Goal: Task Accomplishment & Management: Manage account settings

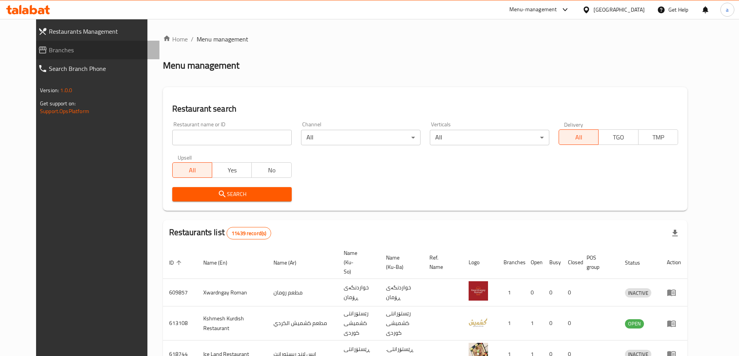
click at [49, 50] on span "Branches" at bounding box center [101, 49] width 104 height 9
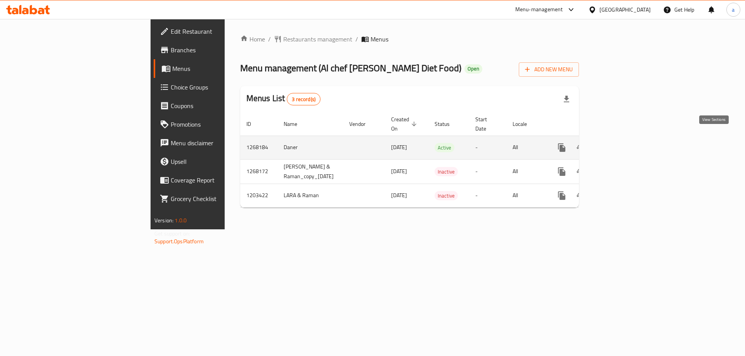
click at [622, 143] on icon "enhanced table" at bounding box center [617, 147] width 9 height 9
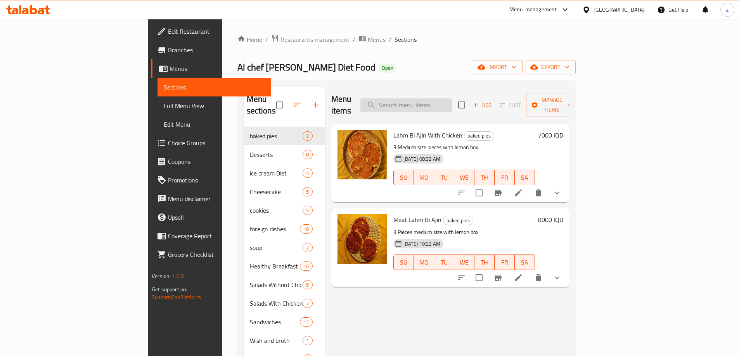
click at [452, 99] on input "search" at bounding box center [406, 106] width 92 height 14
paste input "Lazy Cat Diet"
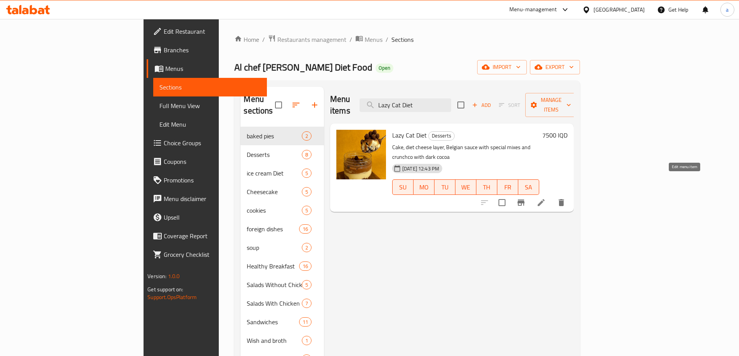
type input "Lazy Cat Diet"
click at [546, 198] on icon at bounding box center [540, 202] width 9 height 9
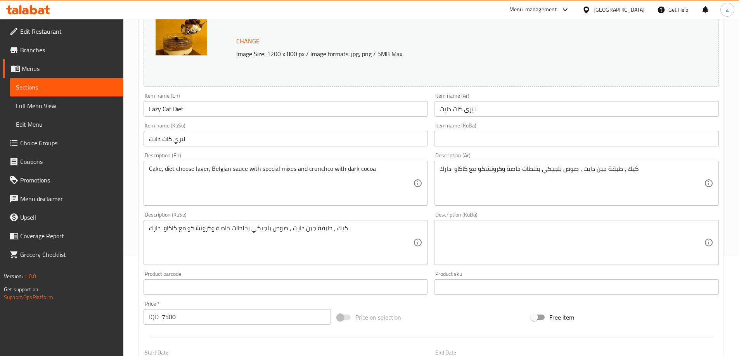
scroll to position [104, 0]
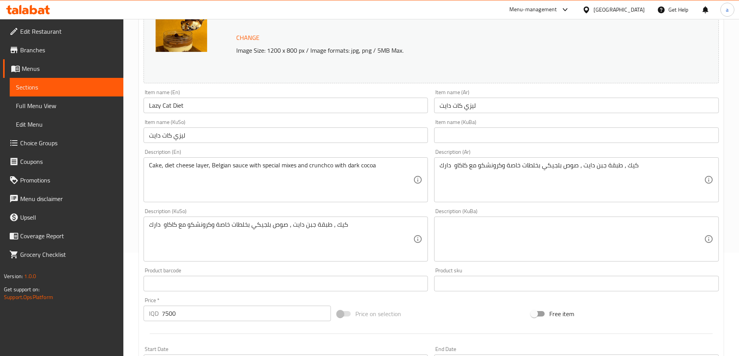
click at [190, 135] on input "ليزي كات دايت" at bounding box center [286, 136] width 285 height 16
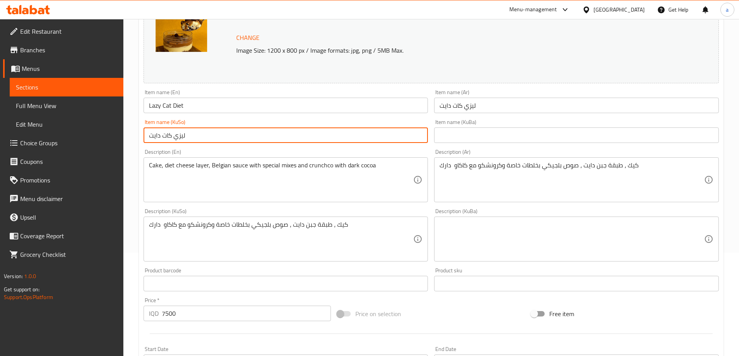
click at [190, 135] on input "ليزي كات دايت" at bounding box center [286, 136] width 285 height 16
type input "لەیزی کات دایت"
click at [472, 132] on input "text" at bounding box center [576, 136] width 285 height 16
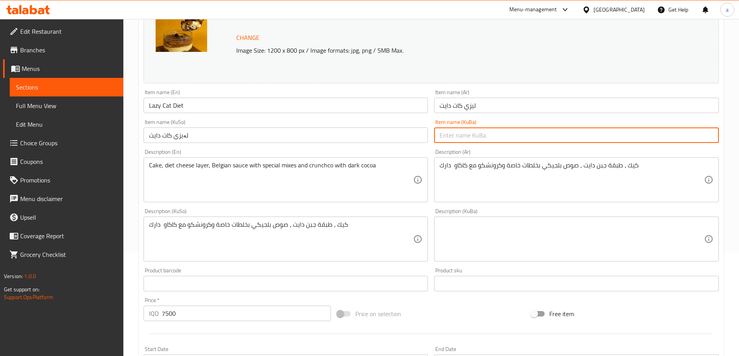
paste input "لەیزی کات دایت"
type input "لەیزی کات دایت"
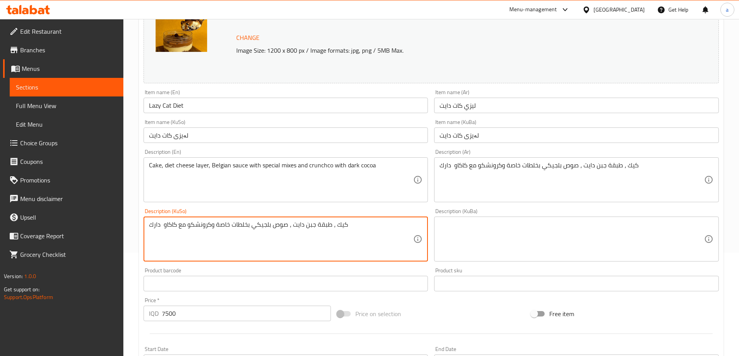
click at [286, 226] on textarea "كيك ، طبقة جبن دايت ، صوص بلجيكي بخلطات خاصة وكرونشكو مع كاكاو دارك" at bounding box center [281, 239] width 265 height 37
type textarea "کێک، چینی پەنیری دایت، سۆسی بەلجیکی لەگەڵ تێکەڵەی تایبەت و کر"
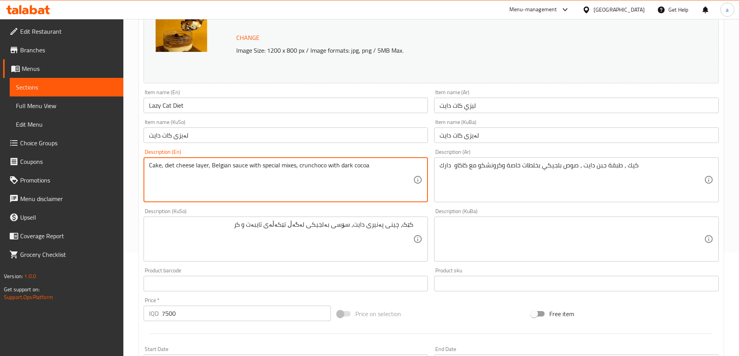
type textarea "Cake, diet cheese layer, Belgian sauce with special mixes, crunchoco with dark …"
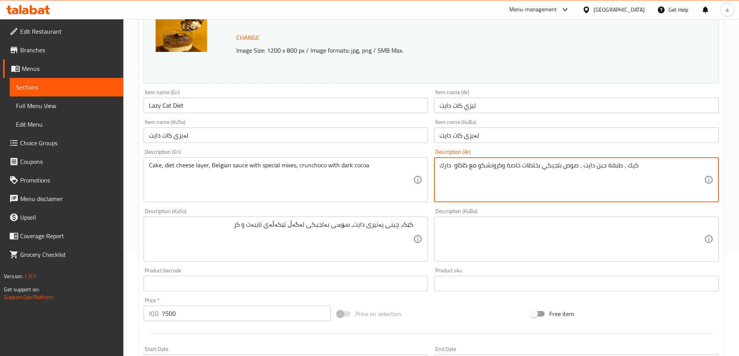
click at [513, 163] on textarea "كيك ، طبقة جبن دايت ، صوص بلجيكي بخلطات خاصة وكرونشكو مع كاكاو دارك" at bounding box center [571, 180] width 265 height 37
click at [518, 164] on textarea "كيك ، طبقة جبن دايت ، صوص بلجيكي بخلطات خاصة، كرونشوكو مع كاكاو دارك" at bounding box center [571, 180] width 265 height 37
drag, startPoint x: 504, startPoint y: 167, endPoint x: 517, endPoint y: 173, distance: 14.6
click at [517, 173] on textarea "كيك ، طبقة جبن دايت ، صوص بلجيكي بخلطات خاصة، كرونشوكو مع كاكاو دارك" at bounding box center [571, 180] width 265 height 37
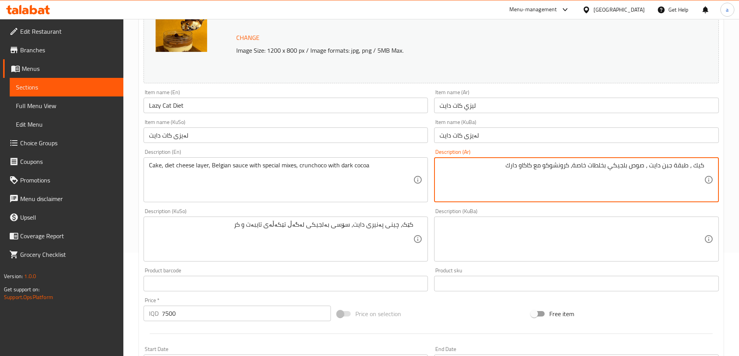
paste textarea "كنة"
type textarea "كيك ، طبقة جبن دايت ، صوص بلجيكي بخلطات خاصة، كرونشوكو مع كاكاو داكنة"
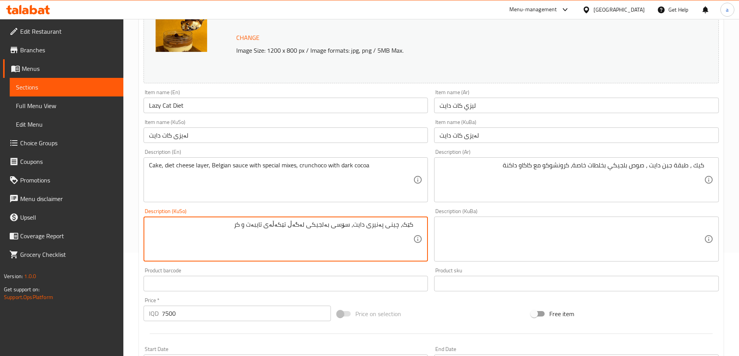
click at [356, 231] on textarea "کێک، چینی پەنیری دایت، سۆسی بەلجیکی لەگەڵ تێکەڵەی تایبەت و کر" at bounding box center [281, 239] width 265 height 37
type textarea "کێک، چینی پەنیری دایت، سۆسی بەلجیکی بە تێکەڵەی تایبەت، کڕەنچۆکۆ"
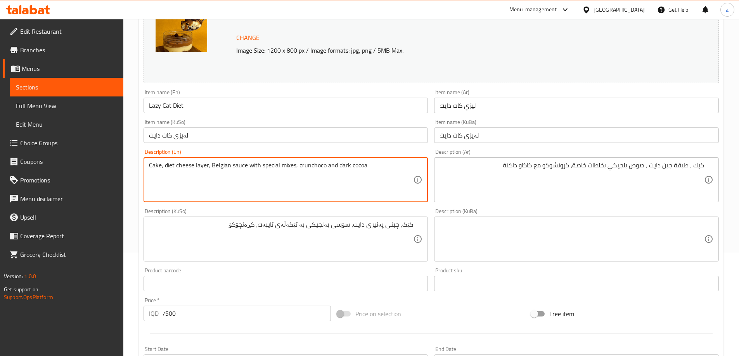
type textarea "Cake, diet cheese layer, Belgian sauce with special mixes, crunchoco and dark c…"
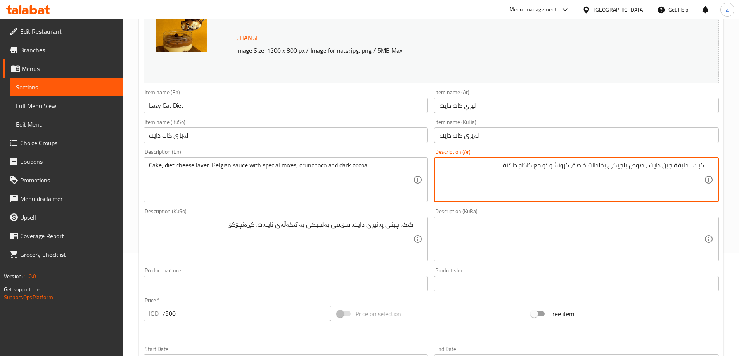
drag, startPoint x: 535, startPoint y: 168, endPoint x: 542, endPoint y: 173, distance: 8.4
type textarea "كيك ، طبقة جبن دايت ، صوص بلجيكي بخلطات خاصة، كرونشوكو وكاكاو داكنة"
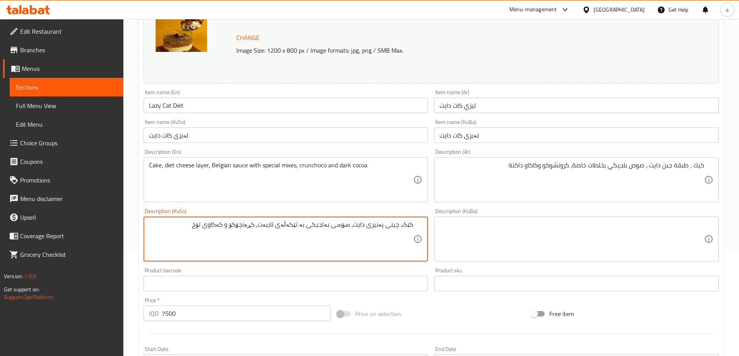
type textarea "کێک، چینی پەنیری دایت، سۆسی بەلجیکی بە تێکەڵەی تایبەت، کڕەنچۆکۆ و کەکاوی تۆخ"
click at [512, 237] on textarea at bounding box center [571, 239] width 265 height 37
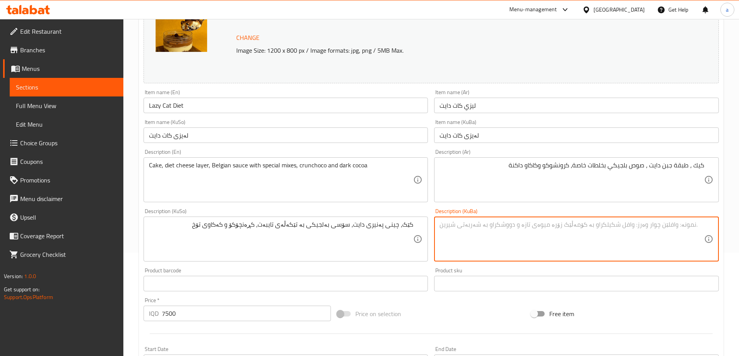
paste textarea "کێک، چینی پەنیری دایت، سۆسی بەلجیکی بە تێکەڵەی تایبەت، کڕەنچۆکۆ و کەکاوی تۆخ"
type textarea "کێک، چینی پەنیری دایت، سۆسی بەلجیکی بە تێکەڵەی تایبەت، کڕەنچۆکۆ و کەکاوی تۆخ"
click at [168, 105] on input "Lazy Cat Diet" at bounding box center [286, 106] width 285 height 16
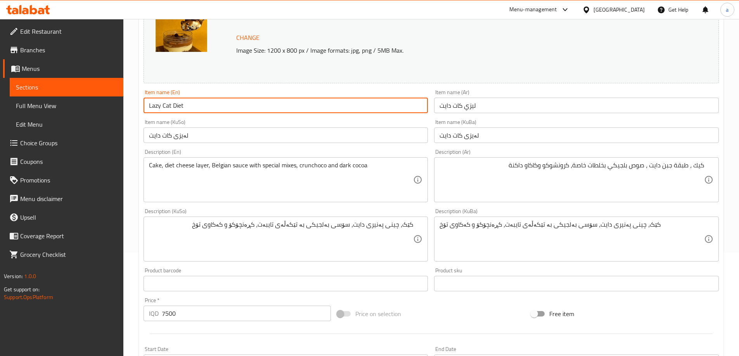
click at [168, 105] on input "Lazy Cat Diet" at bounding box center [286, 106] width 285 height 16
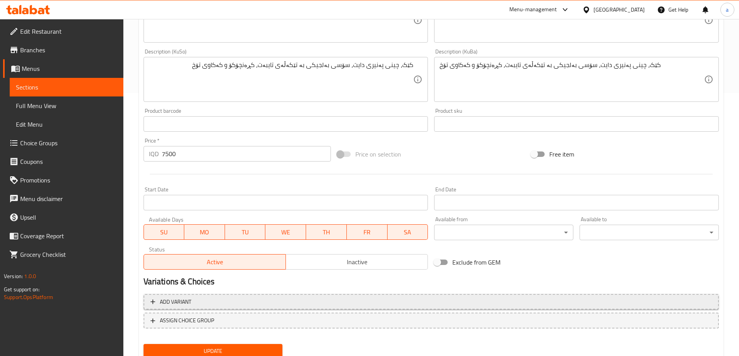
scroll to position [292, 0]
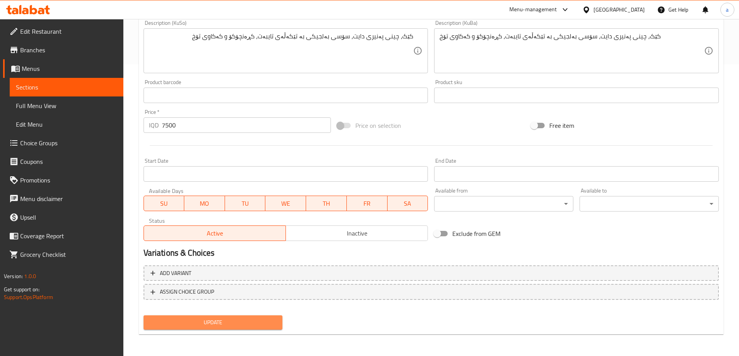
click at [199, 322] on span "Update" at bounding box center [213, 323] width 127 height 10
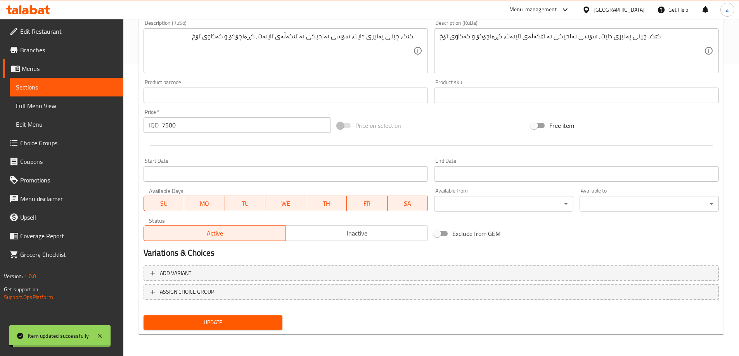
click at [199, 322] on span "Update" at bounding box center [213, 323] width 127 height 10
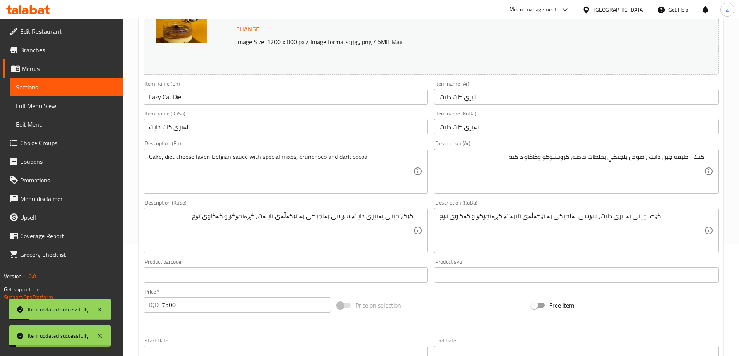
scroll to position [0, 0]
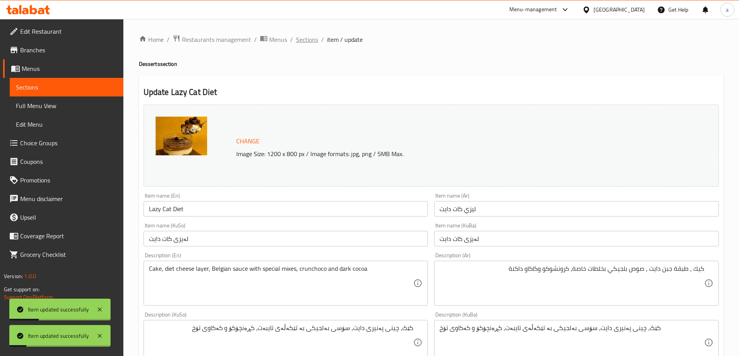
click at [304, 40] on span "Sections" at bounding box center [307, 39] width 22 height 9
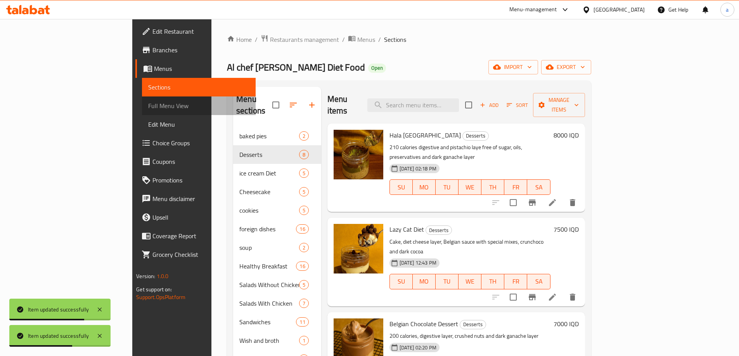
click at [148, 104] on span "Full Menu View" at bounding box center [198, 105] width 101 height 9
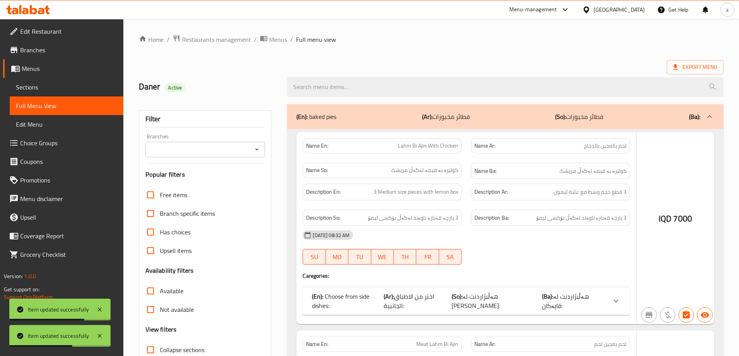
click at [259, 150] on icon "Open" at bounding box center [256, 149] width 9 height 9
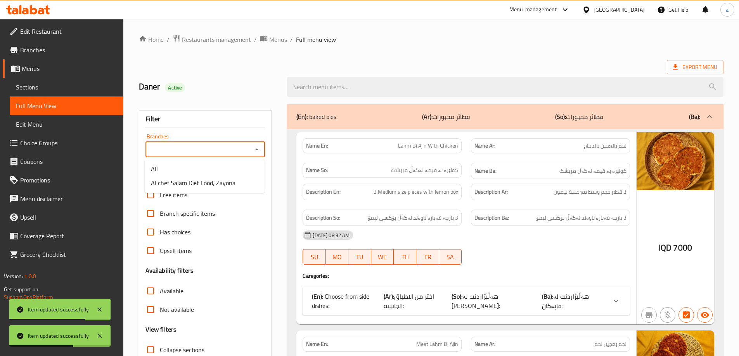
click at [205, 185] on span "Al chef Salam Diet Food, Zayona" at bounding box center [193, 182] width 85 height 9
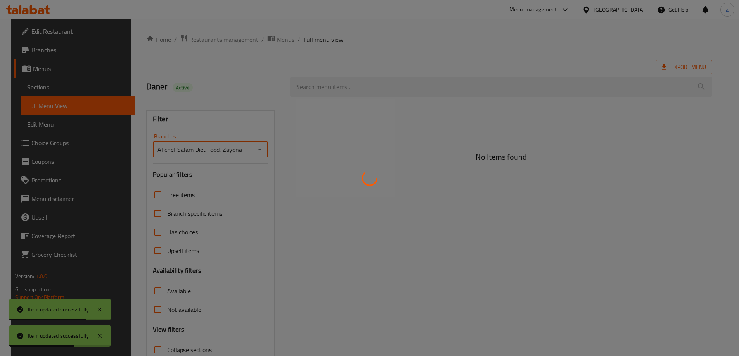
type input "Al chef Salam Diet Food, Zayona"
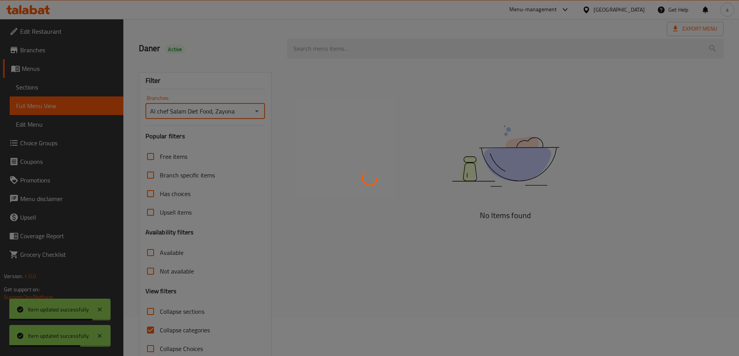
scroll to position [56, 0]
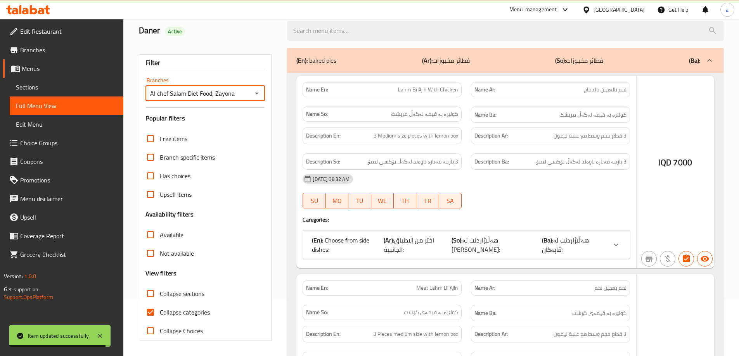
click at [151, 310] on div at bounding box center [369, 178] width 739 height 356
click at [149, 315] on div at bounding box center [369, 178] width 739 height 356
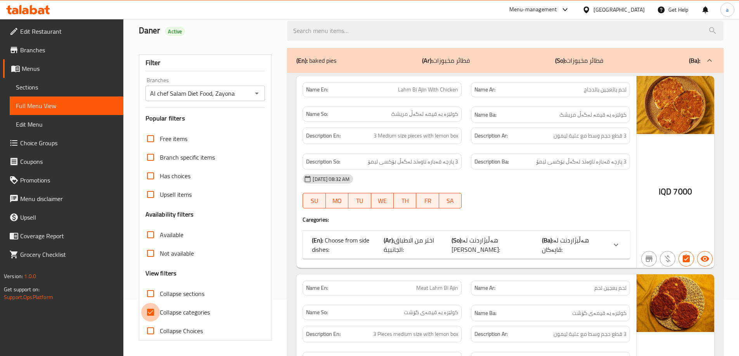
click at [149, 313] on input "Collapse categories" at bounding box center [150, 312] width 19 height 19
checkbox input "false"
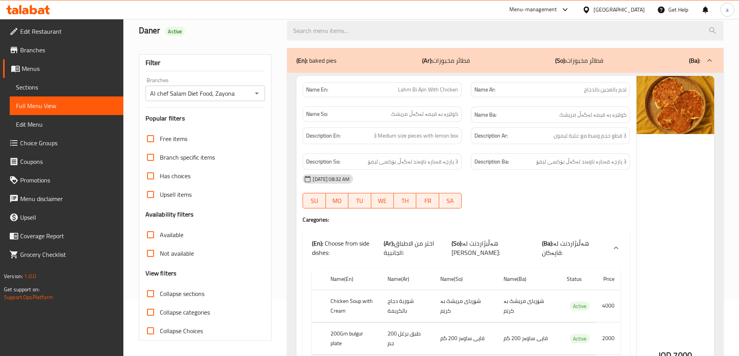
click at [343, 92] on p "Name En: Lahm Bi Ajin With Chicken" at bounding box center [382, 90] width 152 height 8
click at [331, 170] on div "09-04-2025 08:32 AM" at bounding box center [466, 179] width 337 height 19
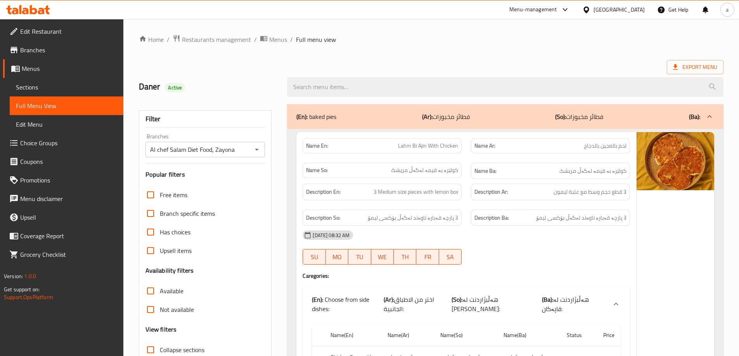
click at [320, 86] on input "search" at bounding box center [505, 87] width 436 height 20
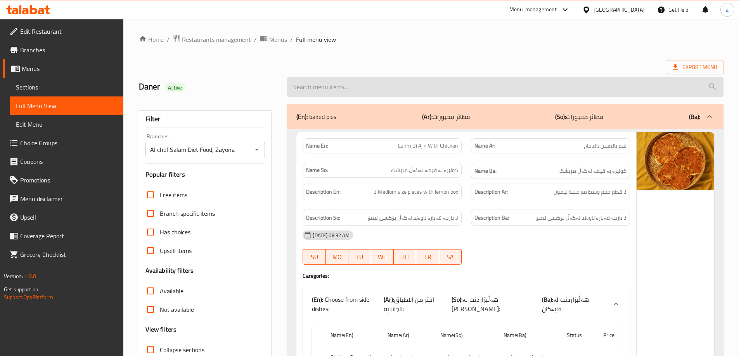
click at [304, 83] on input "search" at bounding box center [505, 87] width 436 height 20
paste input "Lazy Cat Diet"
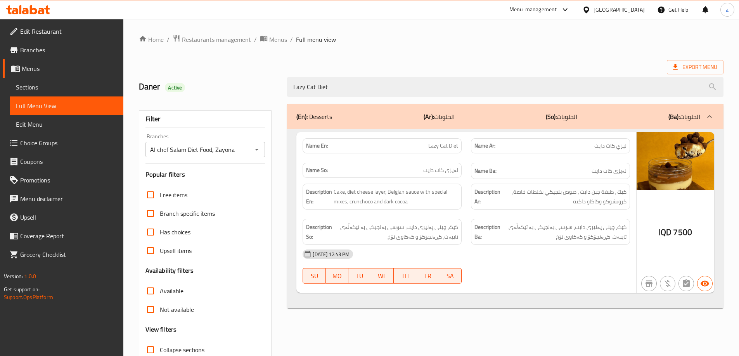
type input "Lazy Cat Diet"
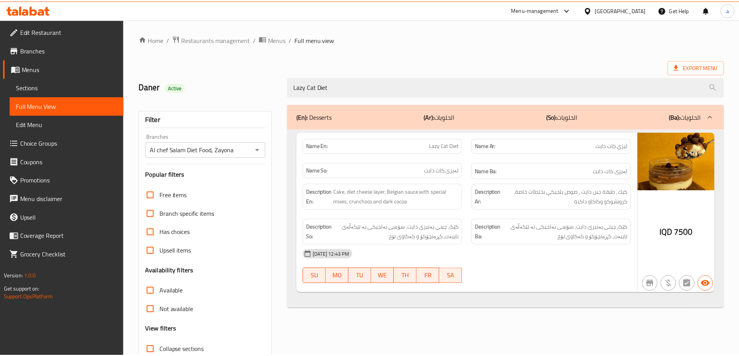
scroll to position [56, 0]
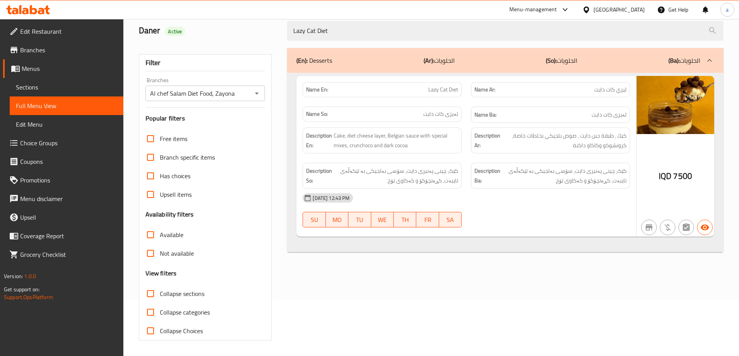
click at [14, 1] on div "Menu-management Iraq Get Help a" at bounding box center [369, 9] width 739 height 19
click at [16, 2] on div at bounding box center [28, 10] width 56 height 16
click at [32, 11] on icon at bounding box center [33, 9] width 7 height 9
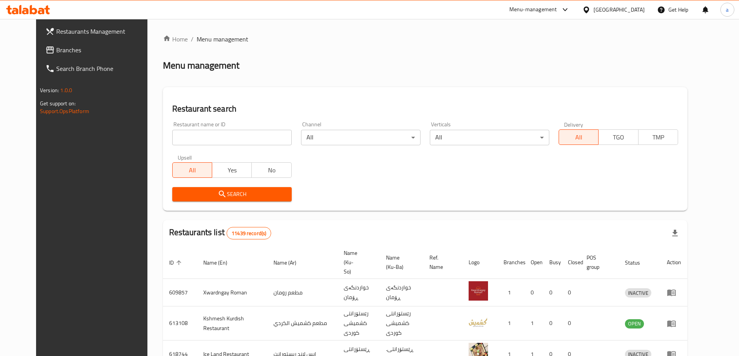
click at [56, 45] on span "Branches" at bounding box center [104, 49] width 97 height 9
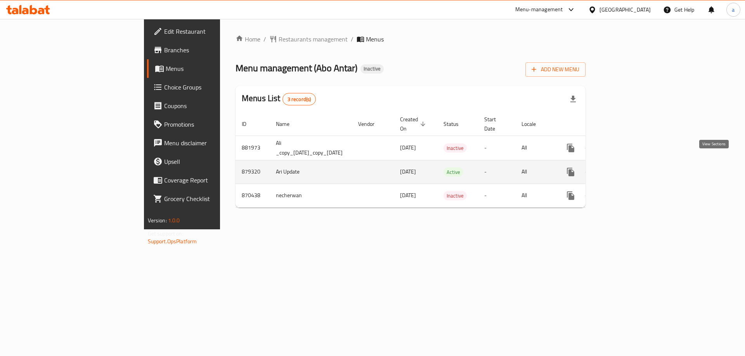
click at [631, 168] on icon "enhanced table" at bounding box center [626, 172] width 9 height 9
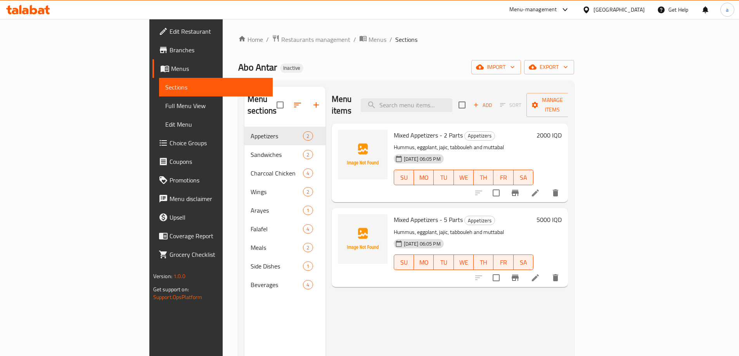
click at [169, 47] on span "Branches" at bounding box center [217, 49] width 97 height 9
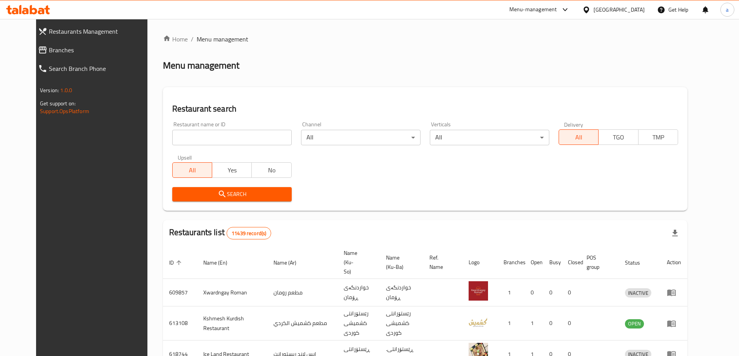
click at [202, 138] on input "search" at bounding box center [231, 138] width 119 height 16
paste input "693531"
type input "693531"
click at [218, 194] on span "Search" at bounding box center [231, 195] width 107 height 10
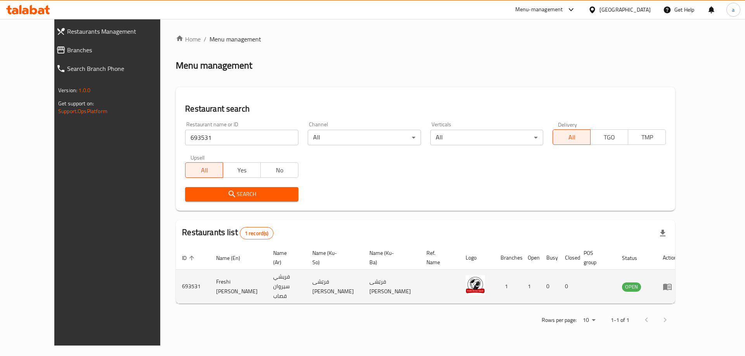
click at [670, 286] on icon "enhanced table" at bounding box center [668, 287] width 3 height 3
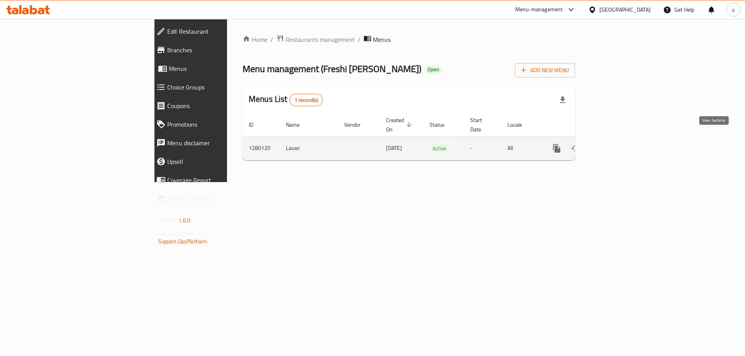
click at [622, 142] on link "enhanced table" at bounding box center [612, 148] width 19 height 19
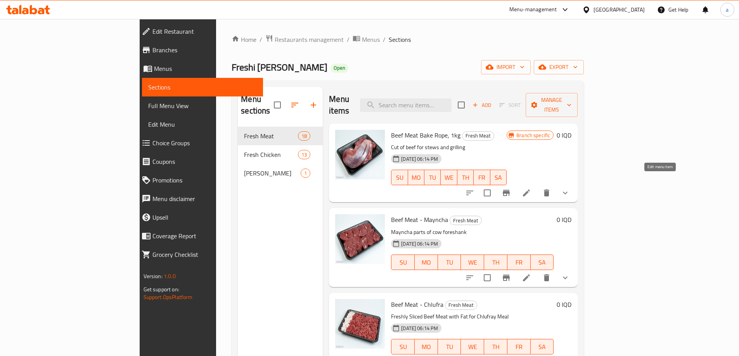
click at [531, 188] on icon at bounding box center [526, 192] width 9 height 9
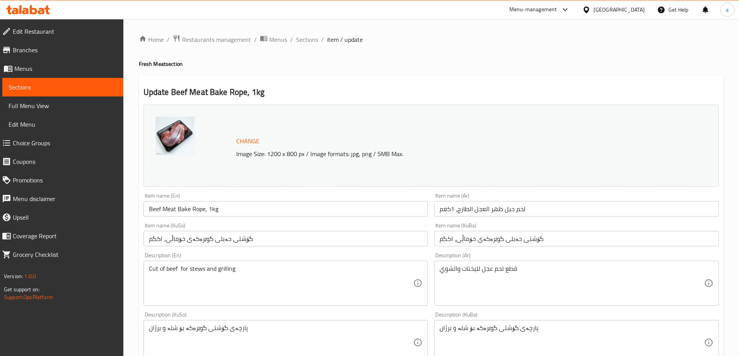
click at [24, 5] on icon at bounding box center [28, 9] width 44 height 9
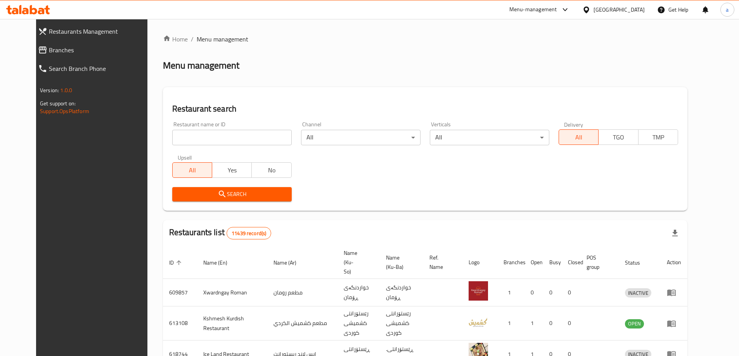
click at [49, 47] on span "Branches" at bounding box center [101, 49] width 104 height 9
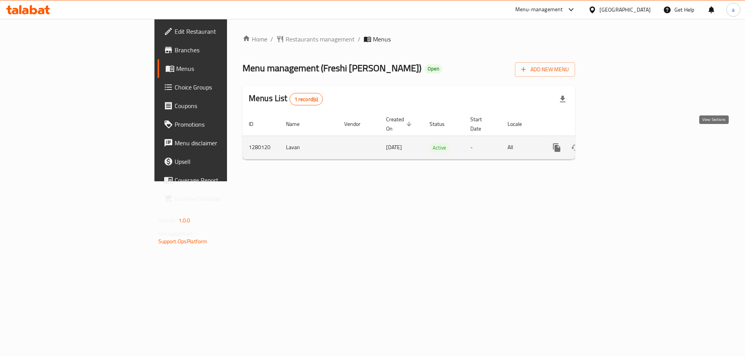
click at [617, 143] on icon "enhanced table" at bounding box center [612, 147] width 9 height 9
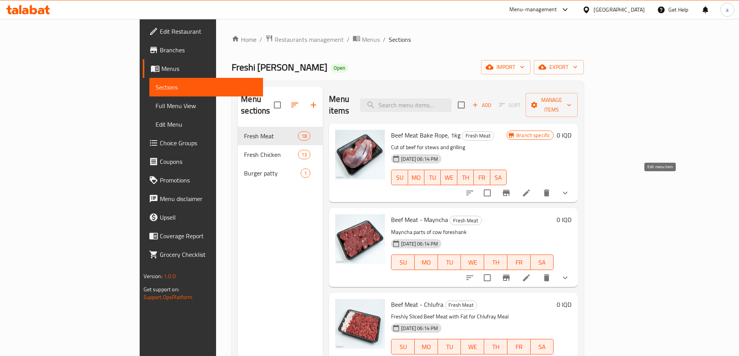
click at [537, 186] on li at bounding box center [526, 193] width 22 height 14
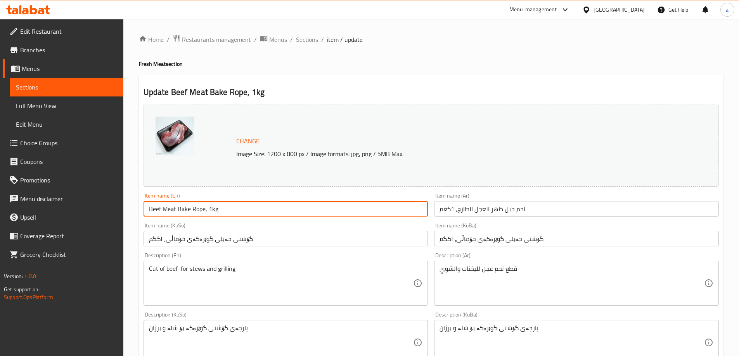
click at [243, 207] on input "Beef Meat Bake Rope, 1kg" at bounding box center [286, 209] width 285 height 16
paste input "Veal Back Rope"
type input "Veal Back Rope"
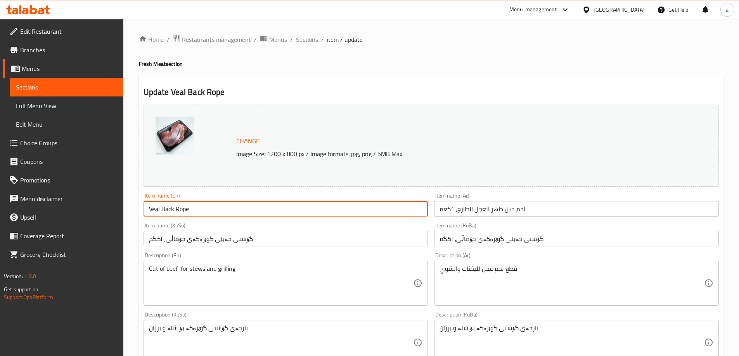
click at [469, 211] on input "لحم حبل ظهر العجل الطازج، 1كغم" at bounding box center [576, 209] width 285 height 16
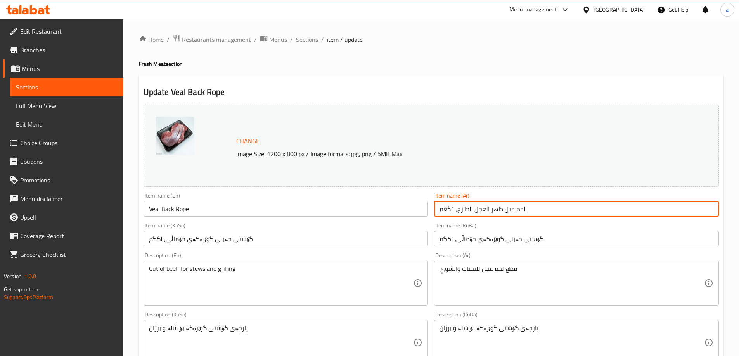
click at [469, 211] on input "لحم حبل ظهر العجل الطازج، 1كغم" at bounding box center [576, 209] width 285 height 16
paste input "1000 more rows at the bottom لحم حبل ظهر العجل"
type input "1000 more rows at the bottom لحم حبل ظهر العجل"
paste input "1000 more rows at the bottom لحم حبل ظهر العجل"
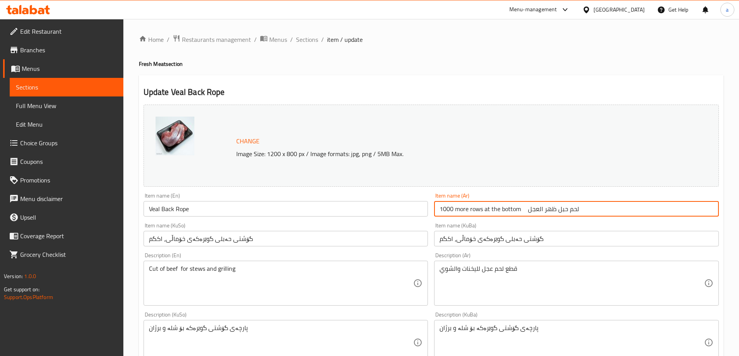
click at [447, 207] on input "1000 more rows at the bottom لحم حبل ظهر العجل" at bounding box center [576, 209] width 285 height 16
type input "لحم حبل ظهر عجل"
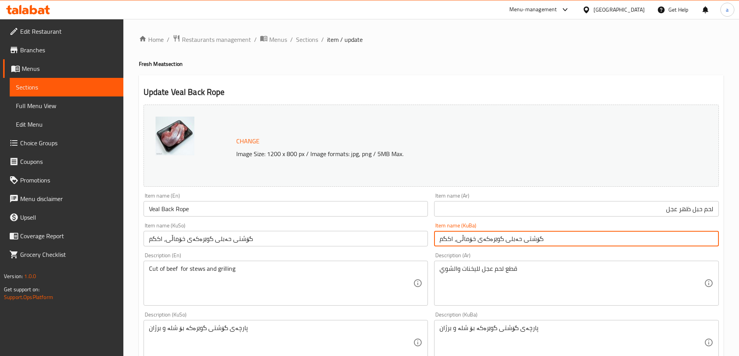
click at [529, 240] on input "گۆشتی حەبلی گوێرەکەی خۆماڵی، ۱کگم" at bounding box center [576, 239] width 285 height 16
paste input "text"
type input "گۆشتی حەبلی گوێرەکە"
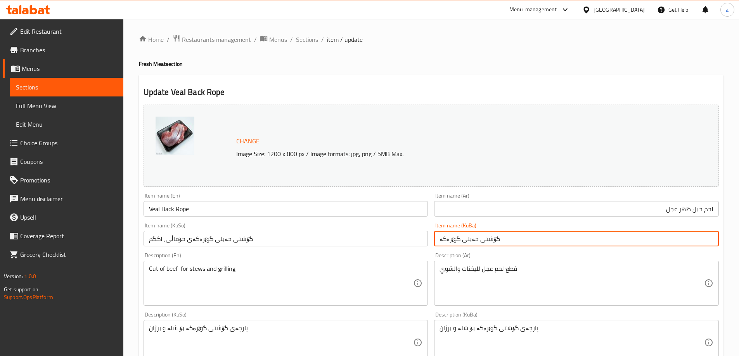
click at [301, 237] on input "گۆشتی حەبلی گوێرەکەی خۆماڵی، ۱کگم" at bounding box center [286, 239] width 285 height 16
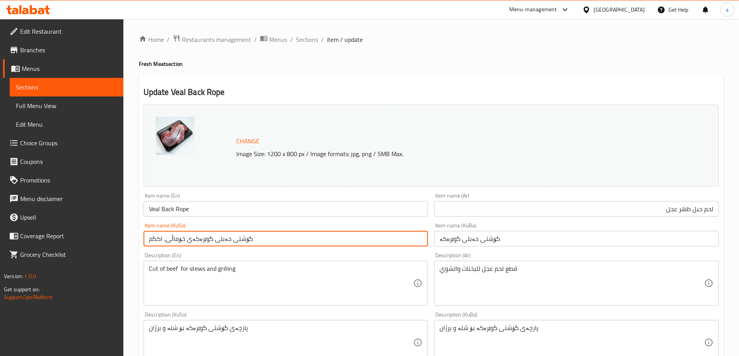
click at [301, 237] on input "گۆشتی حەبلی گوێرەکەی خۆماڵی، ۱کگم" at bounding box center [286, 239] width 285 height 16
paste input "text"
type input "گۆشتی حەبلی گوێرەکە"
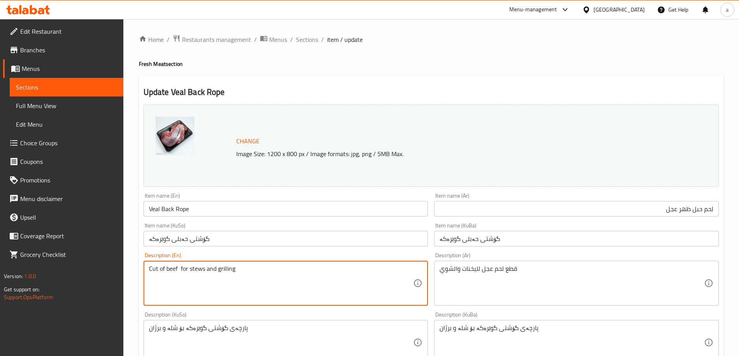
click at [189, 272] on textarea "Cut of beef for stews and grilling" at bounding box center [281, 283] width 265 height 37
paste textarea "1000 more rows at the bottom Veal Back Rope, Ideal For Quzi and Tikka"
type textarea "1000 more rows at the bottom Veal Back Rope, Ideal For Quzi and Tikka"
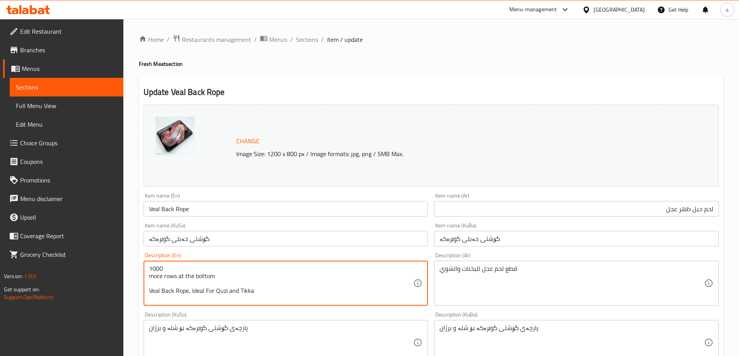
click at [188, 277] on textarea "1000 more rows at the bottom Veal Back Rope, Ideal For Quzi and Tikka" at bounding box center [281, 283] width 265 height 37
click at [185, 277] on textarea at bounding box center [281, 283] width 265 height 37
paste textarea "1000 more rows at the bottom Veal Back Rope, Ideal For Quzi and Tikka"
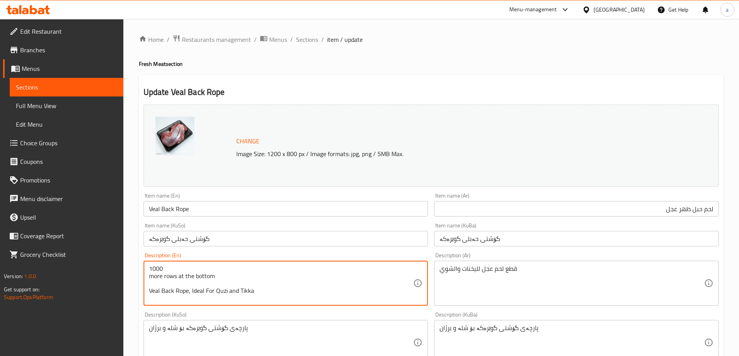
drag, startPoint x: 218, startPoint y: 280, endPoint x: 128, endPoint y: 258, distance: 93.6
click at [128, 258] on div "Home / Restaurants management / Menus / Sections / item / update Fresh Meat sec…" at bounding box center [431, 342] width 616 height 647
paste textarea "back rope, ideal for quzi and t"
click at [188, 270] on textarea "Veal back rope, ideal for quzi and tikka" at bounding box center [281, 283] width 265 height 37
click at [251, 268] on textarea "Veal back rope ideal for qouzi and tikka" at bounding box center [281, 283] width 265 height 37
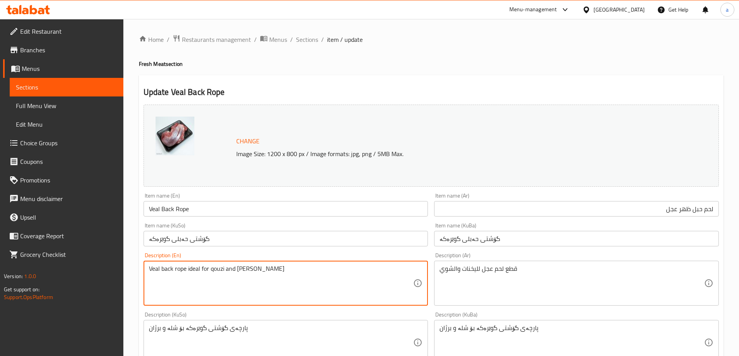
type textarea "Veal back rope ideal for qouzi and tikka"
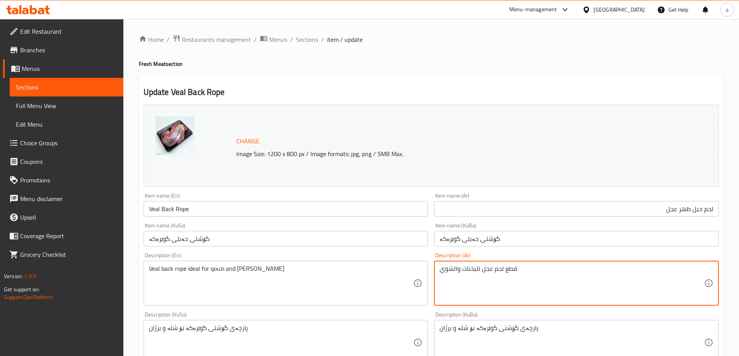
click at [506, 274] on textarea "قطع لحم عجل لليخنات والشوي" at bounding box center [571, 283] width 265 height 37
click at [565, 273] on textarea at bounding box center [571, 283] width 265 height 37
paste textarea "حبل ظهر عجل طازج، مثالي للقوزي والتكة"
click at [631, 270] on textarea "حبل ظهر عجل طازج، مثالي للقوزي والتكة" at bounding box center [571, 283] width 265 height 37
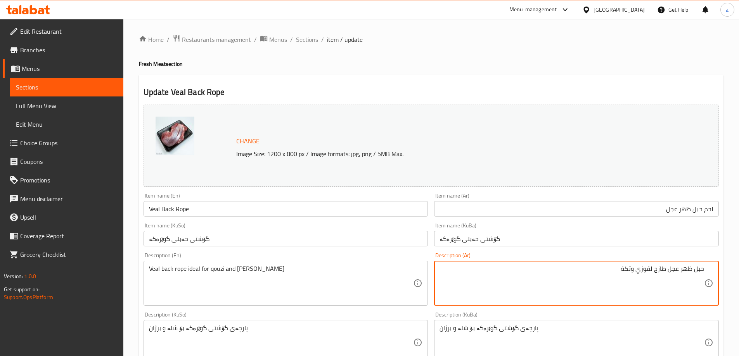
type textarea "حبل ظهر عجل طازج لقوزي وتكة"
click at [534, 271] on textarea "حبل ظهر عجل طازج لقوزي وتكة" at bounding box center [571, 283] width 265 height 37
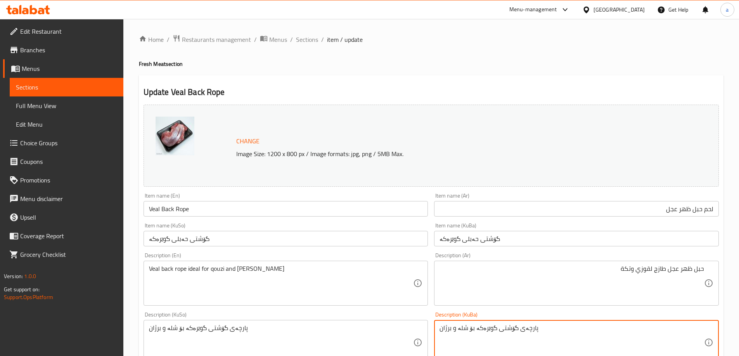
click at [500, 325] on textarea "پارچەی گۆشتی گوێرەکە بۆ شلە و برژان" at bounding box center [571, 343] width 265 height 37
paste textarea "گۆشتی حەبلی گوێرەکە، گونجاوە بۆ قوزی و تکە"
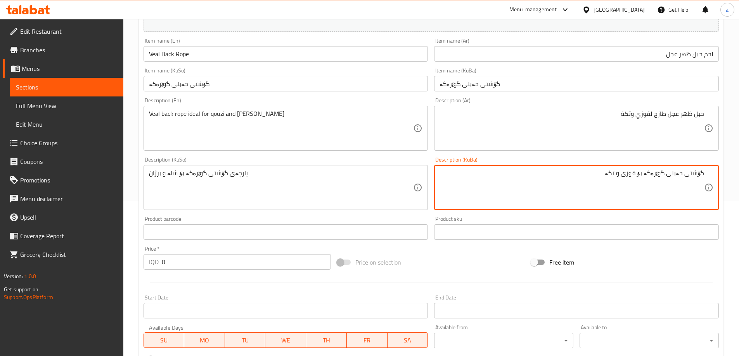
type textarea "گۆشتی حەبلی گوێرەکە بۆ قوزی و تکە"
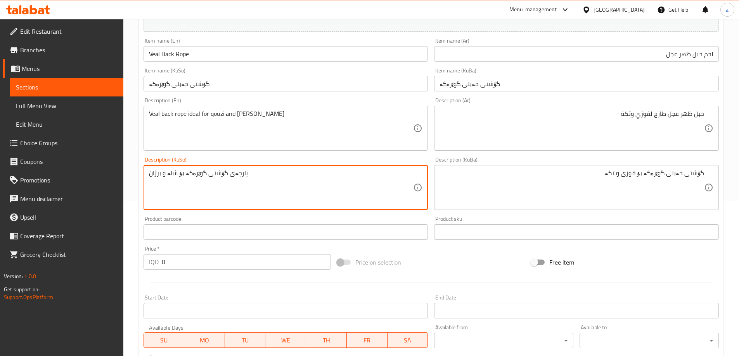
click at [221, 173] on textarea "پارچەی گۆشتی گوێرەکە بۆ شلە و برژان" at bounding box center [281, 187] width 265 height 37
paste textarea "گۆشتی حەبلی گوێرەکە بۆ قوزی و تکە"
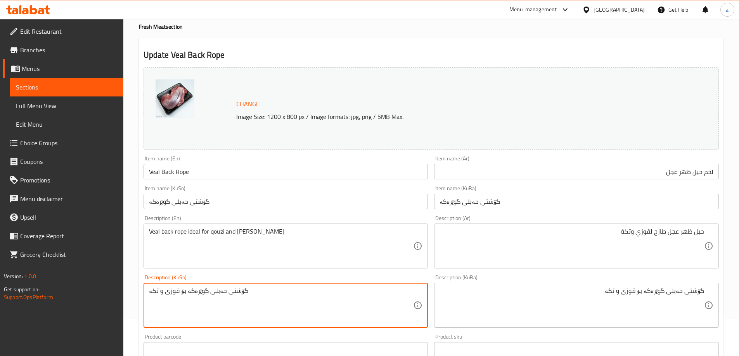
scroll to position [0, 0]
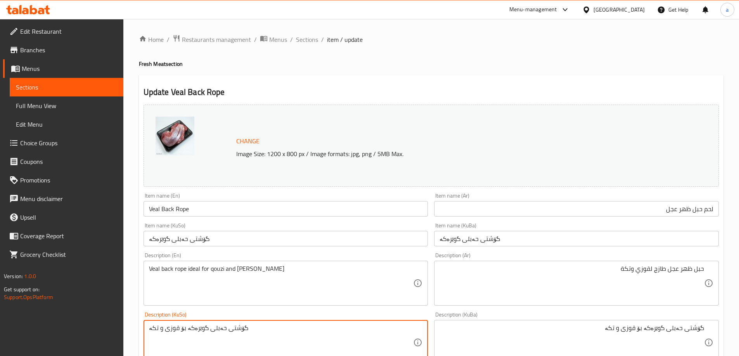
type textarea "گۆشتی حەبلی گوێرەکە بۆ قوزی و تکە"
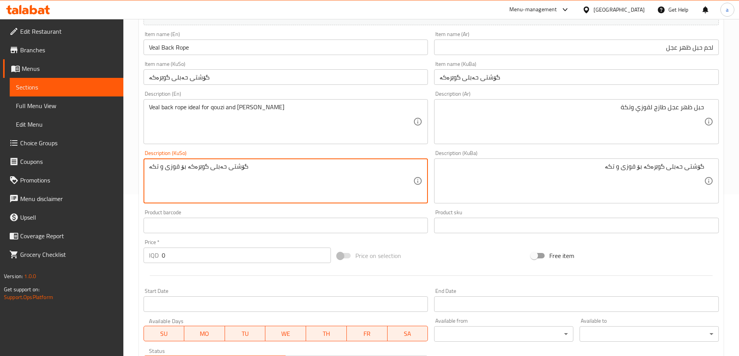
scroll to position [310, 0]
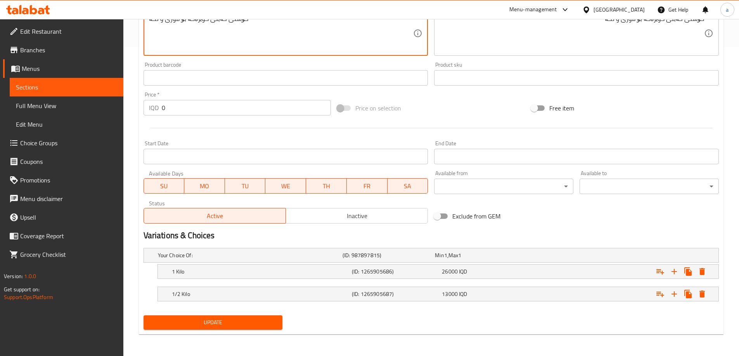
click at [227, 319] on span "Update" at bounding box center [213, 323] width 127 height 10
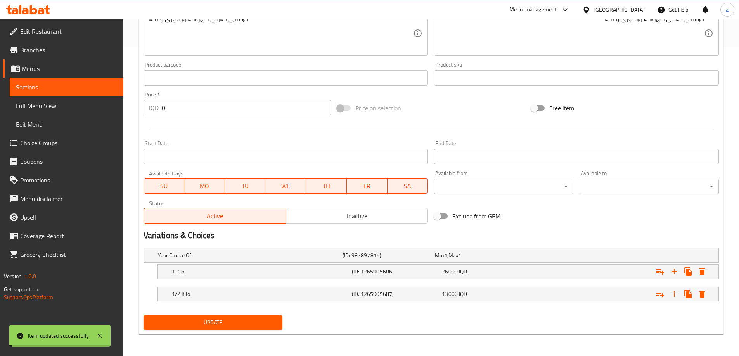
click at [223, 320] on span "Update" at bounding box center [213, 323] width 127 height 10
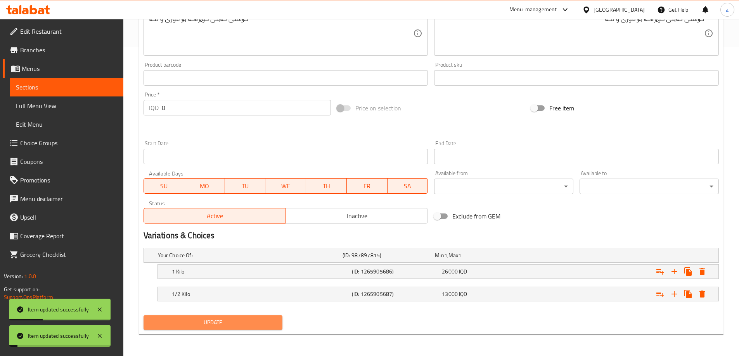
click at [223, 320] on span "Update" at bounding box center [213, 323] width 127 height 10
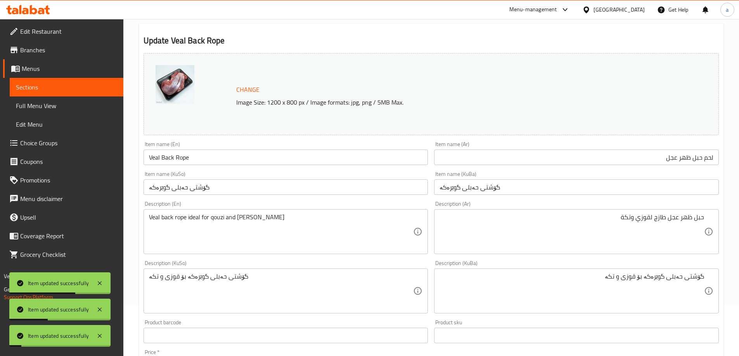
scroll to position [51, 0]
click at [47, 61] on link "Menus" at bounding box center [63, 68] width 120 height 19
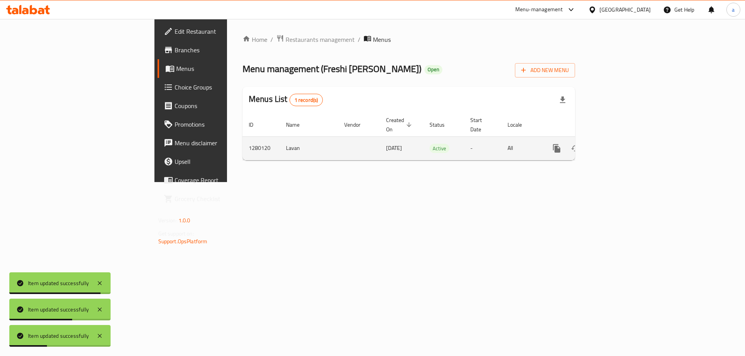
click at [617, 144] on icon "enhanced table" at bounding box center [612, 148] width 9 height 9
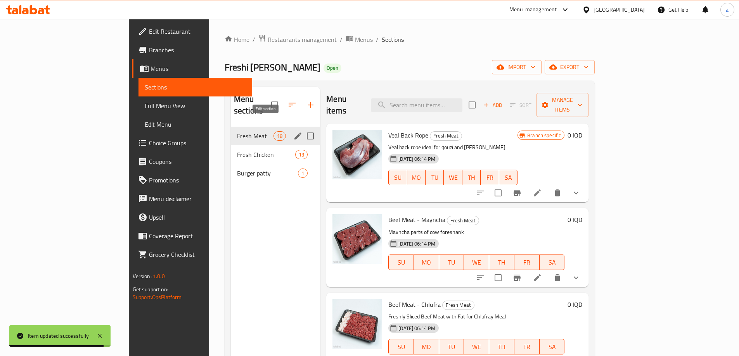
click at [293, 131] on icon "edit" at bounding box center [297, 135] width 9 height 9
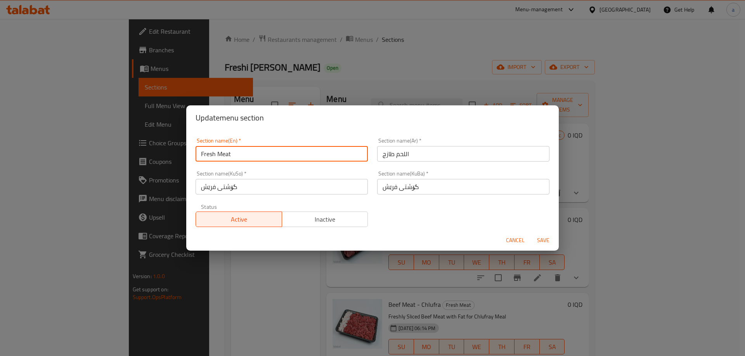
drag, startPoint x: 246, startPoint y: 156, endPoint x: 218, endPoint y: 151, distance: 28.3
click at [218, 151] on input "Fresh Meat" at bounding box center [281, 154] width 172 height 16
click at [524, 240] on span "Cancel" at bounding box center [515, 241] width 19 height 10
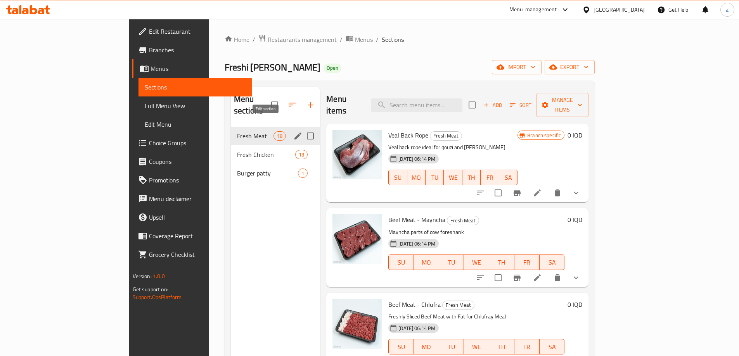
click at [293, 131] on icon "edit" at bounding box center [297, 135] width 9 height 9
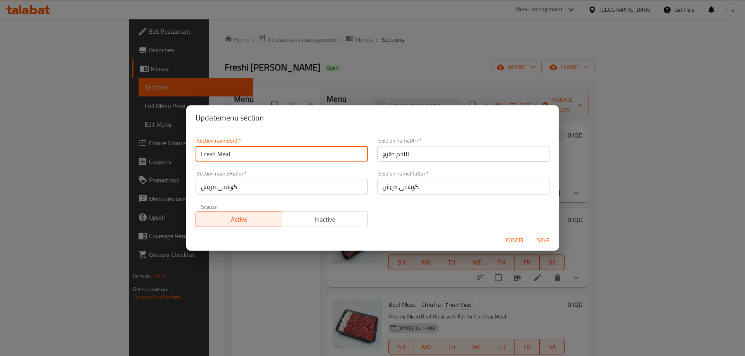
drag, startPoint x: 232, startPoint y: 154, endPoint x: 169, endPoint y: 147, distance: 62.8
click at [169, 147] on div "Update menu section Section name(En)   * Fresh Meat Section name(En) * Section …" at bounding box center [372, 178] width 745 height 356
paste input "Veal"
type input "Fresh Veal"
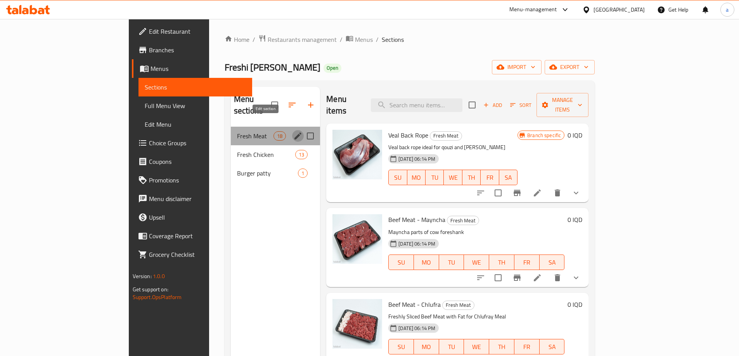
click at [293, 131] on icon "edit" at bounding box center [297, 135] width 9 height 9
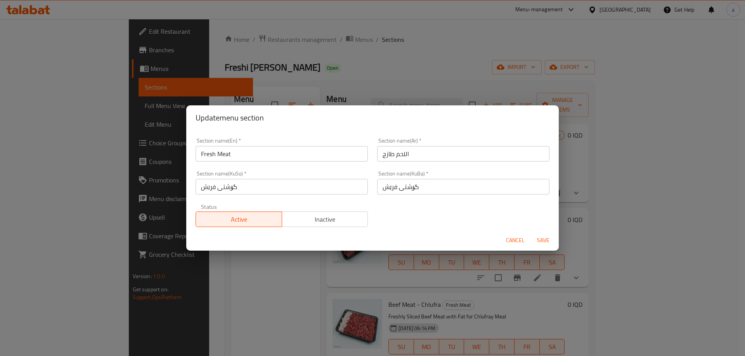
click at [250, 150] on input "Fresh Meat" at bounding box center [281, 154] width 172 height 16
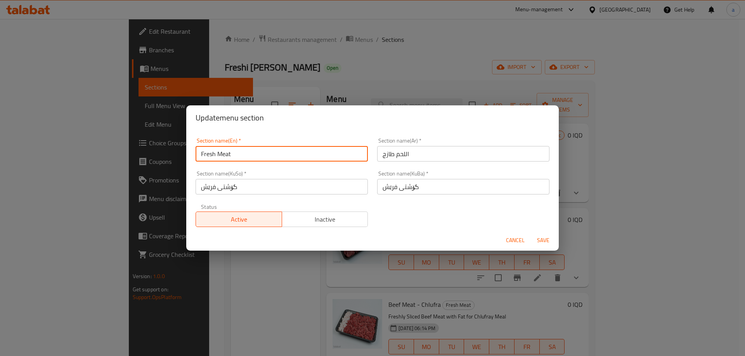
click at [393, 152] on input "اللحم طازج" at bounding box center [463, 154] width 172 height 16
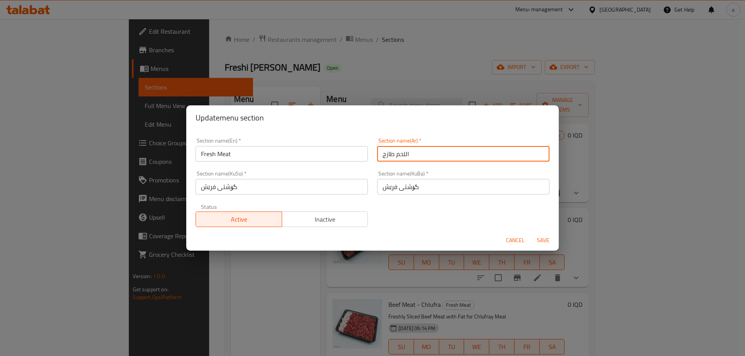
paste input "لحم عجل"
type input "لحم عجل طازج"
click at [319, 156] on input "Fresh Meat" at bounding box center [281, 154] width 172 height 16
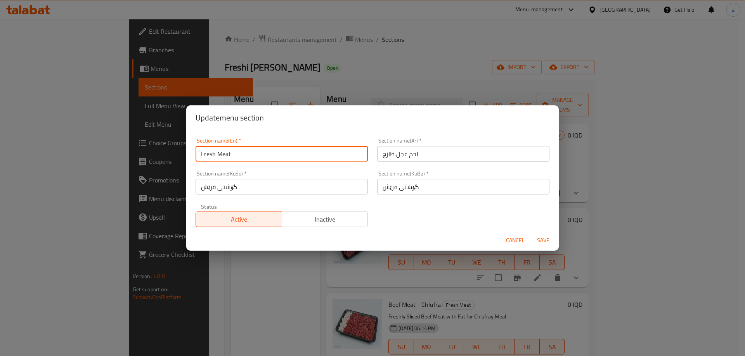
click at [316, 155] on input "Fresh Meat" at bounding box center [281, 154] width 172 height 16
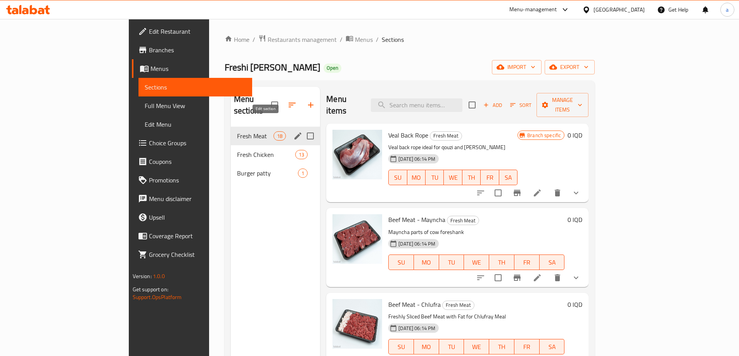
click at [294, 133] on icon "edit" at bounding box center [297, 136] width 7 height 7
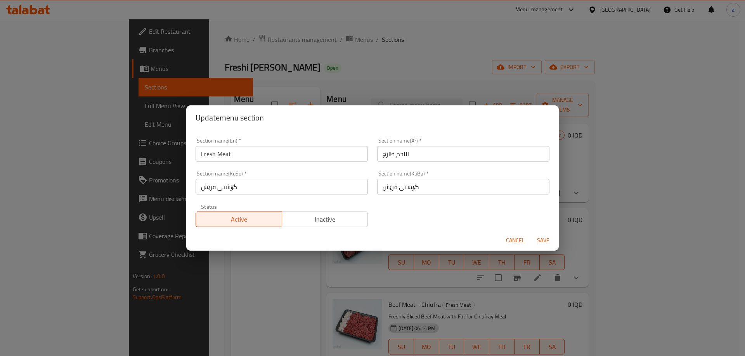
click at [256, 151] on input "Fresh Meat" at bounding box center [281, 154] width 172 height 16
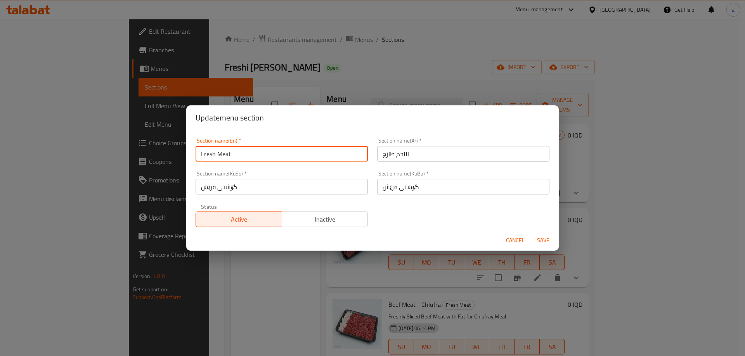
click at [256, 151] on input "Fresh Meat" at bounding box center [281, 154] width 172 height 16
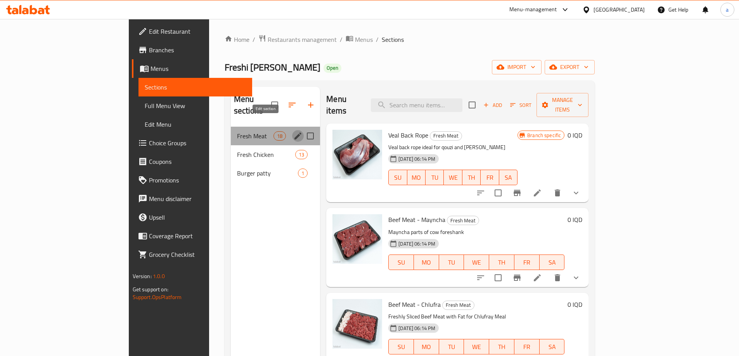
click at [294, 133] on icon "edit" at bounding box center [297, 136] width 7 height 7
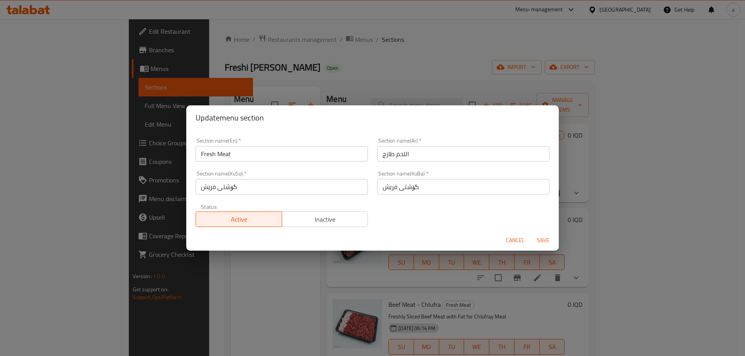
click at [252, 152] on input "Fresh Meat" at bounding box center [281, 154] width 172 height 16
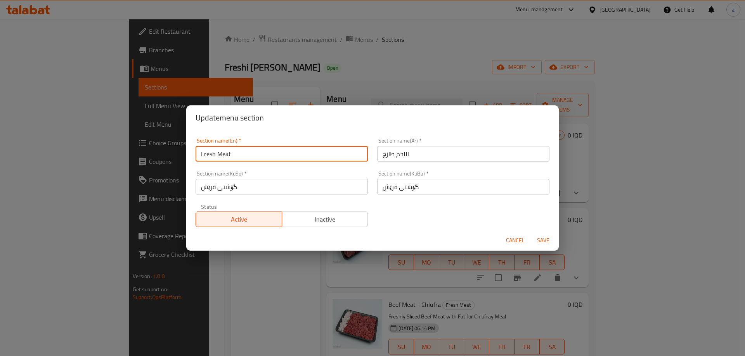
click at [252, 152] on input "Fresh Meat" at bounding box center [281, 154] width 172 height 16
type input "Fresh Veal"
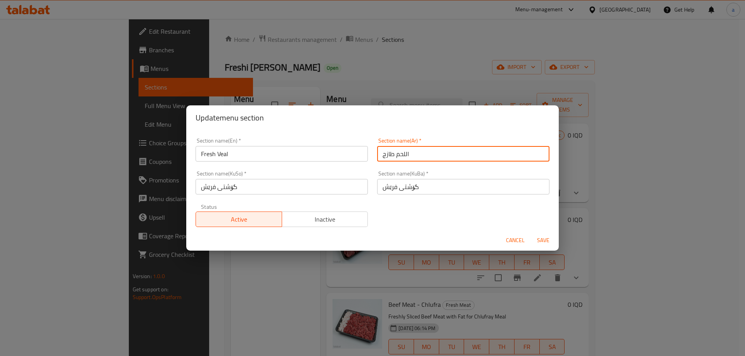
click at [407, 155] on input "اللحم طازج" at bounding box center [463, 154] width 172 height 16
paste input "لحم عجل"
type input "لحم عجل طازج"
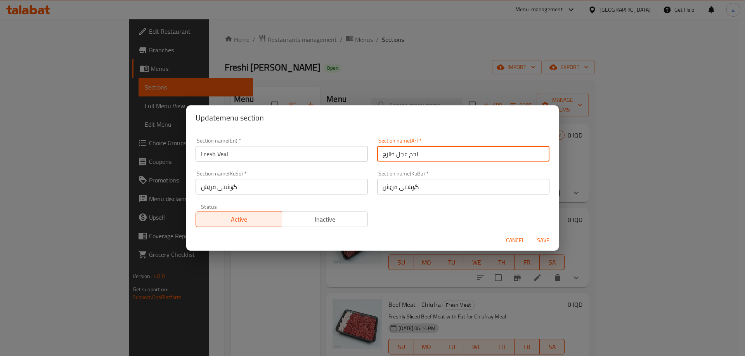
click at [412, 189] on input "گۆشتی فرێش" at bounding box center [463, 187] width 172 height 16
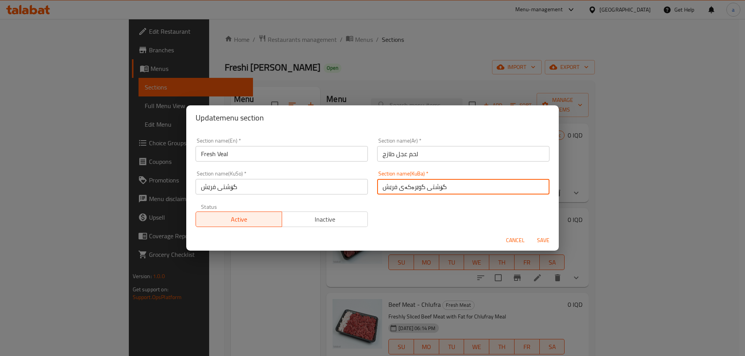
type input "گۆشتی گوێرەکەی فرێش"
click at [244, 192] on input "گۆشتی فرێش" at bounding box center [281, 187] width 172 height 16
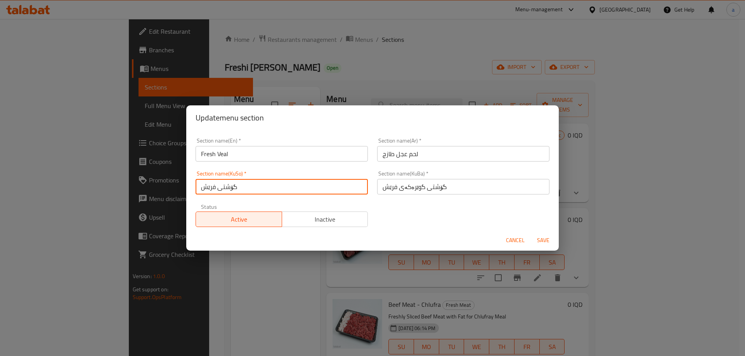
click at [244, 192] on input "گۆشتی فرێش" at bounding box center [281, 187] width 172 height 16
paste input "گوێرەکەی"
type input "گۆشتی گوێرەکەی فرێش"
click at [541, 242] on span "Save" at bounding box center [543, 241] width 19 height 10
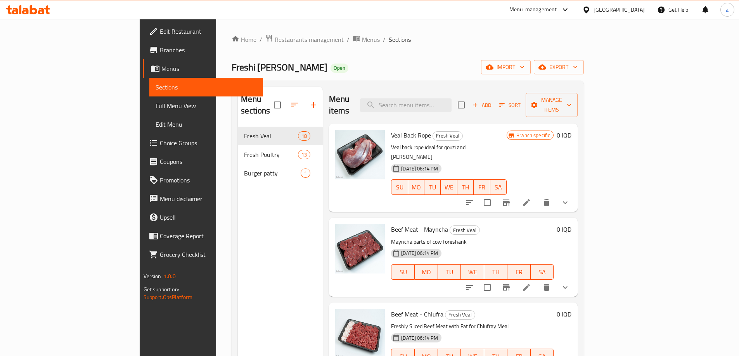
click at [530, 284] on icon at bounding box center [526, 287] width 7 height 7
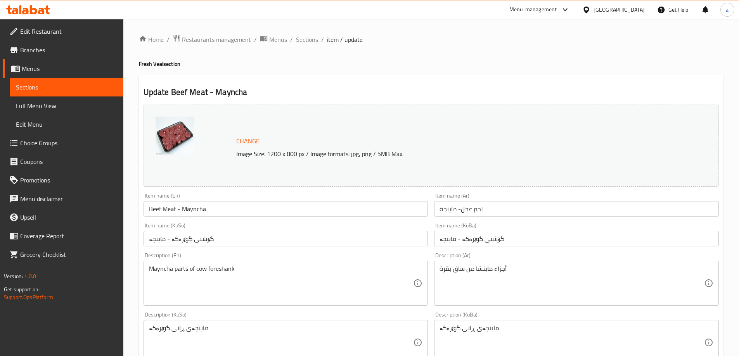
click at [172, 213] on input "Beef Meat - Mayncha" at bounding box center [286, 209] width 285 height 16
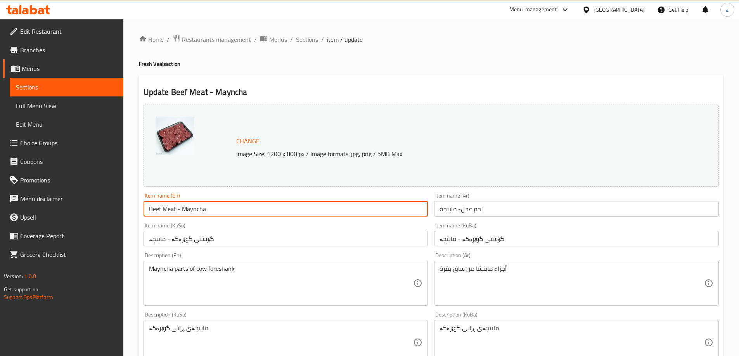
click at [172, 213] on input "Beef Meat - Mayncha" at bounding box center [286, 209] width 285 height 16
paste input "1000 more rows at the bottom Veal Mayncha Boneless"
drag, startPoint x: 238, startPoint y: 208, endPoint x: 128, endPoint y: 194, distance: 110.6
click at [128, 194] on div "Home / Restaurants management / Menus / Sections / item / update Fresh Veal sec…" at bounding box center [431, 342] width 616 height 647
type input "Veal [PERSON_NAME]"
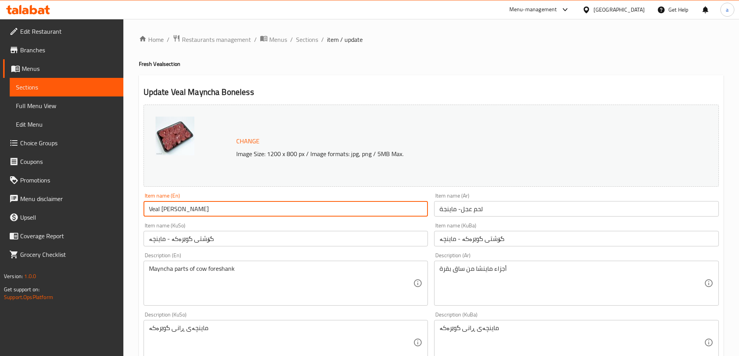
click at [476, 208] on input "لحم عجل- ماينجة" at bounding box center [576, 209] width 285 height 16
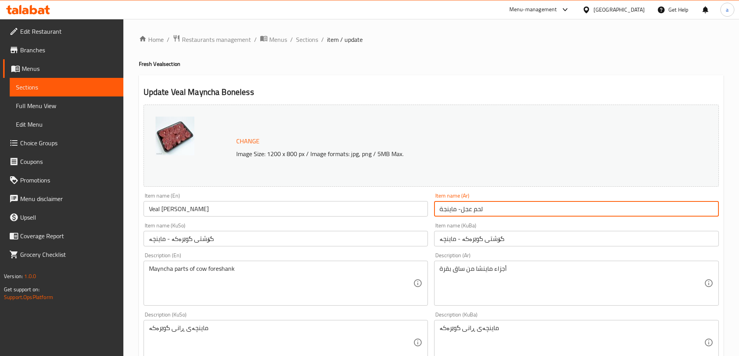
click at [476, 208] on input "لحم عجل- ماينجة" at bounding box center [576, 209] width 285 height 16
paste input "ماينجة بدون عظم"
type input "لحم عجل ماينجة بدون عظم"
click at [481, 241] on input "گۆشتی گوێرەکە - ماینچە" at bounding box center [576, 239] width 285 height 16
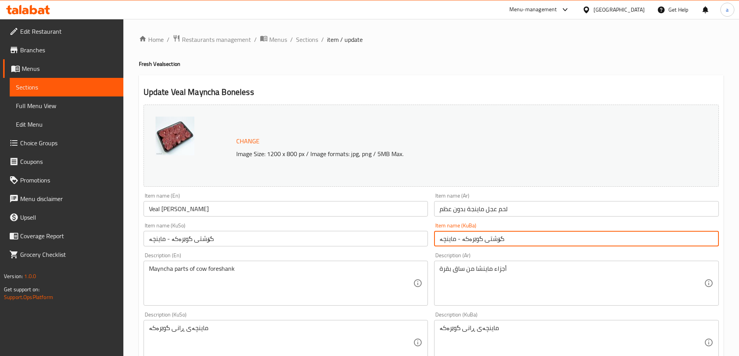
click at [481, 241] on input "گۆشتی گوێرەکە - ماینچە" at bounding box center [576, 239] width 285 height 16
paste input "ماینچەی گوێرکە بە بێ ئێسک"
type input "گۆشتی ماینچەی گوێرکە بە بێ ئێسک"
click at [291, 241] on input "گۆشتی گوێرەکە - ماینچە" at bounding box center [286, 239] width 285 height 16
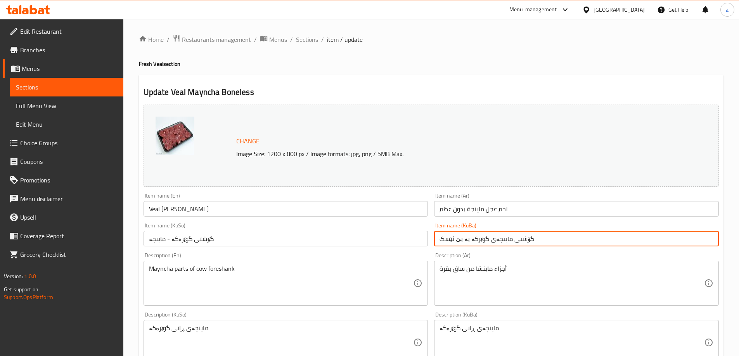
click at [291, 241] on input "گۆشتی گوێرەکە - ماینچە" at bounding box center [286, 239] width 285 height 16
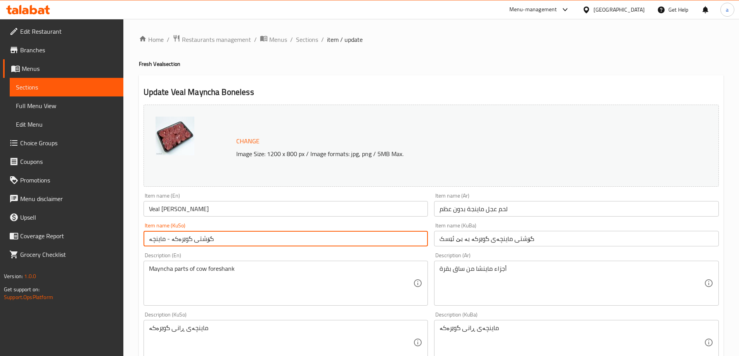
click at [291, 241] on input "گۆشتی گوێرەکە - ماینچە" at bounding box center [286, 239] width 285 height 16
paste input "ماینچەی گوێرکە بە بێ ئێسک"
type input "گۆشتی ماینچەی گوێرکە بە بێ ئێسک"
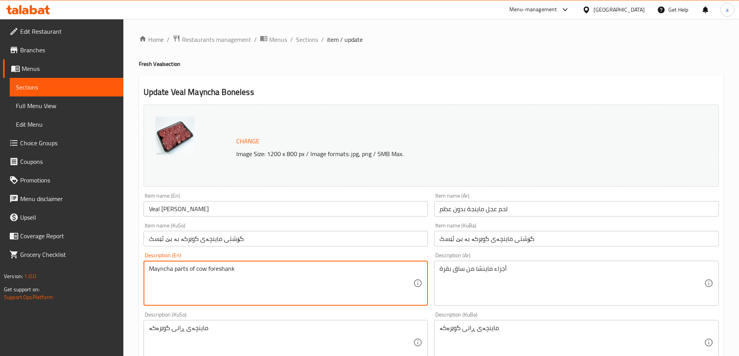
click at [180, 289] on textarea "Mayncha parts of cow foreshank" at bounding box center [281, 283] width 265 height 37
paste textarea "Fresh veal leg cut"
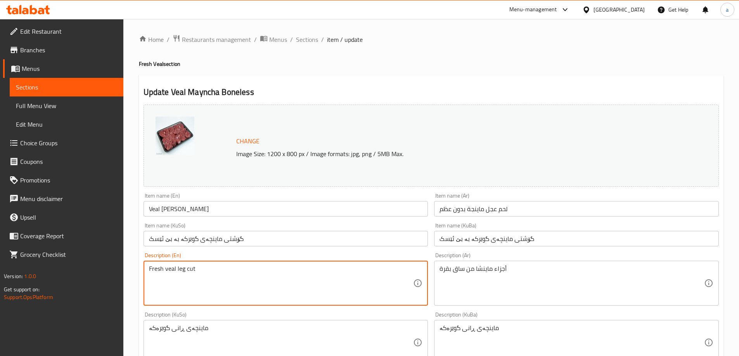
type textarea "Fresh veal leg cut"
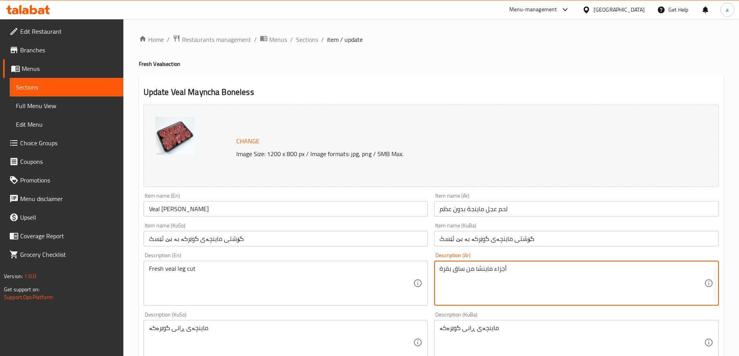
click at [468, 272] on textarea "أجزاء ماينشا من ساق بقرة" at bounding box center [571, 283] width 265 height 37
paste textarea "شريحة لحم طازجة من ساق العجل"
type textarea "ش"
type textarea "شريحة لحم طازجة من ساق عجل"
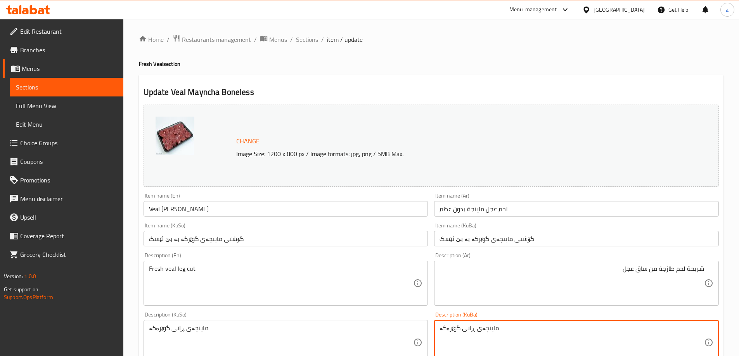
click at [470, 329] on textarea "ماینچەی ڕانی گوێرەکە" at bounding box center [571, 343] width 265 height 37
paste textarea "گۆشتی قاچی گوێرەکەی فرێش"
type textarea "گۆشتی قاچی گوێرەکەی فرێش"
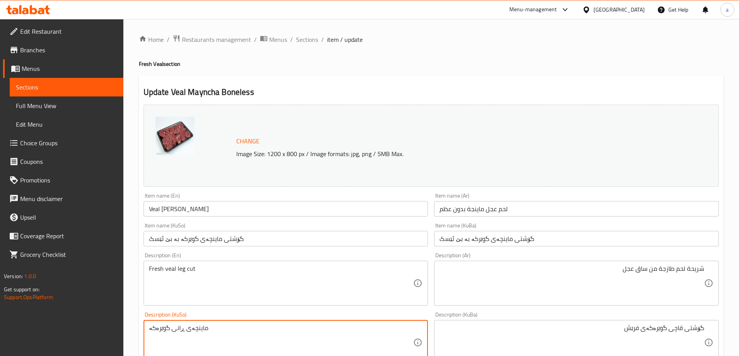
click at [266, 325] on textarea "ماینچەی ڕانی گوێرەکە" at bounding box center [281, 343] width 265 height 37
paste textarea "گۆشتی قاچی گوێرەکەی فرێش"
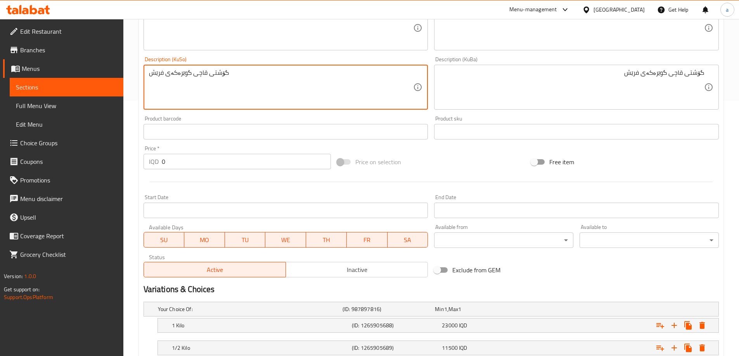
scroll to position [310, 0]
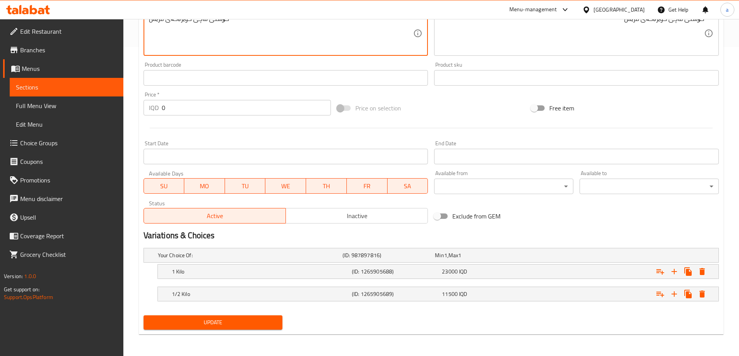
type textarea "گۆشتی قاچی گوێرەکەی فرێش"
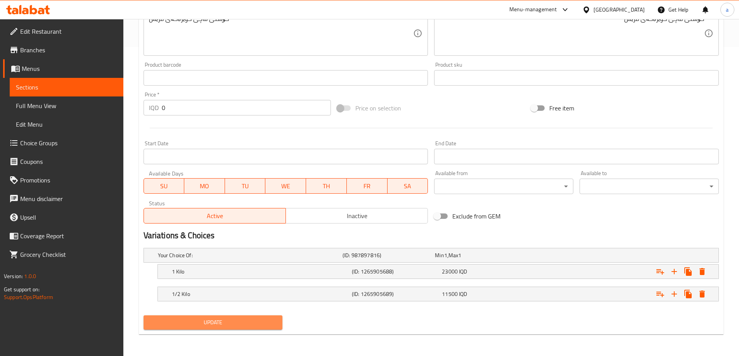
click at [216, 322] on span "Update" at bounding box center [213, 323] width 127 height 10
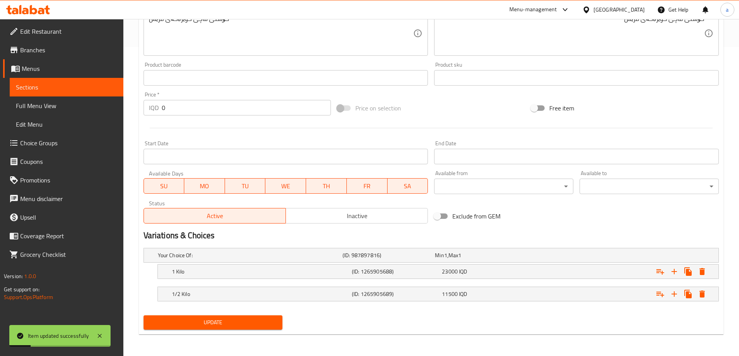
click at [226, 327] on span "Update" at bounding box center [213, 323] width 127 height 10
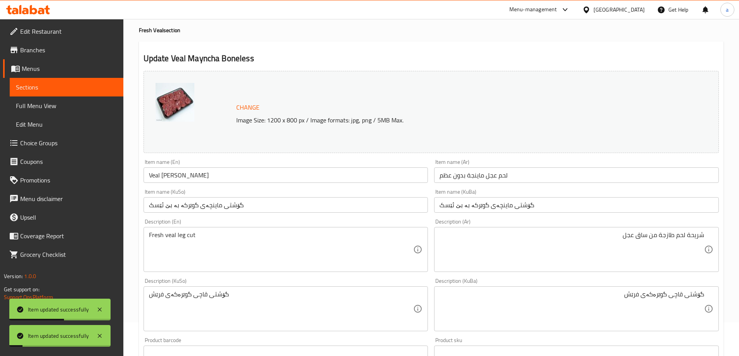
scroll to position [0, 0]
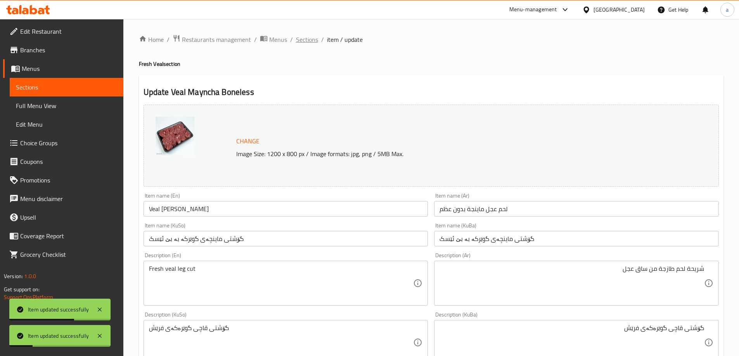
click at [298, 44] on span "Sections" at bounding box center [307, 39] width 22 height 9
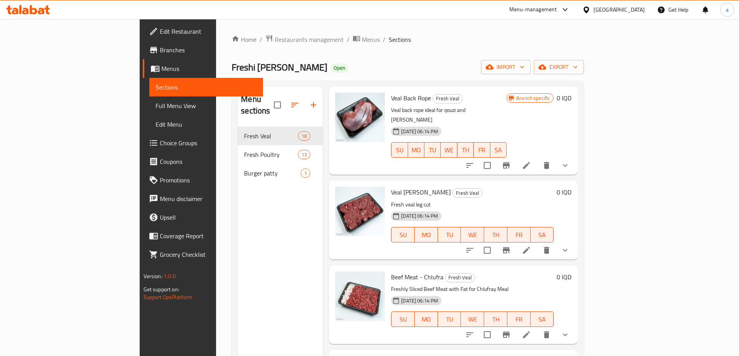
scroll to position [52, 0]
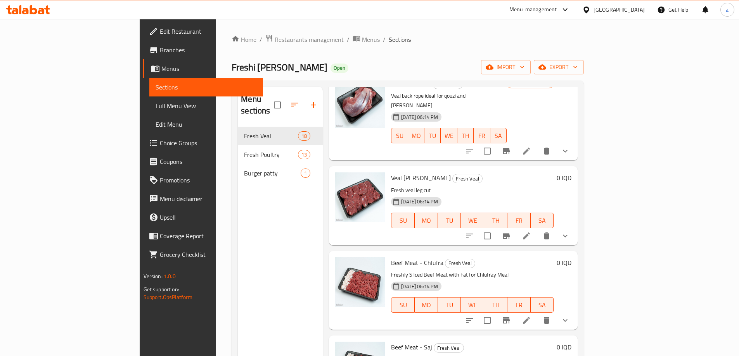
click at [537, 314] on li at bounding box center [526, 321] width 22 height 14
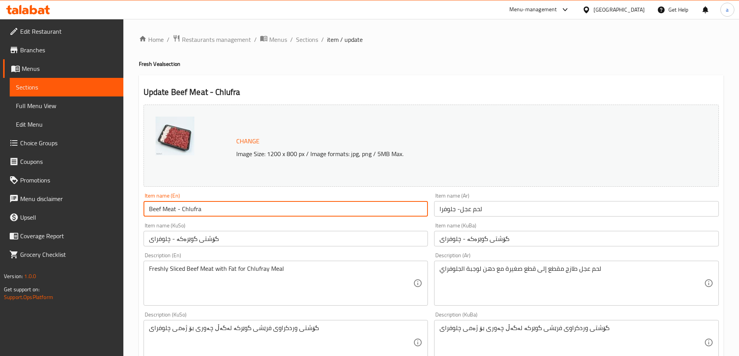
click at [211, 206] on input "Beef Meat - Chlufra" at bounding box center [286, 209] width 285 height 16
paste input "Veal Chlufray"
type input "Boneless Veal Chlufray"
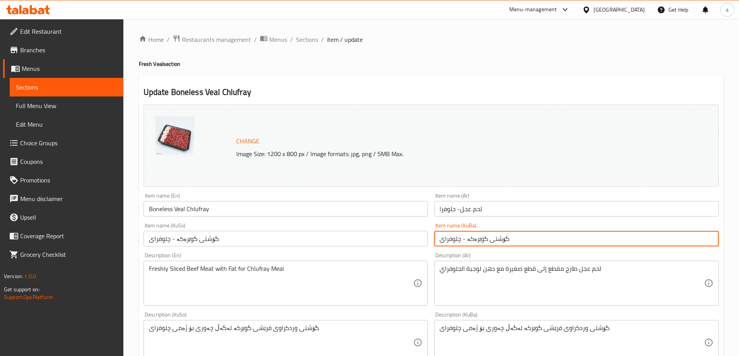
click at [496, 235] on input "گۆشتی گوێرەکە - چلوفراى" at bounding box center [576, 239] width 285 height 16
paste input "ليفراى گوێرەکە بە بێ ئێسک"
type input "گۆشتی چليفراى گوێرەکە بە بێ ئێسک"
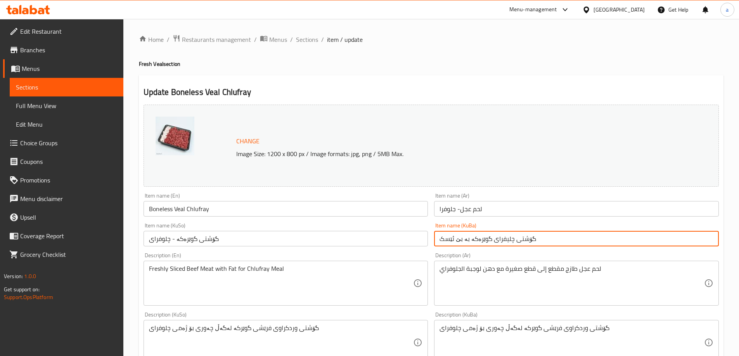
click at [375, 232] on input "گۆشتی گوێرەکە - چلوفراى" at bounding box center [286, 239] width 285 height 16
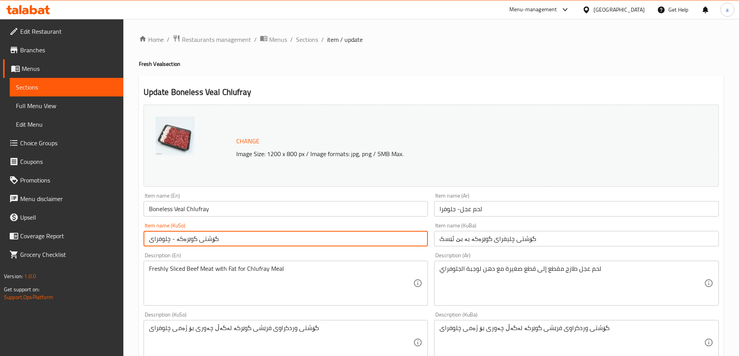
click at [375, 232] on input "گۆشتی گوێرەکە - چلوفراى" at bounding box center [286, 239] width 285 height 16
paste input "ليفراى گوێرەکە بە بێ ئێسک"
type input "گۆشتی چليفراى گوێرەکە بە بێ ئێسک"
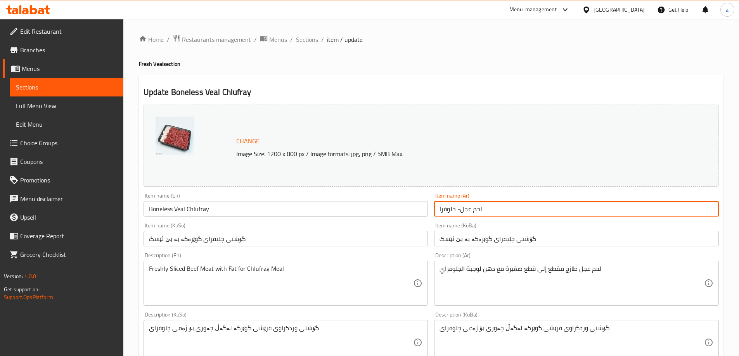
click at [460, 210] on input "لحم عجل- جلوفرا" at bounding box center [576, 209] width 285 height 16
paste input "1000 more rows at the bottom شرائح لحم عجل جلفراي بدون عظم"
click at [523, 209] on input "1000 more rows at the bottom شرائح لحم عجل جلفراي بدون عظم" at bounding box center [576, 209] width 285 height 16
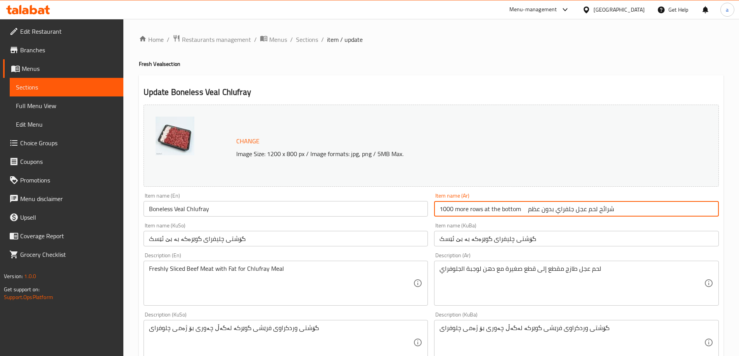
click at [523, 209] on input "1000 more rows at the bottom شرائح لحم عجل جلفراي بدون عظم" at bounding box center [576, 209] width 285 height 16
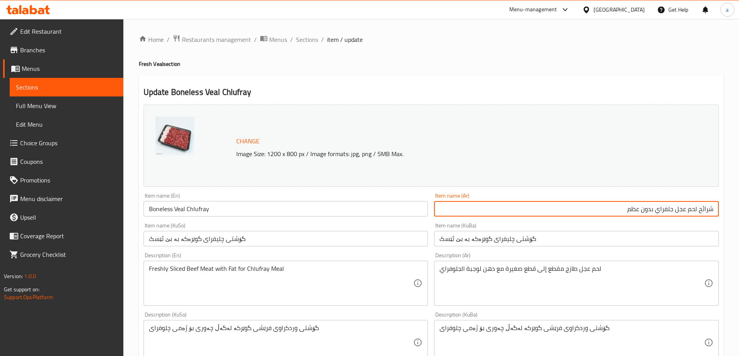
type input "شرائح لحم عجل جلفراي بدون عظم"
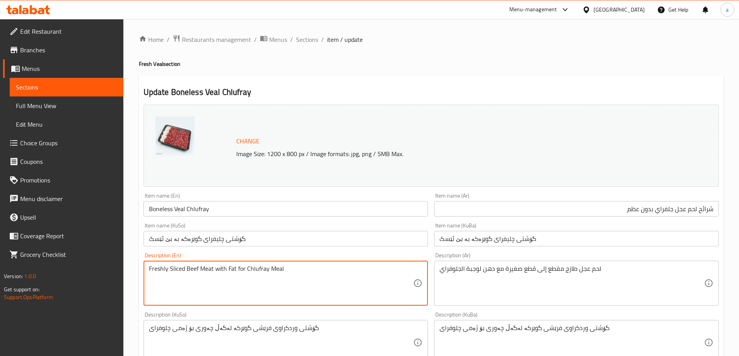
click at [227, 268] on textarea "Freshly Sliced Beef Meat with Fat for Chlufray Meal" at bounding box center [281, 283] width 265 height 37
paste textarea "sliced beef meat with fat for chlufray m"
drag, startPoint x: 196, startPoint y: 268, endPoint x: 187, endPoint y: 267, distance: 9.4
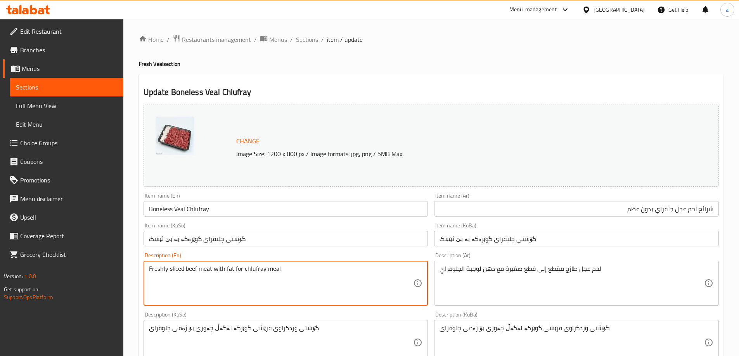
click at [187, 267] on textarea "Freshly sliced beef meat with fat for chlufray meal" at bounding box center [281, 283] width 265 height 37
type textarea "Freshly sliced veal meat with fat for chlufray meal"
click at [477, 270] on textarea "لحم عجل طازج مقطع إلى قطع صغيرة مع دهن لوجبة الجلوفراي" at bounding box center [571, 283] width 265 height 37
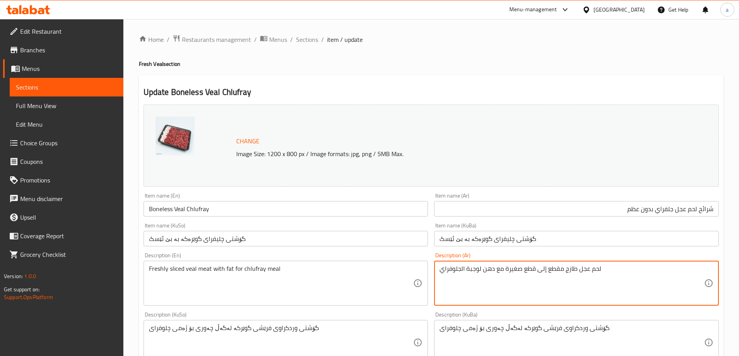
click at [477, 270] on textarea "لحم عجل طازج مقطع إلى قطع صغيرة مع دهن لوجبة الجلوفراي" at bounding box center [571, 283] width 265 height 37
paste textarea "لدهون لوجبة الجل"
click at [558, 266] on textarea "لحم عجل طازج مقطع إلى قطع صغيرة مع الدهون لوجبة الجلفراي" at bounding box center [571, 283] width 265 height 37
click at [595, 270] on textarea "لحم عجل طازج مقطع إلى قطع صغيرة مع الدهون لوجبة جلفراي" at bounding box center [571, 283] width 265 height 37
click at [620, 268] on textarea "لحم عجل طازج مقطع إلى قطع صغيرة مع دهون لوجبة جلفراي" at bounding box center [571, 283] width 265 height 37
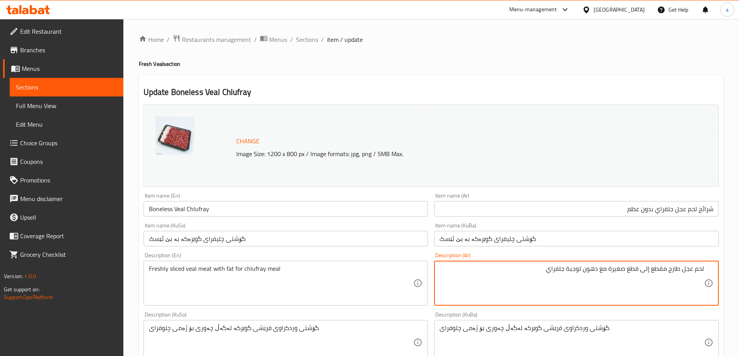
click at [620, 268] on textarea "لحم عجل طازج مقطع إلى قطع صغيرة مع دهون لوجبة جلفراي" at bounding box center [571, 283] width 265 height 37
type textarea "لحم عجل طازج مقطع إلى قطع صغيرة مع دهون لوجبة جلفراي"
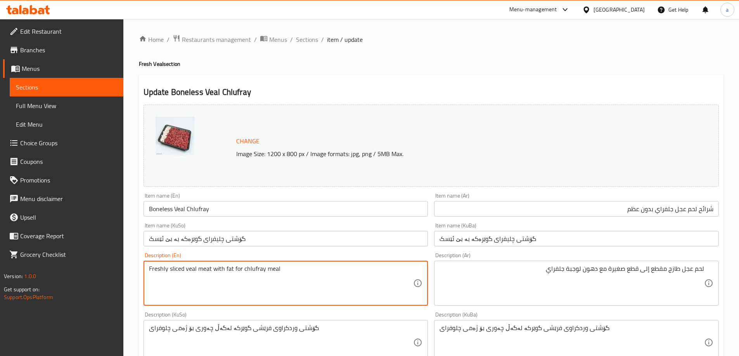
click at [223, 265] on textarea "Freshly sliced veal meat with fat for chlufray meal" at bounding box center [281, 283] width 265 height 37
paste textarea "veal cut into small pieces with fat for chel"
type textarea "Fresh veal cut into small pieces with fat for chelfray meal"
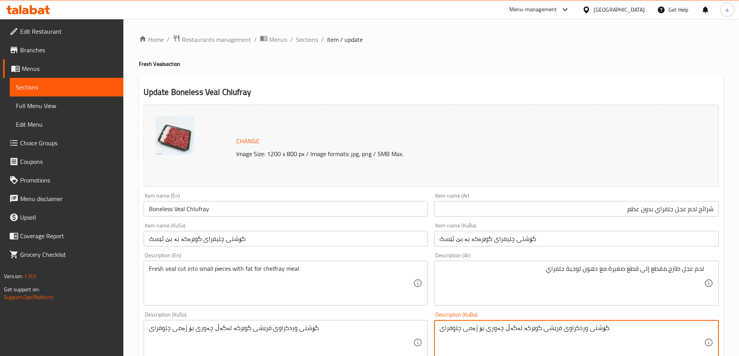
click at [555, 329] on textarea "گۆشتی وردکراوی فرێشی گوێرکە لەگەڵ چەوری بۆ ژەمی چلوفرای" at bounding box center [571, 343] width 265 height 37
drag, startPoint x: 545, startPoint y: 327, endPoint x: 566, endPoint y: 331, distance: 22.1
click at [566, 331] on textarea "گۆشتی وردکراوی فرێشی گوێرکە لەگەڵ چەوری بۆ ژەمی چلوفرای" at bounding box center [571, 343] width 265 height 37
paste textarea
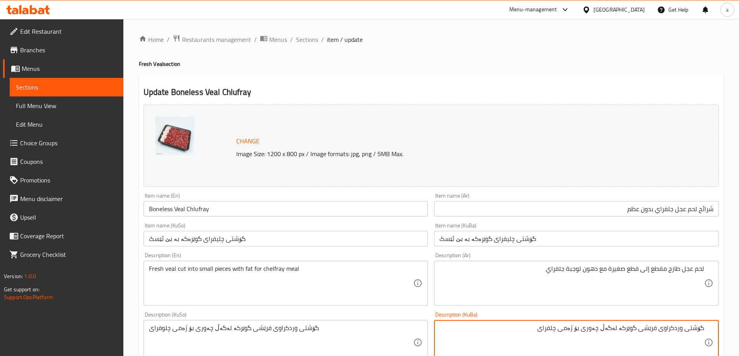
type textarea "گۆشتی وردکراوی فرێشی گوێرکە لەگەڵ چەوری بۆ ژەمی چلفرای"
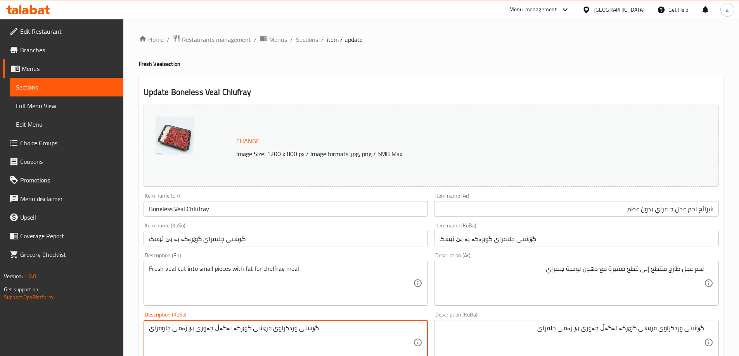
click at [310, 326] on textarea "گۆشتی وردکراوی فرێشی گوێرکە لەگەڵ چەوری بۆ ژەمی چلوفرای" at bounding box center [281, 343] width 265 height 37
paste textarea
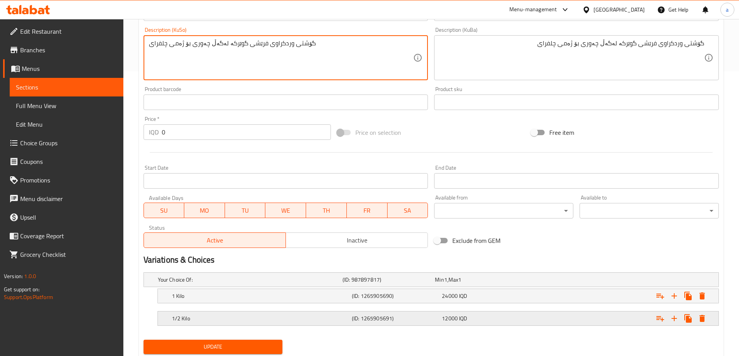
scroll to position [310, 0]
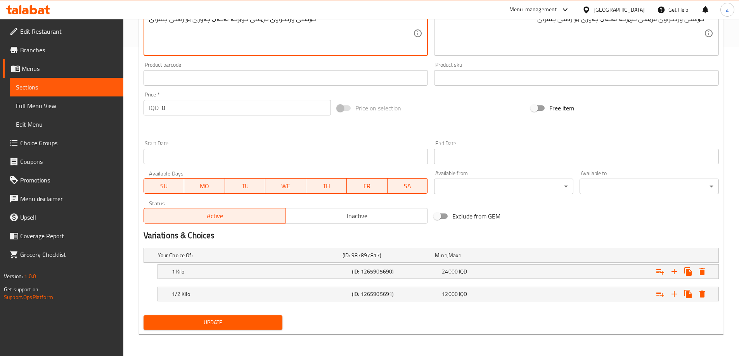
type textarea "گۆشتی وردکراوی فرێشی گوێرکە لەگەڵ چەوری بۆ ژەمی چلفرای"
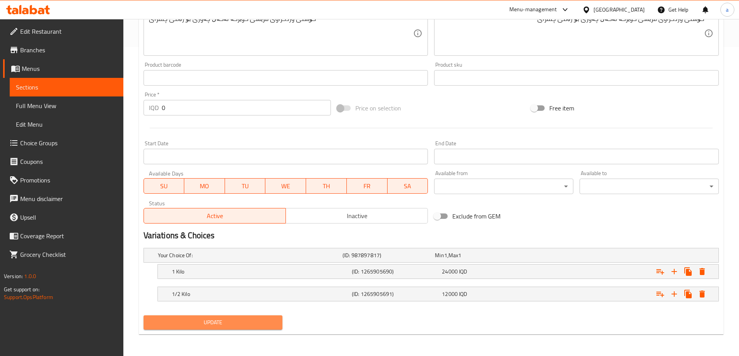
click at [210, 323] on span "Update" at bounding box center [213, 323] width 127 height 10
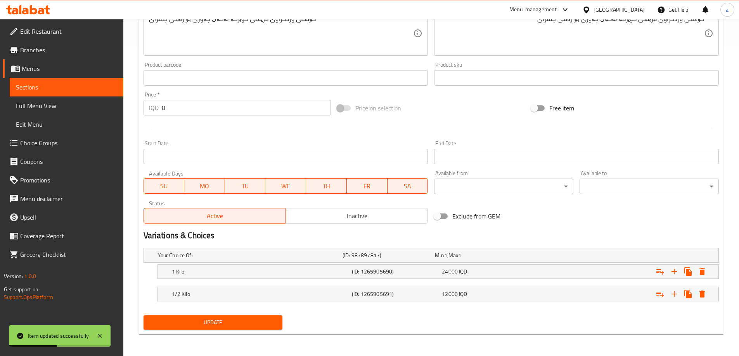
click at [210, 323] on span "Update" at bounding box center [213, 323] width 127 height 10
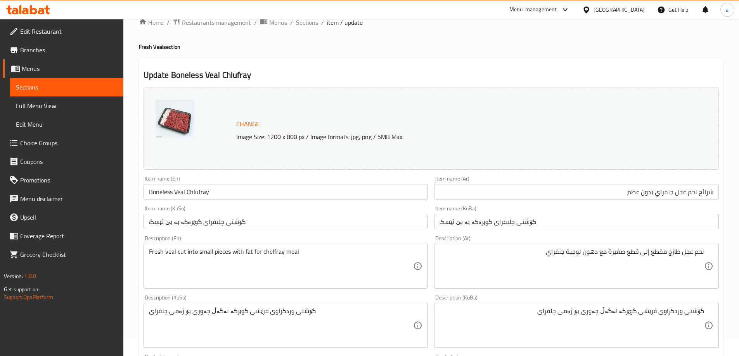
scroll to position [0, 0]
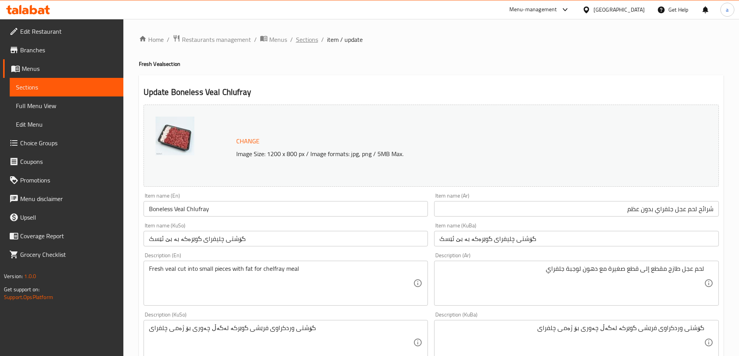
click at [301, 41] on span "Sections" at bounding box center [307, 39] width 22 height 9
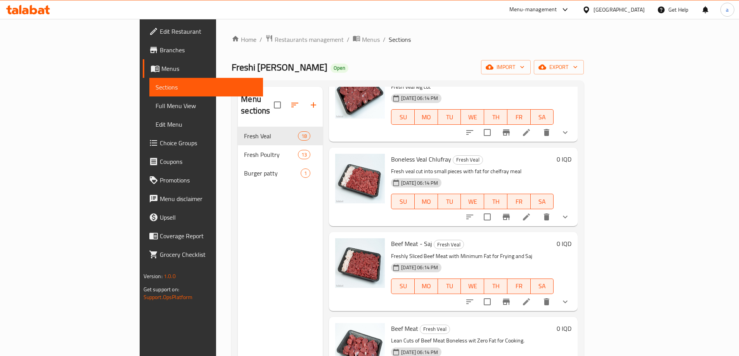
scroll to position [52, 0]
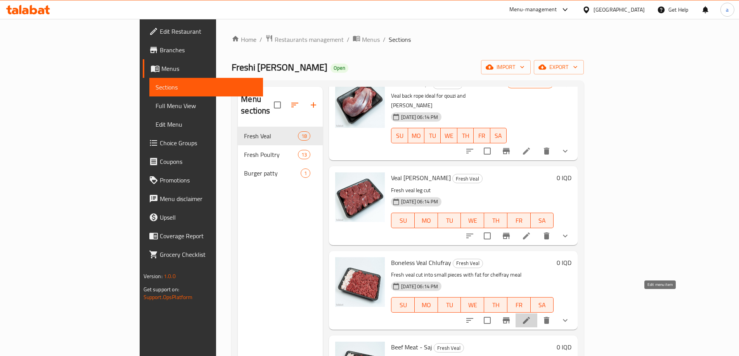
click at [530, 317] on icon at bounding box center [526, 320] width 7 height 7
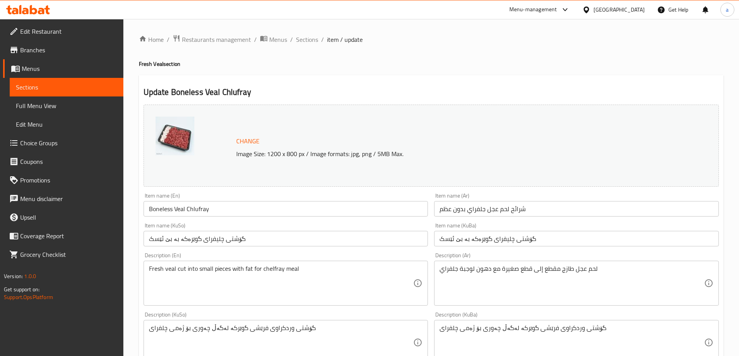
click at [220, 212] on input "Boneless Veal Chlufray" at bounding box center [286, 209] width 285 height 16
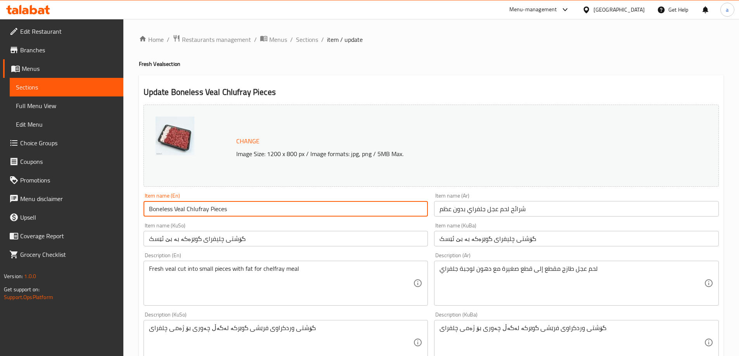
type input "Boneless Veal Chlufray Pieces"
click at [546, 241] on input "گۆشتی چليفراى گوێرەکە بە بێ ئێسک" at bounding box center [576, 239] width 285 height 16
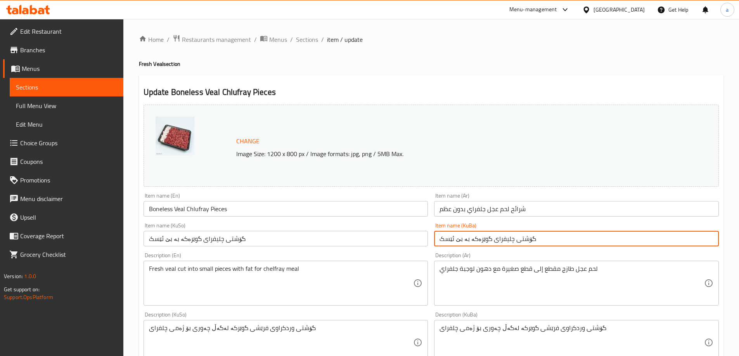
click at [465, 240] on input "گۆشتی چليفراى گوێرەکە بە بێ ئێسک" at bounding box center [576, 239] width 285 height 16
type input "پارچەی گۆشتی چليفراى گوێرەکە بە بێ ئێسک"
click at [230, 247] on input "گۆشتی چليفراى گوێرەکە بە بێ ئێسک" at bounding box center [286, 239] width 285 height 16
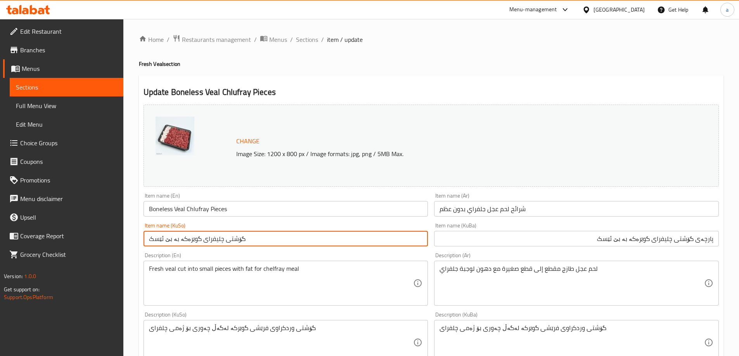
click at [230, 242] on input "گۆشتی چليفراى گوێرەکە بە بێ ئێسک" at bounding box center [286, 239] width 285 height 16
paste input "پارچەی"
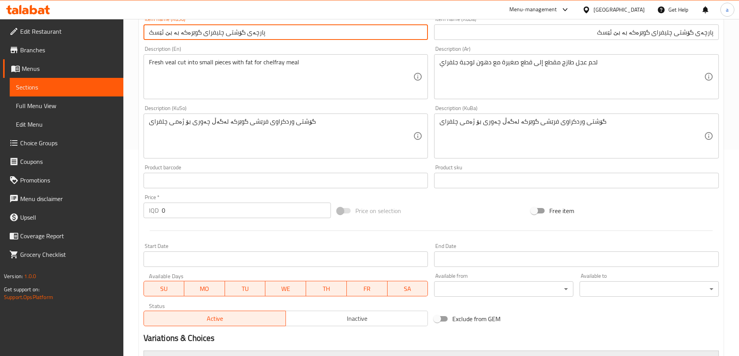
scroll to position [310, 0]
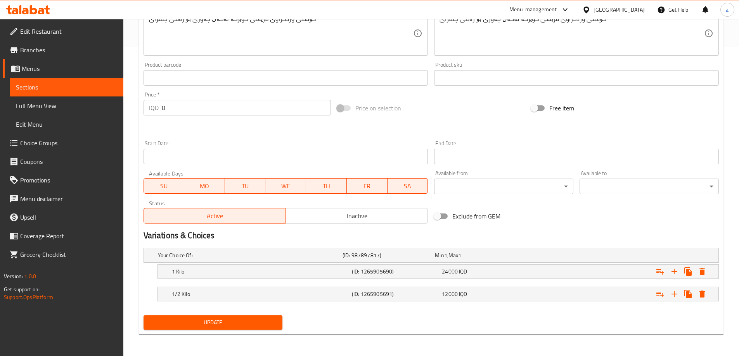
type input "پارچەی گۆشتی چليفراى گوێرەکە بە بێ ئێسک"
click at [231, 320] on span "Update" at bounding box center [213, 323] width 127 height 10
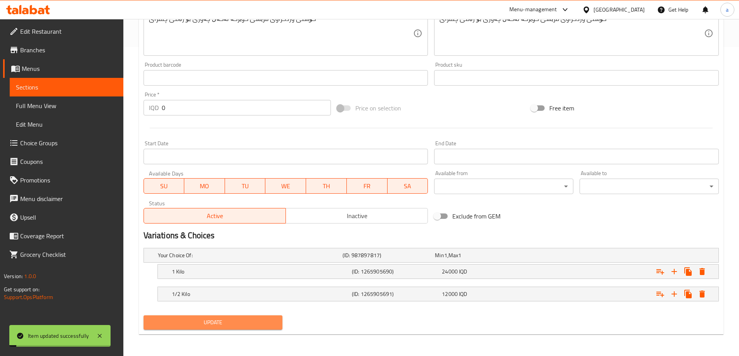
click at [198, 322] on span "Update" at bounding box center [213, 323] width 127 height 10
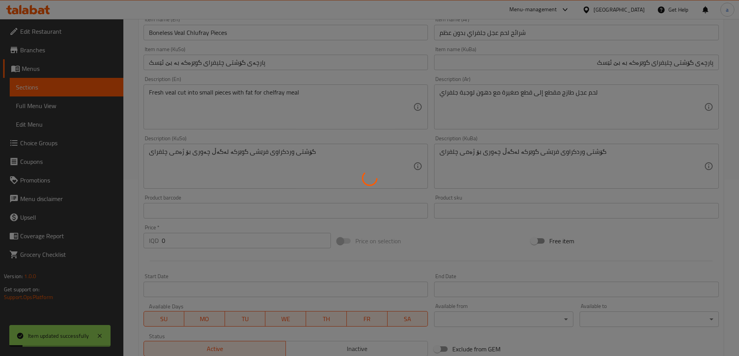
scroll to position [0, 0]
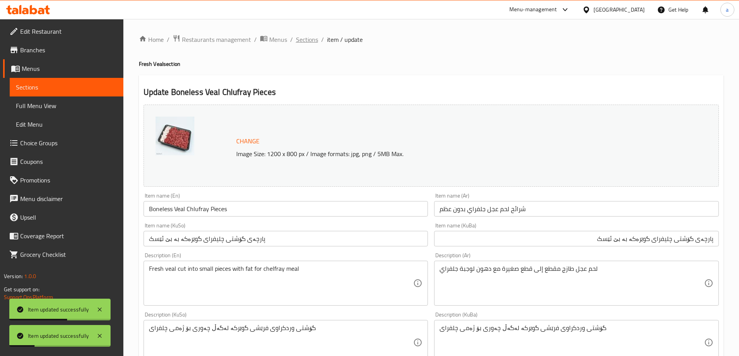
click at [303, 36] on span "Sections" at bounding box center [307, 39] width 22 height 9
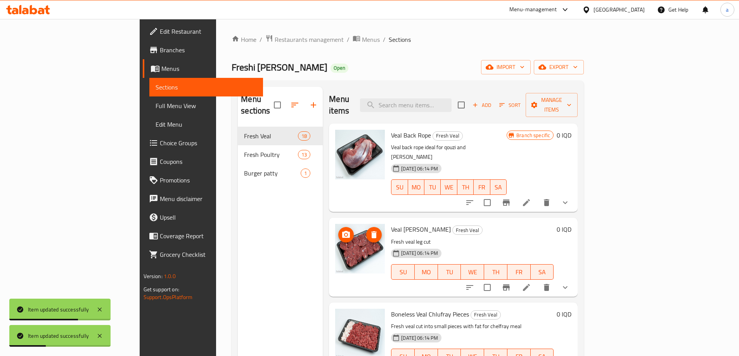
scroll to position [155, 0]
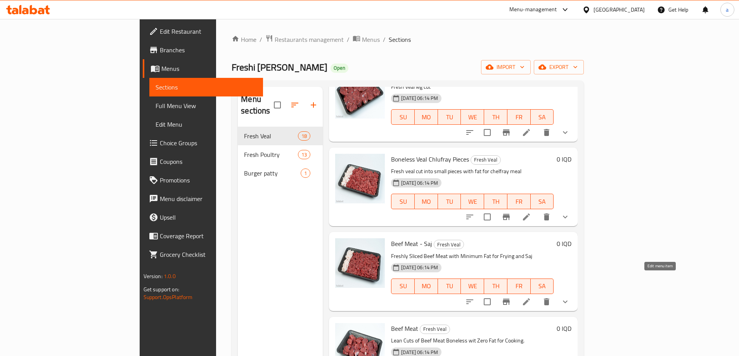
click at [531, 297] on icon at bounding box center [526, 301] width 9 height 9
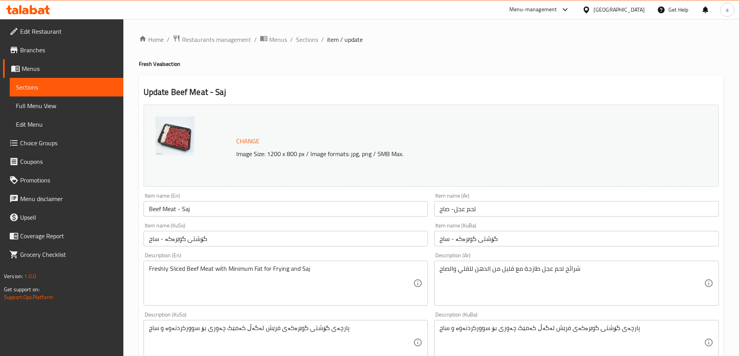
click at [200, 214] on input "Beef Meat - Saj" at bounding box center [286, 209] width 285 height 16
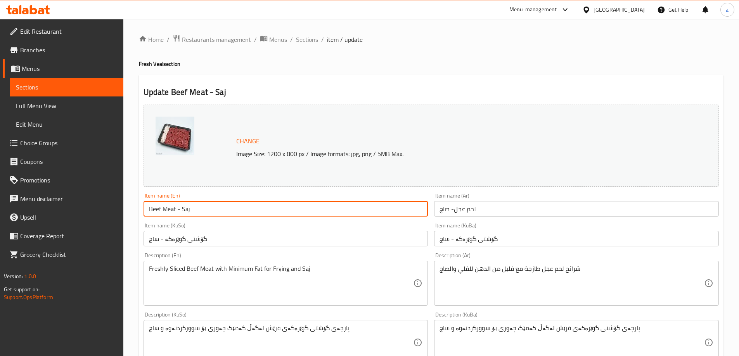
click at [200, 214] on input "Beef Meat - Saj" at bounding box center [286, 209] width 285 height 16
paste input "Veal"
type input "Veal Saj"
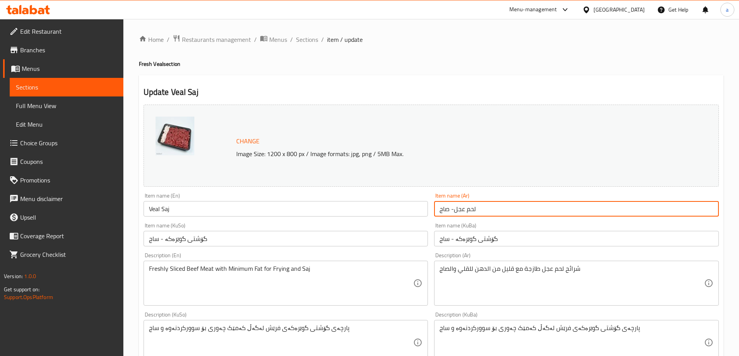
click at [482, 210] on input "لحم عجل- صاج" at bounding box center [576, 209] width 285 height 16
paste input "Boneless veal slices"
type input "لحم عجل- صاج"
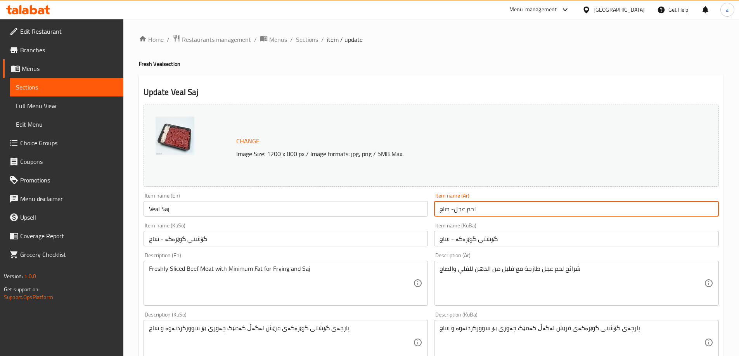
click at [336, 205] on input "Veal Saj" at bounding box center [286, 209] width 285 height 16
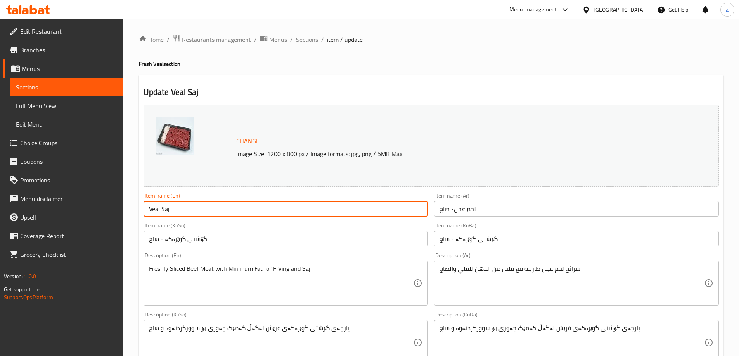
click at [336, 205] on input "Veal Saj" at bounding box center [286, 209] width 285 height 16
paste input "Boneless veal slices"
type input "Boneless veal slices"
click at [495, 207] on input "لحم عجل- صاج" at bounding box center [576, 209] width 285 height 16
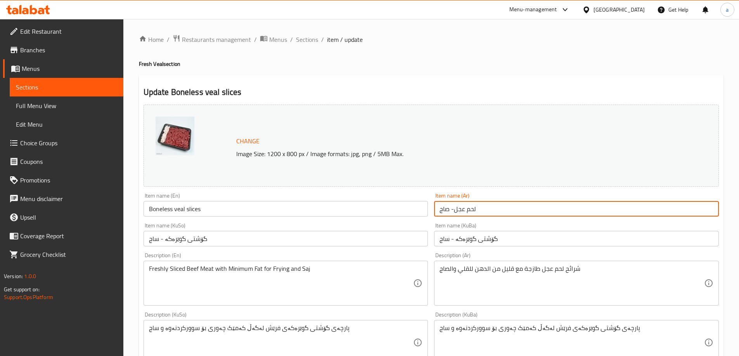
click at [495, 207] on input "لحم عجل- صاج" at bounding box center [576, 209] width 285 height 16
paste input "شرائح لحم عجل صاج بدون عظم"
click at [495, 207] on input "شرائح لحم عجل صاج بدون عظم" at bounding box center [576, 209] width 285 height 16
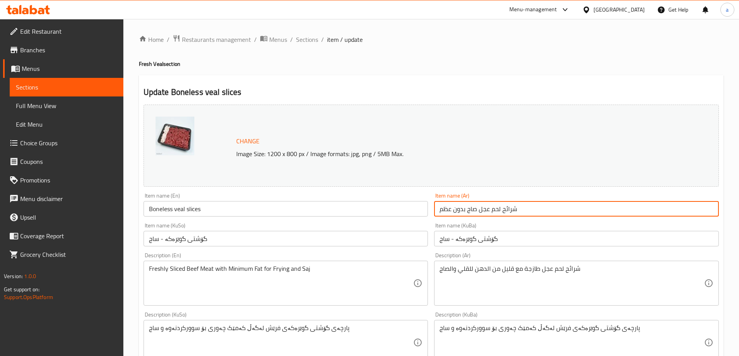
click at [495, 207] on input "شرائح لحم عجل صاج بدون عظم" at bounding box center [576, 209] width 285 height 16
type input "شرائح لحم عجل صاج بدون عظم"
click at [208, 209] on input "Boneless veal slices" at bounding box center [286, 209] width 285 height 16
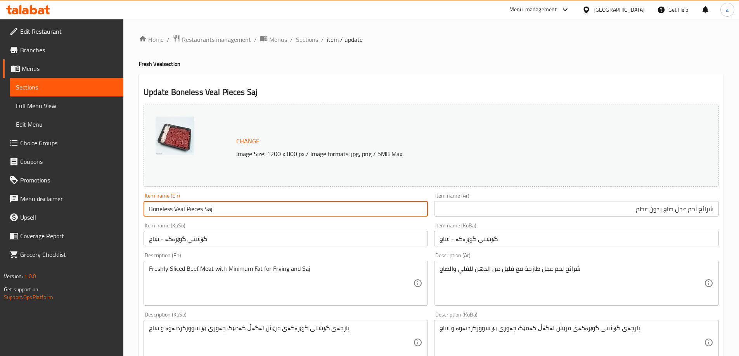
type input "Boneless Veal Pieces Saj"
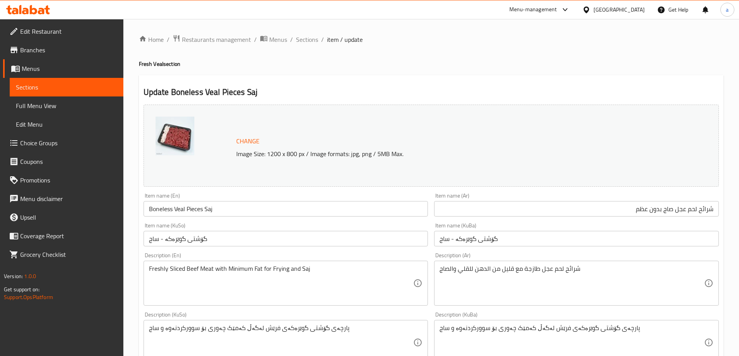
click at [489, 247] on div "Item name (KuBa) گۆشتی گوێرەکە - ساج Item name (KuBa)" at bounding box center [576, 235] width 291 height 30
click at [489, 241] on input "گۆشتی گوێرەکە - ساج" at bounding box center [576, 239] width 285 height 16
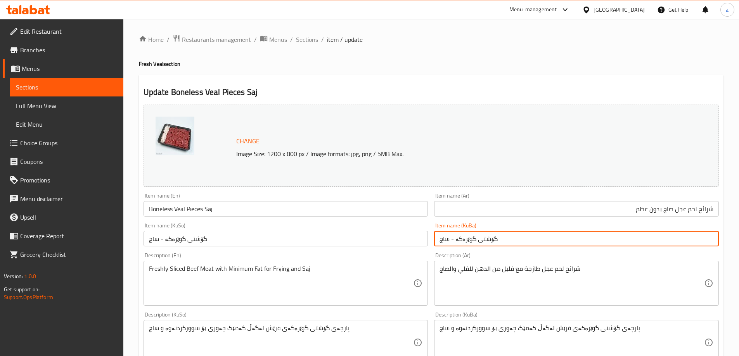
click at [489, 241] on input "گۆشتی گوێرەکە - ساج" at bounding box center [576, 239] width 285 height 16
paste input "گۆشتی ساجی گوێرەکە بە بێ ئێسک"
type input "گۆشتی ساجی گوێرەکە بە بێ ئێسک"
click at [356, 233] on input "گۆشتی گوێرەکە - ساج" at bounding box center [286, 239] width 285 height 16
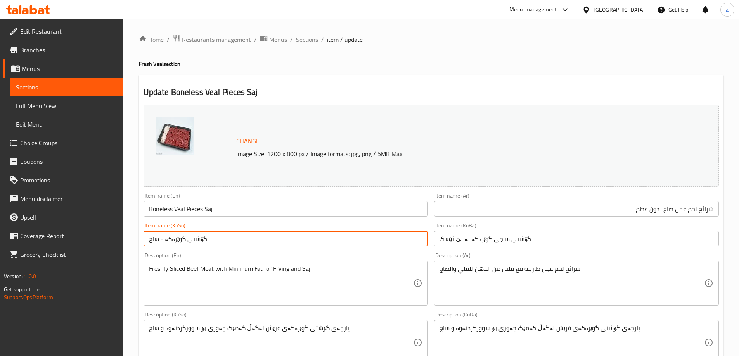
click at [356, 233] on input "گۆشتی گوێرەکە - ساج" at bounding box center [286, 239] width 285 height 16
paste input "ساجی گوێرەکە بە بێ ئێسک"
drag, startPoint x: 197, startPoint y: 240, endPoint x: 210, endPoint y: 240, distance: 13.2
click at [210, 240] on input "گۆشتی ساجی گوێرەکە بە بێ ئێسک" at bounding box center [286, 239] width 285 height 16
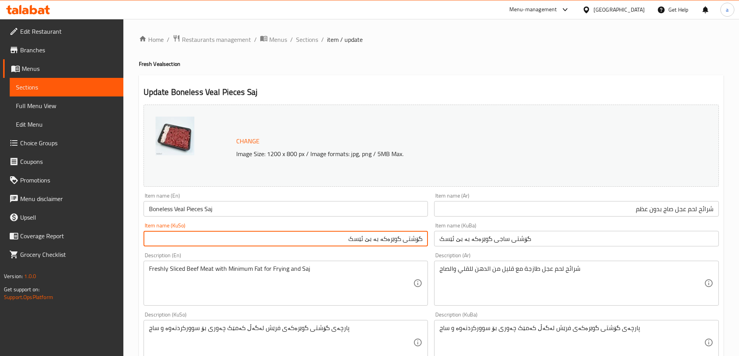
paste input "ساجی"
type input "ساجی گۆشتی گوێرەکە بە بێ ئێسک"
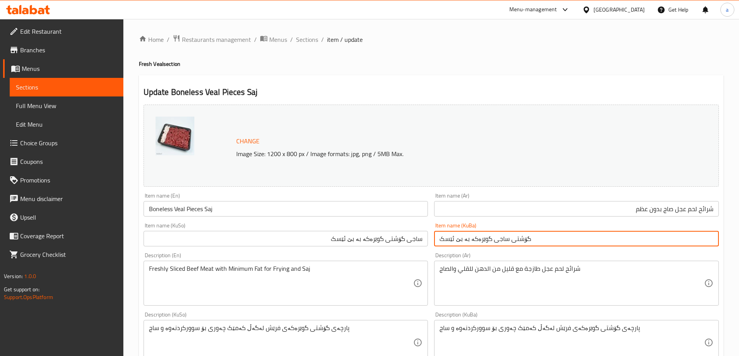
click at [460, 237] on input "گۆشتی ساجی گوێرەکە بە بێ ئێسک" at bounding box center [576, 239] width 285 height 16
paste input "ساجی گۆشت"
type input "ساجی گۆشتی گوێرەکە بە بێ ئێسک"
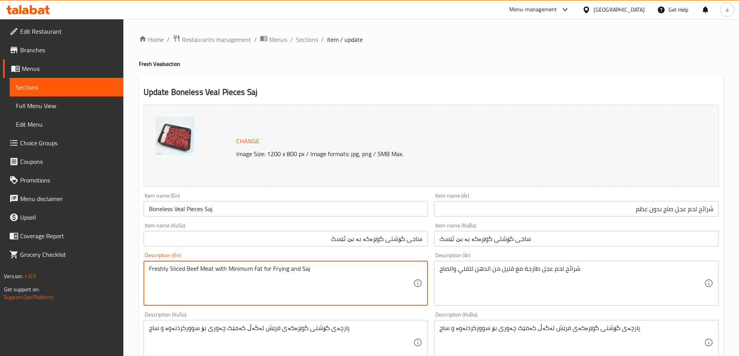
click at [199, 274] on textarea "Freshly Sliced Beef Meat with Minimum Fat for Frying and Saj" at bounding box center [281, 283] width 265 height 37
paste textarea "sliced beef meat with minimum fat for frying and saj"
drag, startPoint x: 197, startPoint y: 270, endPoint x: 186, endPoint y: 268, distance: 10.6
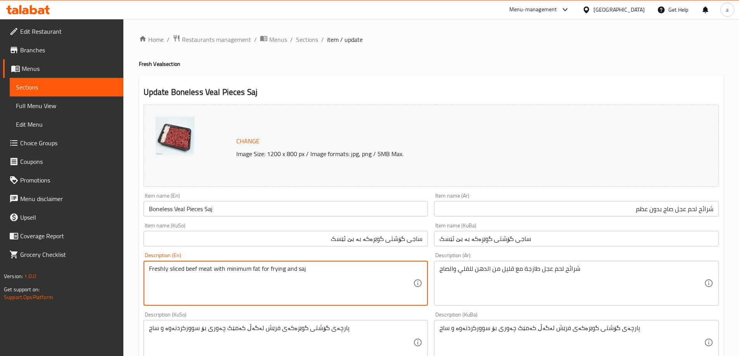
click at [186, 268] on textarea "Freshly sliced beef meat with minimum fat for frying and saj" at bounding box center [281, 283] width 265 height 37
type textarea "Freshly sliced veal meat with minimum fat for frying and saj"
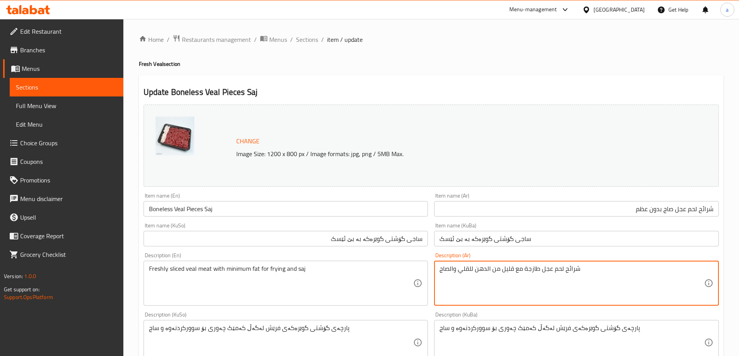
click at [477, 269] on textarea "شرائح لحم عجل طازجة مع قليل من الدهن للقلي والصاج" at bounding box center [571, 283] width 265 height 37
paste textarea "ن للقلي والصاج"
click at [489, 268] on textarea "شرائح لحم عجل طازجة مع قليل من الدهون للقلي والصاج" at bounding box center [571, 283] width 265 height 37
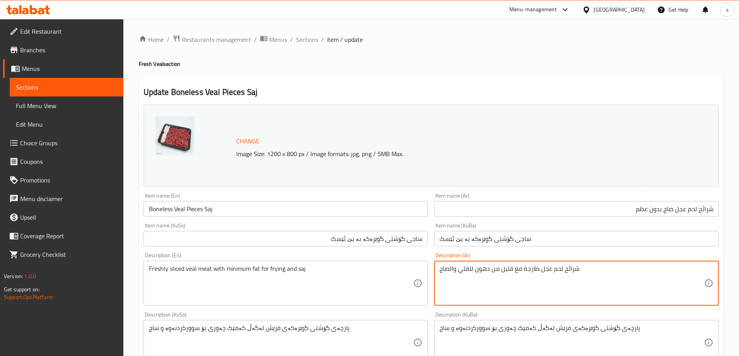
click at [471, 269] on textarea "شرائح لحم عجل طازجة مع قليل من دهون للقلي والصاج" at bounding box center [571, 283] width 265 height 37
type textarea "شرائح لحم عجل طازجة مع قليل من دهون للقلي وصاج"
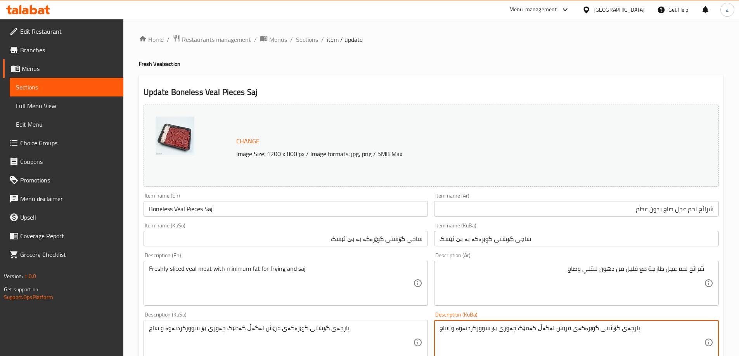
click at [535, 326] on textarea "پارچەی گۆشتی گوێرەکەی فرێش لەگەڵ کەمێک چەوری بۆ سوورکردنەوە و ساج" at bounding box center [571, 343] width 265 height 37
click at [522, 329] on textarea at bounding box center [571, 343] width 265 height 37
paste textarea "گۆشتی وردکراوی فرێشی گوێرکە لەگەڵ کەمێک چەوری بۆ سوورکردنەوە و ساج"
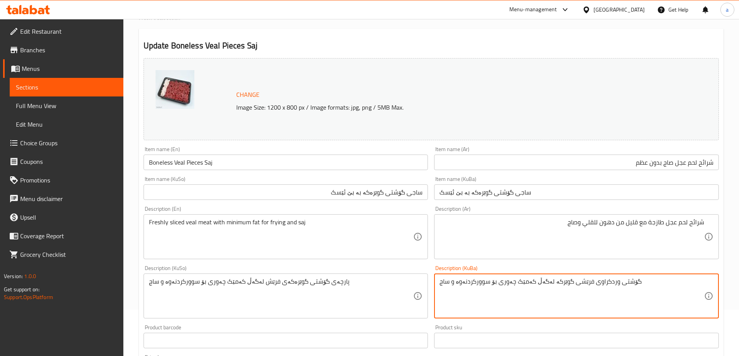
scroll to position [104, 0]
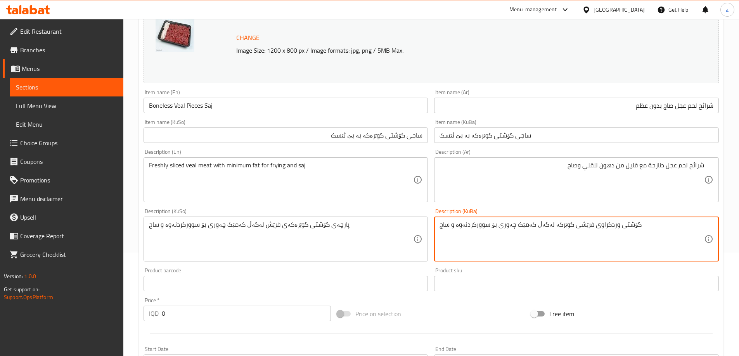
click at [453, 225] on textarea "گۆشتی وردکراوی فرێشی گوێرکە لەگەڵ کەمێک چەوری بۆ سوورکردنەوە و ساج" at bounding box center [571, 239] width 265 height 37
type textarea "گۆشتی وردکراوی فرێشی گوێرکە لەگەڵ کەمێک چەوری بۆ سوورکردنەوە و ساج"
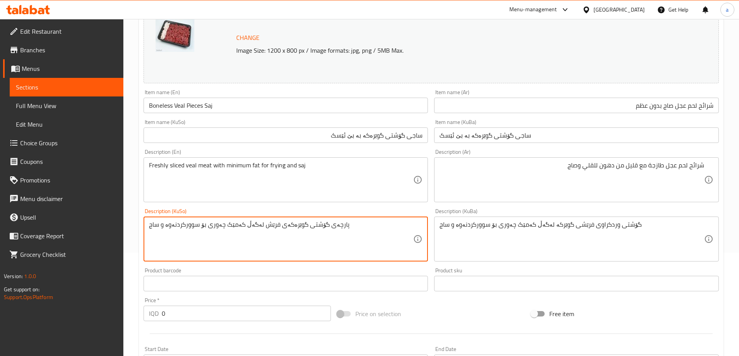
click at [324, 226] on textarea "پارچەی گۆشتی گوێرەکەی فرێش لەگەڵ کەمێک چەوری بۆ سوورکردنەوە و ساج" at bounding box center [281, 239] width 265 height 37
paste textarea "گۆشتی وردکراوی فرێشی گوێرکە"
type textarea "گۆشتی وردکراوی فرێشی گوێرکە لەگەڵ کەمێک چەوری بۆ سوورکردنەوە و ساج"
click at [424, 136] on input "ساجی گۆشتی گوێرەکە بە بێ ئێسک" at bounding box center [286, 136] width 285 height 16
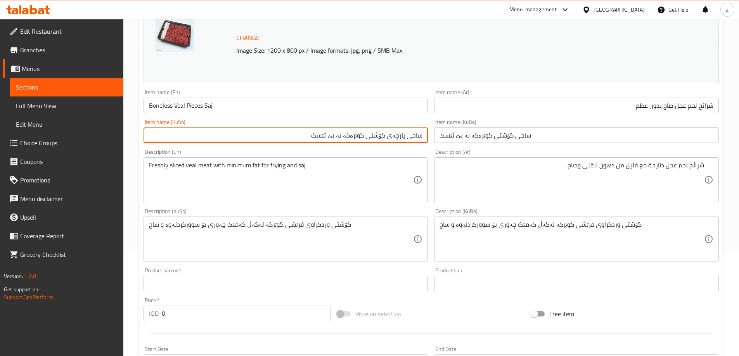
type input "ساجی پارچەی گۆشتی گوێرەکە بە بێ ئێسک"
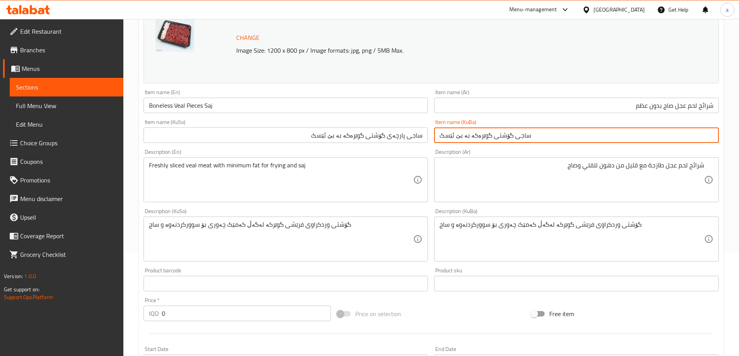
click at [482, 139] on input "ساجی گۆشتی گوێرەکە بە بێ ئێسک" at bounding box center [576, 136] width 285 height 16
paste input "پارچەی"
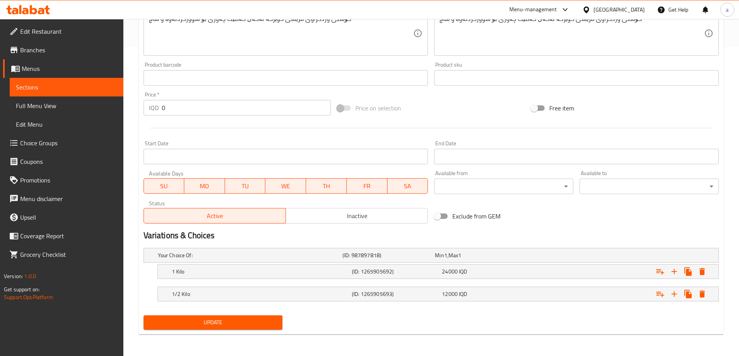
type input "ساجی پارچەی گۆشتی گوێرەکە بە بێ ئێسک"
click at [252, 320] on span "Update" at bounding box center [213, 323] width 127 height 10
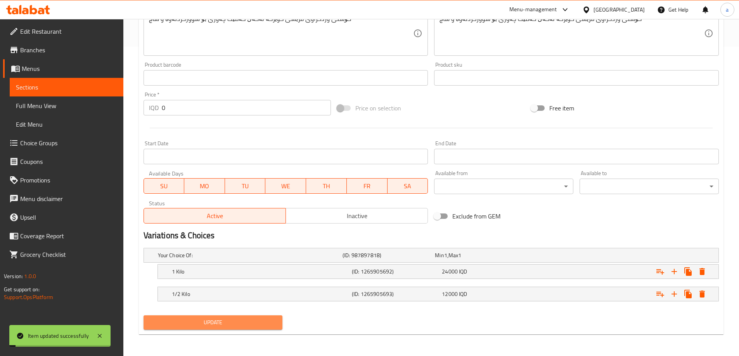
click at [241, 323] on span "Update" at bounding box center [213, 323] width 127 height 10
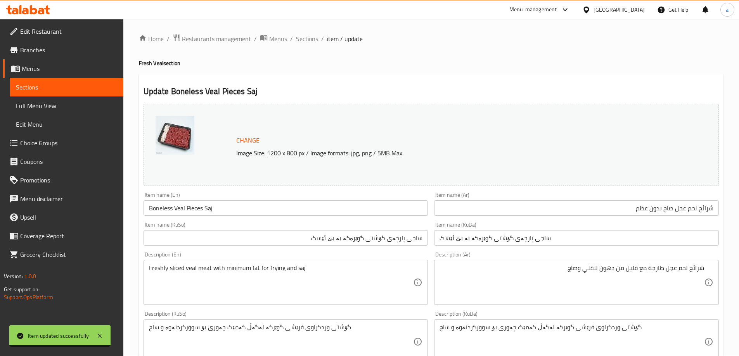
scroll to position [0, 0]
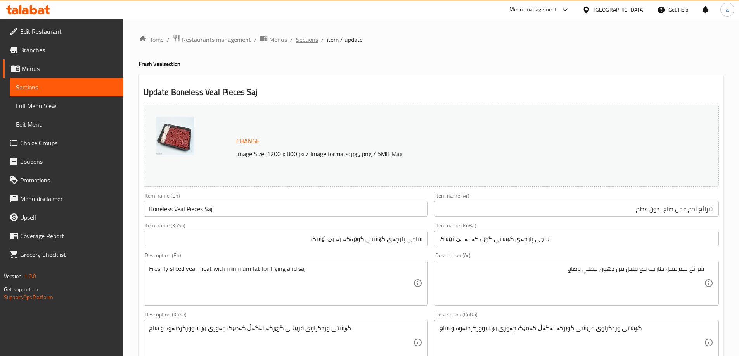
click at [314, 36] on span "Sections" at bounding box center [307, 39] width 22 height 9
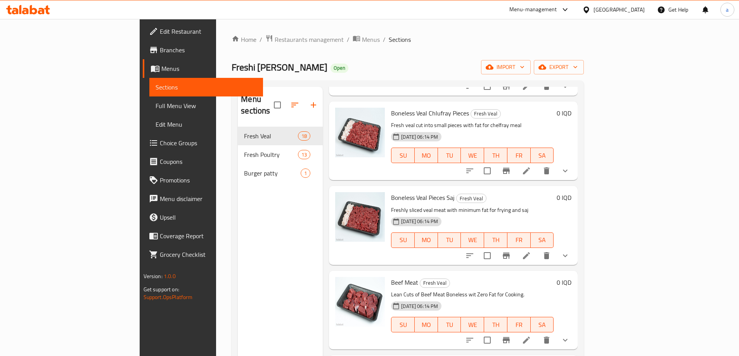
scroll to position [207, 0]
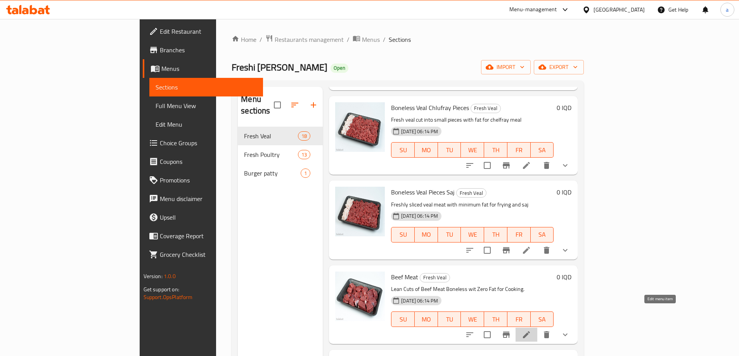
click at [531, 330] on icon at bounding box center [526, 334] width 9 height 9
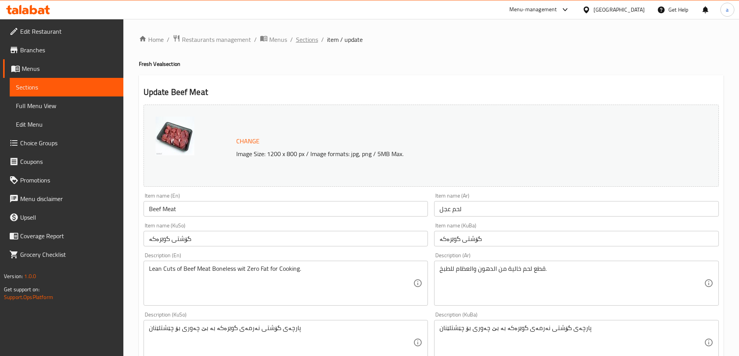
click at [310, 38] on span "Sections" at bounding box center [307, 39] width 22 height 9
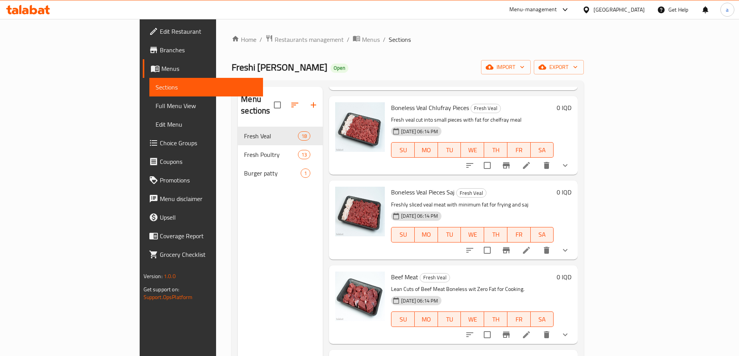
scroll to position [310, 0]
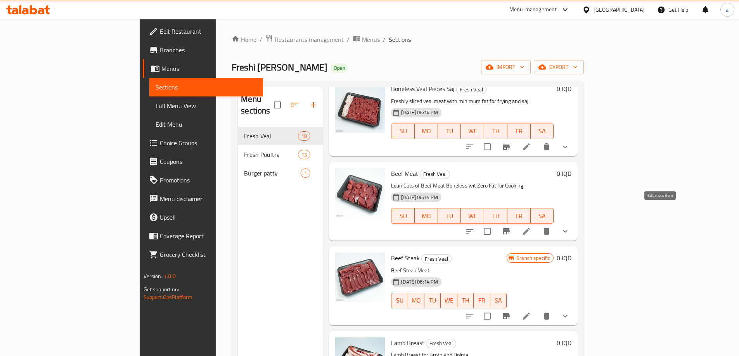
click at [531, 227] on icon at bounding box center [526, 231] width 9 height 9
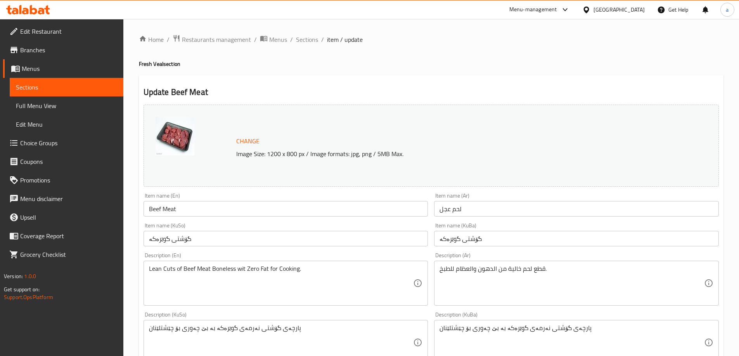
click at [175, 209] on input "Beef Meat" at bounding box center [286, 209] width 285 height 16
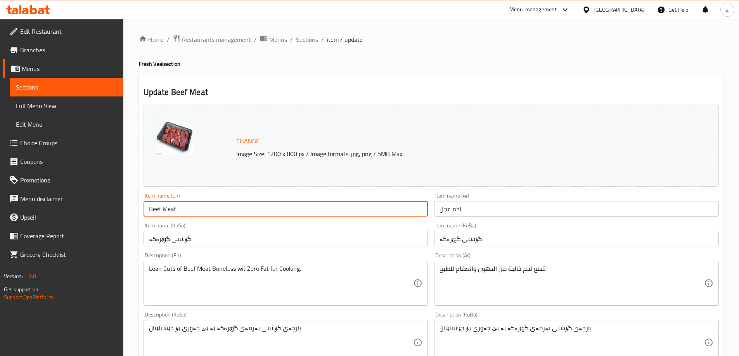
click at [175, 209] on input "Beef Meat" at bounding box center [286, 209] width 285 height 16
paste input "Veal Cut Boneless"
drag, startPoint x: 197, startPoint y: 211, endPoint x: 171, endPoint y: 206, distance: 26.8
click at [171, 206] on input "Veal Cut Boneless" at bounding box center [286, 209] width 285 height 16
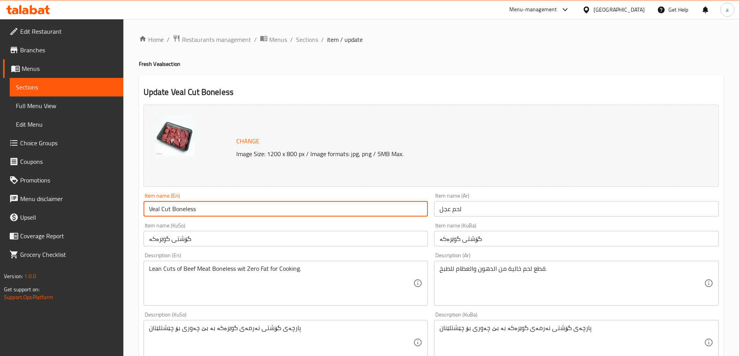
click at [171, 206] on input "Veal Cut Boneless" at bounding box center [286, 209] width 285 height 16
paste input "Boneless"
type input "Boneless Veal Cuts"
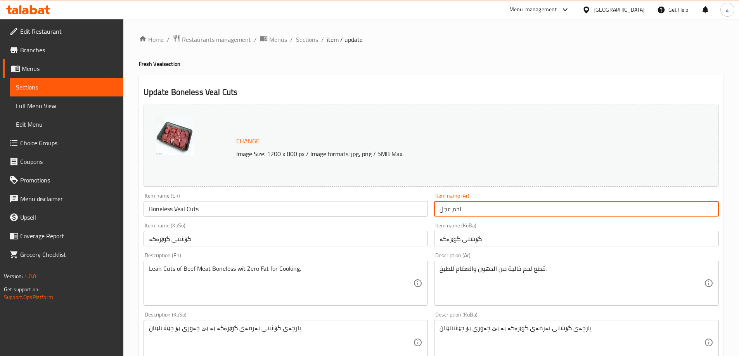
click at [461, 206] on input "لحم عجل" at bounding box center [576, 209] width 285 height 16
paste input "شريحة لحم عجل بدون عظم"
type input "شريحة لحم عجل بدون عظم"
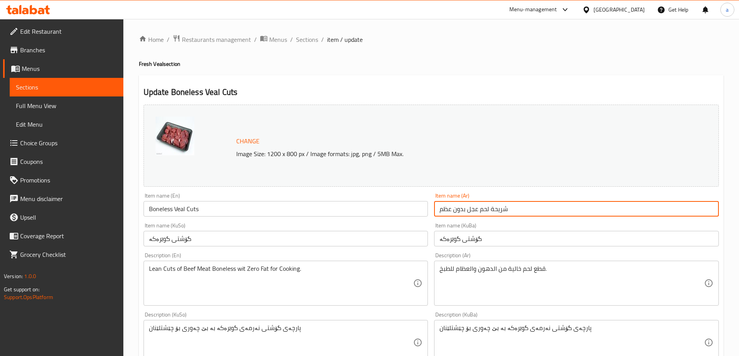
click at [202, 209] on input "Boneless Veal Cuts" at bounding box center [286, 209] width 285 height 16
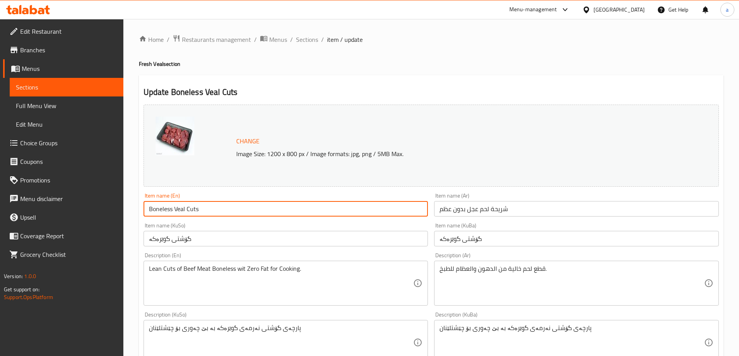
click at [202, 209] on input "Boneless Veal Cuts" at bounding box center [286, 209] width 285 height 16
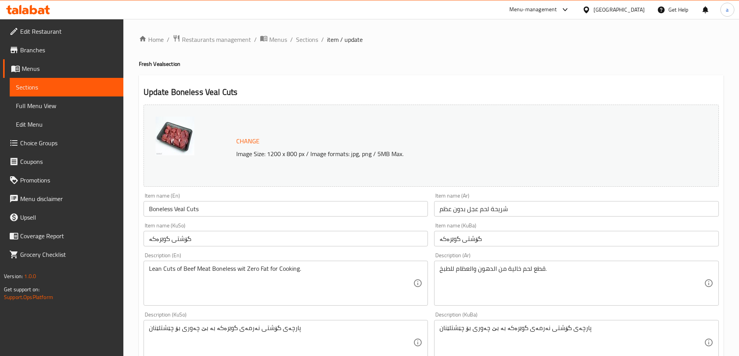
click at [273, 7] on div "Menu-management Iraq Get Help a" at bounding box center [369, 9] width 739 height 19
click at [462, 209] on input "شريحة لحم عجل بدون عظم" at bounding box center [576, 209] width 285 height 16
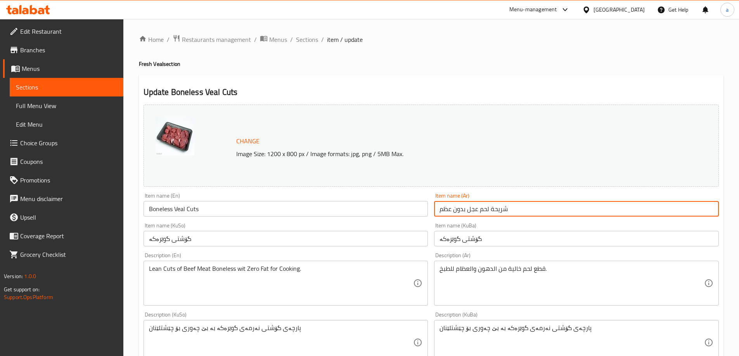
click at [462, 209] on input "شريحة لحم عجل بدون عظم" at bounding box center [576, 209] width 285 height 16
click at [467, 234] on input "گۆشتی گوێرەکە" at bounding box center [576, 239] width 285 height 16
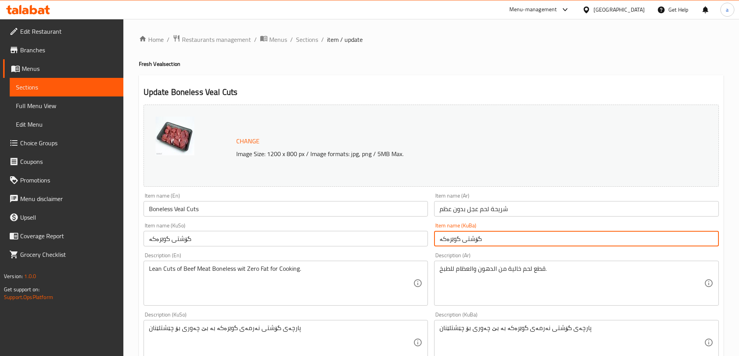
click at [467, 234] on input "گۆشتی گوێرەکە" at bounding box center [576, 239] width 285 height 16
paste input "نەرمەی"
click at [468, 241] on input "گۆشتی نەرمەی گوێرەکە" at bounding box center [576, 239] width 285 height 16
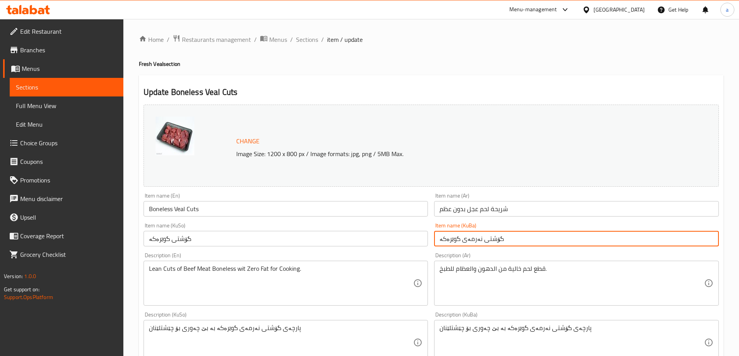
click at [468, 241] on input "گۆشتی نەرمەی گوێرەکە" at bounding box center [576, 239] width 285 height 16
click at [468, 239] on input "گۆشتی نەرمەی گوێرەکە" at bounding box center [576, 239] width 285 height 16
type input "پارچەی گۆشتی گوێرەکەی بێ ئێسک"
click at [198, 244] on input "گۆشتی گوێرەکە" at bounding box center [286, 239] width 285 height 16
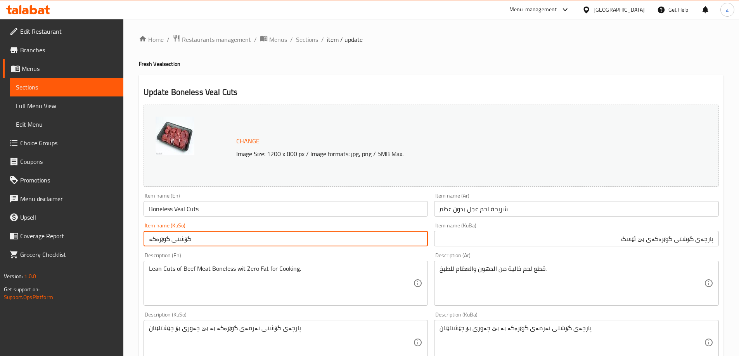
click at [198, 244] on input "گۆشتی گوێرەکە" at bounding box center [286, 239] width 285 height 16
paste input "پارچەی گۆشتی گوێرەکەی بێ ئێسک"
type input "پارچەی گۆشتی گوێرەکەی بێ ئێسک"
click at [214, 270] on textarea "Lean Cuts of Beef Meat Boneless wit Zero Fat for Cooking." at bounding box center [281, 283] width 265 height 37
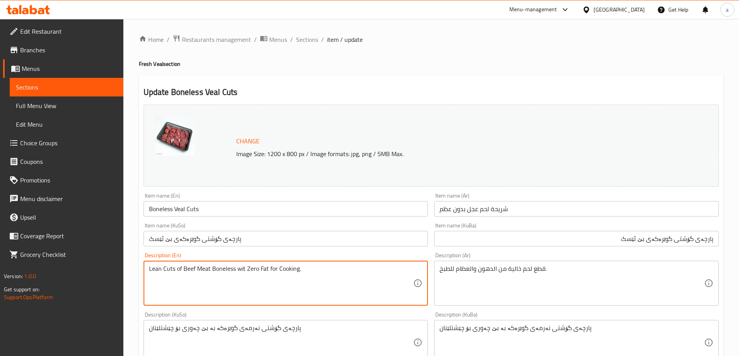
click at [214, 270] on textarea "Lean Cuts of Beef Meat Boneless wit Zero Fat for Cooking." at bounding box center [281, 283] width 265 height 37
paste textarea "Fresh veal cut for stews and grilling"
type textarea "Fresh veal cut for stews and grilling"
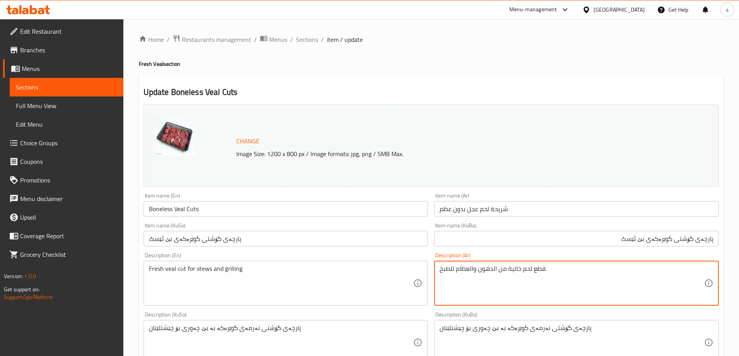
click at [466, 268] on textarea "قطع لحم خالية من الدهون والعظام للطبخ." at bounding box center [571, 283] width 265 height 37
paste textarea "ة لحم عجل طازجة، مثالية للشوي، المرق، والقلي"
type textarea "قطعة لحم عجل طازجة، مثالية للشوي، المرق وقلي"
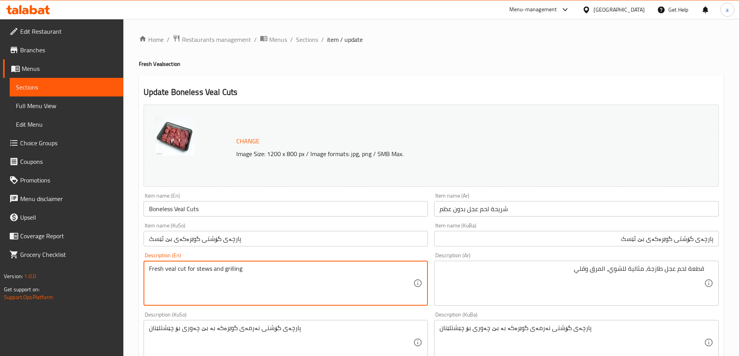
click at [222, 268] on textarea "Fresh veal cut for stews and grilling" at bounding box center [281, 283] width 265 height 37
type textarea "Fresh veal cut for stews, grilling and frying"
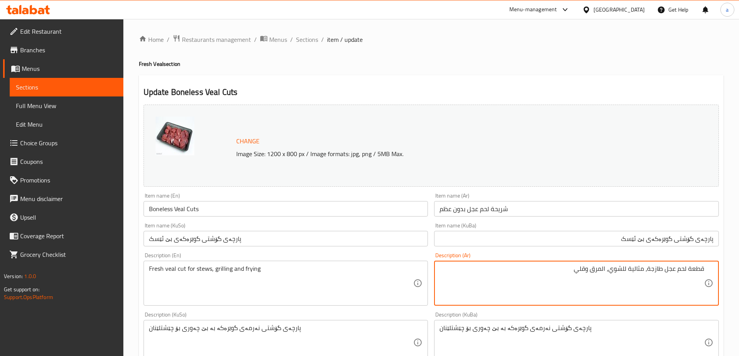
click at [602, 271] on textarea "قطعة لحم عجل طازجة، مثالية للشوي، المرق وقلي" at bounding box center [571, 283] width 265 height 37
type textarea "قطعة لحم عجل طازجة، مثالية للشوي، مرق وقلي"
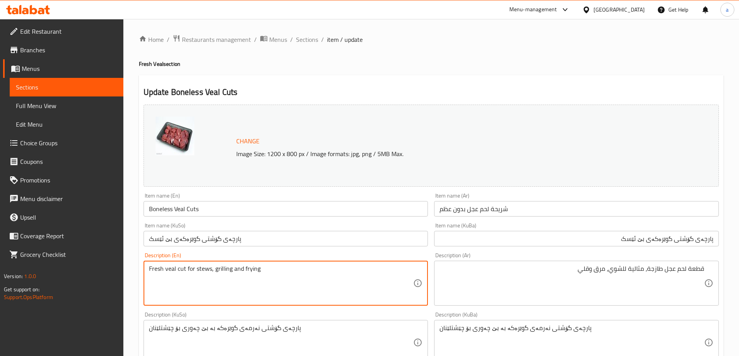
drag, startPoint x: 209, startPoint y: 270, endPoint x: 197, endPoint y: 270, distance: 12.8
drag, startPoint x: 212, startPoint y: 271, endPoint x: 229, endPoint y: 273, distance: 17.3
click at [229, 273] on textarea "Fresh veal cut for broth, grilling and frying" at bounding box center [281, 283] width 265 height 37
paste textarea "grilling"
type textarea "Fresh veal cut for grilling, broth and frying"
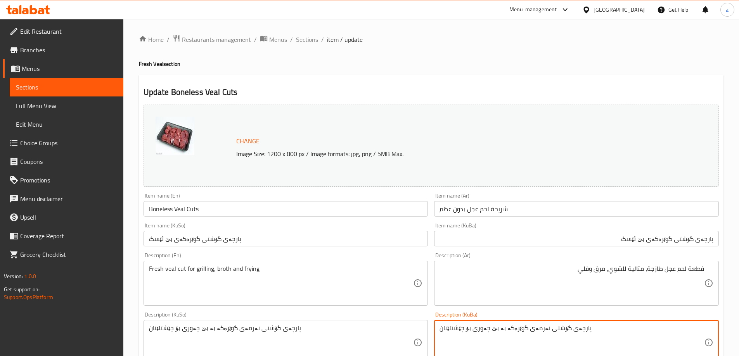
click at [546, 329] on textarea "پارچەی گۆشتی نەرمەی گوێرەکە بە بێ چەوری بۆ چێشتلێنان" at bounding box center [571, 343] width 265 height 37
type textarea "پارچەی گۆشتی گوێرەکەی فرێش، بۆ برژاندن، شلە و سوورکردنەوە"
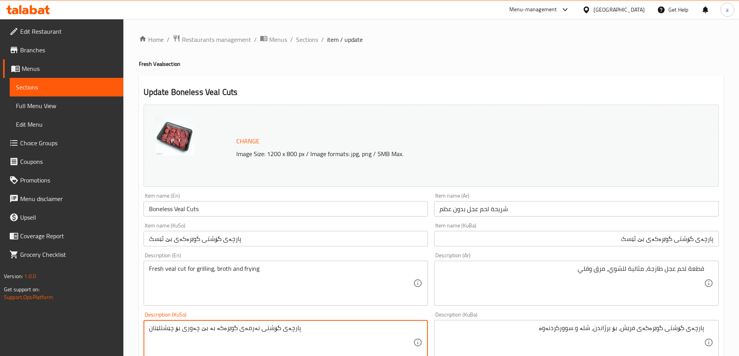
click at [273, 329] on textarea "پارچەی گۆشتی نەرمەی گوێرەکە بە بێ چەوری بۆ چێشتلێنان" at bounding box center [281, 343] width 265 height 37
paste textarea "گوێرەکەی فرێش، بۆ برژاندن، شلە و سوورکردنەوە"
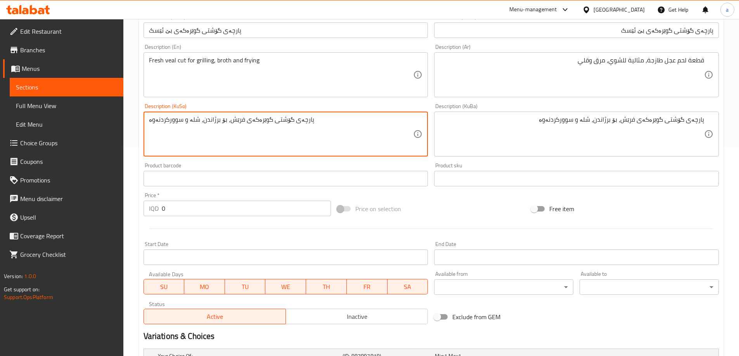
scroll to position [310, 0]
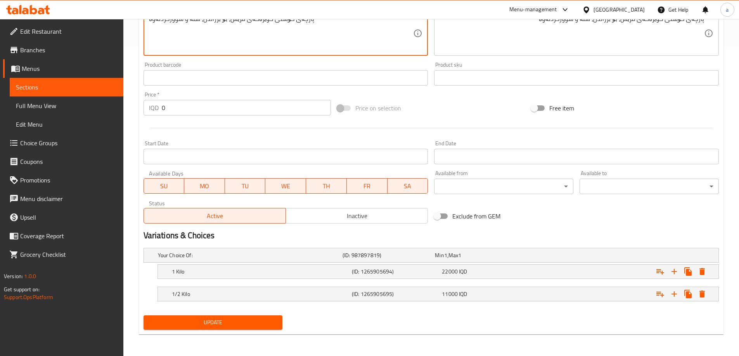
type textarea "پارچەی گۆشتی گوێرەکەی فرێش، بۆ برژاندن، شلە و سوورکردنەوە"
click at [230, 321] on span "Update" at bounding box center [213, 323] width 127 height 10
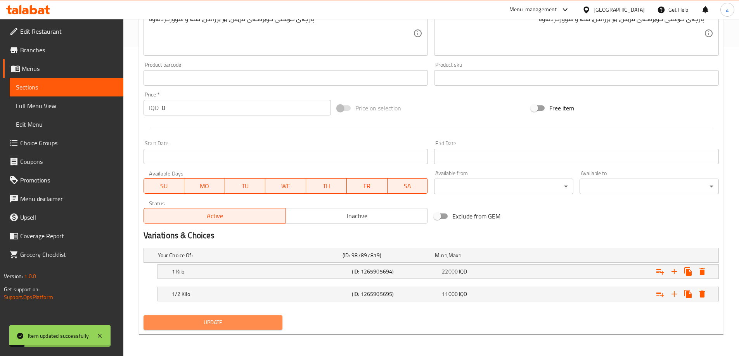
click at [203, 323] on span "Update" at bounding box center [213, 323] width 127 height 10
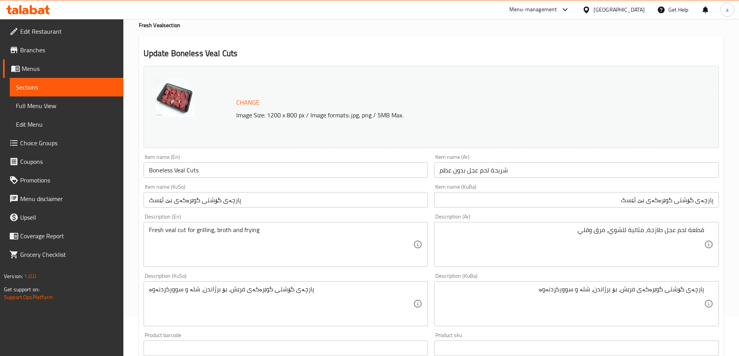
scroll to position [0, 0]
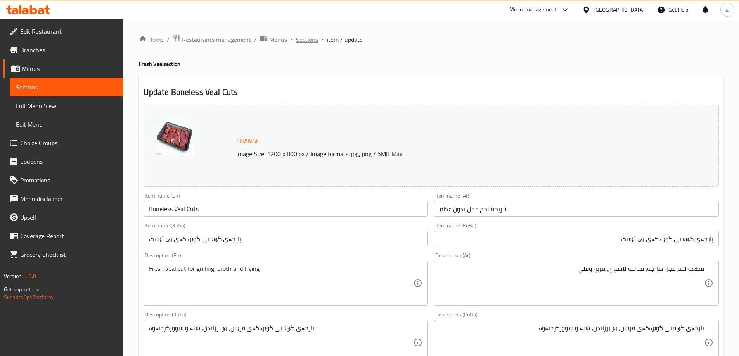
click at [297, 38] on span "Sections" at bounding box center [307, 39] width 22 height 9
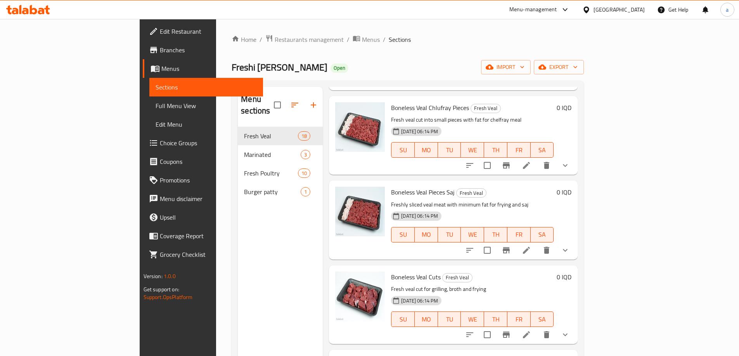
scroll to position [310, 0]
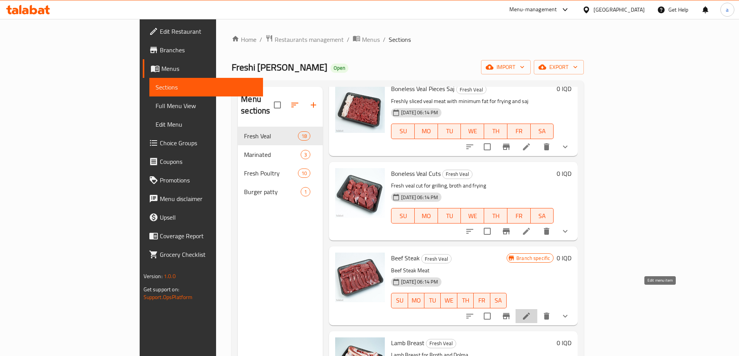
click at [531, 312] on icon at bounding box center [526, 316] width 9 height 9
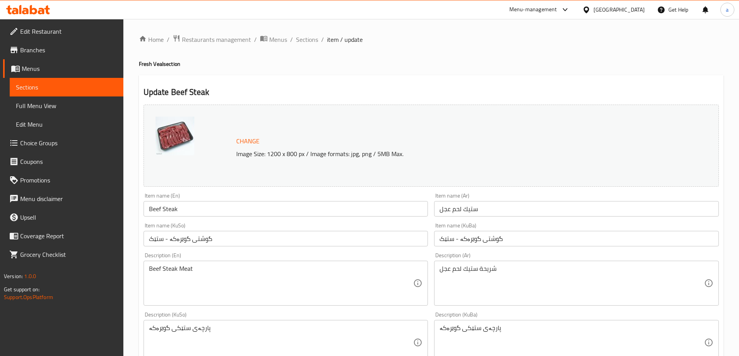
click at [163, 212] on input "Beef Steak" at bounding box center [286, 209] width 285 height 16
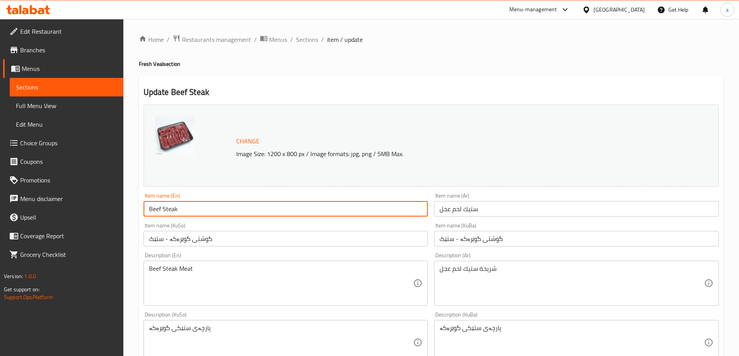
click at [163, 212] on input "Beef Steak" at bounding box center [286, 209] width 285 height 16
paste input "Veal Steak"
click at [150, 210] on input "Veal Steak" at bounding box center [286, 209] width 285 height 16
type input "Veal Steak"
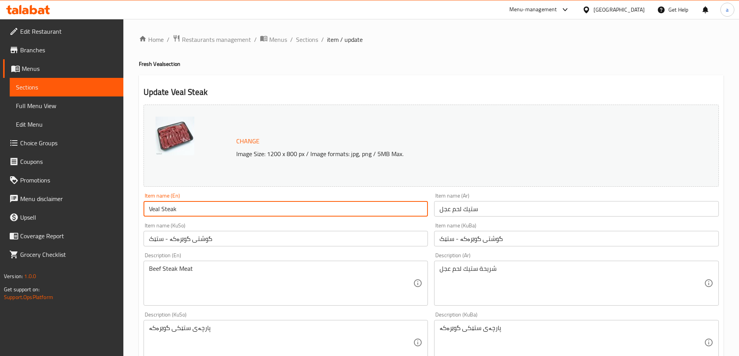
click at [490, 206] on input "ستيك لحم عجل" at bounding box center [576, 209] width 285 height 16
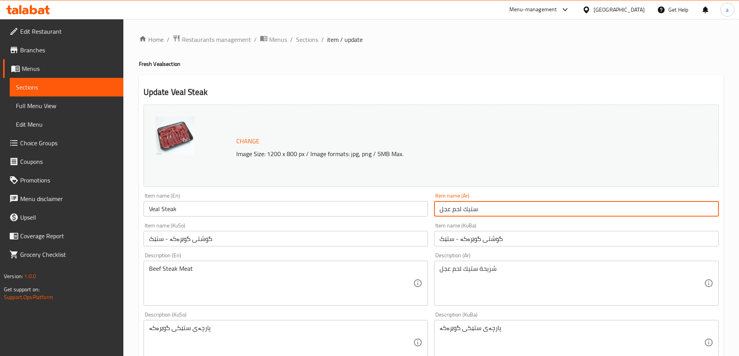
click at [490, 206] on input "ستيك لحم عجل" at bounding box center [576, 209] width 285 height 16
paste input "لحم عجل ستيك بدون عظم"
click at [491, 207] on input "لحم عجل ستيك بدون عظم" at bounding box center [576, 209] width 285 height 16
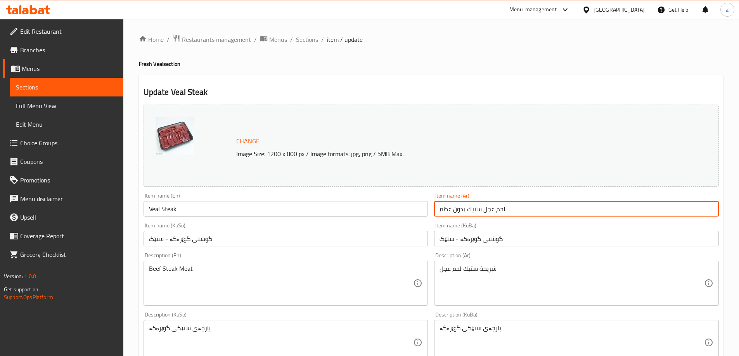
click at [491, 207] on input "لحم عجل ستيك بدون عظم" at bounding box center [576, 209] width 285 height 16
type input "لحم عجل ستيك بدون عظم"
click at [146, 209] on input "Veal Steak" at bounding box center [286, 209] width 285 height 16
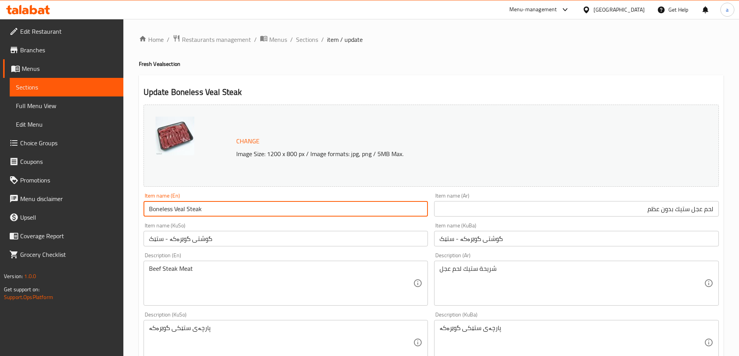
type input "Boneless Veal Steak"
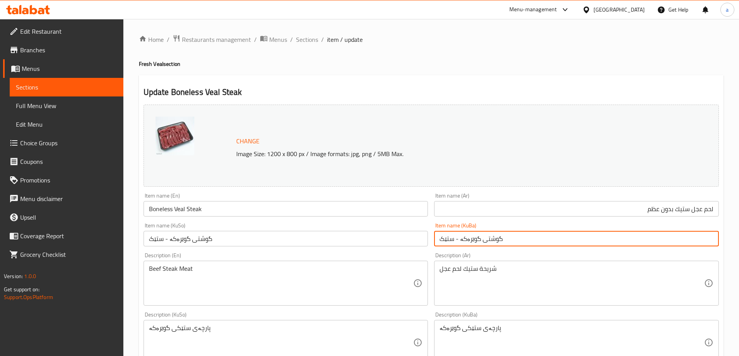
click at [471, 242] on input "گوشتی گوێرەکە - ستێک" at bounding box center [576, 239] width 285 height 16
type input "ستێکی گۆشتی گوێرەکەی بێ ئێسک"
click at [232, 246] on input "گوشتی گوێرەکە - ستێک" at bounding box center [286, 239] width 285 height 16
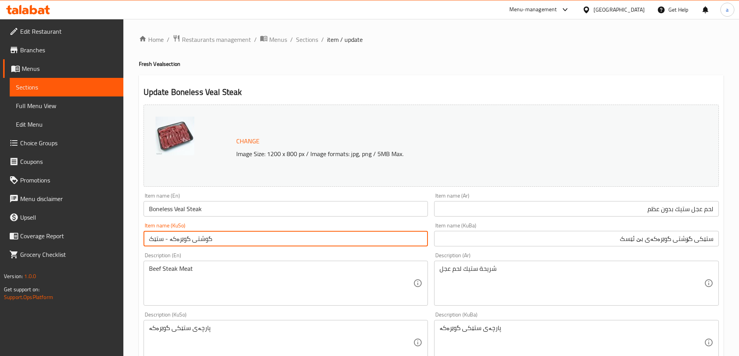
click at [232, 246] on input "گوشتی گوێرەکە - ستێک" at bounding box center [286, 239] width 285 height 16
click at [232, 244] on input "گوشتی گوێرەکە - ستێک" at bounding box center [286, 239] width 285 height 16
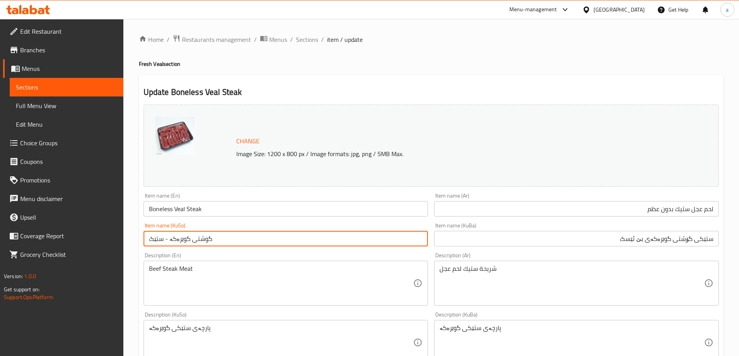
paste input "ستێکی گۆشتی گوێرەکەی بێ ئێس"
type input "ستێکی گۆشتی گوێرەکەی بێ ئێسک"
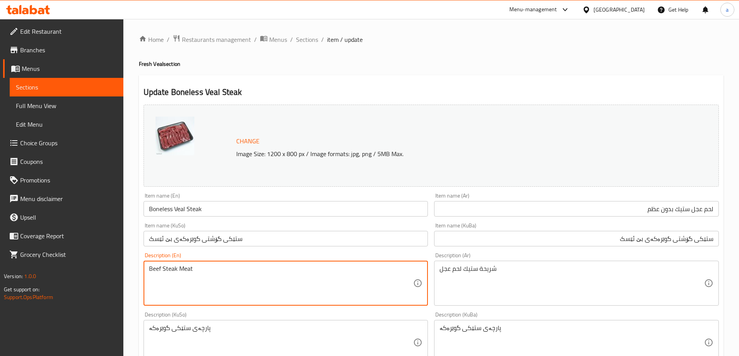
click at [204, 267] on textarea "Beef Steak Meat" at bounding box center [281, 283] width 265 height 37
paste textarea "Veal steak meat for grilling and frying"
type textarea "Veal steak meat for grilling and frying"
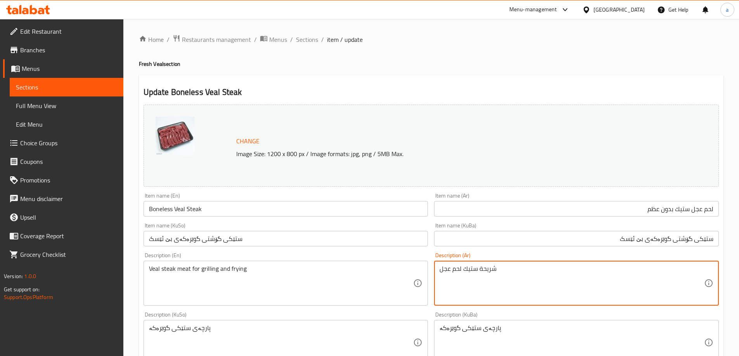
click at [476, 270] on textarea "شريحة ستيك لحم عجل" at bounding box center [571, 283] width 265 height 37
paste textarea "طازجة من لحم العجل، مثالية للشوي والقلي"
type textarea "شريحة ستيك طازجة من لحم عجل للشوي وقلي"
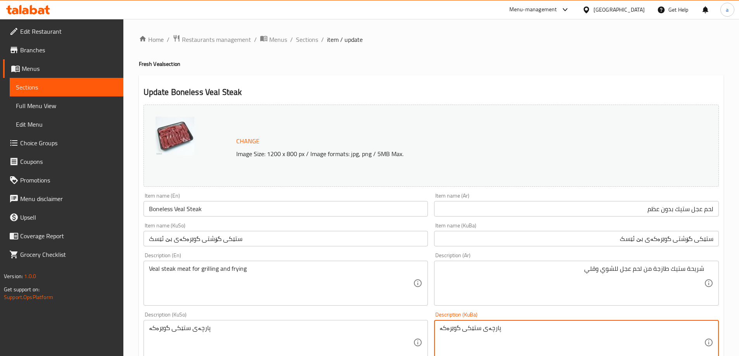
click at [465, 327] on textarea "پارچەی ستێکی گوێرەکە" at bounding box center [571, 343] width 265 height 37
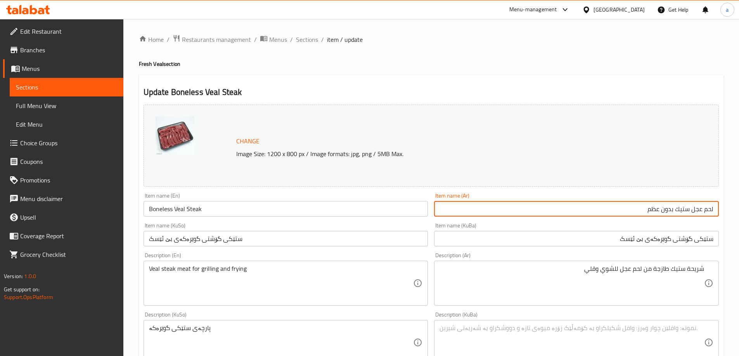
drag, startPoint x: 692, startPoint y: 209, endPoint x: 715, endPoint y: 208, distance: 22.5
click at [715, 208] on input "لحم عجل ستيك بدون عظم" at bounding box center [576, 209] width 285 height 16
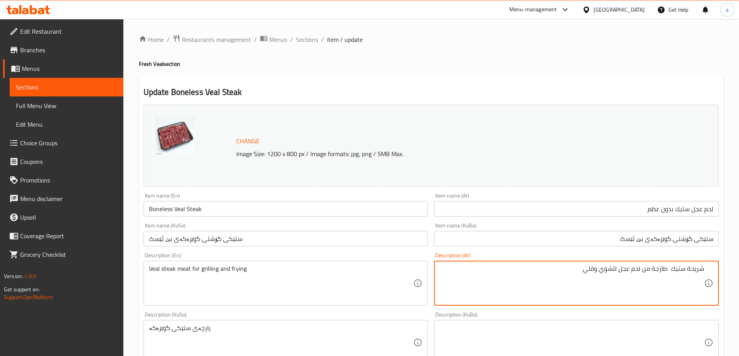
paste textarea "لحم عجل"
type textarea "شريحة ستيك لحم عجل طازجة من لحم عجل للشوي وقلي"
click at [620, 319] on div "Description (KuBa) Description (KuBa)" at bounding box center [576, 338] width 285 height 53
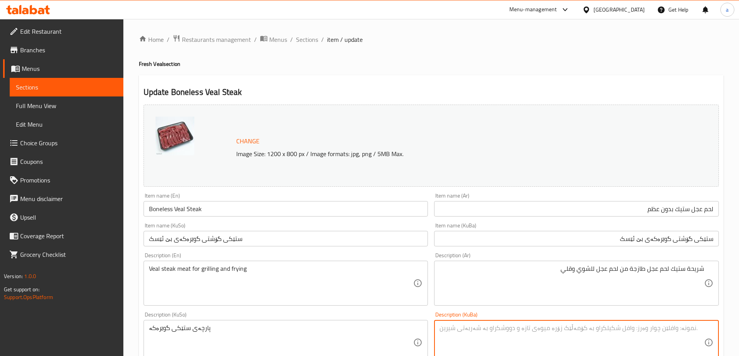
click at [620, 327] on textarea at bounding box center [571, 343] width 265 height 37
type textarea "پارچەی ستێکی گۆشتی گوێرەکەی فرێش"
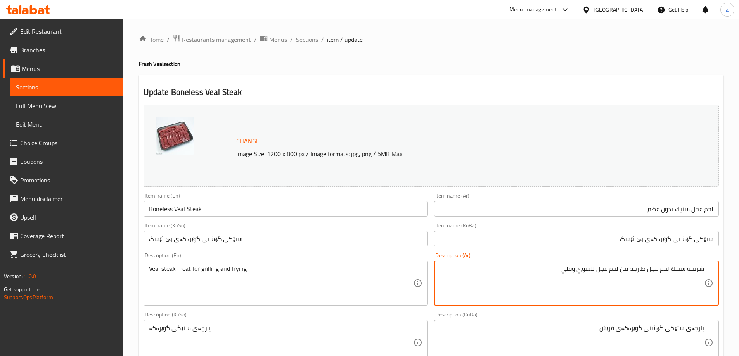
drag, startPoint x: 648, startPoint y: 273, endPoint x: 671, endPoint y: 282, distance: 25.1
type textarea "شريحة ستيك طازجة من لحم عجل للشوي وقلي"
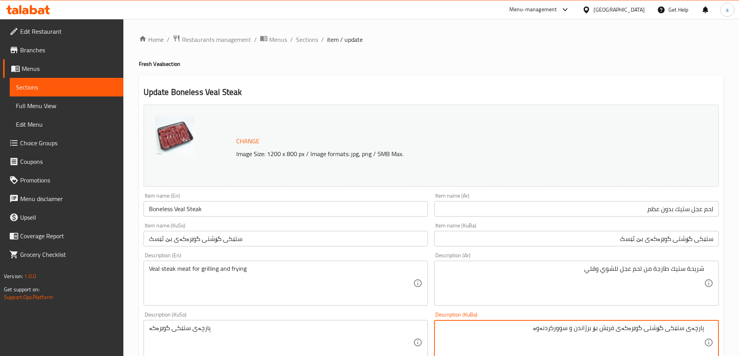
type textarea "پارچەی ستێکی گۆشتی گوێرەکەی فرێش بۆ برژاندن و سوورکردنەوە"
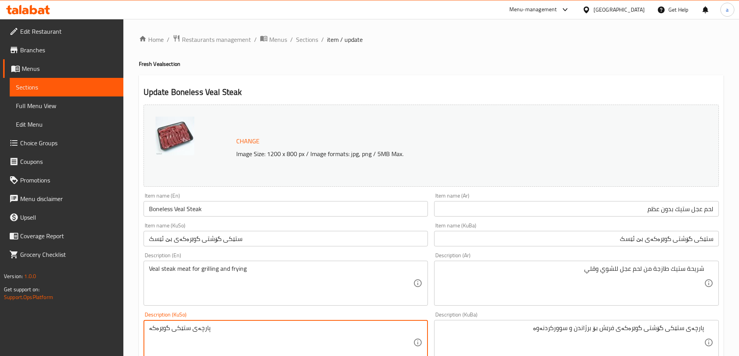
click at [173, 327] on textarea "پارچەی ستێکی گوێرەکە" at bounding box center [281, 343] width 265 height 37
click at [174, 327] on textarea "پارچەی ستێکی گوێرەکە" at bounding box center [281, 343] width 265 height 37
paste textarea "ۆشتی گوێرەکەی فرێش بۆ برژاندن و سوورکردنەوە"
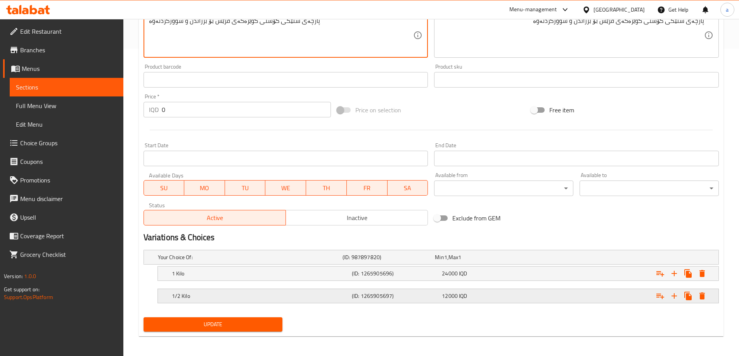
scroll to position [310, 0]
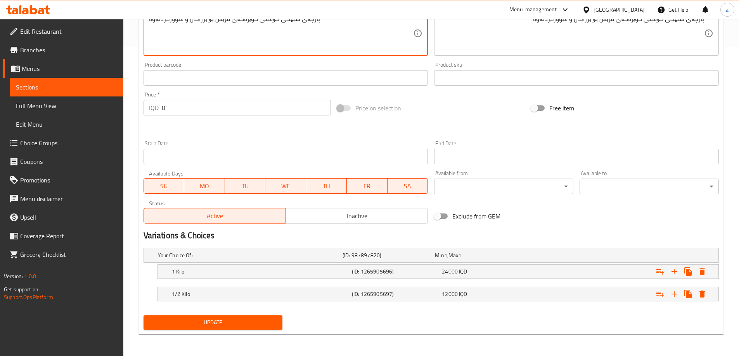
type textarea "پارچەی ستێکی گۆشتی گوێرەکەی فرێش بۆ برژاندن و سوورکردنەوە"
click at [215, 321] on span "Update" at bounding box center [213, 323] width 127 height 10
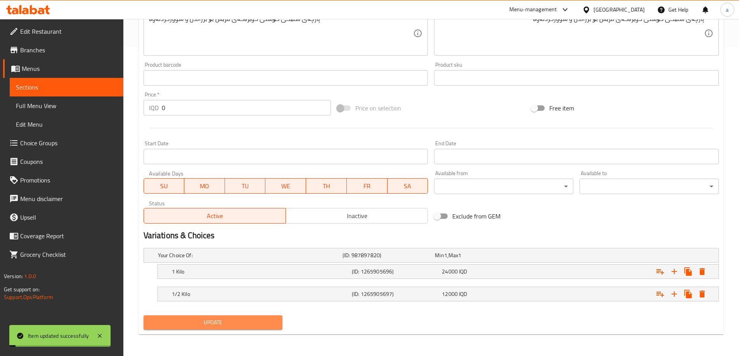
click at [215, 320] on span "Update" at bounding box center [213, 323] width 127 height 10
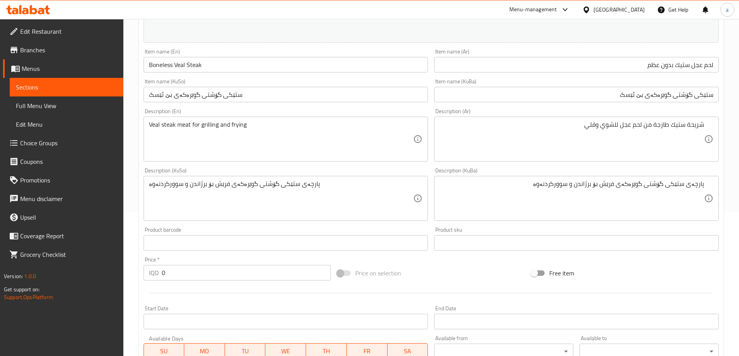
scroll to position [0, 0]
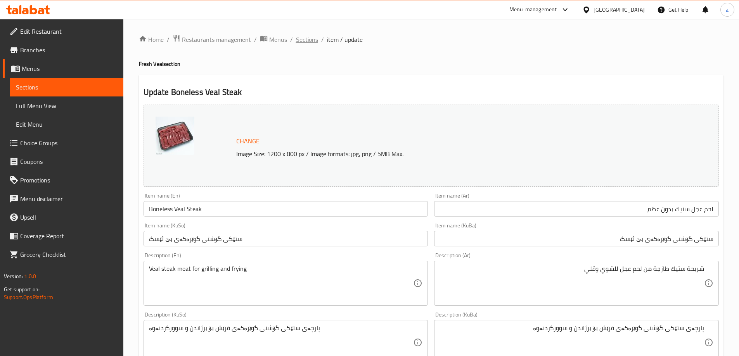
click at [307, 39] on span "Sections" at bounding box center [307, 39] width 22 height 9
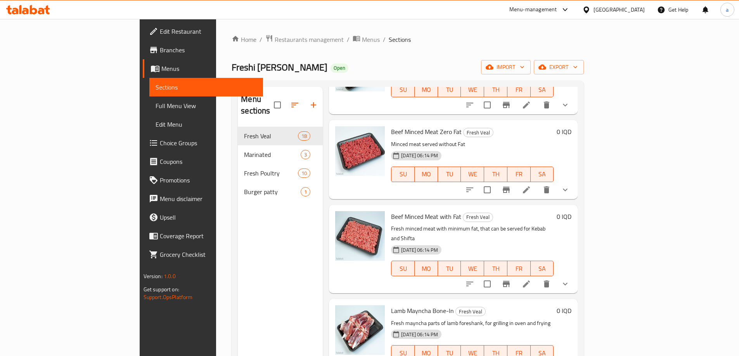
scroll to position [724, 0]
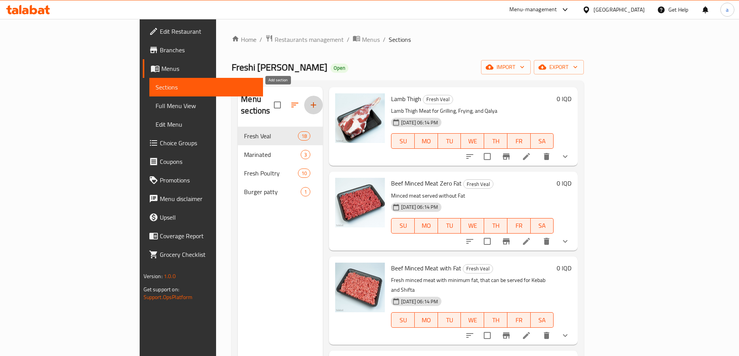
click at [304, 96] on button "button" at bounding box center [313, 105] width 19 height 19
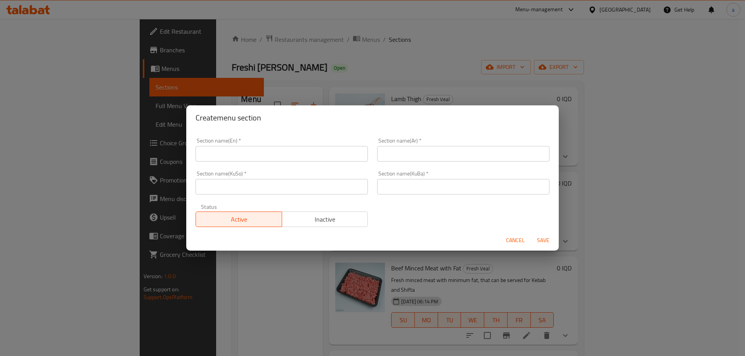
click at [297, 187] on input "text" at bounding box center [281, 187] width 172 height 16
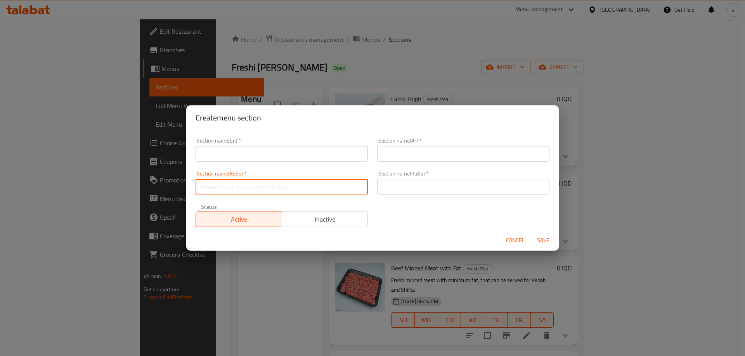
paste input "گۆشتی قیمەکراوی گوێرەکە بە بێ چەوری"
type input "گۆشتی قیمەکراوی گوێرەکە بە بێ چەوری"
click at [387, 176] on div "Section name(KuBa)   * Section name(KuBa) *" at bounding box center [463, 183] width 172 height 24
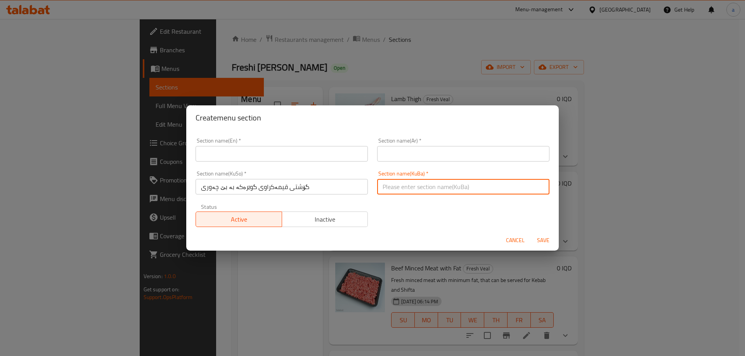
click at [389, 180] on input "text" at bounding box center [463, 187] width 172 height 16
paste input "گۆشتی قیمەکراوی گوێرەکە بە بێ چەوری"
type input "گۆشتی قیمەکراوی گوێرەکە بە بێ چەوری"
click at [395, 154] on input "text" at bounding box center [463, 154] width 172 height 16
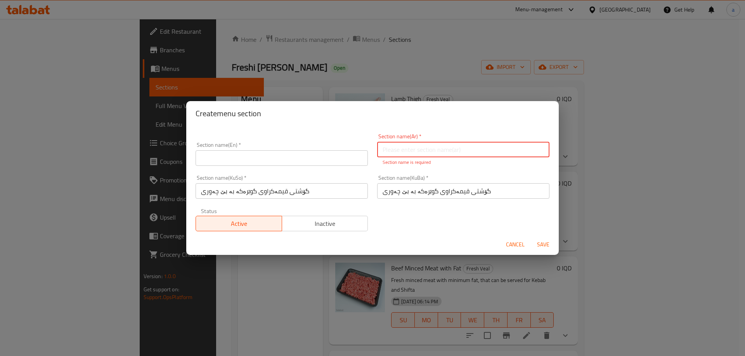
paste input "لحم عجل مفروم بدون دهون"
click at [417, 156] on input "لحم عجل مفروم بدون دهون" at bounding box center [463, 150] width 172 height 16
type input "لحم عجل مفروم بدون دهون"
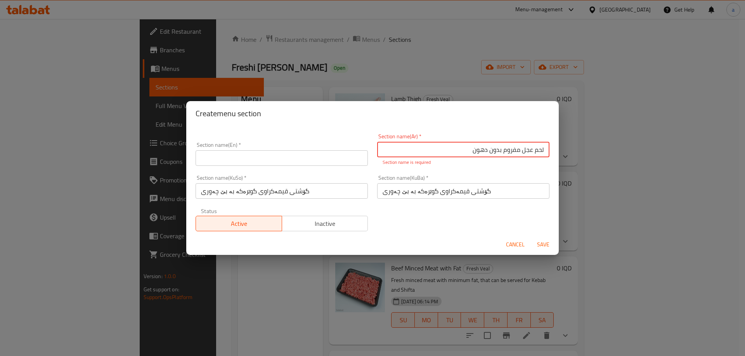
click at [306, 155] on input "text" at bounding box center [281, 158] width 172 height 16
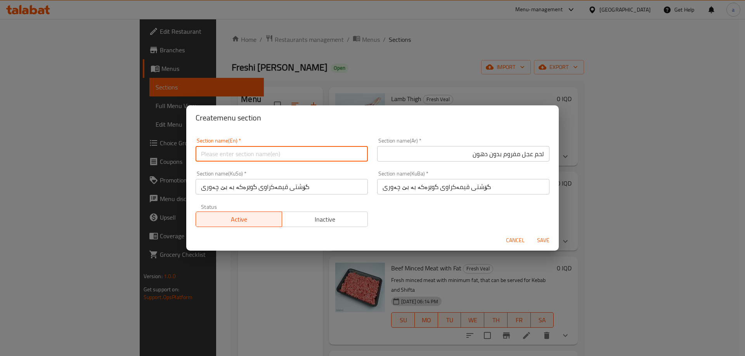
paste input "Minced Veal Meat Zero Fat"
type input "Minced Veal Meat Zero Fat"
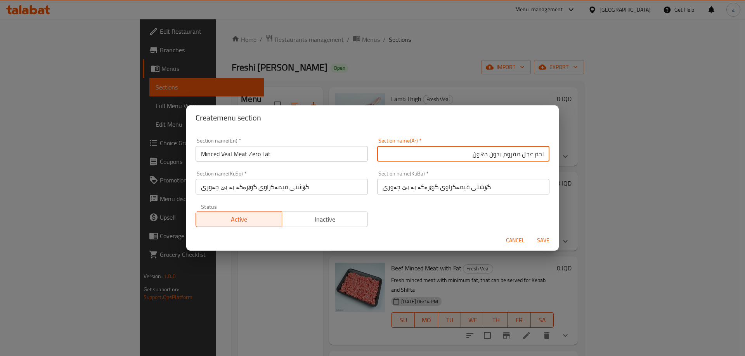
click at [471, 155] on input "لحم عجل مفروم بدون دهون" at bounding box center [463, 154] width 172 height 16
type input "لحم عجل مفروم بدون دهن"
click at [549, 240] on span "Save" at bounding box center [543, 241] width 19 height 10
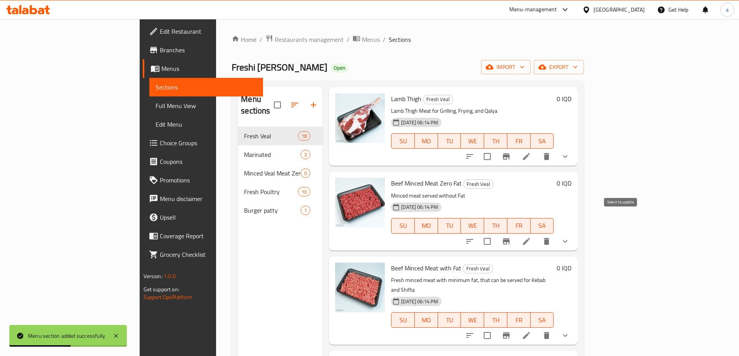
click at [495, 233] on input "checkbox" at bounding box center [487, 241] width 16 height 16
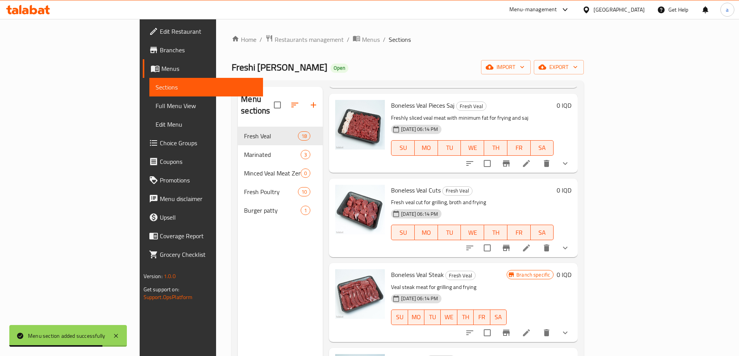
scroll to position [0, 0]
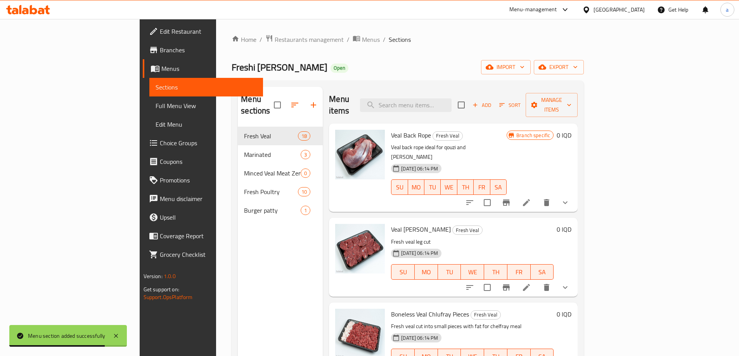
drag, startPoint x: 687, startPoint y: 121, endPoint x: 682, endPoint y: 57, distance: 64.2
click at [571, 101] on span "Manage items" at bounding box center [552, 104] width 40 height 19
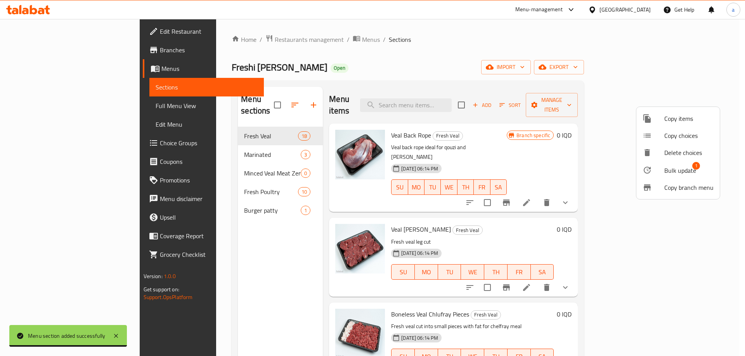
click at [677, 173] on span "Bulk update" at bounding box center [680, 170] width 32 height 9
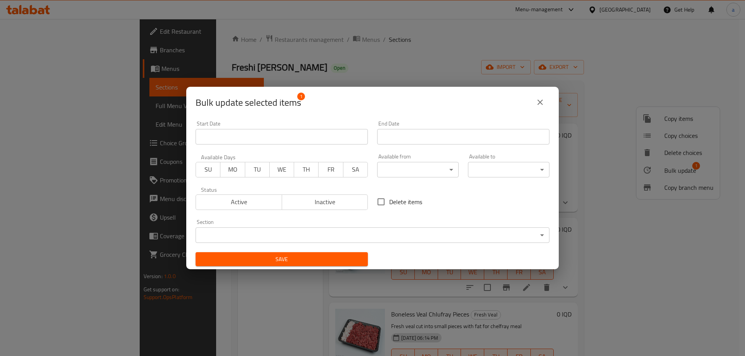
click at [240, 229] on body "​ Menu-management Iraq Get Help a Edit Restaurant Branches Menus Sections Full …" at bounding box center [372, 187] width 745 height 337
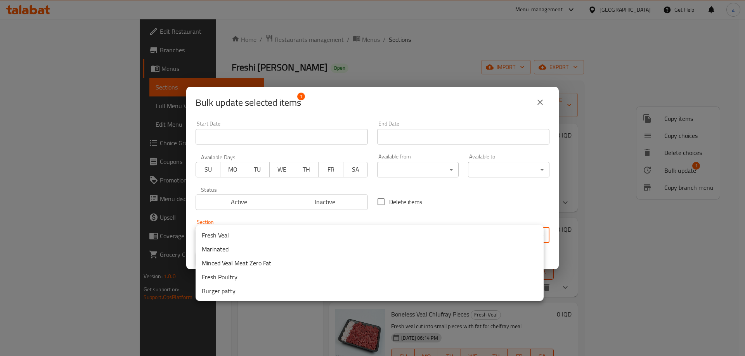
click at [221, 265] on li "Minced Veal Meat Zero Fat" at bounding box center [369, 263] width 348 height 14
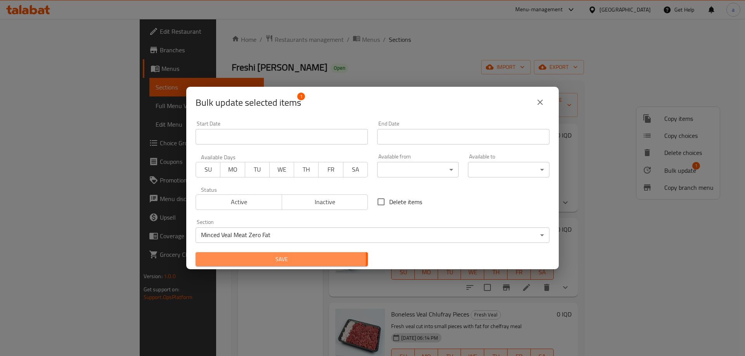
click at [266, 259] on span "Save" at bounding box center [282, 260] width 160 height 10
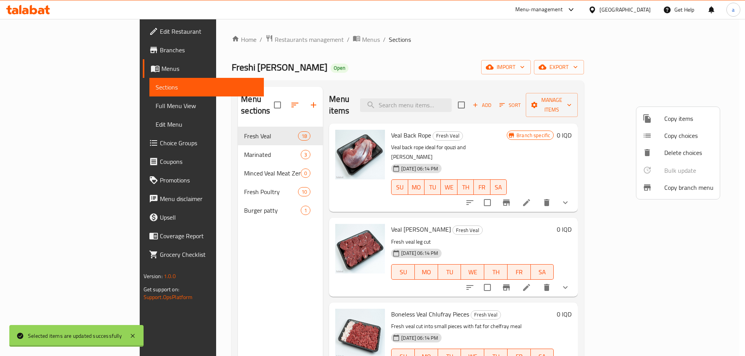
checkbox input "false"
click at [212, 163] on div at bounding box center [372, 178] width 745 height 356
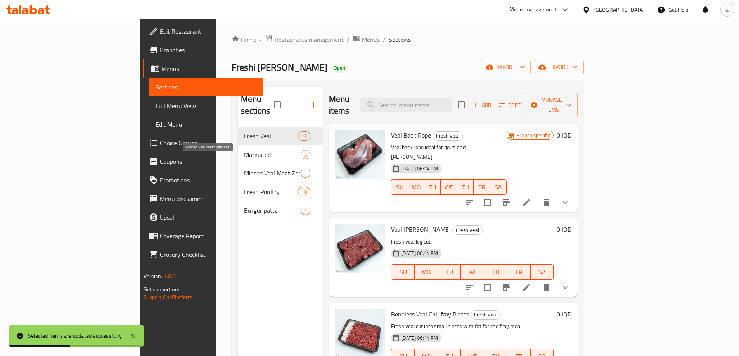
click at [244, 169] on span "Minced Veal Meat Zero Fat" at bounding box center [272, 173] width 57 height 9
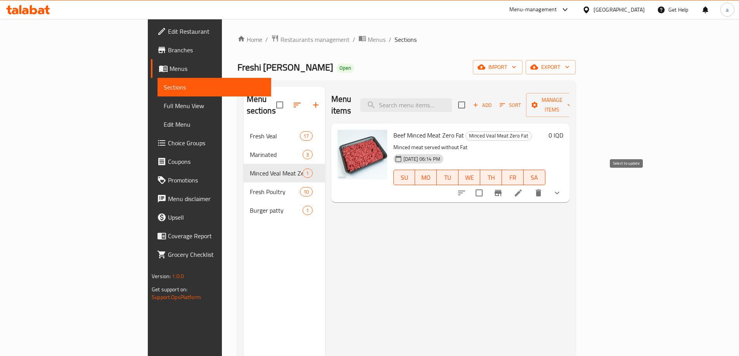
click at [487, 185] on input "checkbox" at bounding box center [479, 193] width 16 height 16
checkbox input "true"
click at [572, 102] on span "Manage items" at bounding box center [552, 104] width 40 height 19
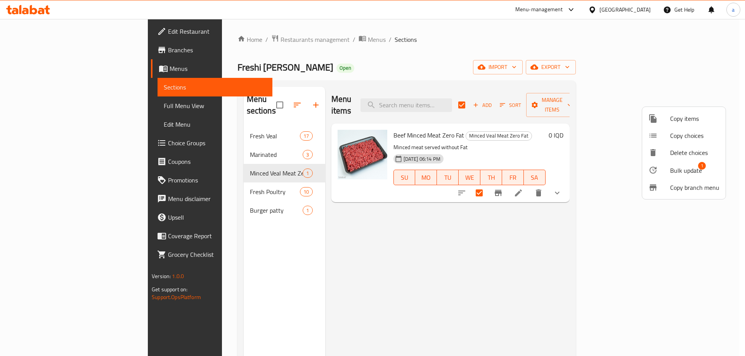
click at [661, 170] on div at bounding box center [659, 170] width 22 height 9
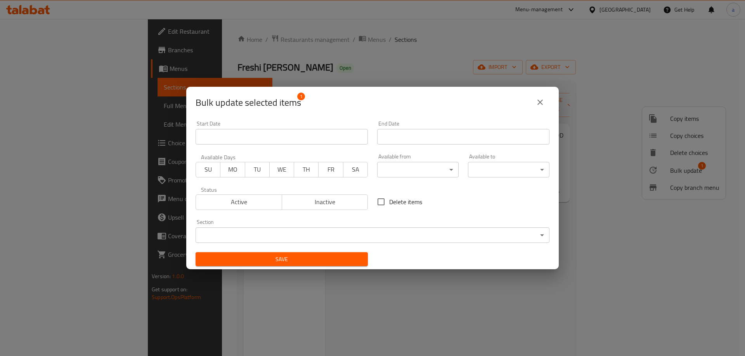
click at [275, 232] on body "​ Menu-management Iraq Get Help a Edit Restaurant Branches Menus Sections Full …" at bounding box center [372, 187] width 745 height 337
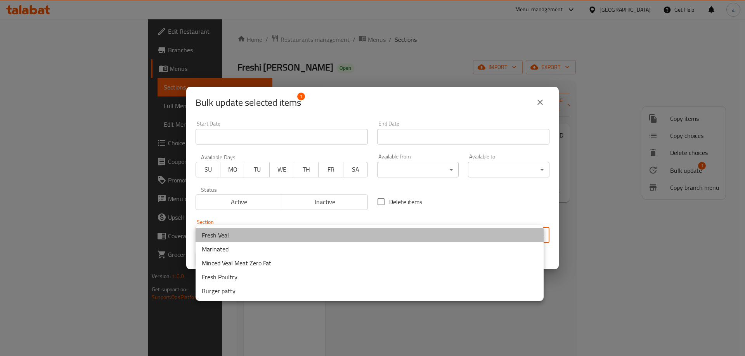
click at [214, 237] on li "Fresh Veal" at bounding box center [369, 235] width 348 height 14
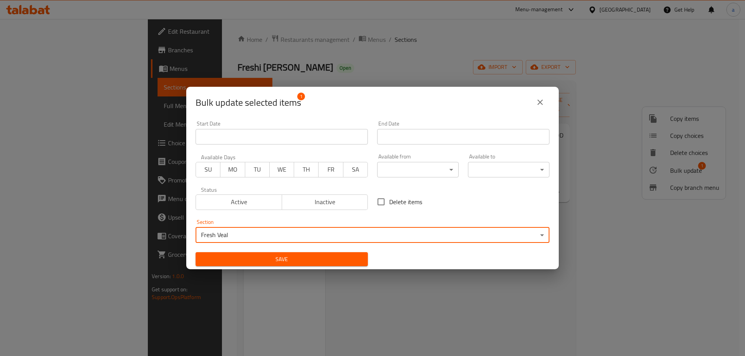
click at [227, 260] on span "Save" at bounding box center [282, 260] width 160 height 10
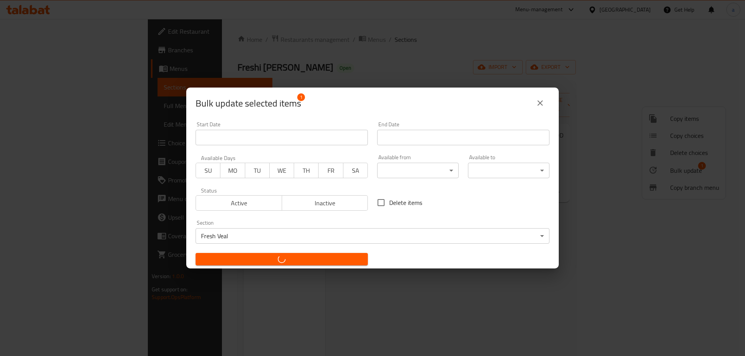
checkbox input "false"
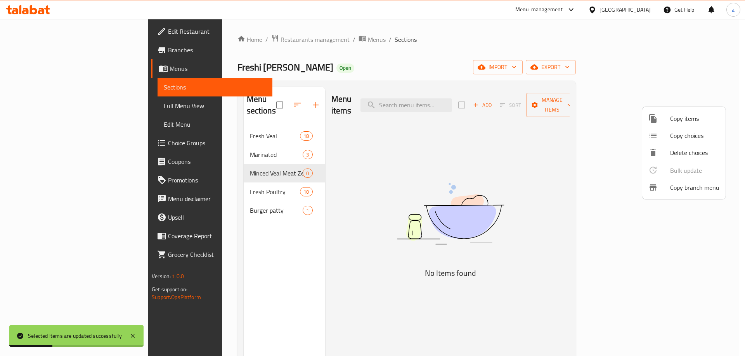
click at [256, 228] on div at bounding box center [372, 178] width 745 height 356
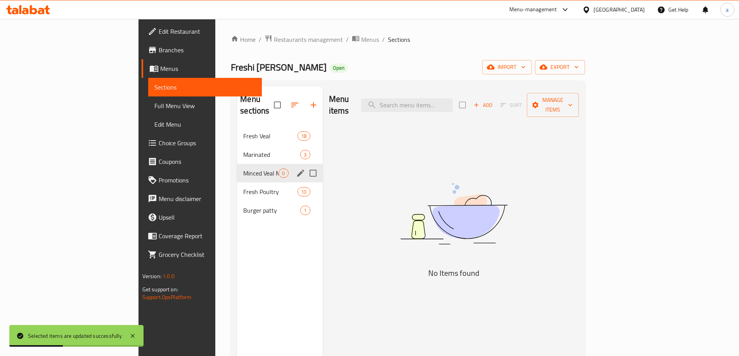
click at [305, 165] on input "Menu sections" at bounding box center [313, 173] width 16 height 16
checkbox input "true"
click at [285, 100] on icon "button" at bounding box center [289, 104] width 9 height 9
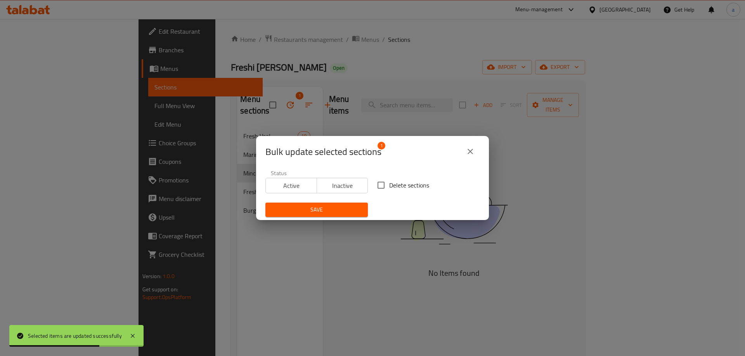
click at [379, 185] on input "Delete sections" at bounding box center [381, 185] width 16 height 16
checkbox input "true"
click at [323, 212] on span "Save" at bounding box center [316, 210] width 90 height 10
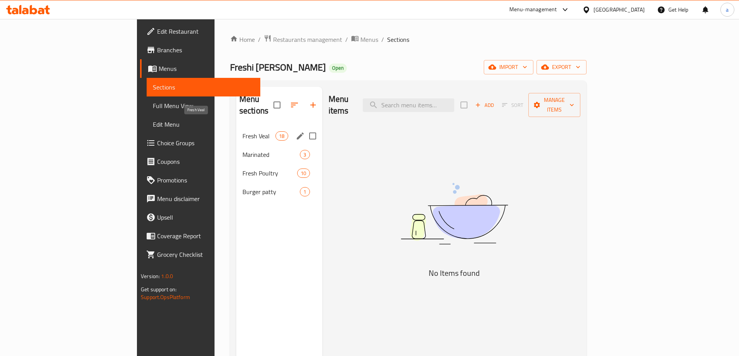
click at [242, 131] on span "Fresh Veal" at bounding box center [258, 135] width 33 height 9
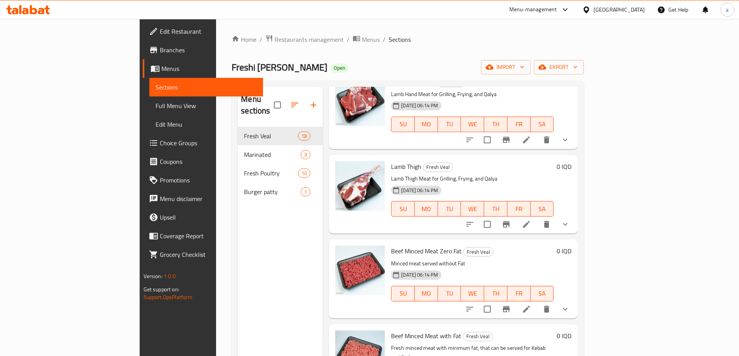
scroll to position [672, 0]
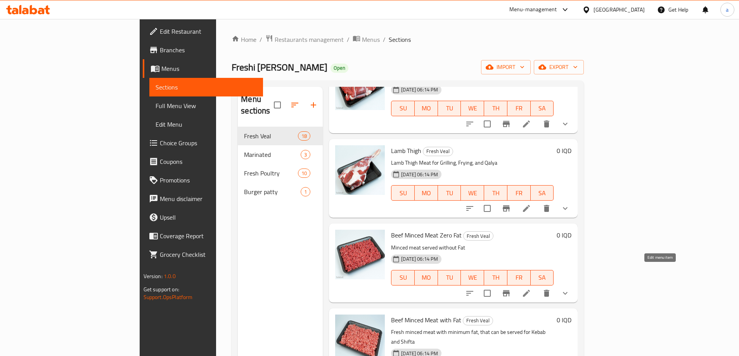
click at [531, 289] on icon at bounding box center [526, 293] width 9 height 9
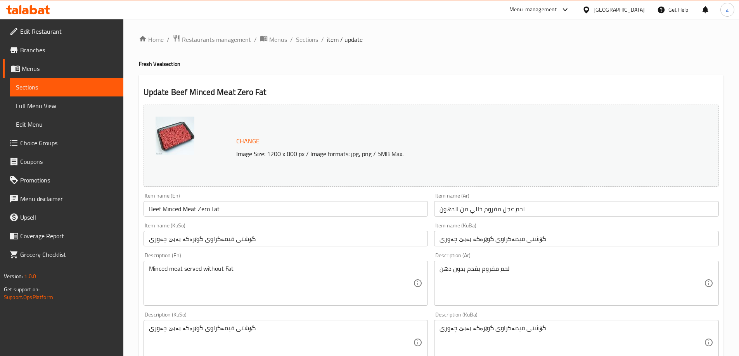
click at [493, 207] on input "لحم عجل مفروم خالي من الدهون" at bounding box center [576, 209] width 285 height 16
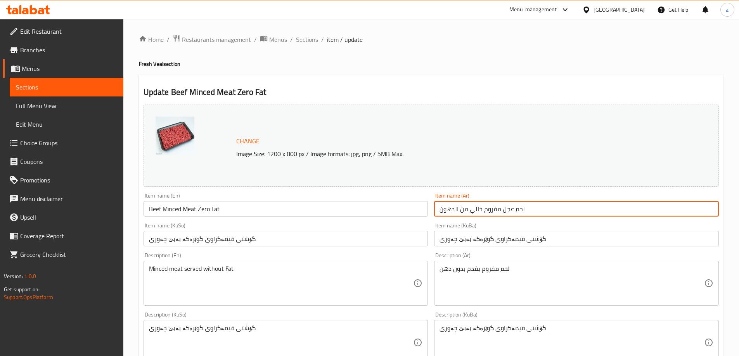
click at [493, 207] on input "لحم عجل مفروم خالي من الدهون" at bounding box center [576, 209] width 285 height 16
paste input "دون"
type input "لحم عجل مفروم بدون دهون"
click at [481, 239] on input "گۆشتی قیمەکراوی گوێرەکە بەبێ چەوری" at bounding box center [576, 239] width 285 height 16
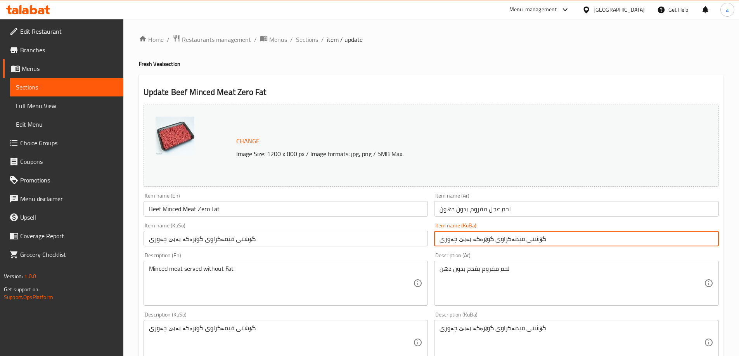
click at [481, 239] on input "گۆشتی قیمەکراوی گوێرەکە بەبێ چەوری" at bounding box center [576, 239] width 285 height 16
paste input "بێ چەوری"
type input "گۆشتی قیمەکراوی گوێرەکە بە بێ چەوری"
click at [368, 243] on input "گۆشتی قیمەکراوی گوێرەکە بەبێ چەوری" at bounding box center [286, 239] width 285 height 16
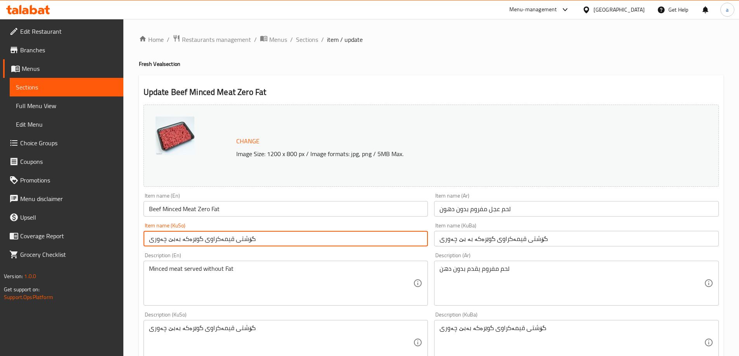
click at [368, 243] on input "گۆشتی قیمەکراوی گوێرەکە بەبێ چەوری" at bounding box center [286, 239] width 285 height 16
paste input "بێ چەوری"
type input "گۆشتی قیمەکراوی گوێرەکە بە بێ چەوری"
click at [214, 212] on input "Beef Minced Meat Zero Fat" at bounding box center [286, 209] width 285 height 16
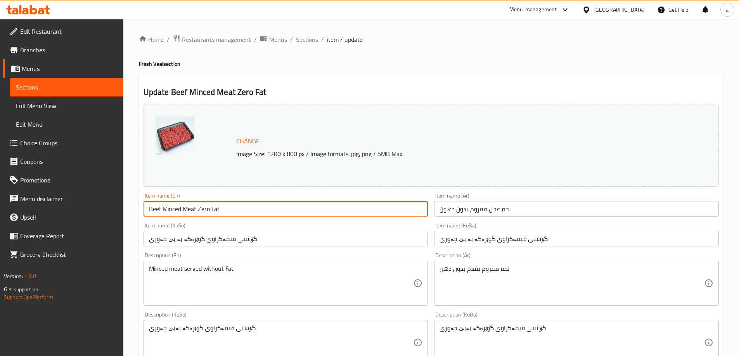
click at [214, 212] on input "Beef Minced Meat Zero Fat" at bounding box center [286, 209] width 285 height 16
paste input "Minced Veal"
type input "Minced Veal Meat Zero Fat"
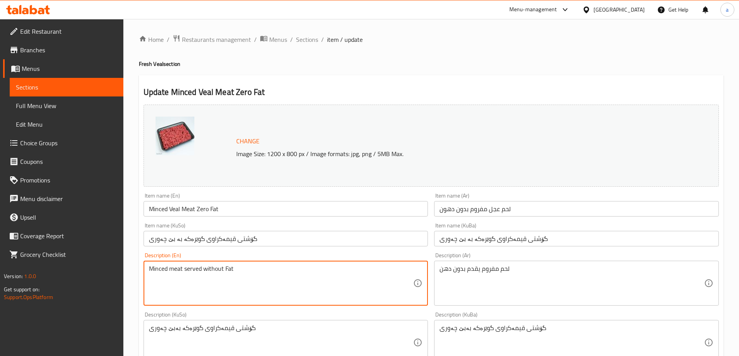
click at [218, 268] on textarea "Minced meat served without Fat" at bounding box center [281, 283] width 265 height 37
paste textarea "Fresh minced meat served without fat for cooking and frying"
type textarea "Fresh minced meat served without fat for cooking and frying"
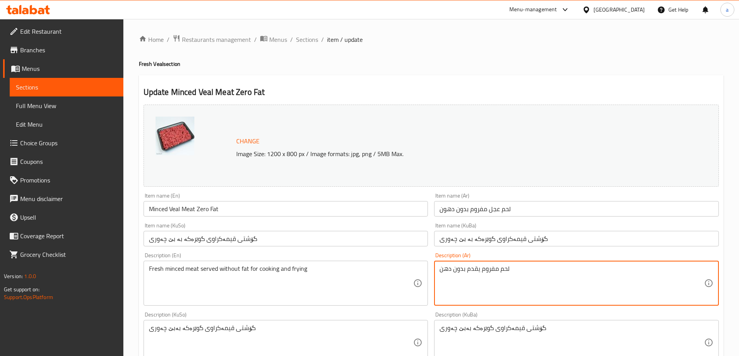
click at [478, 265] on textarea "لحم مفروم يقدم بدون دهن" at bounding box center [571, 283] width 265 height 37
paste textarea "عجل طازج ومفروم، مثالي للقلي والطبخ"
type textarea "لحم عجل طازج ومفروم، مثالي للقلي والطبخ"
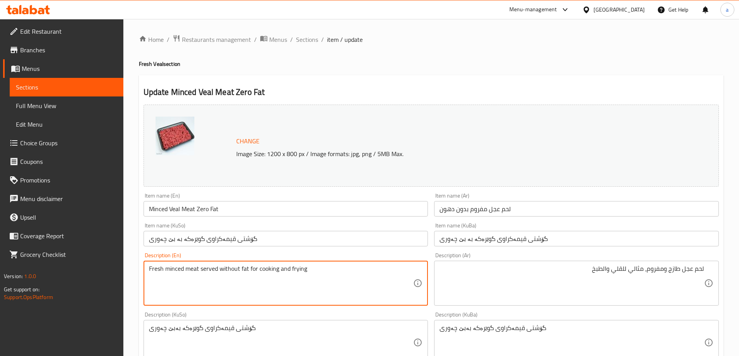
drag, startPoint x: 248, startPoint y: 270, endPoint x: 217, endPoint y: 265, distance: 31.0
drag, startPoint x: 225, startPoint y: 266, endPoint x: 221, endPoint y: 267, distance: 4.2
click at [221, 267] on textarea "Fresh minced meat served for cooking and frying" at bounding box center [281, 283] width 265 height 37
drag, startPoint x: 217, startPoint y: 269, endPoint x: 199, endPoint y: 270, distance: 17.5
click at [199, 270] on textarea "Fresh minced meat served for cooking and frying" at bounding box center [281, 283] width 265 height 37
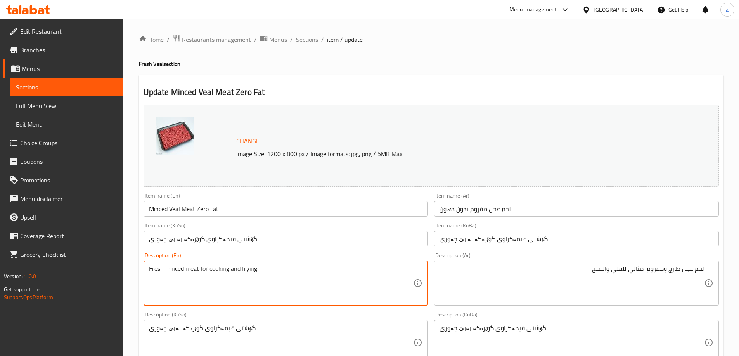
type textarea "Fresh minced meat for cooking and frying"
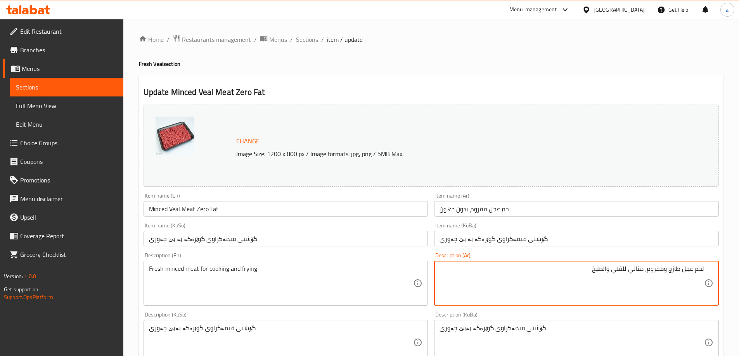
drag, startPoint x: 630, startPoint y: 269, endPoint x: 648, endPoint y: 276, distance: 19.0
click at [622, 269] on textarea "لحم عجل طازج ومفروم للقلي والطبخ" at bounding box center [571, 283] width 265 height 37
click at [665, 272] on textarea "لحم عجل طازج ومفروم للقلي وطبخ" at bounding box center [571, 283] width 265 height 37
type textarea "لحم عجل طازج مفروم للقلي وطبخ"
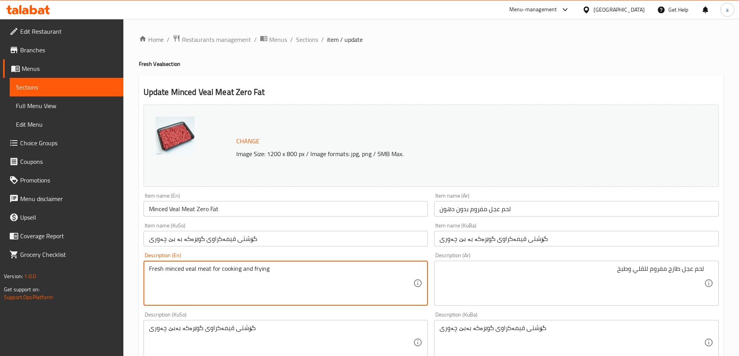
type textarea "Fresh minced veal meat for cooking and frying"
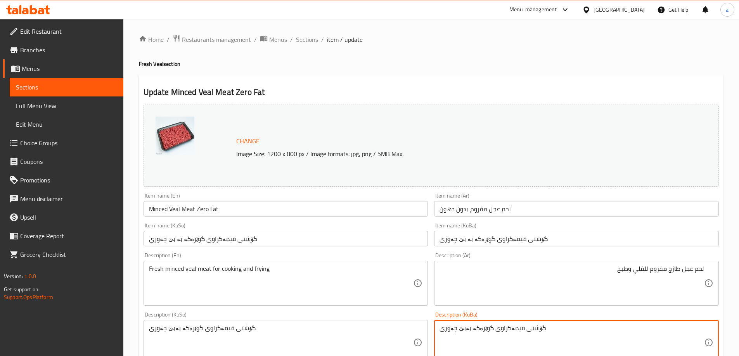
click at [494, 327] on textarea "گۆشتی قیمەکراوی گوێرەکە بەبێ چەوری" at bounding box center [571, 343] width 265 height 37
type textarea "گۆشتی قیمەکراوی گوێرەکەی فرێش بۆ سوورکردنەوە و کوڵاندن"
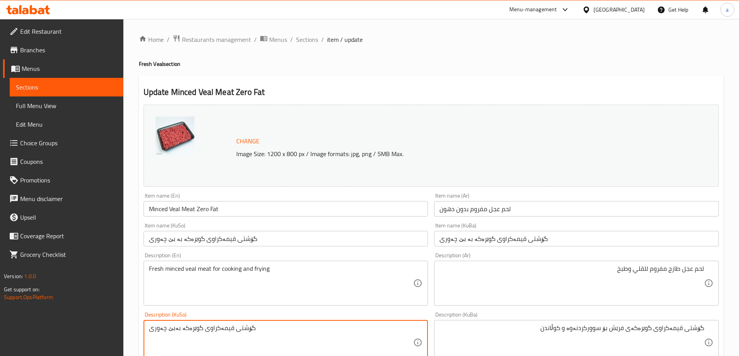
click at [258, 330] on textarea "گۆشتی قیمەکراوی گوێرەکە بەبێ چەوری" at bounding box center [281, 343] width 265 height 37
paste textarea "ی فرێش بۆ سوورکردنەوە و کوڵاندن"
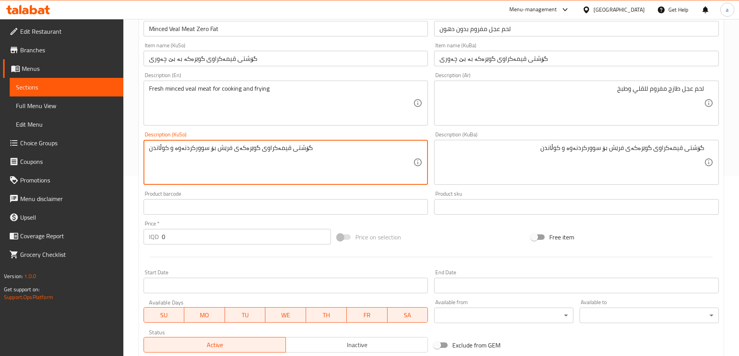
scroll to position [310, 0]
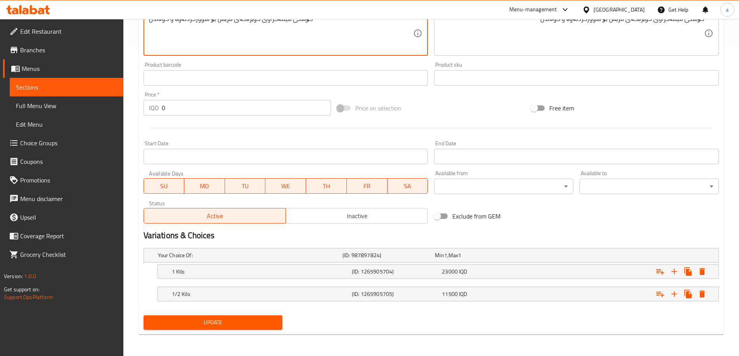
type textarea "گۆشتی قیمەکراوی گوێرەکەی فرێش بۆ سوورکردنەوە و کوڵاندن"
click at [223, 319] on span "Update" at bounding box center [213, 323] width 127 height 10
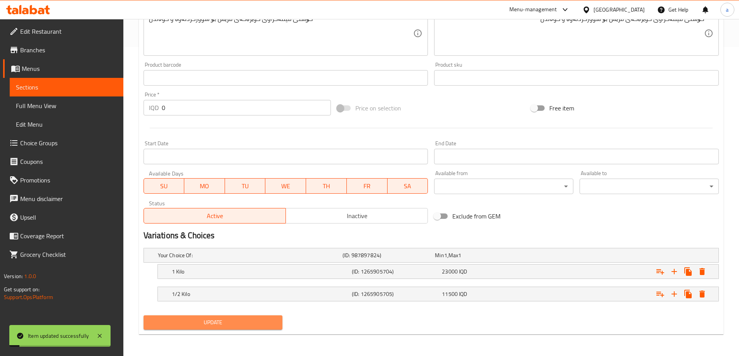
click at [216, 321] on span "Update" at bounding box center [213, 323] width 127 height 10
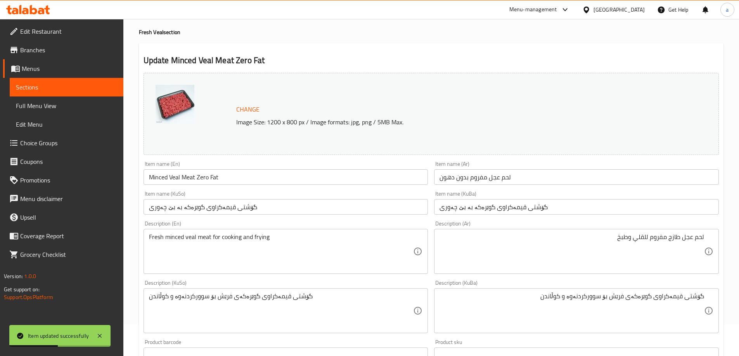
scroll to position [0, 0]
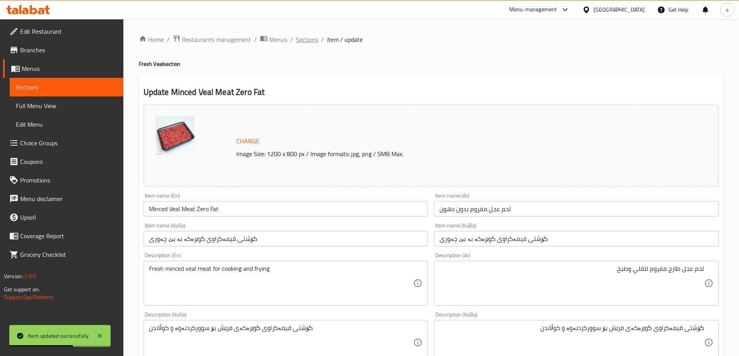
click at [308, 38] on span "Sections" at bounding box center [307, 39] width 22 height 9
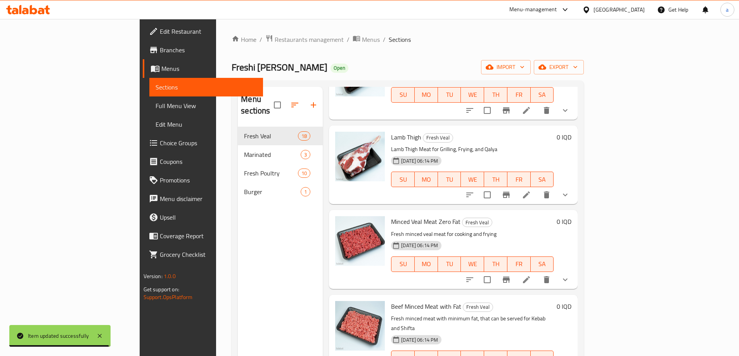
scroll to position [724, 0]
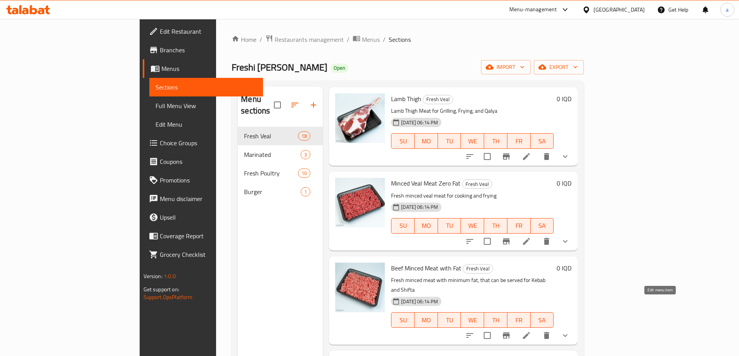
click at [531, 331] on icon at bounding box center [526, 335] width 9 height 9
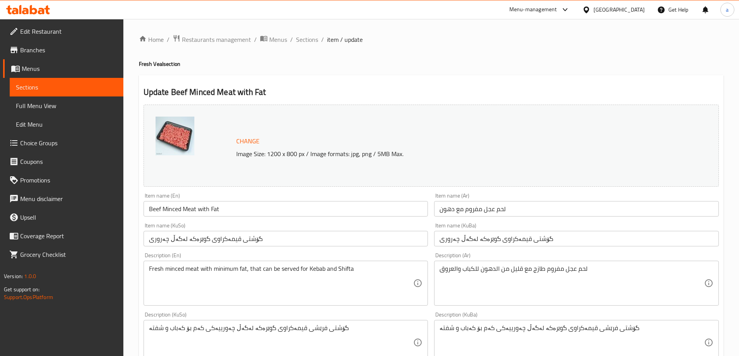
click at [202, 205] on input "Beef Minced Meat with Fat" at bounding box center [286, 209] width 285 height 16
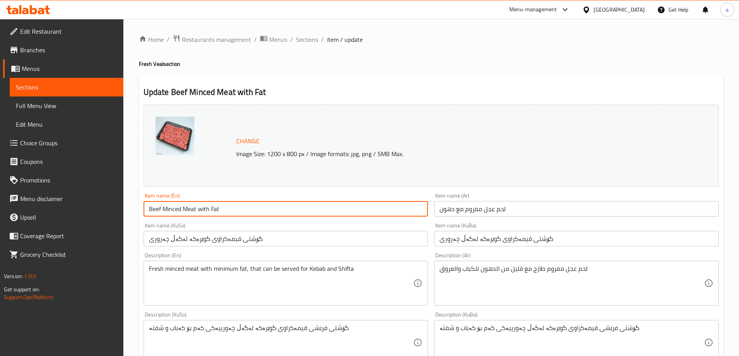
click at [202, 205] on input "Beef Minced Meat with Fat" at bounding box center [286, 209] width 285 height 16
paste input "Minced Veal"
click at [202, 205] on input "Minced Veal Meat with Fat" at bounding box center [286, 209] width 285 height 16
type input "Minced Veal Meat With Fat"
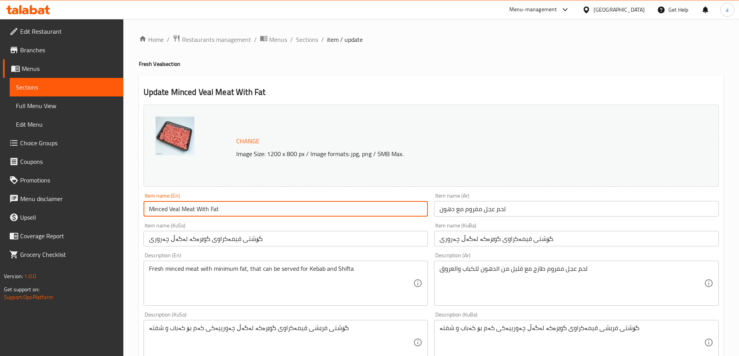
click at [519, 205] on input "لحم عجل مفروم مع دهون" at bounding box center [576, 209] width 285 height 16
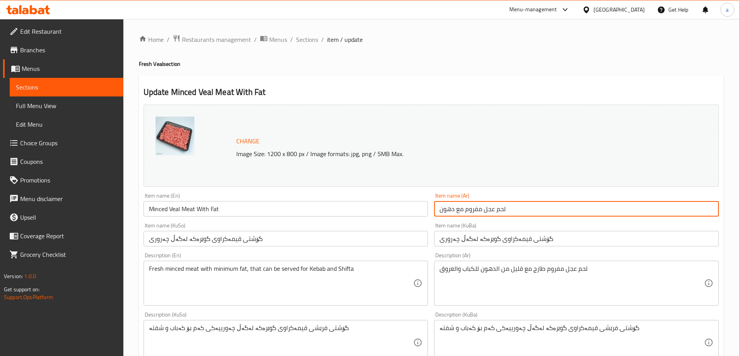
click at [519, 205] on input "لحم عجل مفروم مع دهون" at bounding box center [576, 209] width 285 height 16
paste input "ل"
click at [456, 212] on input "لحم عجل مفروم مع الدهون" at bounding box center [576, 209] width 285 height 16
type input "لحم عجل مفروم مع دهن"
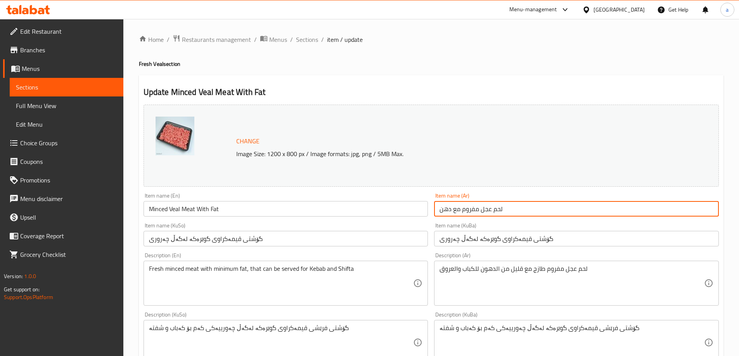
click at [507, 240] on input "گۆشتی قیمەکراوی گوێرەکە لەگەڵ چەروری" at bounding box center [576, 239] width 285 height 16
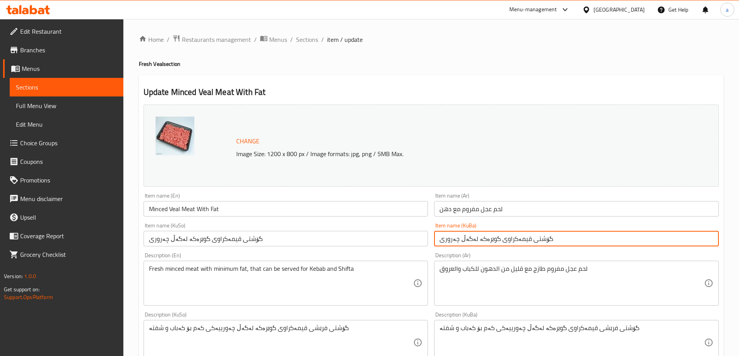
click at [507, 240] on input "گۆشتی قیمەکراوی گوێرەکە لەگەڵ چەروری" at bounding box center [576, 239] width 285 height 16
paste input "text"
drag, startPoint x: 457, startPoint y: 239, endPoint x: 470, endPoint y: 240, distance: 12.5
click at [470, 240] on input "گۆشتی قیمەکراوی گوێرەکە لەگەڵ چەوری" at bounding box center [576, 239] width 285 height 16
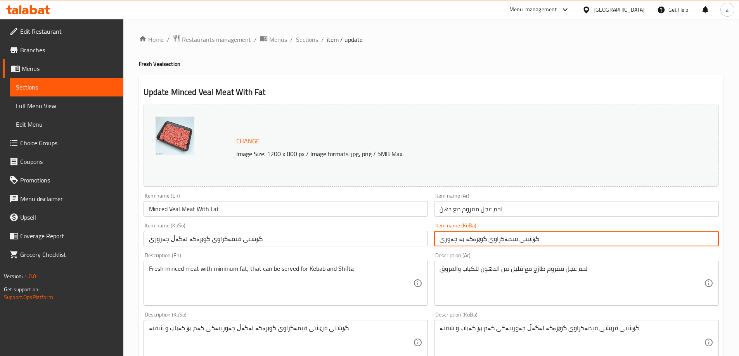
type input "گۆشتی قیمەکراوی گوێرەکە بە چەوری"
click at [294, 243] on input "گۆشتی قیمەکراوی گوێرەکە لەگەڵ چەروری" at bounding box center [286, 239] width 285 height 16
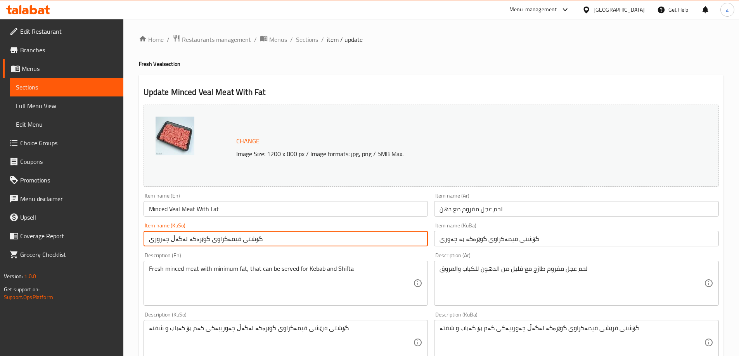
click at [294, 243] on input "گۆشتی قیمەکراوی گوێرەکە لەگەڵ چەروری" at bounding box center [286, 239] width 285 height 16
paste input "بە چە"
type input "گۆشتی قیمەکراوی گوێرەکە بە چەوری"
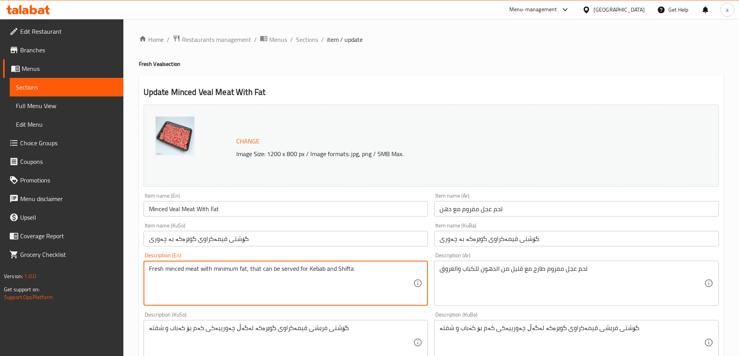
click at [206, 271] on textarea "Fresh minced meat with minimum fat, that can be served for Kebab and Shifta" at bounding box center [281, 283] width 265 height 37
paste textarea "for kebab and s"
type textarea "Fresh minced meat with minimum fat for kebab and shifta"
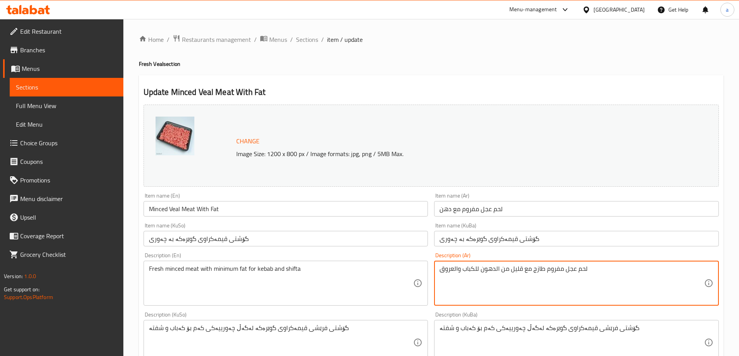
click at [542, 269] on textarea "لحم عجل مفروم طازج مع قليل من الدهون للكباب والعروق" at bounding box center [571, 283] width 265 height 37
paste textarea "1000 more rows at the bottom لحم عجل طازج ومفروم مع قليل من الدهون، مثالي"
drag, startPoint x: 545, startPoint y: 290, endPoint x: 403, endPoint y: 270, distance: 143.8
click at [403, 270] on div "Change Image Size: 1200 x 800 px / Image formats: jpg, png / 5MB Max. Item name…" at bounding box center [430, 319] width 581 height 435
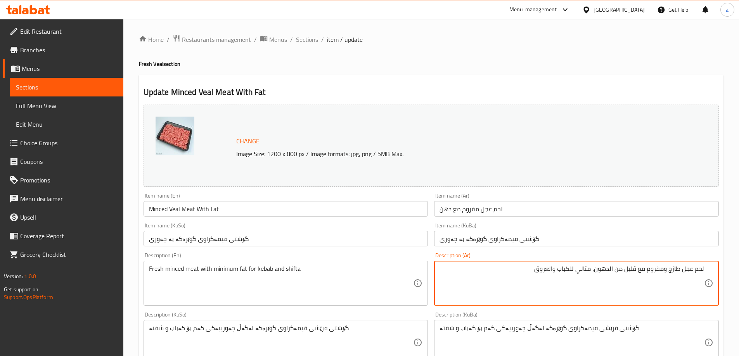
drag, startPoint x: 533, startPoint y: 272, endPoint x: 553, endPoint y: 280, distance: 22.6
click at [553, 280] on textarea "لحم عجل طازج ومفروم مع قليل من الدهون، مثالي للكباب والعروق" at bounding box center [571, 283] width 265 height 37
paste textarea "فتة"
drag, startPoint x: 576, startPoint y: 270, endPoint x: 594, endPoint y: 286, distance: 23.9
click at [594, 286] on textarea "لحم عجل طازج ومفروم مع قليل من الدهون، مثالي للكباب وشفتة" at bounding box center [571, 283] width 265 height 37
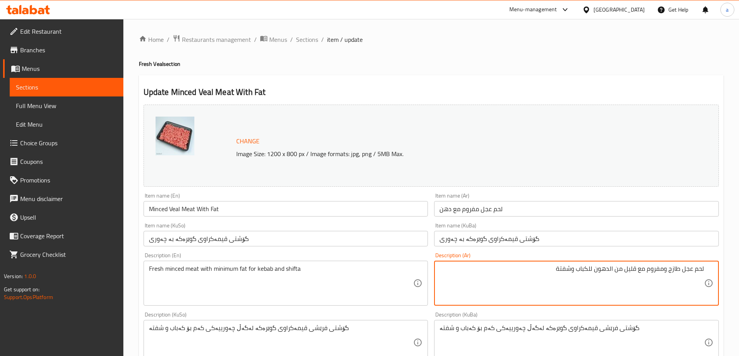
click at [610, 269] on textarea "لحم عجل طازج ومفروم مع قليل من الدهون للكباب وشفتة" at bounding box center [571, 283] width 265 height 37
type textarea "لحم عجل طازج ومفروم مع قليل من دهون للكباب وشفتة"
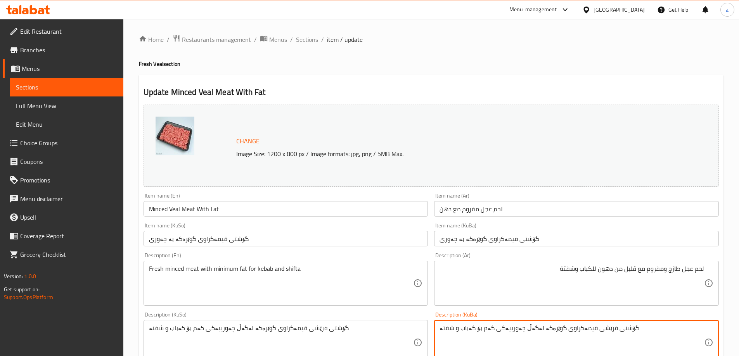
click at [513, 330] on textarea "گۆشتی فرێشی قیمەکراوی گوێرەکە لەگەڵ چەورییەکی کەم بۆ کەباب و شفتە" at bounding box center [571, 343] width 265 height 37
paste textarea "قیمەی فرێشی گوێرەکە لەگەڵ چەورییەکی کەم، گونجاوە"
click at [439, 342] on textarea "قیمەی فرێشی گوێرەکە لەگەڵ چەورییەکی کەم، گونجاوە بۆ کەباب و شفتە" at bounding box center [571, 343] width 265 height 37
click at [569, 328] on textarea "قیمەی فرێشی گوێرەکە لەگەڵ چەورییەکی کەم، گونجاوە بۆ کەباب و شفتە" at bounding box center [571, 343] width 265 height 37
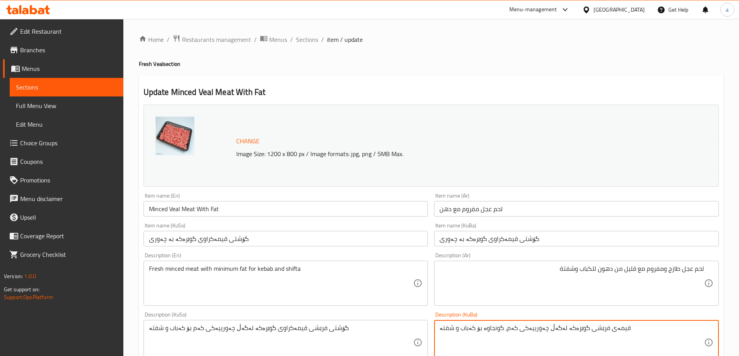
click at [569, 328] on textarea "قیمەی فرێشی گوێرەکە لەگەڵ چەورییەکی کەم، گونجاوە بۆ کەباب و شفتە" at bounding box center [571, 343] width 265 height 37
click at [605, 332] on textarea "قیمەی فرێشی گوێرەکە لەگەڵ چەورییەکی کەم، گونجاوە بۆ کەباب و شفتە" at bounding box center [571, 343] width 265 height 37
click at [510, 329] on textarea "قیمەی فرێشی گوێرەکە لەگەڵ چەورییەکی کەم، گونجاوە بۆ کەباب و شفتە" at bounding box center [571, 343] width 265 height 37
drag, startPoint x: 604, startPoint y: 328, endPoint x: 616, endPoint y: 344, distance: 20.0
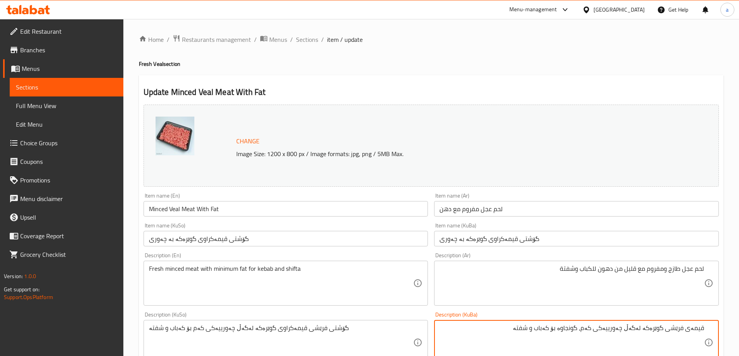
click at [616, 344] on textarea "قیمەی فرێشی گوێرەکە لەگەڵ چەورییەکی کەم، گونجاوە بۆ کەباب و شفتە" at bounding box center [571, 343] width 265 height 37
type textarea "قیمەی فرێشی گوێرەکە لەگەڵ چەوری کەم بۆ کەباب و شفتە"
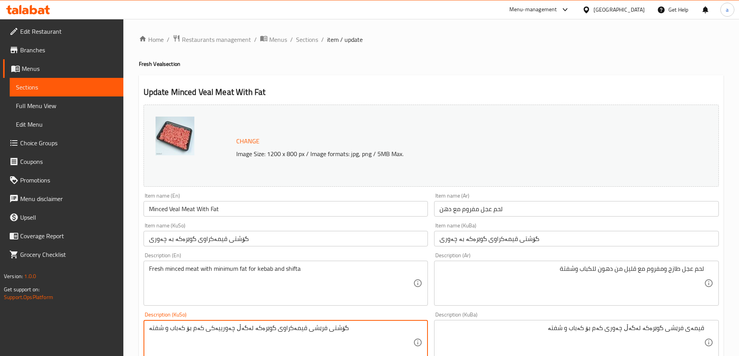
click at [262, 327] on textarea "گۆشتی فرێشی قیمەکراوی گوێرەکە لەگەڵ چەورییەکی کەم بۆ کەباب و شفتە" at bounding box center [281, 343] width 265 height 37
paste textarea "قیمەی فرێشی گوێرەکە لەگەڵ چەور"
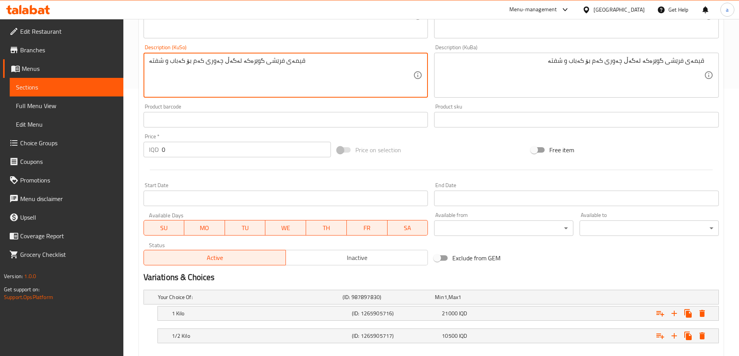
scroll to position [310, 0]
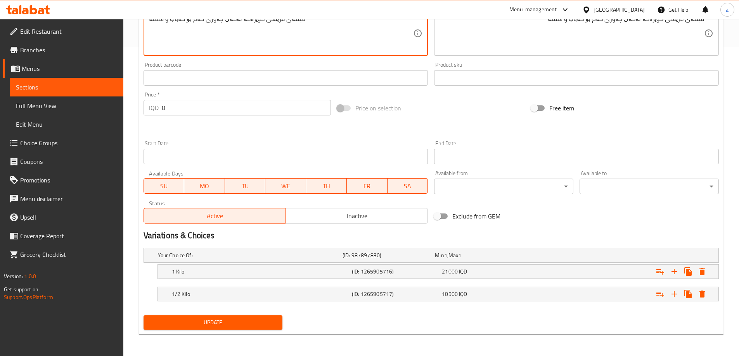
type textarea "قیمەی فرێشی گوێرەکە لەگەڵ چەوری کەم بۆ کەباب و شفتە"
click at [232, 321] on span "Update" at bounding box center [213, 323] width 127 height 10
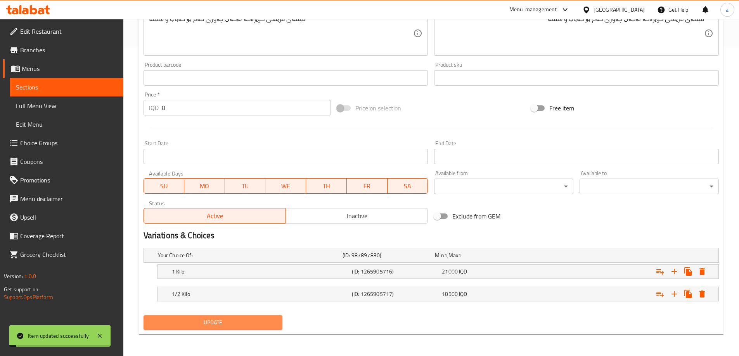
click at [233, 320] on span "Update" at bounding box center [213, 323] width 127 height 10
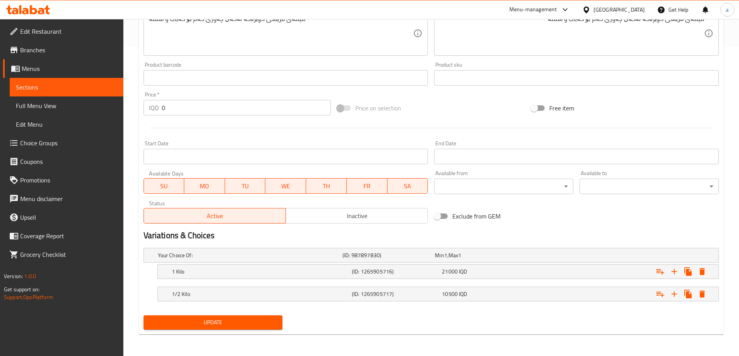
click at [215, 322] on span "Update" at bounding box center [213, 323] width 127 height 10
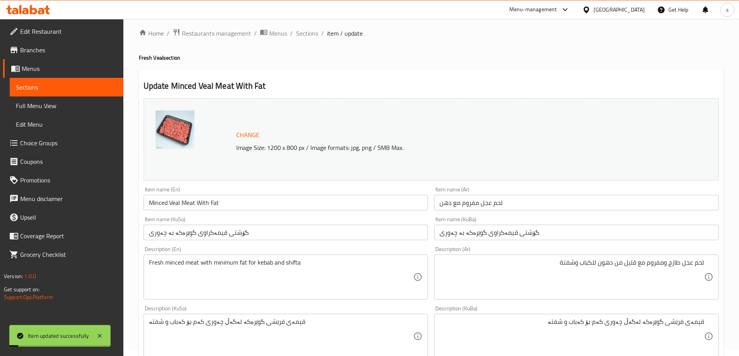
scroll to position [0, 0]
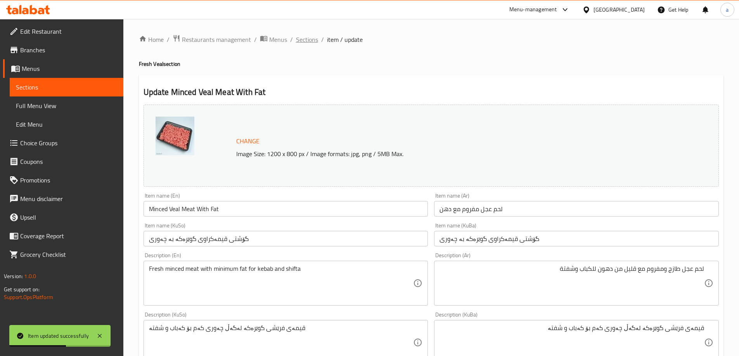
click at [299, 44] on span "Sections" at bounding box center [307, 39] width 22 height 9
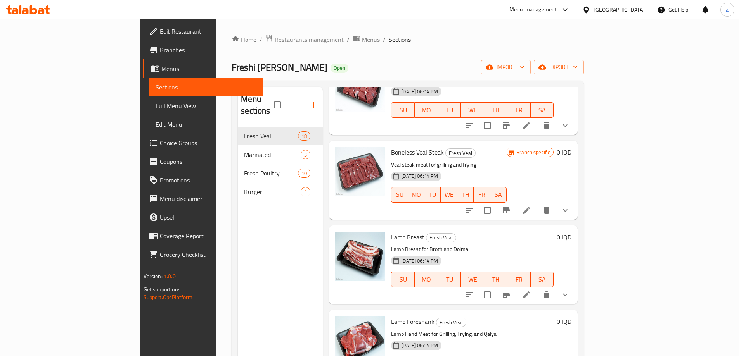
scroll to position [414, 0]
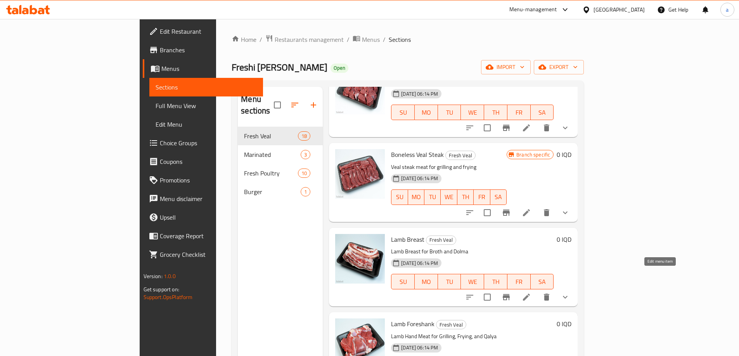
click at [531, 293] on icon at bounding box center [526, 297] width 9 height 9
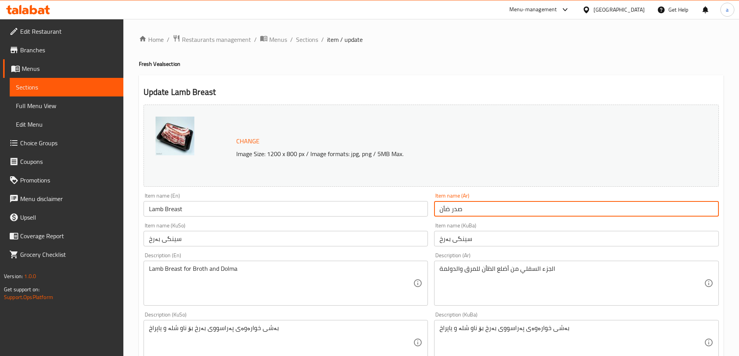
click at [462, 204] on input "صدر ضأن" at bounding box center [576, 209] width 285 height 16
paste input "1000 more rows at the bottom صدر خروف"
click at [478, 211] on input "1000 more rows at the bottom صدر خروف" at bounding box center [576, 209] width 285 height 16
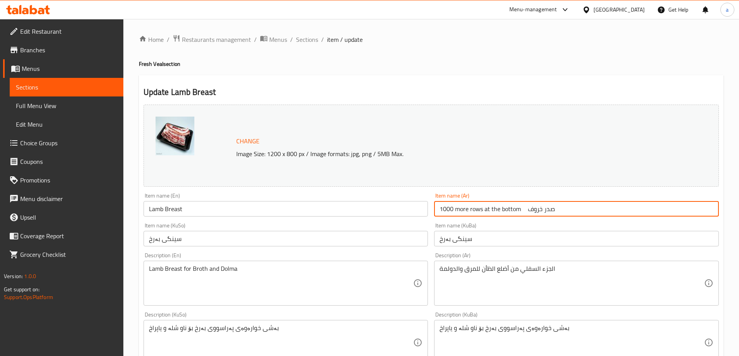
click at [478, 211] on input "1000 more rows at the bottom صدر خروف" at bounding box center [576, 209] width 285 height 16
type input "صدر خروف"
click at [574, 239] on input "سینگی بەرخ" at bounding box center [576, 239] width 285 height 16
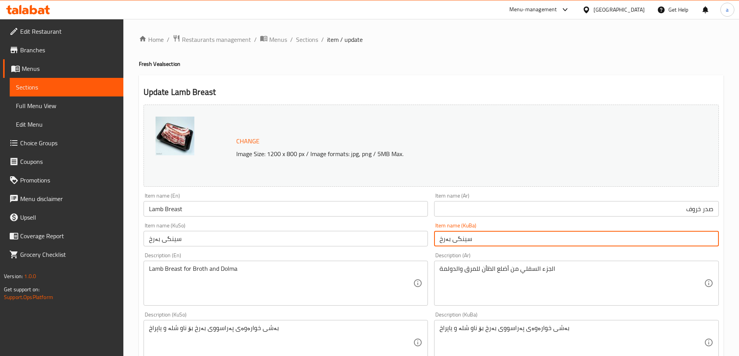
click at [574, 239] on input "سینگی بەرخ" at bounding box center [576, 239] width 285 height 16
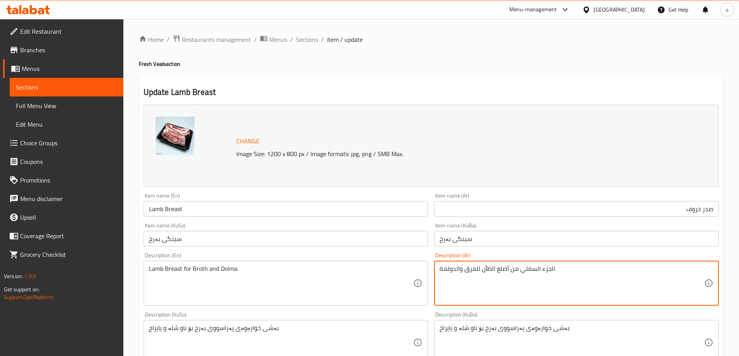
click at [519, 275] on textarea "الجزء السفلي من أضلع الظأن للمرق والدولمة" at bounding box center [571, 283] width 265 height 37
paste textarea "دري الطازج للخروف، مثالي"
type textarea "صدر طازج خروف للمرق ودولمة"
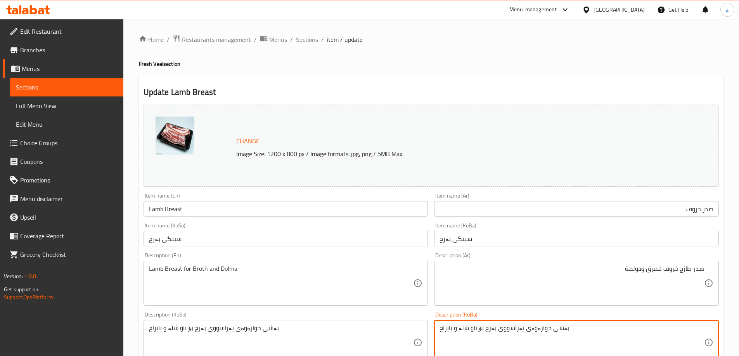
click at [513, 325] on textarea "بەشی خوارەوەی پەراسووی بەرخ بۆ ناو شلە و ياپراخ" at bounding box center [571, 343] width 265 height 37
type textarea "سینگی بەرخی فرێش بۆ شلە و دۆڵمە"
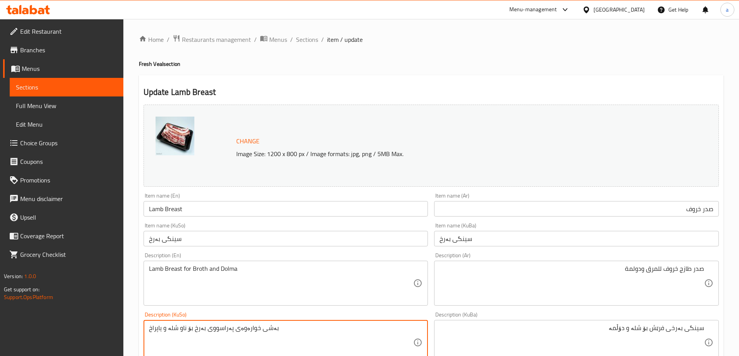
click at [224, 334] on textarea "بەشی خوارەوەی پەراسووی بەرخ بۆ ناو شلە و ياپراخ" at bounding box center [281, 343] width 265 height 37
paste textarea "ینگی بەرخی فرێش بۆ شلە و دۆڵمە"
type textarea "سینگی بەرخی فرێش بۆ شلە و دۆڵمە"
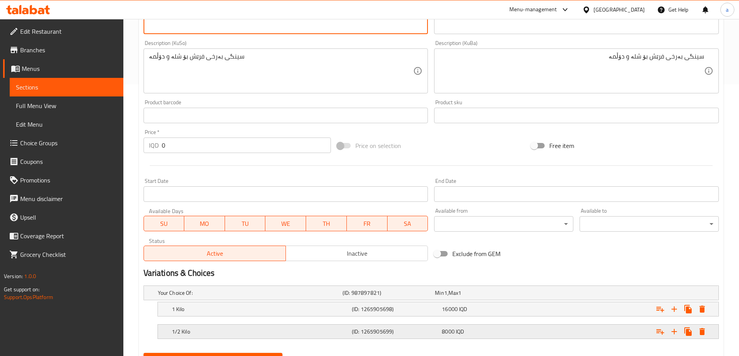
scroll to position [310, 0]
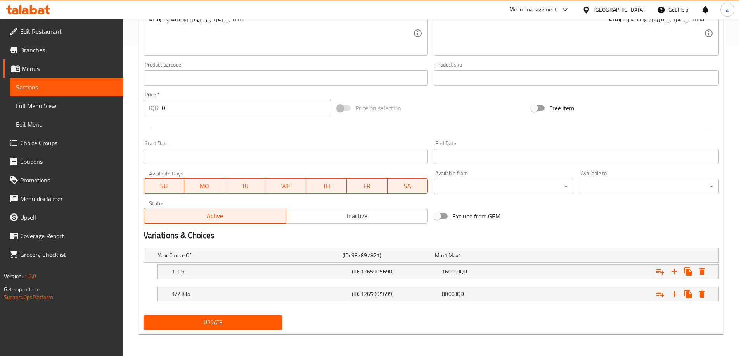
type textarea "Lamb breast for broth and dolma"
click at [200, 318] on span "Update" at bounding box center [213, 323] width 127 height 10
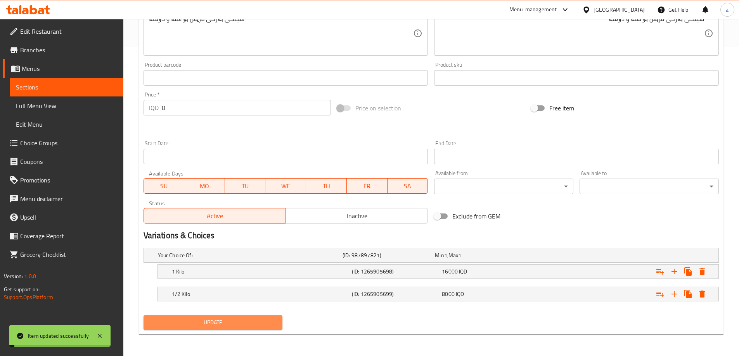
click at [204, 320] on span "Update" at bounding box center [213, 323] width 127 height 10
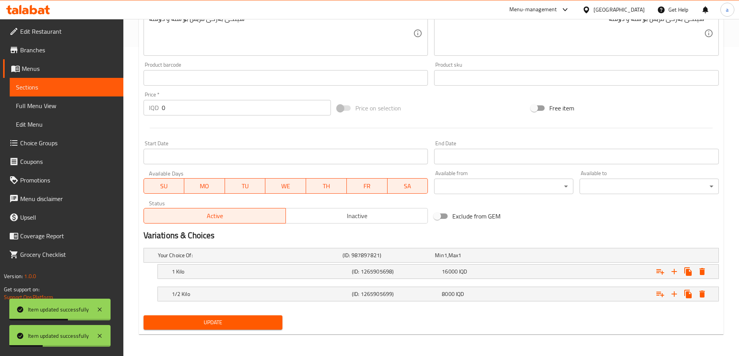
click at [204, 320] on span "Update" at bounding box center [213, 323] width 127 height 10
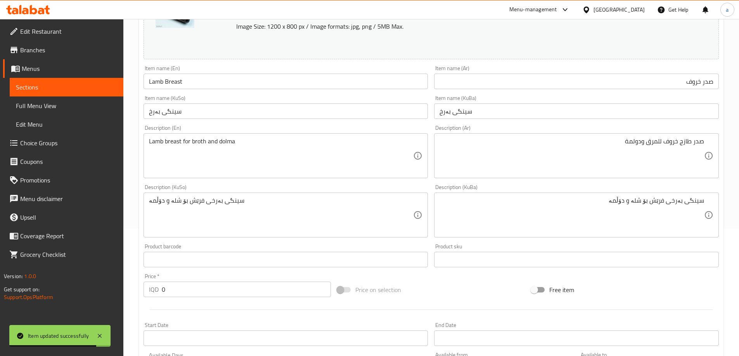
scroll to position [0, 0]
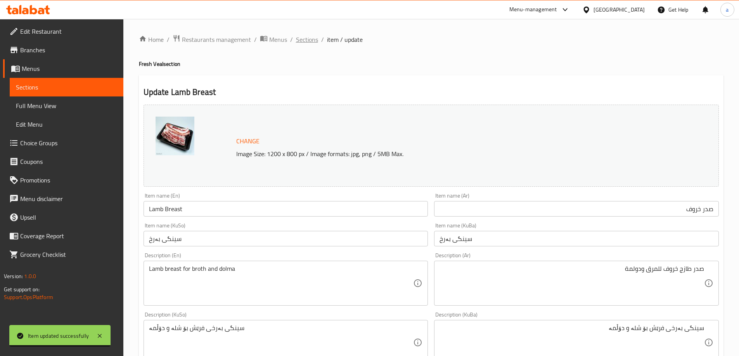
click at [308, 39] on span "Sections" at bounding box center [307, 39] width 22 height 9
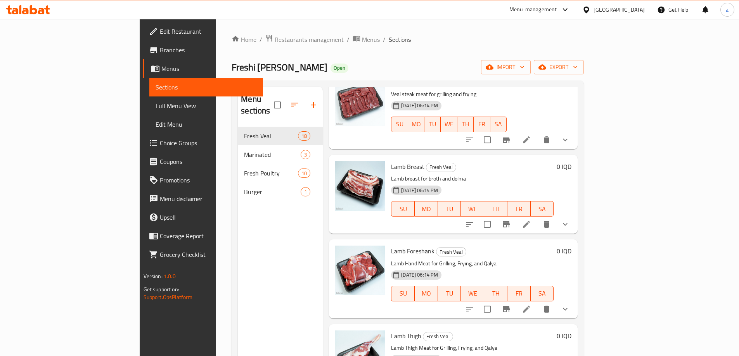
scroll to position [517, 0]
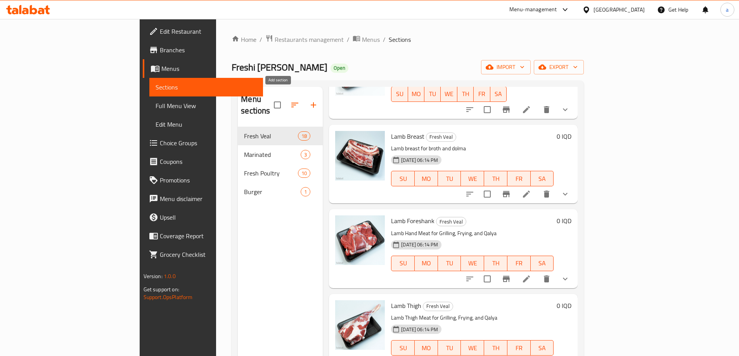
click at [309, 100] on icon "button" at bounding box center [313, 104] width 9 height 9
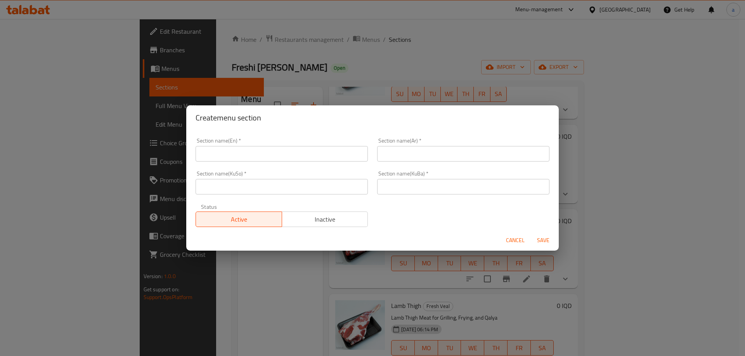
click at [230, 158] on input "text" at bounding box center [281, 154] width 172 height 16
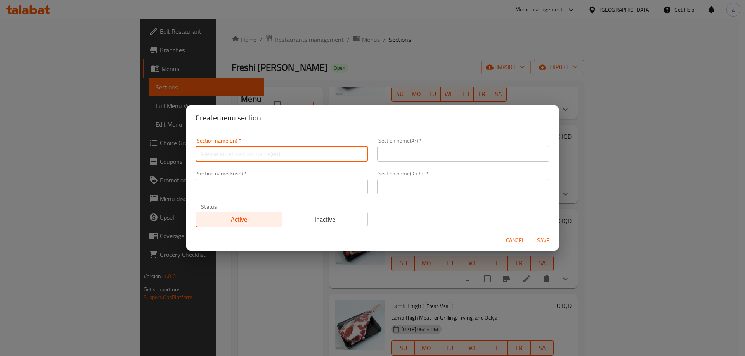
paste input "1000 more rows at the bottom Fresh Lamb"
drag, startPoint x: 290, startPoint y: 152, endPoint x: 130, endPoint y: 135, distance: 160.7
click at [130, 135] on div "Create menu section Section name(En)   * 1000 more rows at the bottom Fresh Lam…" at bounding box center [372, 178] width 745 height 356
type input "Fresh Lamb"
click at [413, 153] on input "text" at bounding box center [463, 154] width 172 height 16
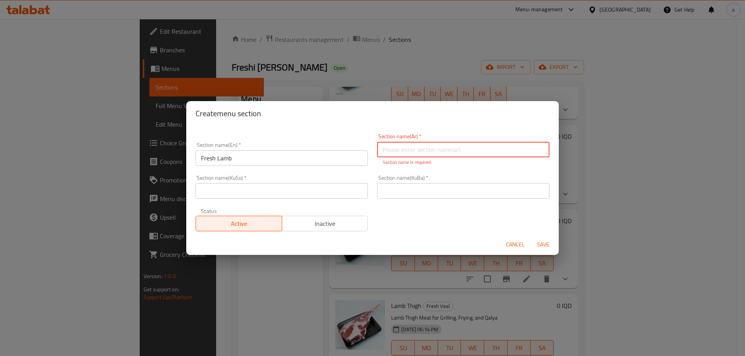
paste input "لحم ضأن طازج"
type input "لحم ضأن طازج"
click at [421, 188] on input "text" at bounding box center [463, 191] width 172 height 16
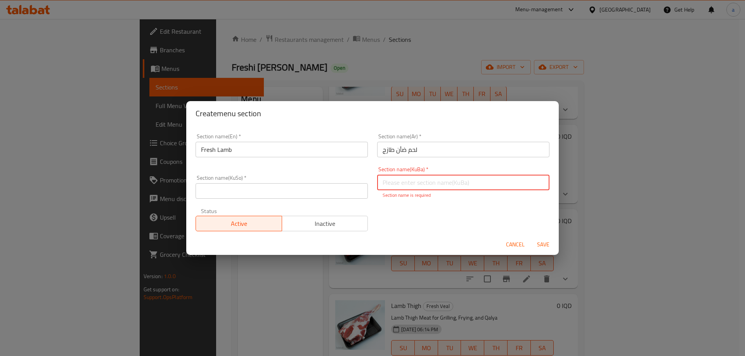
paste input "گۆشتی بەرخ"
type input "گۆشتی بەرخی فرێش"
click at [275, 190] on input "text" at bounding box center [281, 191] width 172 height 16
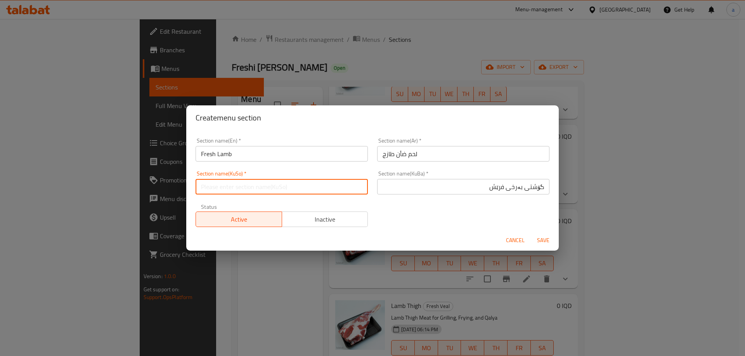
paste input "گۆشتی بەرخی فرێش"
type input "گۆشتی بەرخی فرێش"
click at [541, 238] on span "Save" at bounding box center [543, 241] width 19 height 10
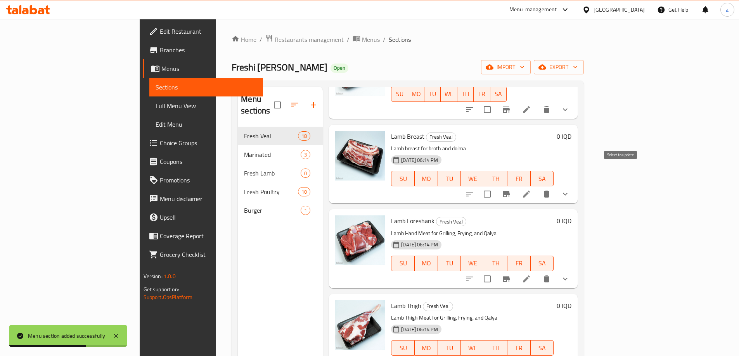
click at [495, 186] on input "checkbox" at bounding box center [487, 194] width 16 height 16
checkbox input "true"
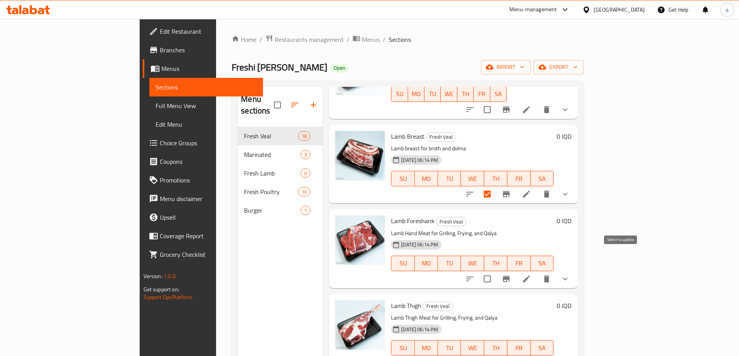
click at [495, 271] on input "checkbox" at bounding box center [487, 279] width 16 height 16
checkbox input "true"
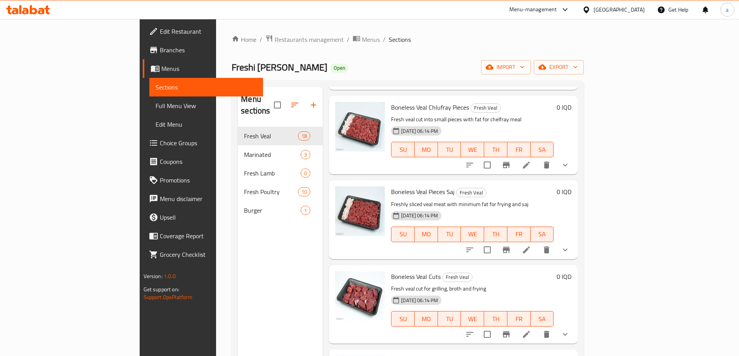
scroll to position [0, 0]
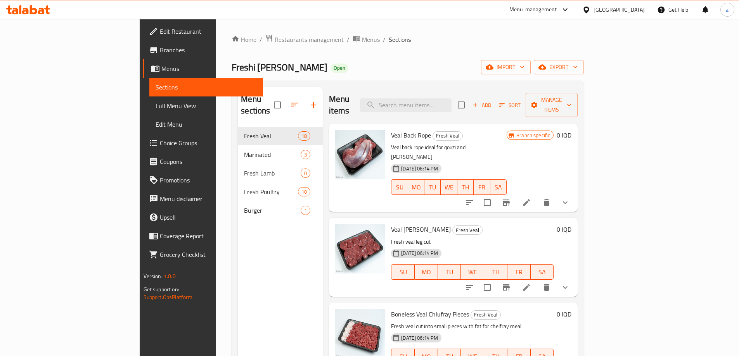
drag, startPoint x: 658, startPoint y: 126, endPoint x: 659, endPoint y: 53, distance: 72.9
click at [571, 98] on span "Manage items" at bounding box center [552, 104] width 40 height 19
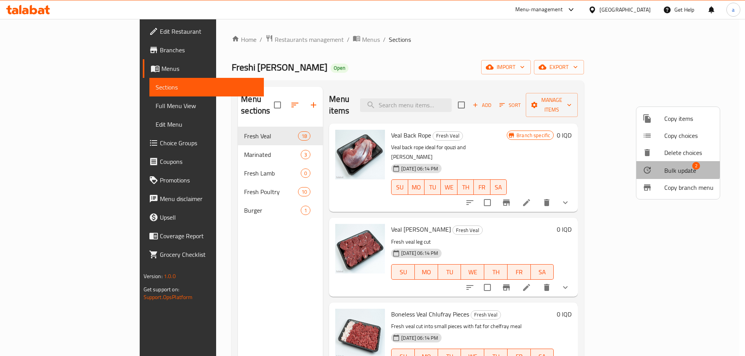
click at [673, 167] on span "Bulk update" at bounding box center [680, 170] width 32 height 9
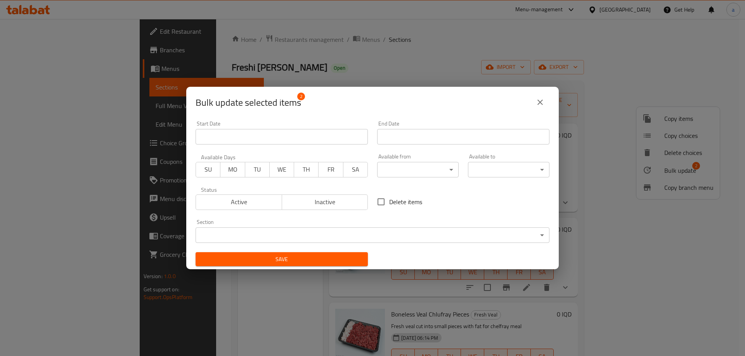
click at [259, 237] on body "​ Menu-management Iraq Get Help a Edit Restaurant Branches Menus Sections Full …" at bounding box center [372, 187] width 745 height 337
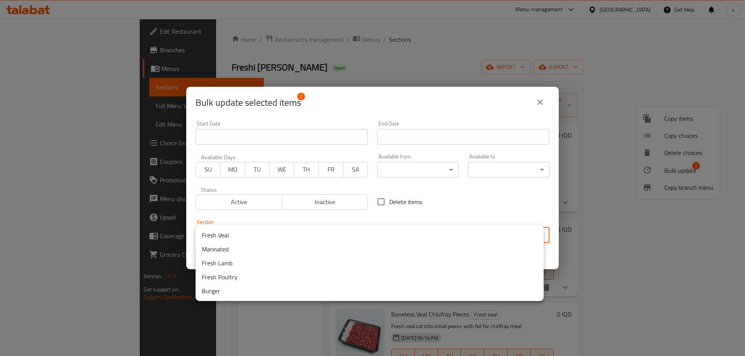
click at [230, 266] on li "Fresh Lamb" at bounding box center [369, 263] width 348 height 14
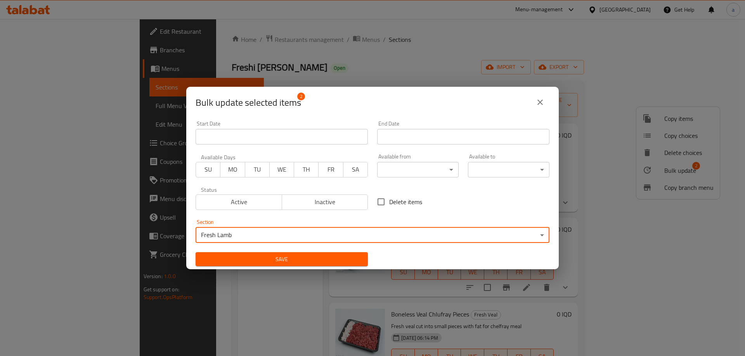
click at [309, 249] on div "Save" at bounding box center [282, 260] width 182 height 24
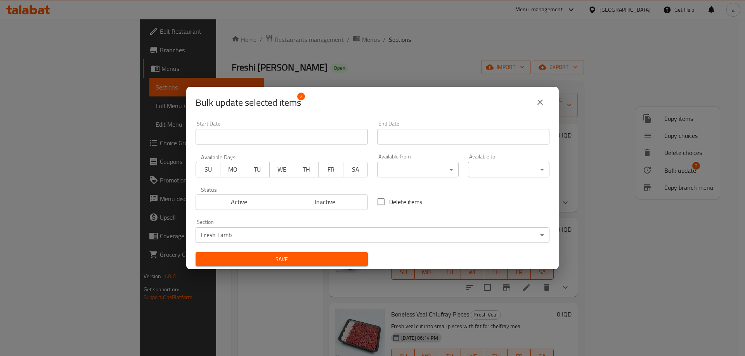
click at [309, 254] on button "Save" at bounding box center [281, 259] width 172 height 14
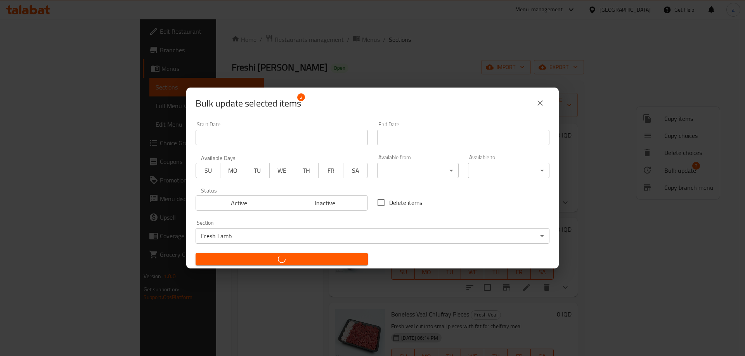
checkbox input "false"
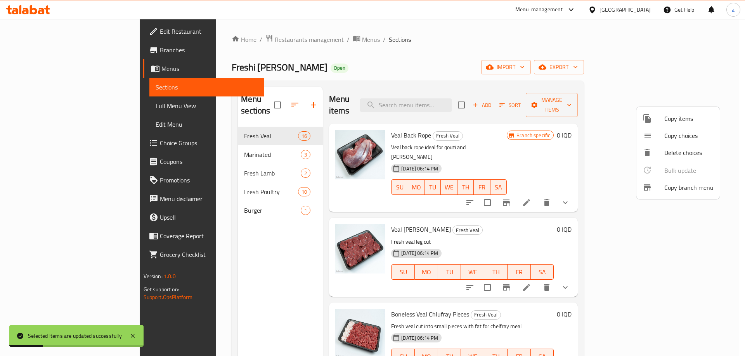
click at [243, 163] on div at bounding box center [372, 178] width 745 height 356
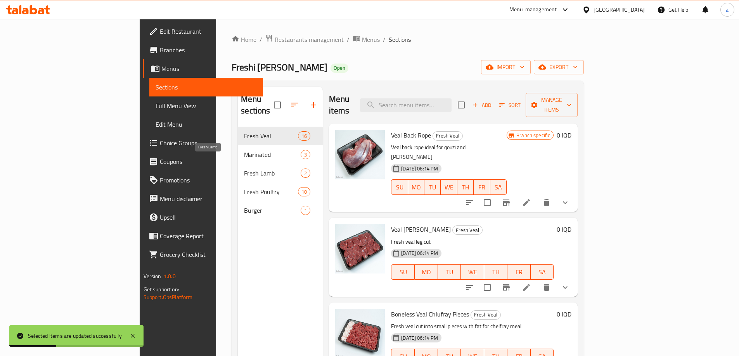
click at [244, 169] on span "Fresh Lamb" at bounding box center [272, 173] width 57 height 9
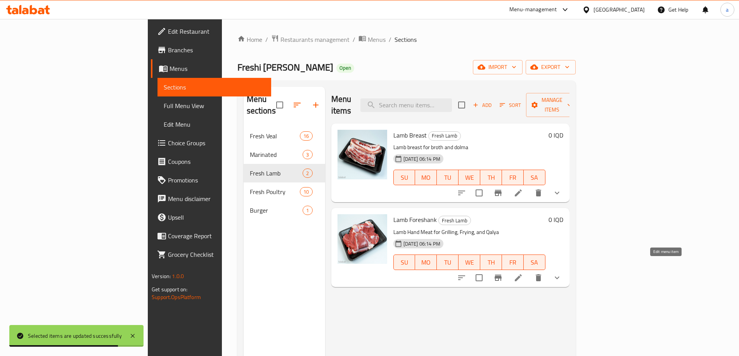
click at [523, 273] on icon at bounding box center [518, 277] width 9 height 9
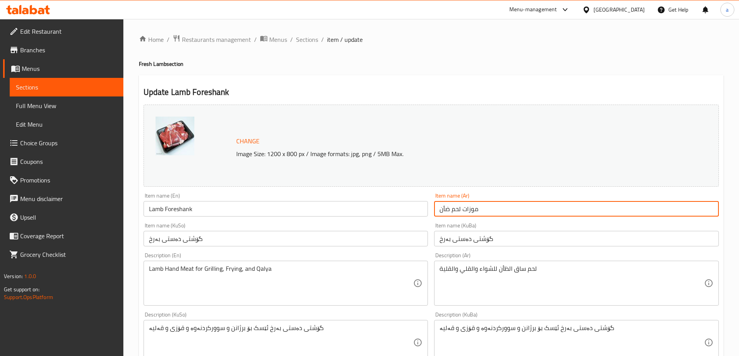
click at [468, 209] on input "موزات لحم ضأن" at bounding box center [576, 209] width 285 height 16
paste input "حم ساق الخروف"
click at [456, 211] on input "لحم ساق الخروف" at bounding box center [576, 209] width 285 height 16
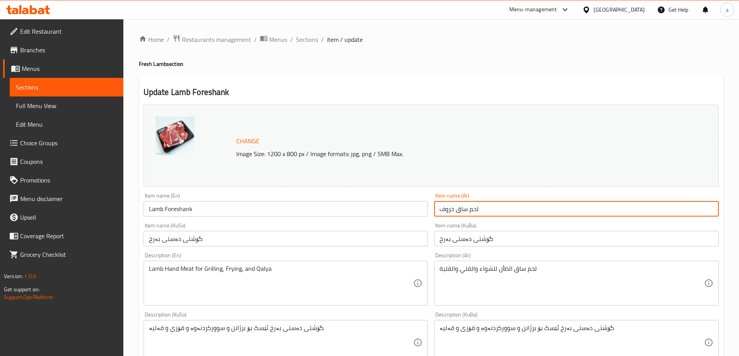
type input "لحم ساق خروف"
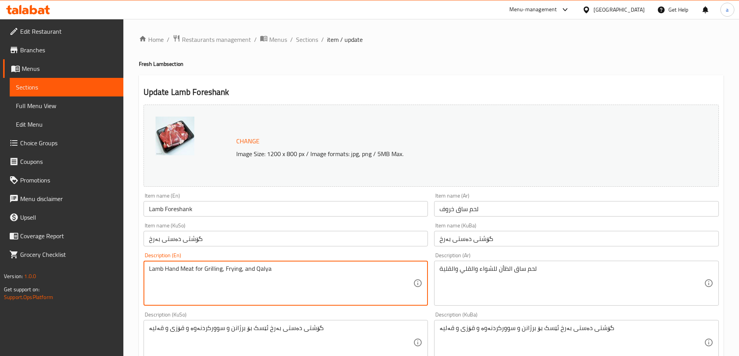
click at [244, 267] on textarea "Lamb Hand Meat for Grilling, Frying, and Qalya" at bounding box center [281, 283] width 265 height 37
paste textarea "hand meat for grilling, frying and q"
type textarea "Lamb hand meat for grilling, frying and qalya"
click at [522, 265] on div "لحم ساق الظأن للشواء والقلي والقلية Description (Ar)" at bounding box center [576, 283] width 285 height 45
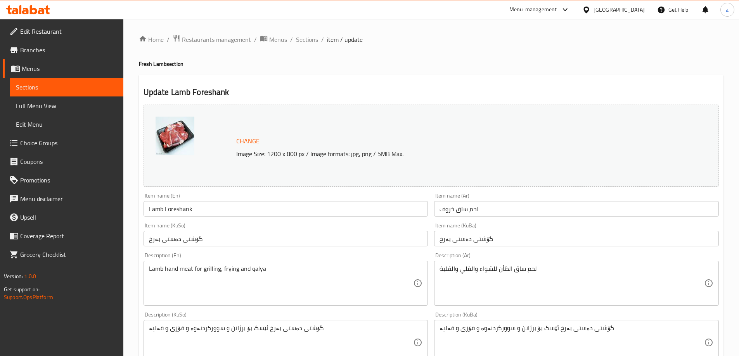
click at [522, 265] on div "لحم ساق الظأن للشواء والقلي والقلية Description (Ar)" at bounding box center [576, 283] width 285 height 45
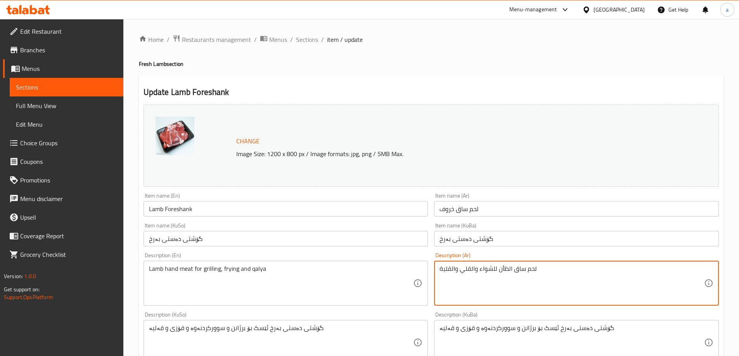
click at [522, 270] on textarea "لحم ساق الظأن للشواء والقلي والقلية" at bounding box center [571, 283] width 265 height 37
paste textarea "روف طازج، مثالي للشوي، القلي،"
click at [472, 270] on textarea "لحم ساق خروف طازج، مثالي للشوي، القلي، والقلية" at bounding box center [571, 283] width 265 height 37
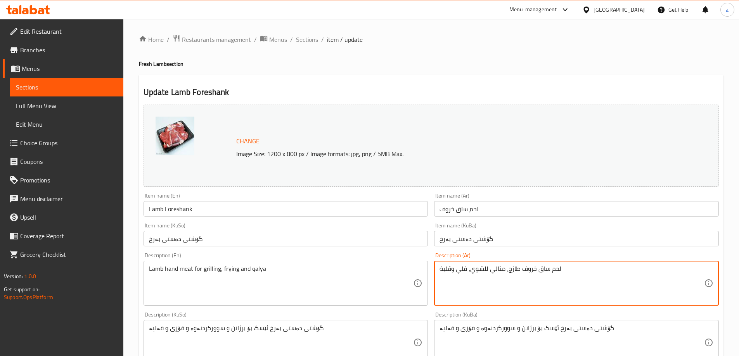
drag, startPoint x: 489, startPoint y: 270, endPoint x: 507, endPoint y: 275, distance: 18.4
click at [507, 275] on textarea "لحم ساق خروف طازج، مثالي للشوي، قلي وقلية" at bounding box center [571, 283] width 265 height 37
type textarea "لحم ساق خروف طازج للشوي، قلي وقلية"
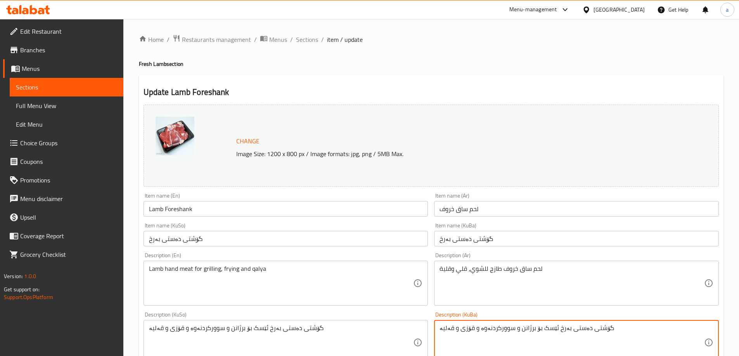
drag, startPoint x: 459, startPoint y: 330, endPoint x: 477, endPoint y: 342, distance: 21.1
drag, startPoint x: 492, startPoint y: 330, endPoint x: 496, endPoint y: 339, distance: 9.7
click at [496, 339] on textarea "گۆشتی دەستی بەرخ ئێسک بۆ برژانن و سوورکردنەوە و قەلیە" at bounding box center [571, 343] width 265 height 37
type textarea "گۆشتی دەستی بەرخ ئێسک بۆ برژانن، سوورکردنەوە و قەلیە"
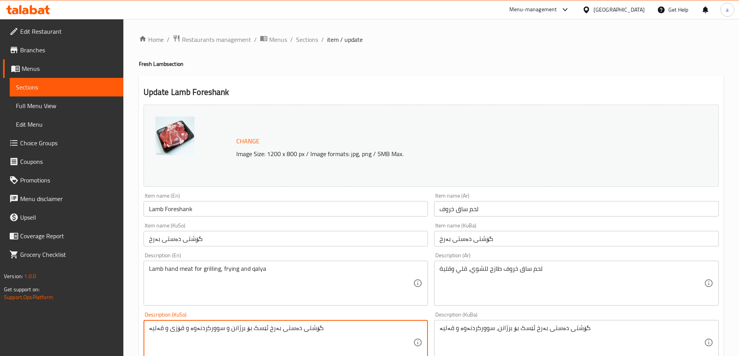
click at [265, 327] on textarea "گۆشتی دەستی بەرخ ئێسک بۆ برژانن و سوورکردنەوە و قۆزی و قەلیە" at bounding box center [281, 343] width 265 height 37
paste textarea "، سوورکردنەوە"
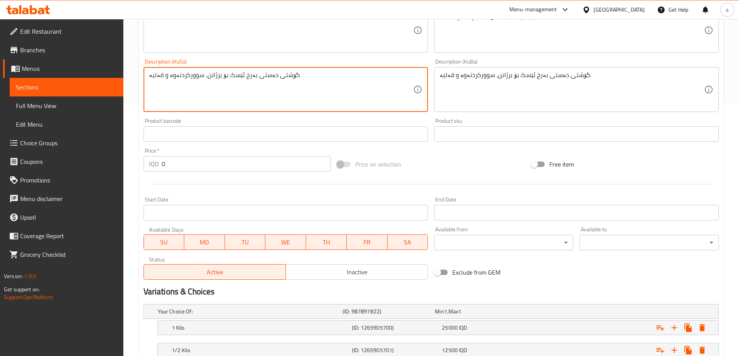
scroll to position [310, 0]
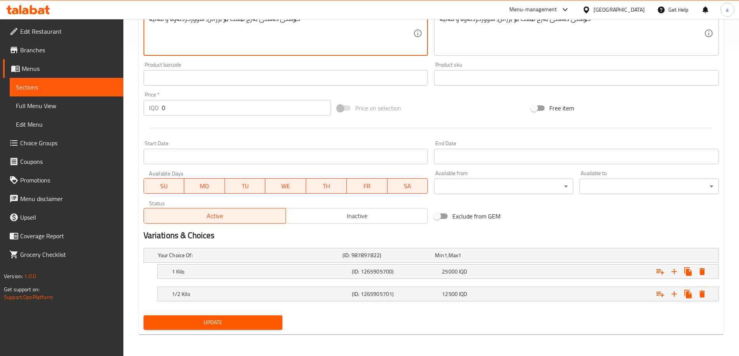
type textarea "گۆشتی دەستی بەرخ ئێسک بۆ برژانن، سوورکردنەوە و قەلیە"
click at [218, 322] on span "Update" at bounding box center [213, 323] width 127 height 10
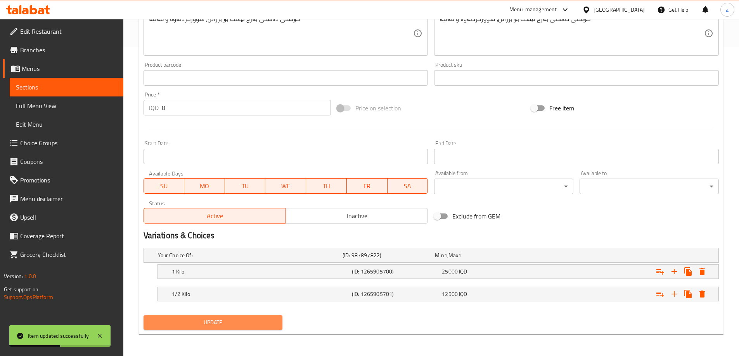
click at [218, 322] on span "Update" at bounding box center [213, 323] width 127 height 10
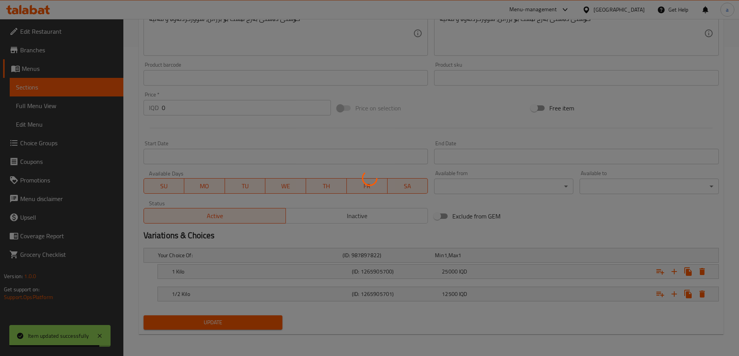
click at [218, 322] on div at bounding box center [369, 178] width 739 height 356
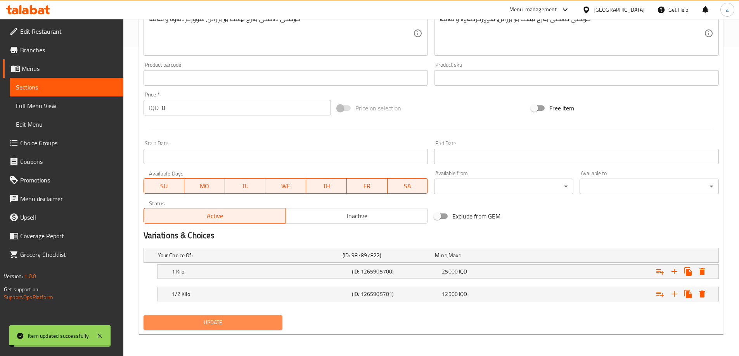
click at [199, 322] on span "Update" at bounding box center [213, 323] width 127 height 10
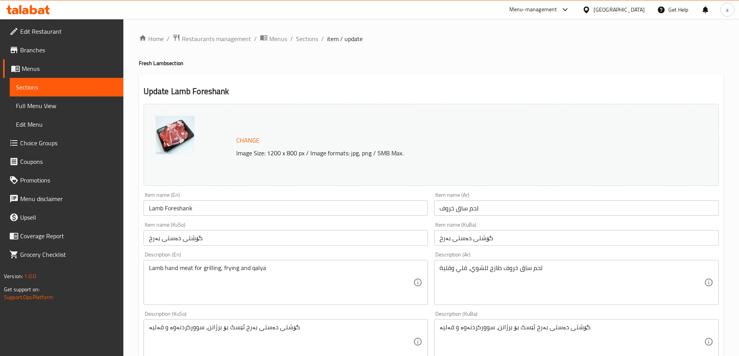
scroll to position [0, 0]
click at [304, 42] on span "Sections" at bounding box center [307, 39] width 22 height 9
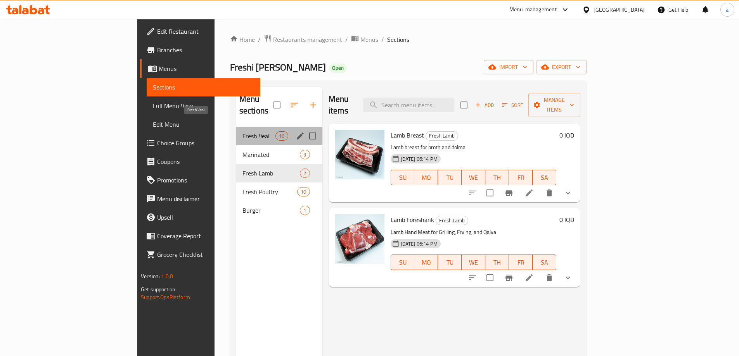
click at [242, 131] on span "Fresh Veal" at bounding box center [258, 135] width 33 height 9
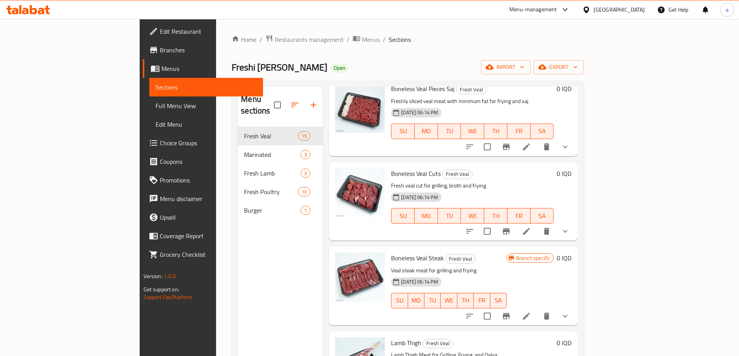
scroll to position [465, 0]
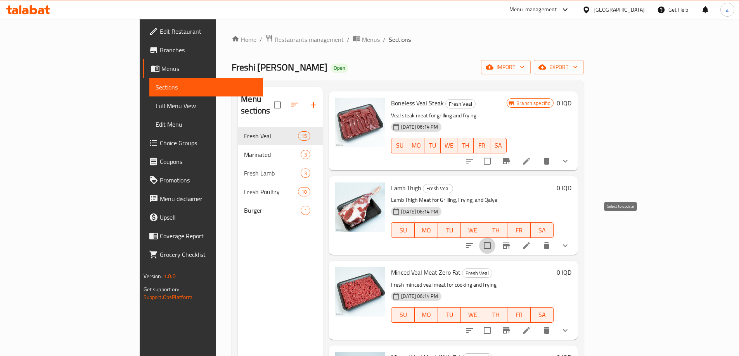
click at [495, 238] on input "checkbox" at bounding box center [487, 246] width 16 height 16
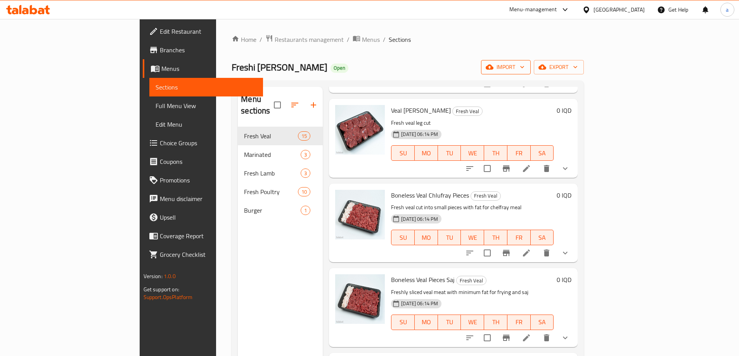
scroll to position [0, 0]
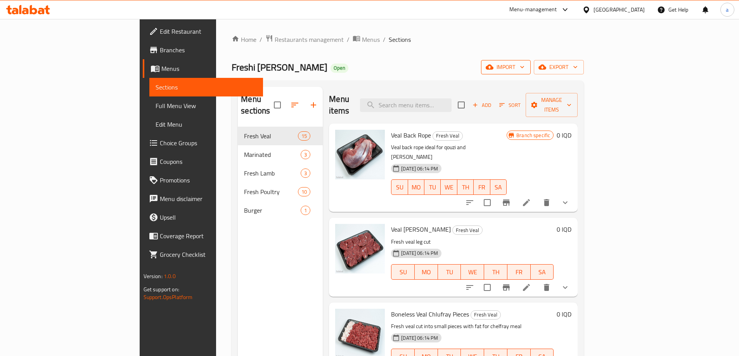
drag, startPoint x: 621, startPoint y: 159, endPoint x: 627, endPoint y: 74, distance: 85.6
click at [571, 98] on span "Manage items" at bounding box center [552, 104] width 40 height 19
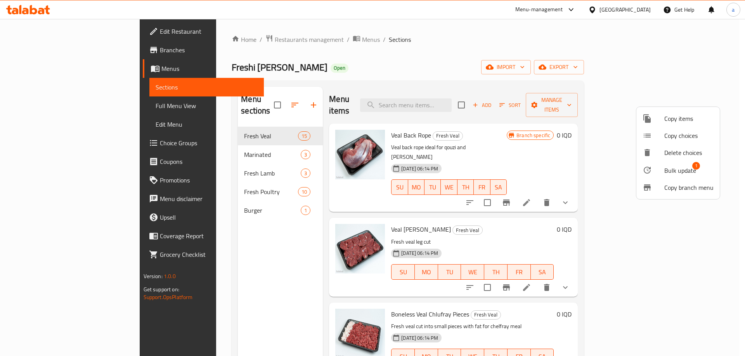
click at [685, 167] on span "Bulk update" at bounding box center [680, 170] width 32 height 9
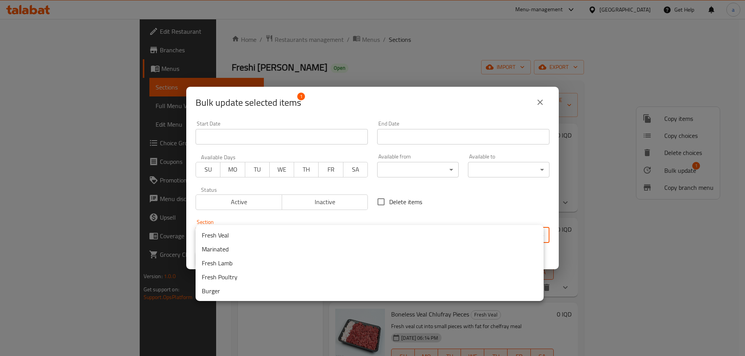
click at [348, 230] on body "​ Menu-management Iraq Get Help a Edit Restaurant Branches Menus Sections Full …" at bounding box center [372, 187] width 745 height 337
click at [211, 263] on li "Fresh Lamb" at bounding box center [369, 263] width 348 height 14
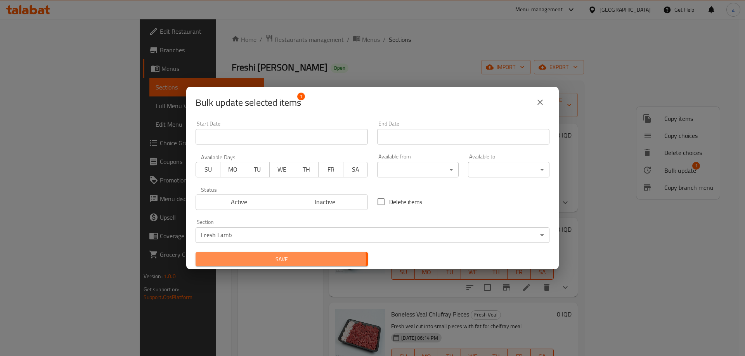
click at [245, 259] on span "Save" at bounding box center [282, 260] width 160 height 10
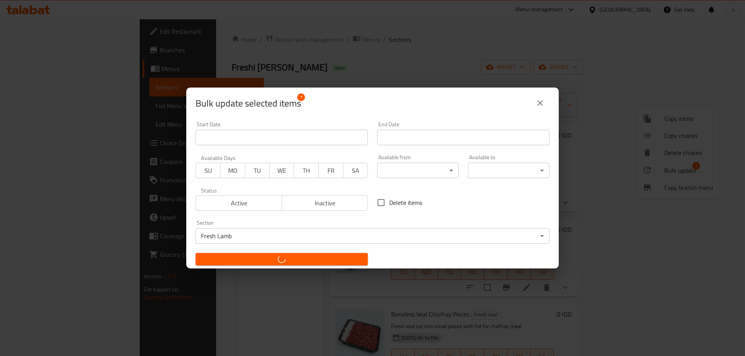
checkbox input "false"
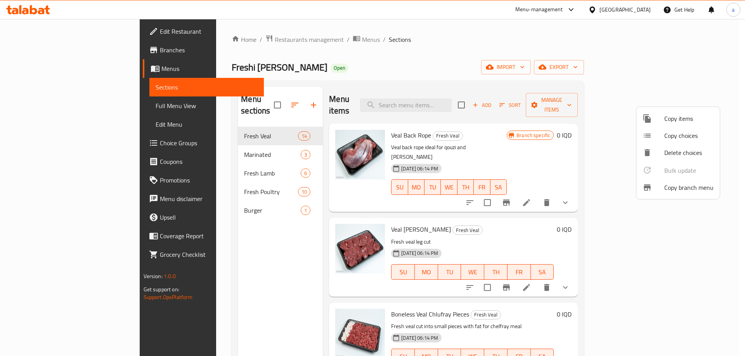
click at [233, 247] on div at bounding box center [372, 178] width 745 height 356
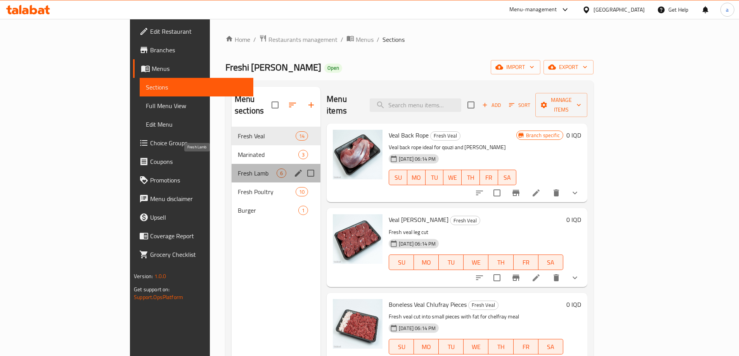
click at [238, 169] on span "Fresh Lamb" at bounding box center [257, 173] width 39 height 9
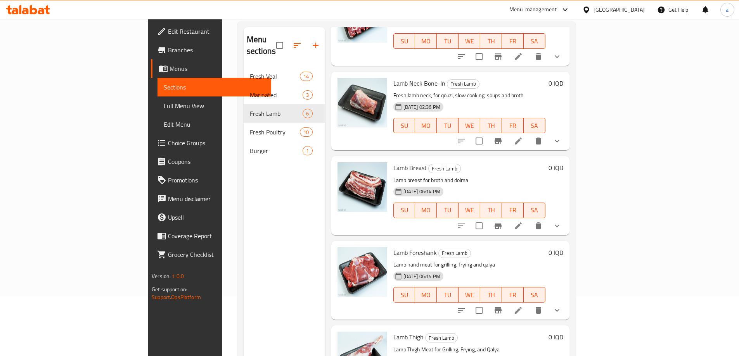
scroll to position [109, 0]
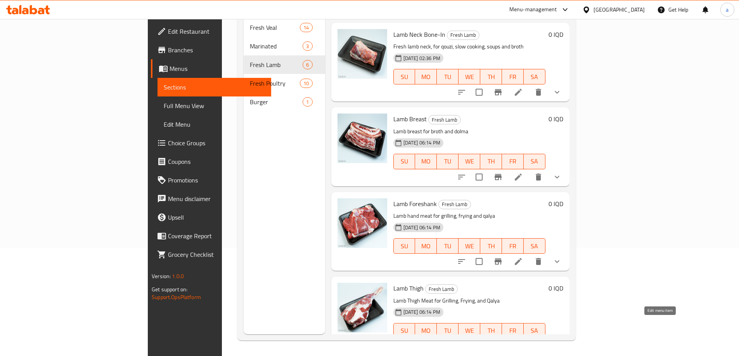
click at [523, 342] on icon at bounding box center [518, 346] width 9 height 9
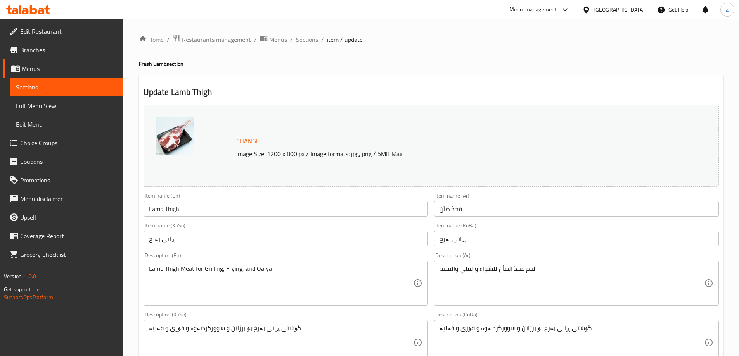
click at [168, 207] on input "Lamb Thigh" at bounding box center [286, 209] width 285 height 16
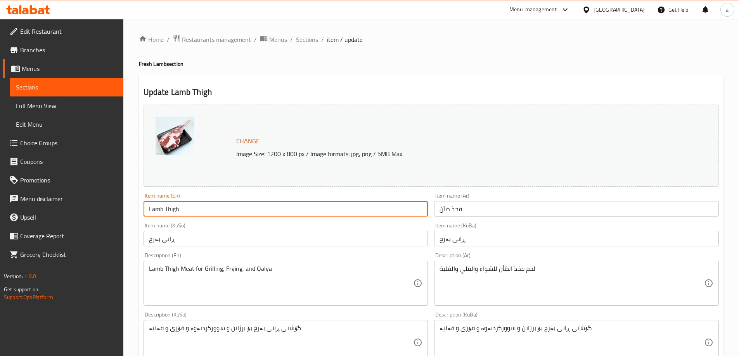
click at [168, 207] on input "Lamb Thigh" at bounding box center [286, 209] width 285 height 16
paste input "Bone-In"
type input "Lamb [MEDICAL_DATA]-In"
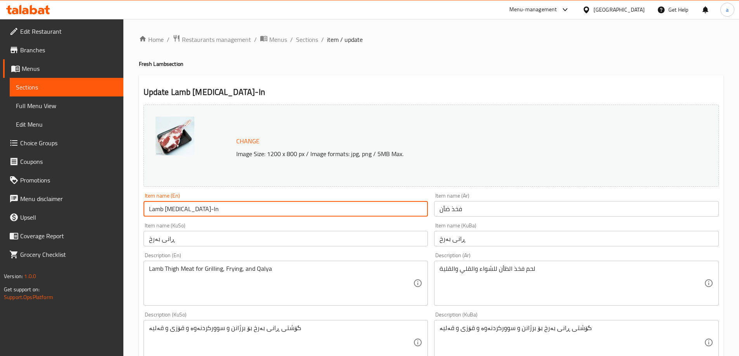
click at [446, 211] on input "فخذ ضأن" at bounding box center [576, 209] width 285 height 16
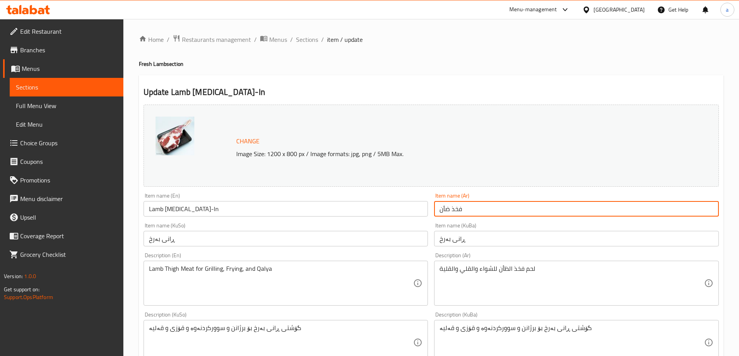
click at [446, 211] on input "فخذ ضأن" at bounding box center [576, 209] width 285 height 16
paste input "روف مع العظم"
click at [452, 207] on input "فخذ خروف مع العظم" at bounding box center [576, 209] width 285 height 16
type input "فخذ خروف مع عظم"
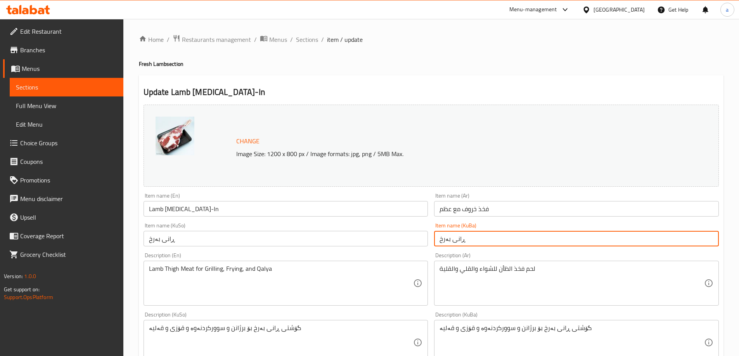
click at [483, 240] on input "ڕانی بەرخ" at bounding box center [576, 239] width 285 height 16
paste input "1000 more rows at the bottom ڕانی بەرخ بە ئێسکەوە"
click at [522, 244] on input "1000 more rows at the bottom ڕانی بەرخ بە ئێسکەوە" at bounding box center [576, 239] width 285 height 16
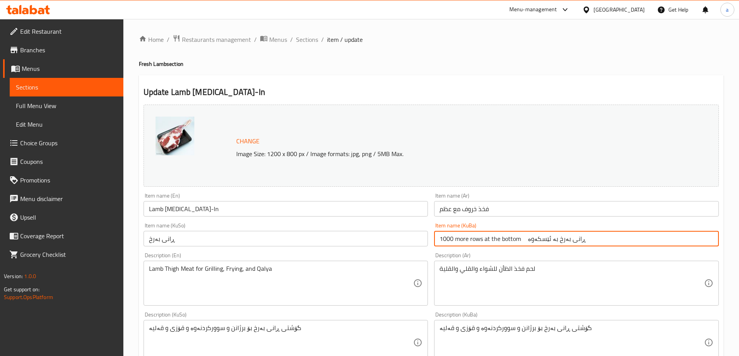
click at [522, 244] on input "1000 more rows at the bottom ڕانی بەرخ بە ئێسکەوە" at bounding box center [576, 239] width 285 height 16
type input "ڕانی بەرخ بە ئێسکەوە"
click at [197, 237] on input "ڕانی بەرخ" at bounding box center [286, 239] width 285 height 16
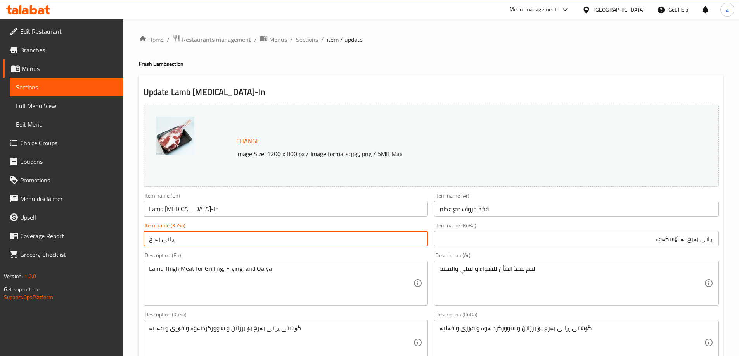
click at [197, 237] on input "ڕانی بەرخ" at bounding box center [286, 239] width 285 height 16
paste input "بە ئێسکەوە"
type input "ڕانی بەرخ بە ئێسکەوە"
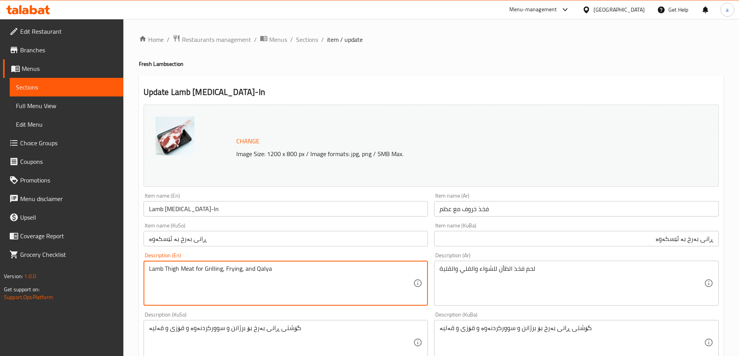
click at [194, 274] on textarea "Lamb Thigh Meat for Grilling, Frying, and Qalya" at bounding box center [281, 283] width 265 height 37
paste textarea "thigh meat for grilling and frying"
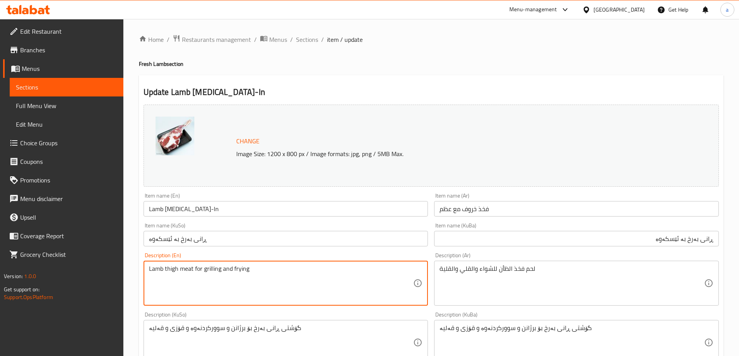
type textarea "Lamb thigh meat for grilling and frying"
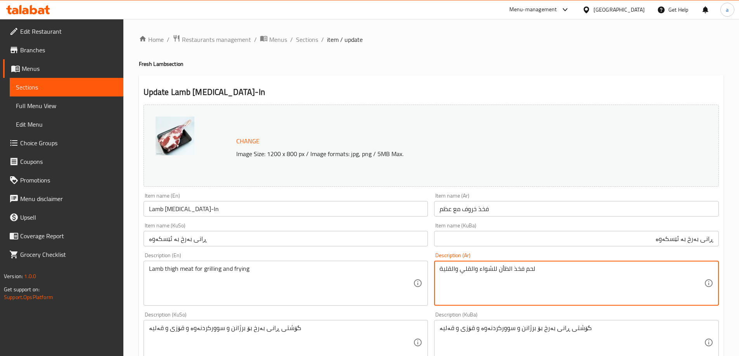
click at [472, 268] on textarea "لحم فخذ الظأن للشواء والقلي والقلية" at bounding box center [571, 283] width 265 height 37
paste textarea "روف طازج، مثالي للشوي والقلي"
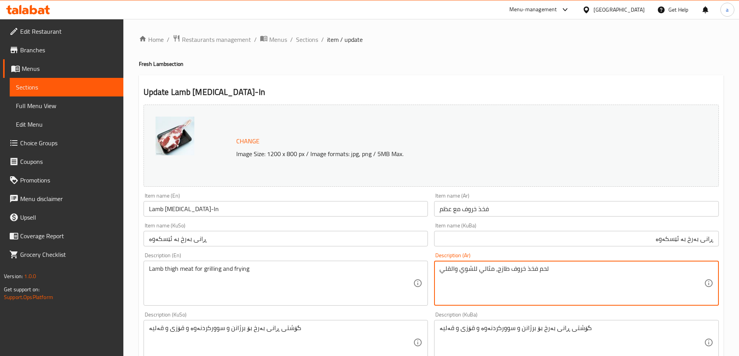
click at [472, 269] on textarea "لحم فخذ خروف طازج، مثالي للشوي والقلي" at bounding box center [571, 283] width 265 height 37
click at [451, 271] on textarea "لحم فخذ خروف طازج، مثالي للشوي والقلي" at bounding box center [571, 283] width 265 height 37
type textarea "لحم فخذ خروف طازج، مثالي للشوي وقلي"
click at [519, 324] on div "گۆشتی ڕانی بەرخ بۆ برژانن و سوورکردنەوە و قۆزی و قەلیە Description (KuBa)" at bounding box center [576, 342] width 285 height 45
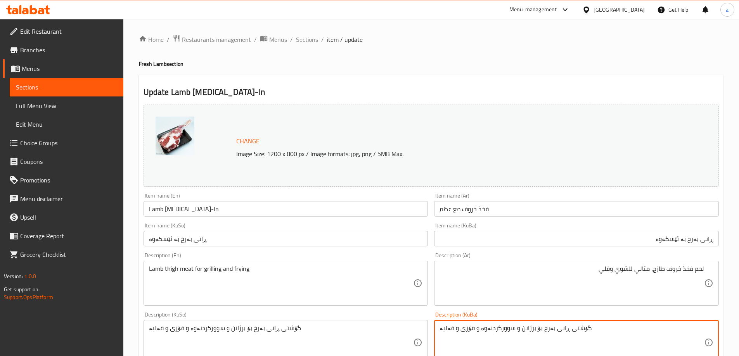
click at [519, 324] on div "گۆشتی ڕانی بەرخ بۆ برژانن و سوورکردنەوە و قۆزی و قەلیە Description (KuBa)" at bounding box center [576, 342] width 285 height 45
click at [518, 330] on textarea "گۆشتی ڕانی بەرخ بۆ برژانن و سوورکردنەوە و قۆزی و قەلیە" at bounding box center [571, 343] width 265 height 37
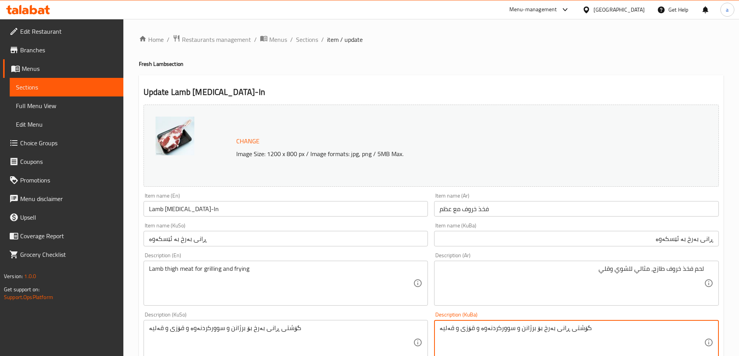
paste textarea "فرێشی ڕانی بەرخ، گونجاوە بۆ برژاندن، سوورکردنەوە، قۆزی"
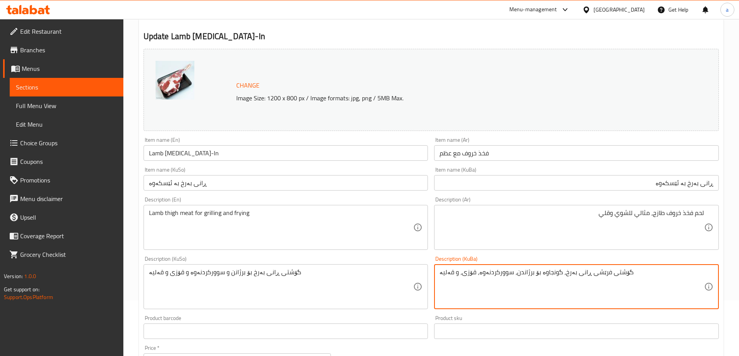
scroll to position [104, 0]
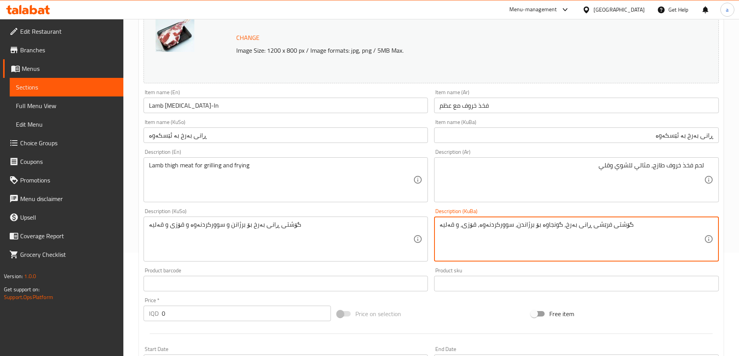
click at [495, 227] on textarea "گۆشتی فرێشی ڕانی بەرخ، گونجاوە بۆ برژاندن، سوورکردنەوە، قۆزی، و قەلیە" at bounding box center [571, 239] width 265 height 37
click at [540, 229] on textarea "گۆشتی فرێشی ڕانی بەرخ، گونجاوە بۆ برژاندن، سوورکردنەوە، قۆزی، و قەلیە" at bounding box center [571, 239] width 265 height 37
drag, startPoint x: 618, startPoint y: 226, endPoint x: 640, endPoint y: 247, distance: 30.2
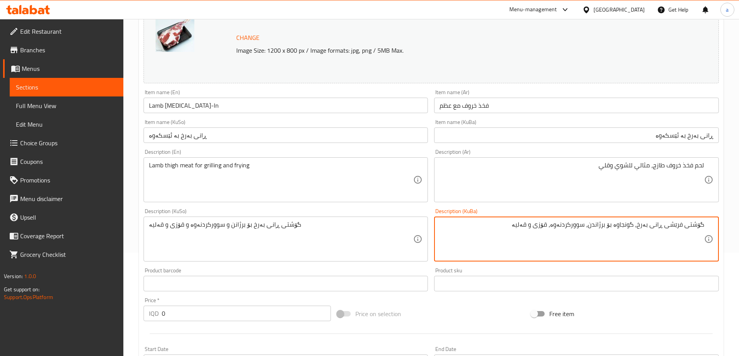
click at [640, 247] on textarea "گۆشتی فرێشی ڕانی بەرخ، گونجاوە بۆ برژاندن، سوورکردنەوە، قۆزی و قەلیە" at bounding box center [571, 239] width 265 height 37
type textarea "گۆشتی فرێشی ڕانی بەرخ بۆ برژاندن، سوورکردنەوە، قۆزی و قەلیە"
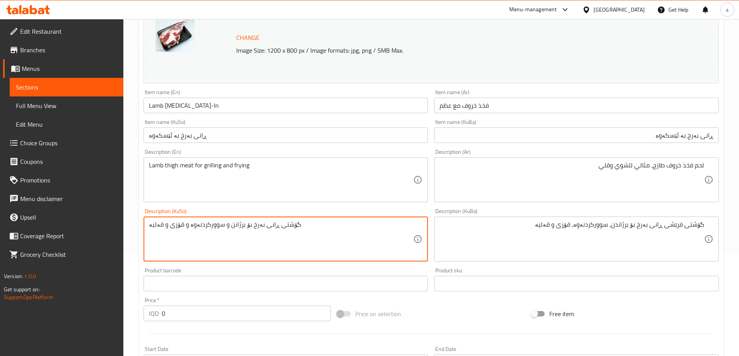
click at [286, 227] on textarea "گۆشتی ڕانی بەرخ بۆ برژانن و سوورکردنەوە و قۆزی و قەلیە" at bounding box center [281, 239] width 265 height 37
paste
type textarea "گۆشتی فرێشی ڕانی بەرخ بۆ برژاندن، سوورکردنەوە، قۆزی و قەلیە"
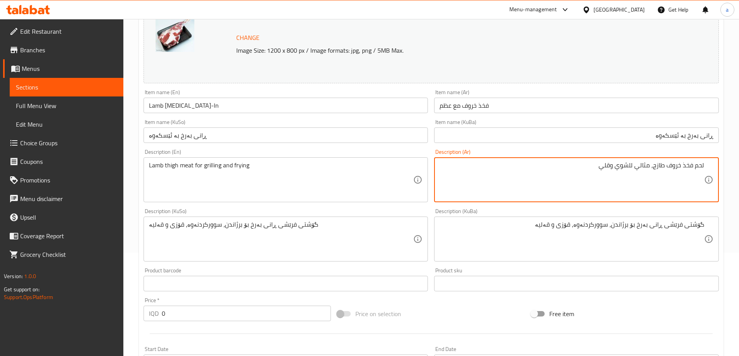
click at [630, 166] on textarea "لحم فخذ خروف طازج، مثالي للشوي وقلي" at bounding box center [571, 180] width 265 height 37
click at [633, 169] on textarea "لحم فخذ خروف طازج، مثالي للشوي وقلي" at bounding box center [571, 180] width 265 height 37
drag, startPoint x: 636, startPoint y: 166, endPoint x: 650, endPoint y: 171, distance: 14.2
click at [650, 171] on textarea "لحم فخذ خروف طازج، مثالي للشوي وقلي" at bounding box center [571, 180] width 265 height 37
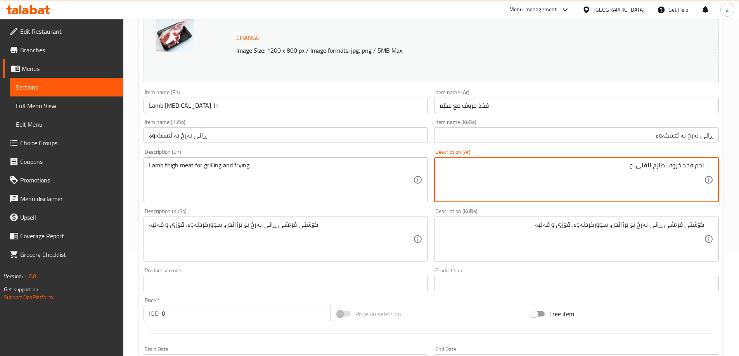
click at [615, 175] on textarea "لحم فخذ خروف طازج للقلي، و" at bounding box center [571, 180] width 265 height 37
click at [652, 167] on textarea "لحم فخذ خروف طازج للقلي، و" at bounding box center [571, 180] width 265 height 37
type textarea "لحم فخذ خروف طازج للشوي، قلي، قوزي وقلية"
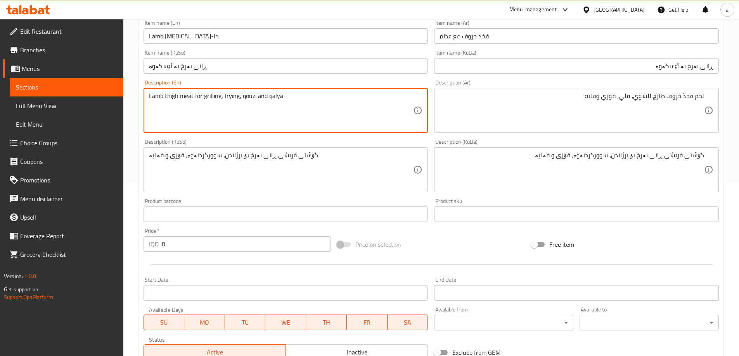
scroll to position [310, 0]
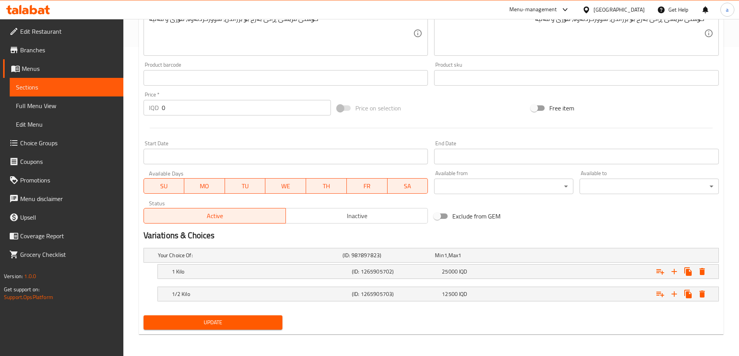
type textarea "Lamb thigh meat for grilling, frying, qouzi and qalya"
click at [202, 322] on span "Update" at bounding box center [213, 323] width 127 height 10
click at [202, 320] on span "Update" at bounding box center [213, 323] width 127 height 10
click at [221, 324] on span "Update" at bounding box center [213, 323] width 127 height 10
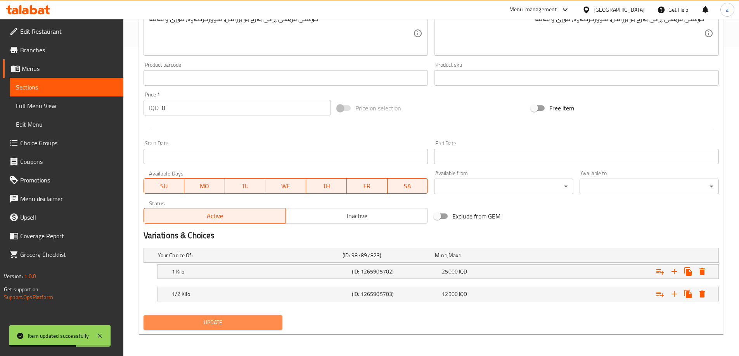
click at [209, 322] on span "Update" at bounding box center [213, 323] width 127 height 10
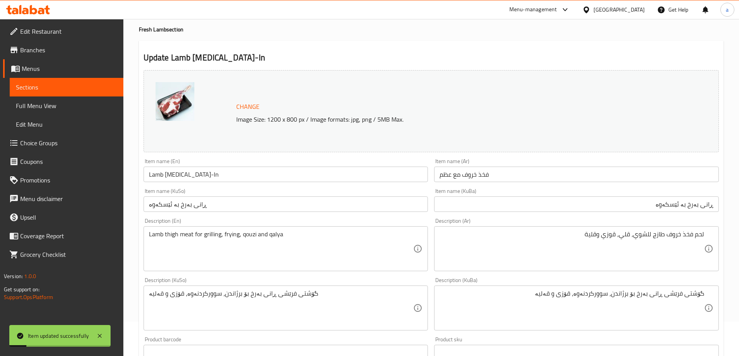
scroll to position [0, 0]
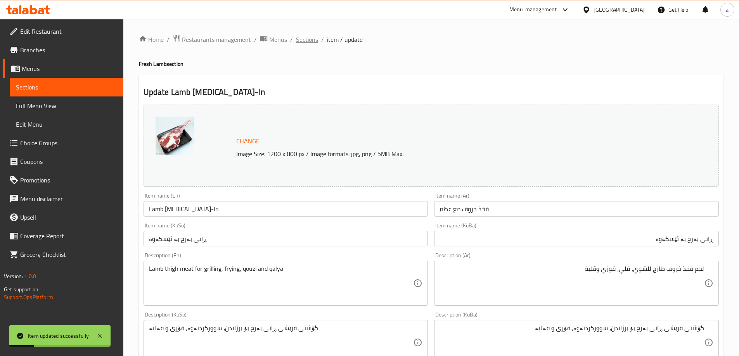
click at [306, 41] on span "Sections" at bounding box center [307, 39] width 22 height 9
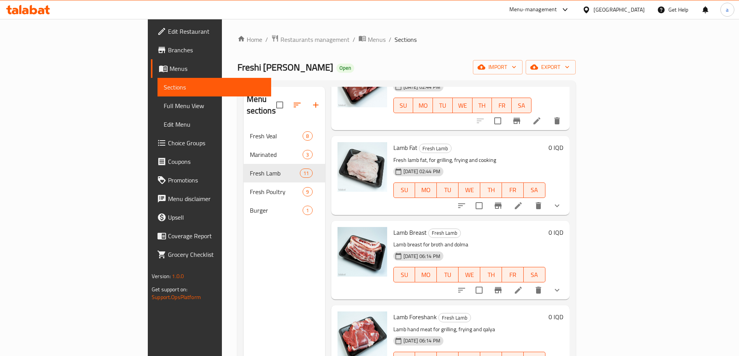
scroll to position [595, 0]
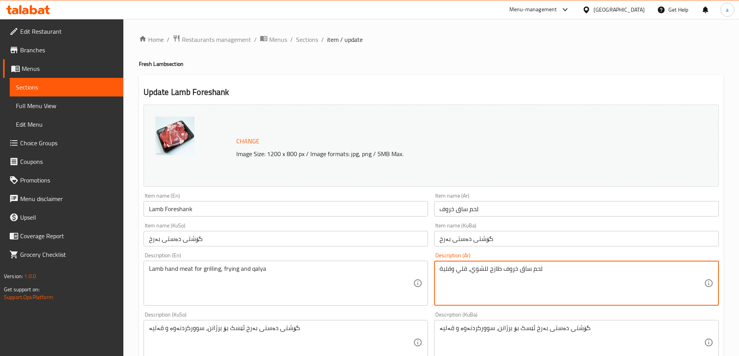
click at [506, 270] on textarea "لحم ساق خروف طازج للشوي، قلي وقلية" at bounding box center [571, 283] width 265 height 37
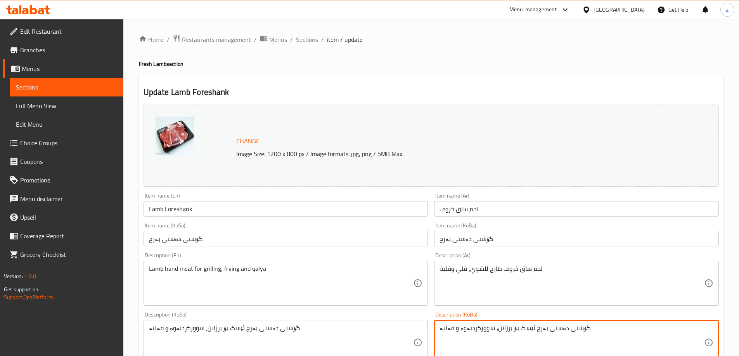
click at [498, 327] on textarea "گۆشتی دەستی بەرخ ئێسک بۆ برژانن، سوورکردنەوە و قەلیە" at bounding box center [571, 343] width 265 height 37
type textarea "گۆشتی فرێشی دەستی بەرخ، گونجاوە بۆ برژاندن، سوورکردنەوە، قۆزی، و قەلیە"
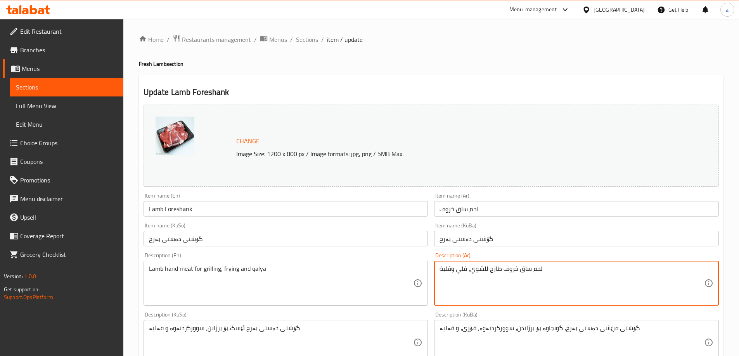
click at [481, 270] on textarea "لحم ساق خروف طازج للشوي، قلي وقلية" at bounding box center [571, 283] width 265 height 37
drag, startPoint x: 481, startPoint y: 270, endPoint x: 496, endPoint y: 225, distance: 47.7
click at [481, 270] on textarea "لحم ساق خروف طازج للشوي، قلي وقلية" at bounding box center [571, 283] width 265 height 37
type textarea "لحم ساق خروف طازج للشوي، قلي، [GEOGRAPHIC_DATA] وقلية"
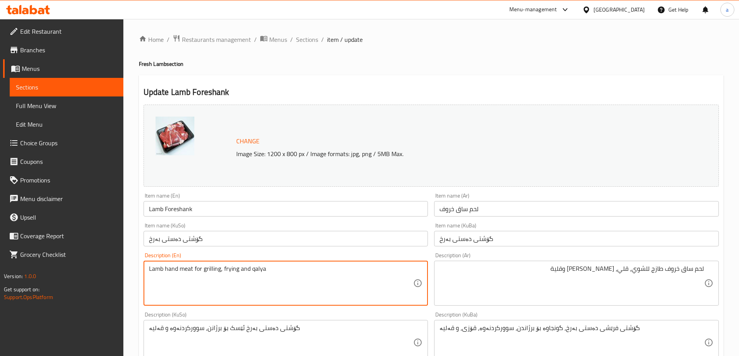
click at [240, 270] on textarea "Lamb hand meat for grilling, frying and qalya" at bounding box center [281, 283] width 265 height 37
type textarea "Lamb hand meat for grilling, frying, qouzi and qalya"
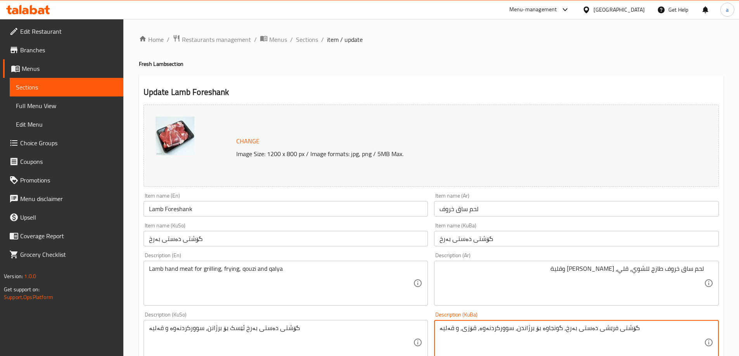
click at [501, 329] on textarea "گۆشتی فرێشی دەستی بەرخ، گونجاوە بۆ برژاندن، سوورکردنەوە، قۆزی، و قەلیە" at bounding box center [571, 343] width 265 height 37
click at [460, 333] on textarea "گۆشتی فرێشی دەستی بەرخ، گونجاوە بۆ برژاندن، سوورکردنەوە، قۆزی، و قەلیە" at bounding box center [571, 343] width 265 height 37
click at [458, 329] on textarea "گۆشتی فرێشی دەستی بەرخ، گونجاوە بۆ برژاندن، سوورکردنەوە، قۆزی، و قەلیە" at bounding box center [571, 343] width 265 height 37
type textarea "گۆشتی فرێشی دەستی بەرخ، گونجاوە بۆ برژاندن، سوورکردنەوە، قۆزی و قەلیە"
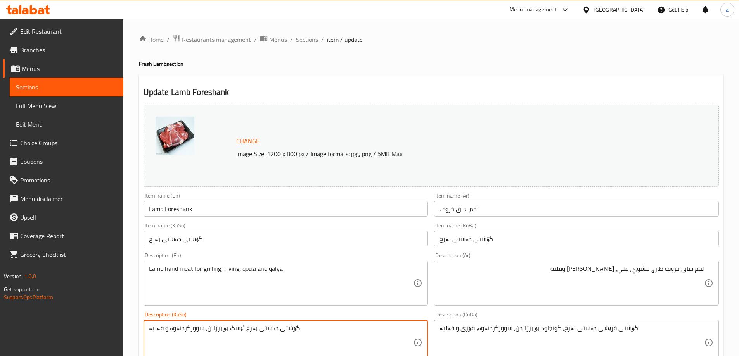
click at [277, 330] on textarea "گۆشتی دەستی بەرخ ئێسک بۆ برژانن، سوورکردنەوە و قەلیە" at bounding box center [281, 343] width 265 height 37
type textarea "گۆشتی فرێشی دەستی بەرخ، گونجاوە بۆ برژاندن، سوورکردنەوە، قۆزی و قەلیە"
click at [162, 215] on input "Lamb Foreshank" at bounding box center [286, 209] width 285 height 16
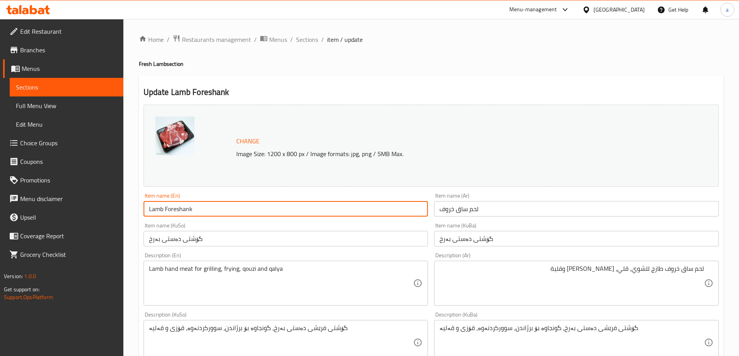
click at [162, 215] on input "Lamb Foreshank" at bounding box center [286, 209] width 285 height 16
click at [145, 209] on input "Lamb Foreshank" at bounding box center [286, 209] width 285 height 16
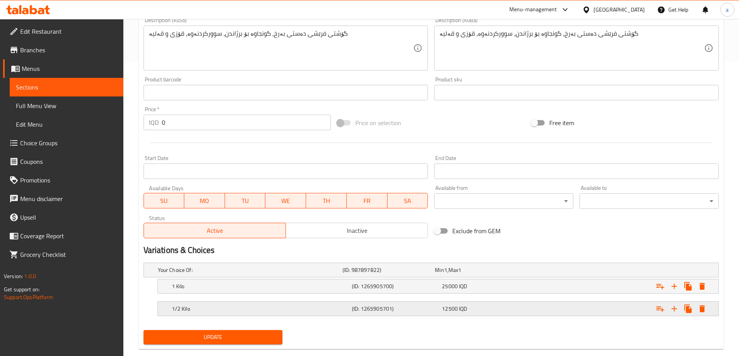
scroll to position [310, 0]
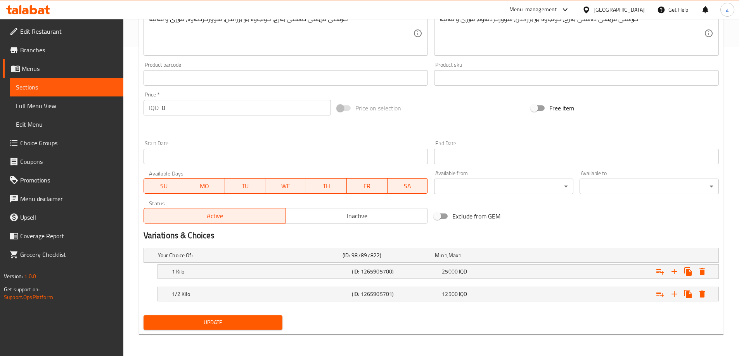
click at [236, 320] on span "Update" at bounding box center [213, 323] width 127 height 10
click at [225, 323] on span "Update" at bounding box center [213, 323] width 127 height 10
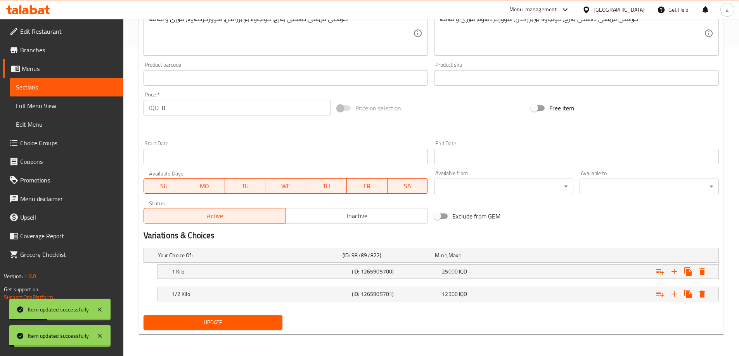
click at [225, 323] on span "Update" at bounding box center [213, 323] width 127 height 10
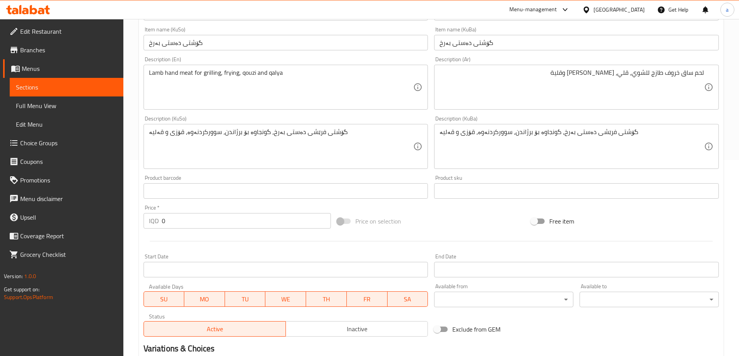
scroll to position [154, 0]
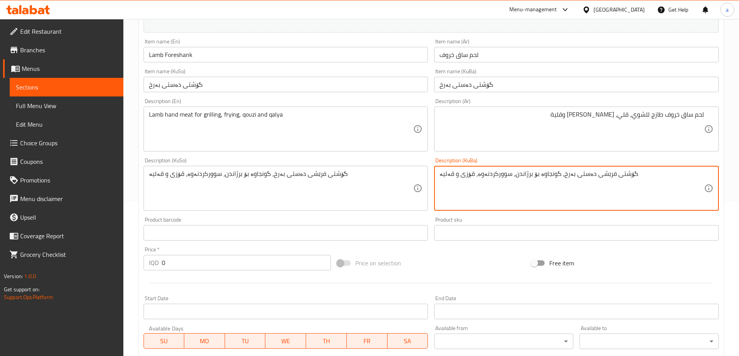
drag, startPoint x: 534, startPoint y: 176, endPoint x: 553, endPoint y: 182, distance: 20.0
type textarea "گۆشتی فرێشی دەستی بەرخ بۆ برژاندن، سوورکردنەوە، قۆزی و قەلیە"
click at [305, 176] on textarea "گۆشتی فرێشی دەستی بەرخ، گونجاوە بۆ برژاندن، سوورکردنەوە، قۆزی و قەلیە" at bounding box center [281, 188] width 265 height 37
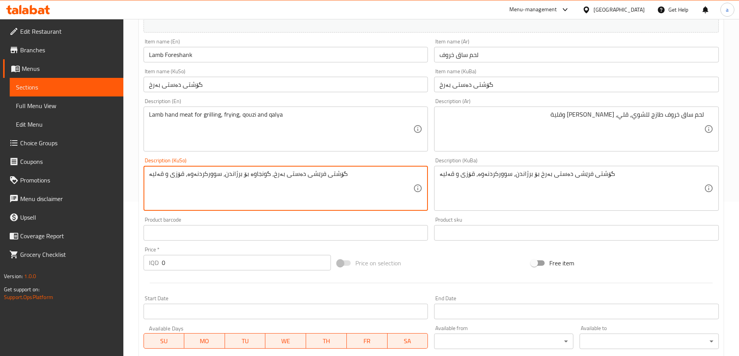
click at [305, 176] on textarea "گۆشتی فرێشی دەستی بەرخ، گونجاوە بۆ برژاندن، سوورکردنەوە، قۆزی و قەلیە" at bounding box center [281, 188] width 265 height 37
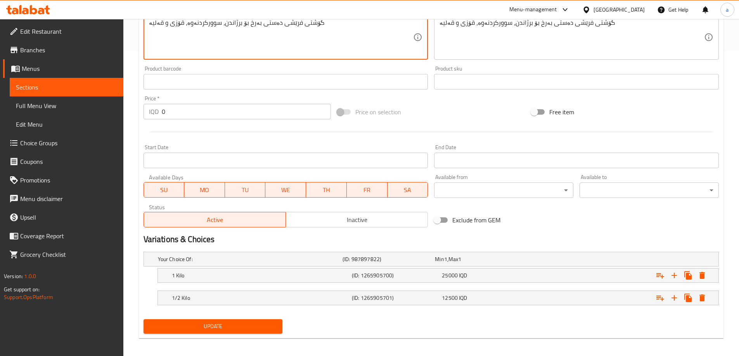
scroll to position [310, 0]
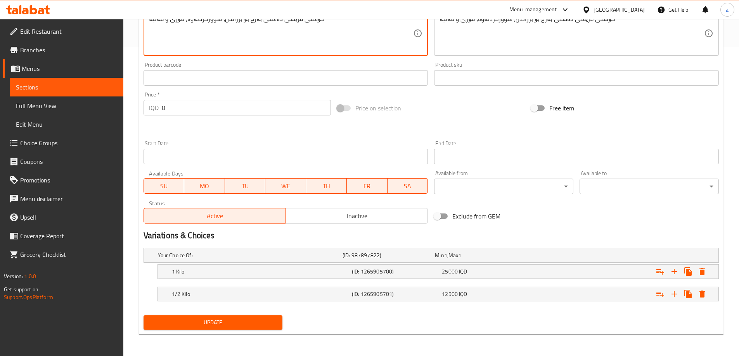
type textarea "گۆشتی فرێشی دەستی بەرخ بۆ برژاندن، سوورکردنەوە، قۆزی و قەلیە"
click at [208, 325] on span "Update" at bounding box center [213, 323] width 127 height 10
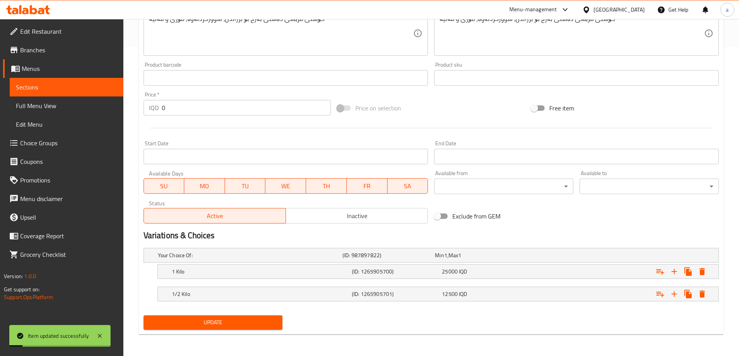
click at [234, 320] on span "Update" at bounding box center [213, 323] width 127 height 10
click at [35, 107] on span "Full Menu View" at bounding box center [66, 105] width 101 height 9
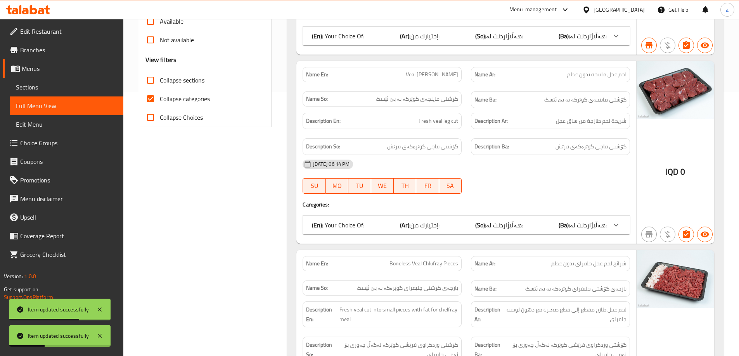
scroll to position [206, 0]
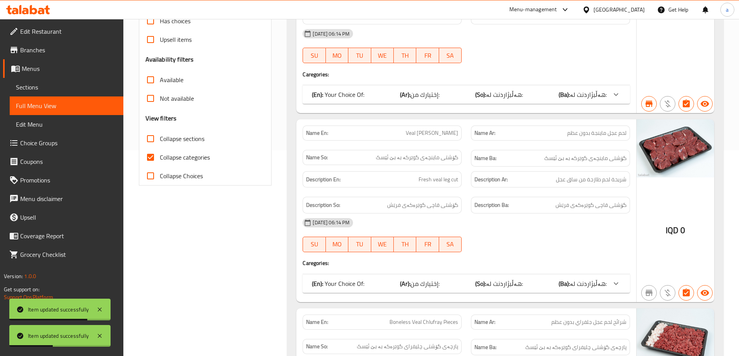
click at [149, 155] on input "Collapse categories" at bounding box center [150, 157] width 19 height 19
checkbox input "false"
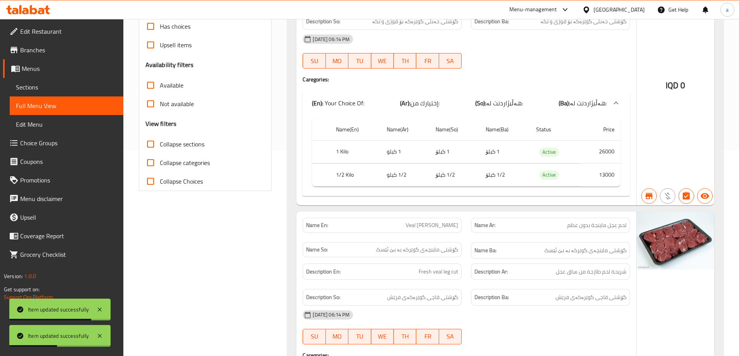
scroll to position [51, 0]
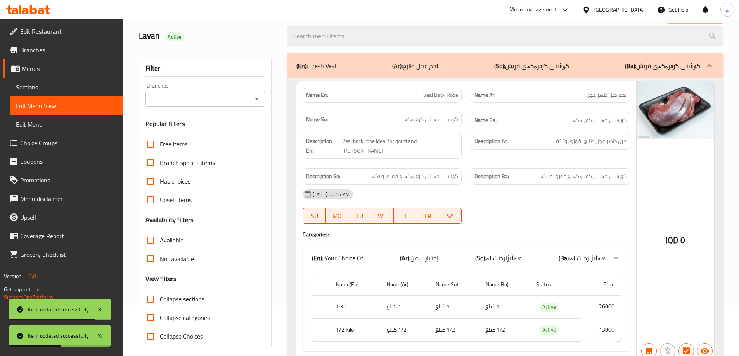
click at [259, 99] on icon "Open" at bounding box center [256, 98] width 9 height 9
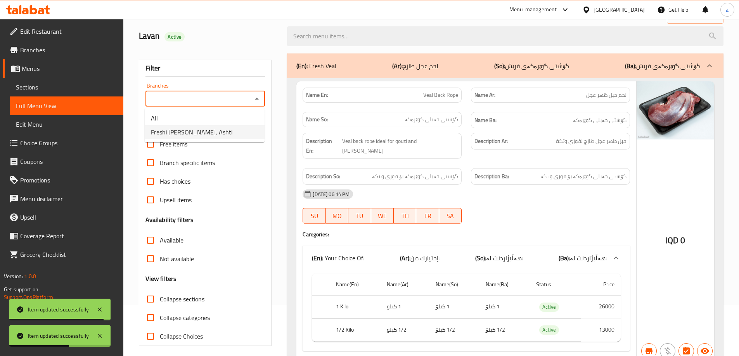
click at [173, 130] on span "Freshi [PERSON_NAME], Ashti" at bounding box center [191, 132] width 81 height 9
type input "Freshi [PERSON_NAME], Ashti"
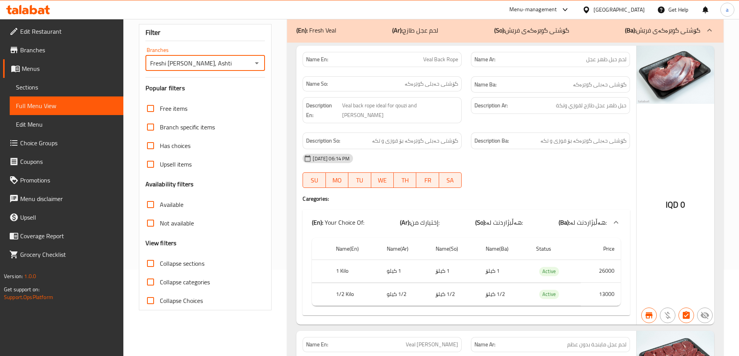
scroll to position [155, 0]
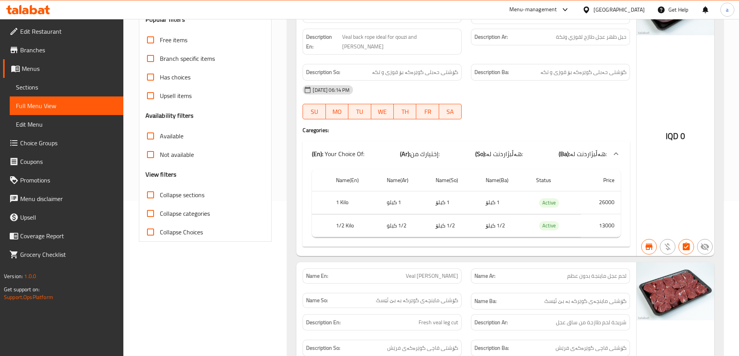
click at [153, 190] on input "Collapse sections" at bounding box center [150, 195] width 19 height 19
checkbox input "true"
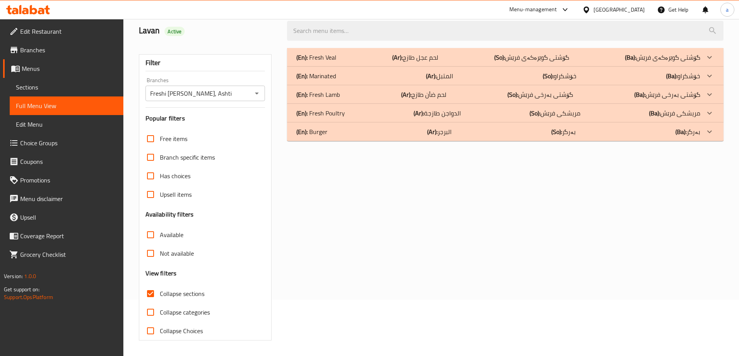
scroll to position [56, 0]
click at [314, 93] on p "(En): Fresh Lamb" at bounding box center [317, 94] width 43 height 9
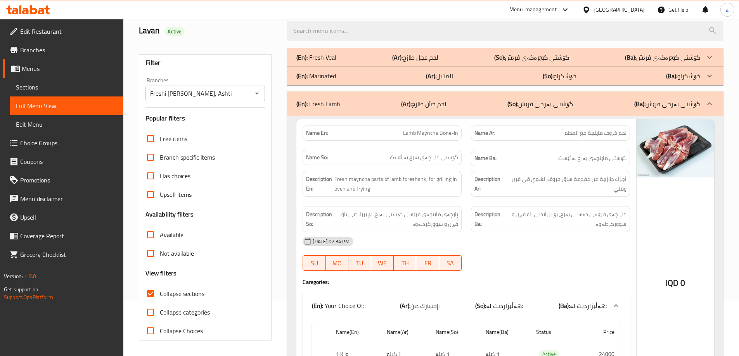
click at [315, 58] on p "(En): Fresh Veal" at bounding box center [316, 57] width 40 height 9
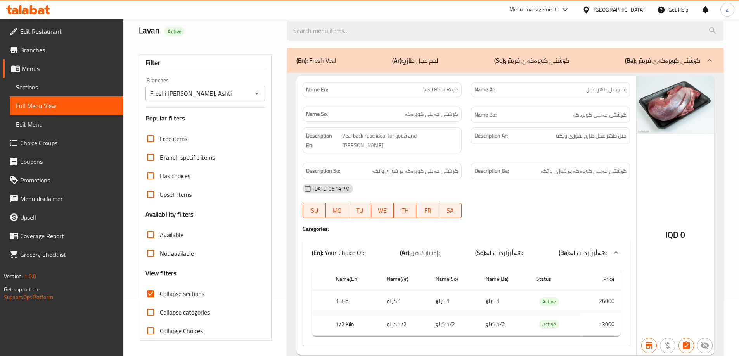
click at [41, 87] on span "Sections" at bounding box center [66, 87] width 101 height 9
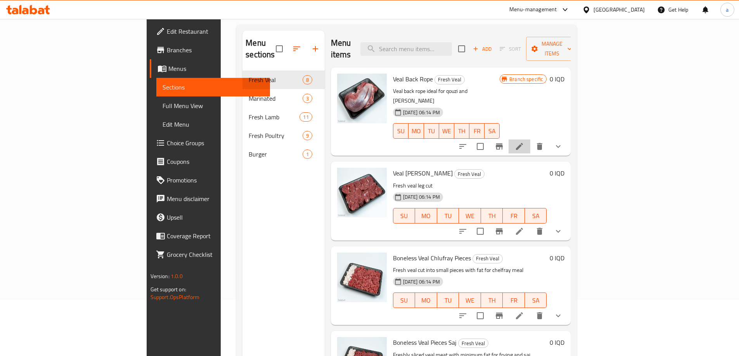
click at [530, 140] on li at bounding box center [519, 147] width 22 height 14
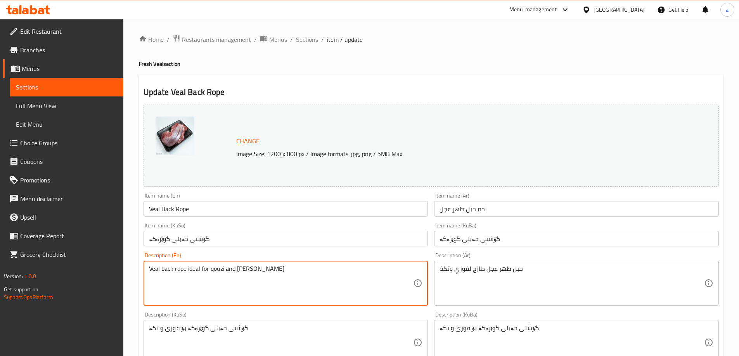
drag, startPoint x: 199, startPoint y: 268, endPoint x: 187, endPoint y: 270, distance: 12.2
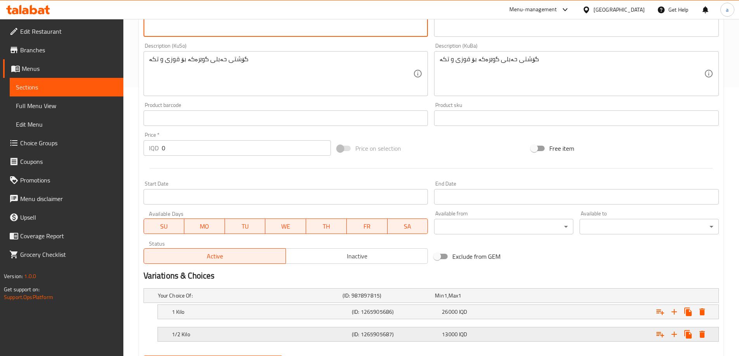
scroll to position [310, 0]
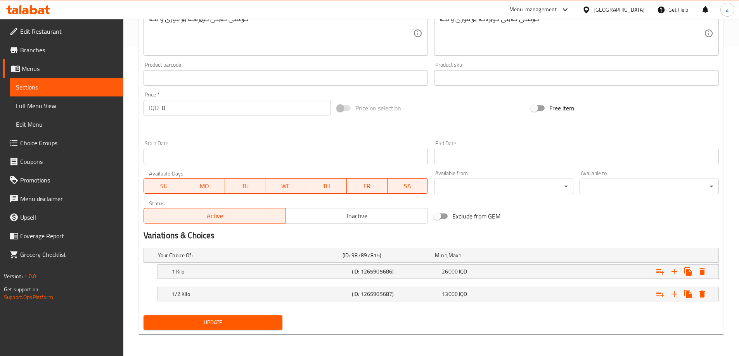
type textarea "Veal back rope for qouzi and tikka"
click at [208, 320] on span "Update" at bounding box center [213, 323] width 127 height 10
click at [66, 106] on span "Full Menu View" at bounding box center [66, 105] width 101 height 9
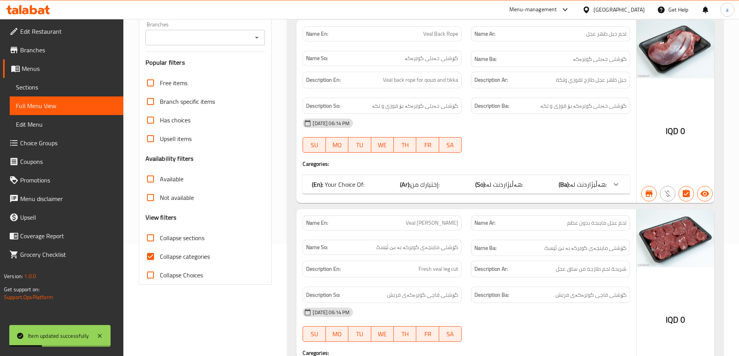
scroll to position [51, 0]
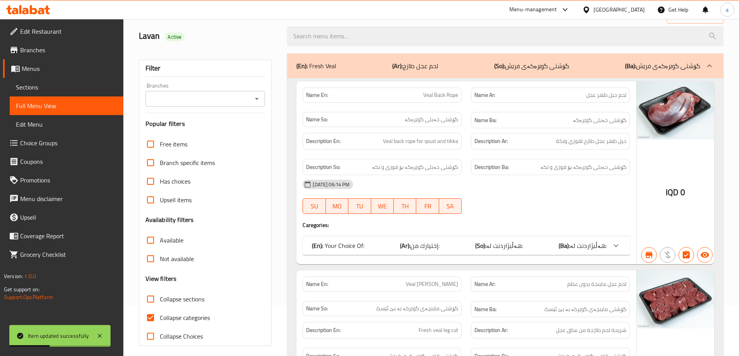
click at [151, 315] on input "Collapse categories" at bounding box center [150, 318] width 19 height 19
checkbox input "false"
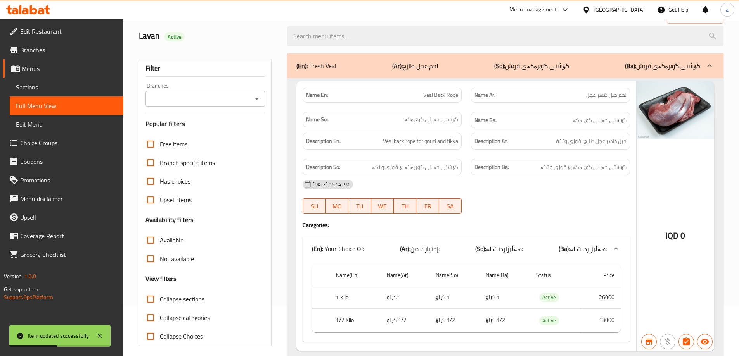
click at [259, 100] on icon "Open" at bounding box center [256, 98] width 9 height 9
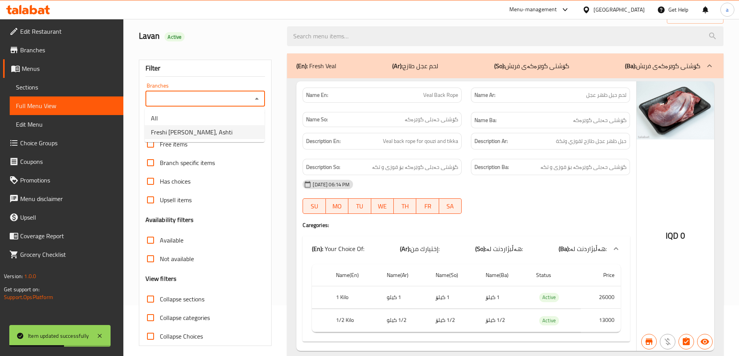
click at [181, 133] on span "Freshi [PERSON_NAME], Ashti" at bounding box center [191, 132] width 81 height 9
type input "Freshi [PERSON_NAME], Ashti"
click at [149, 298] on input "Collapse sections" at bounding box center [150, 299] width 19 height 19
checkbox input "true"
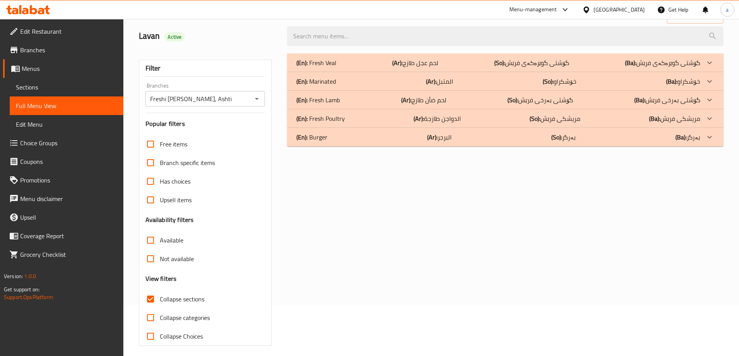
click at [349, 62] on div "(En): Fresh Veal (Ar): لحم عجل طازج (So): گۆشتی گوێرەکەی فرێش (Ba): گۆشتی گوێرە…" at bounding box center [498, 62] width 404 height 9
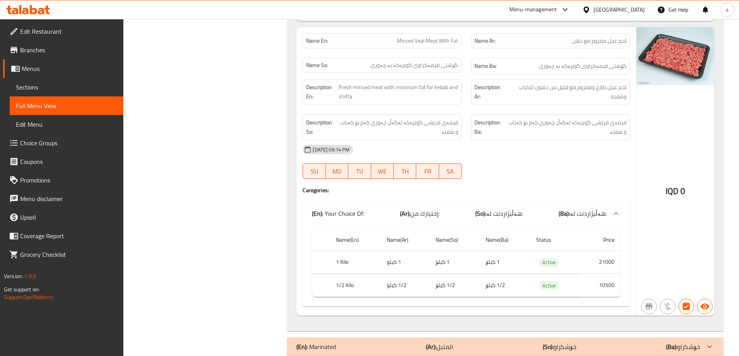
scroll to position [2175, 0]
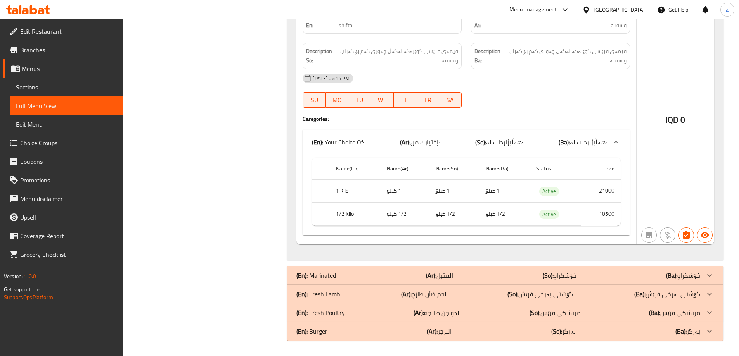
click at [321, 295] on p "(En): Fresh Lamb" at bounding box center [317, 294] width 43 height 9
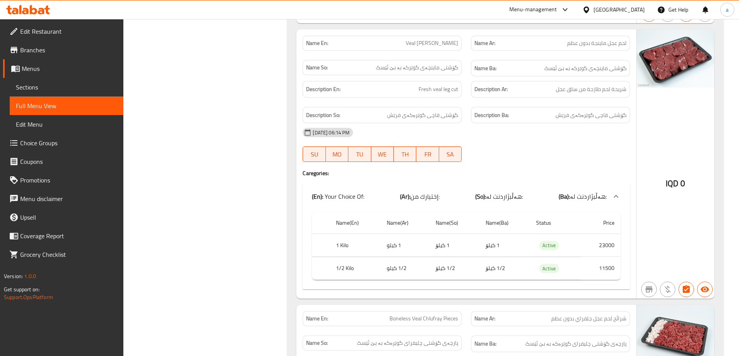
scroll to position [0, 0]
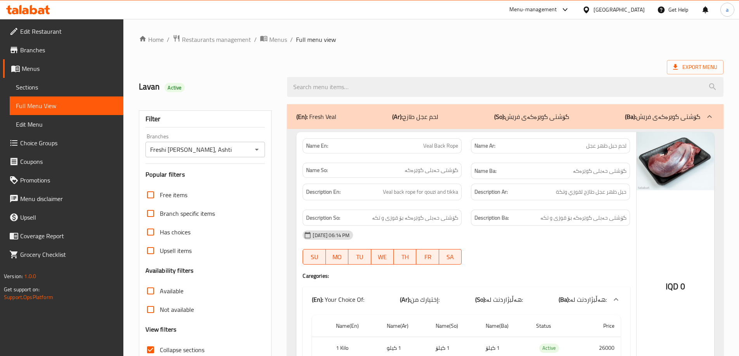
drag, startPoint x: 468, startPoint y: 195, endPoint x: 469, endPoint y: 119, distance: 76.0
drag, startPoint x: 375, startPoint y: 227, endPoint x: 390, endPoint y: 113, distance: 115.4
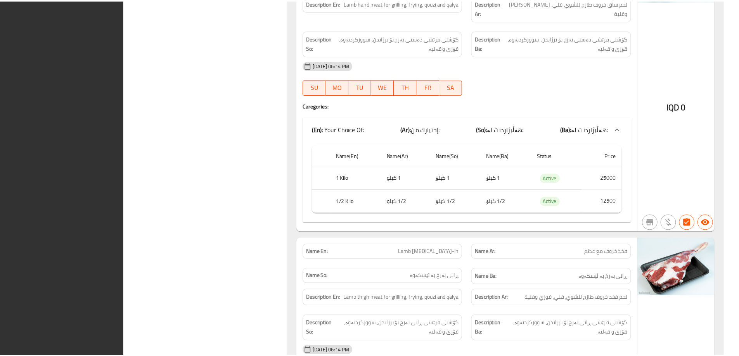
scroll to position [5220, 0]
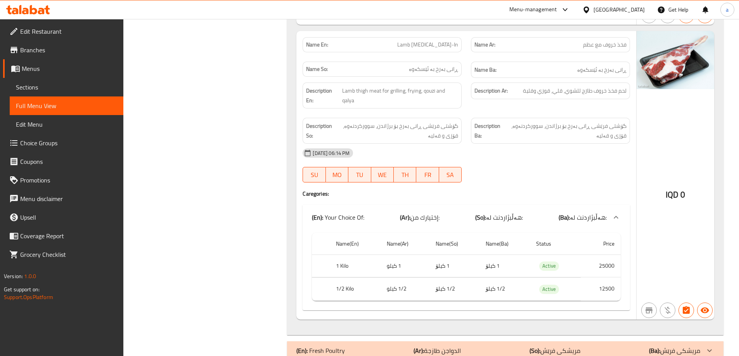
click at [24, 50] on span "Branches" at bounding box center [68, 49] width 97 height 9
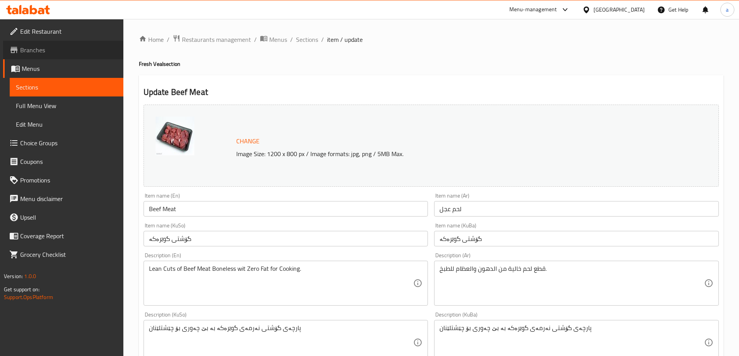
click at [35, 48] on span "Branches" at bounding box center [68, 49] width 97 height 9
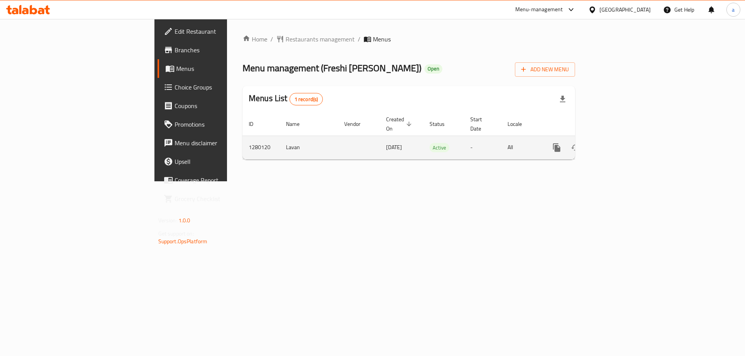
click at [617, 143] on icon "enhanced table" at bounding box center [612, 147] width 9 height 9
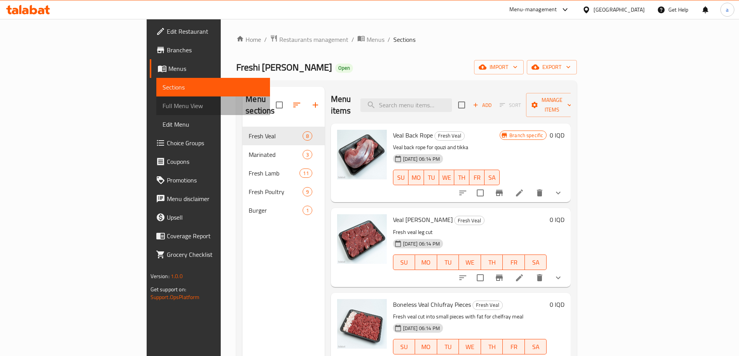
click at [163, 102] on span "Full Menu View" at bounding box center [213, 105] width 101 height 9
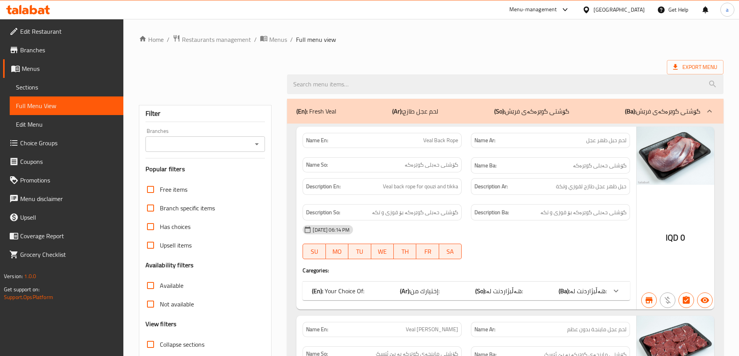
click at [262, 144] on button "Open" at bounding box center [256, 144] width 11 height 11
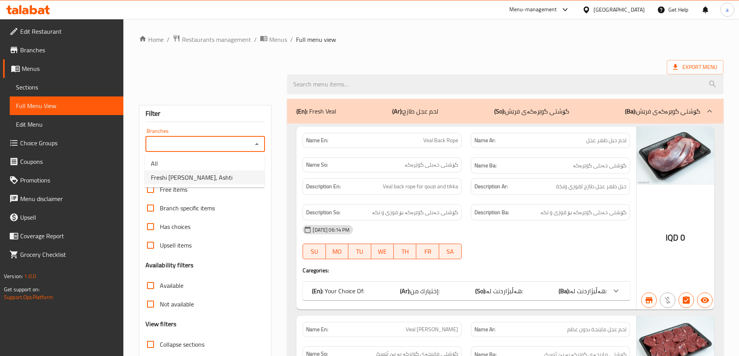
click at [208, 177] on span "Freshi [PERSON_NAME], Ashti" at bounding box center [191, 177] width 81 height 9
type input "Freshi [PERSON_NAME], Ashti"
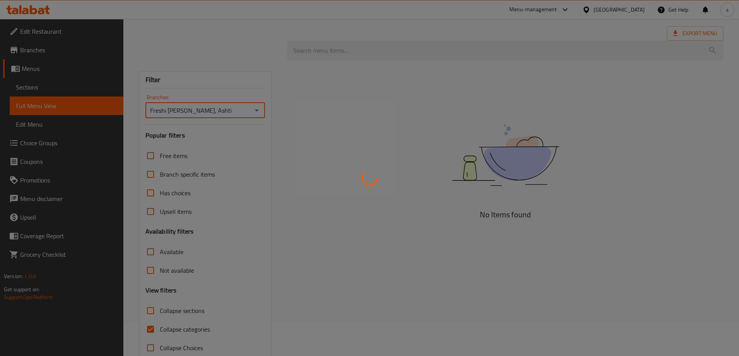
scroll to position [51, 0]
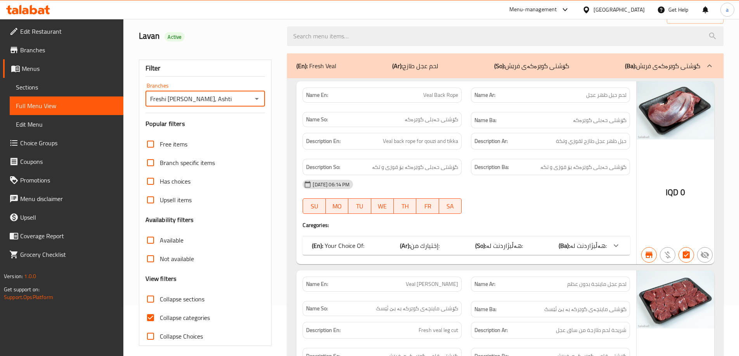
click at [153, 316] on input "Collapse categories" at bounding box center [150, 318] width 19 height 19
checkbox input "false"
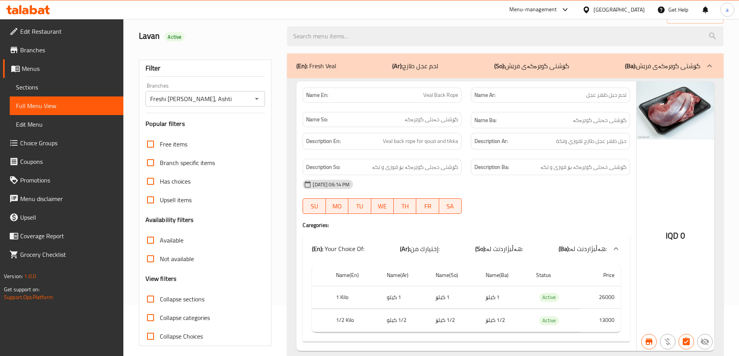
click at [157, 296] on input "Collapse sections" at bounding box center [150, 299] width 19 height 19
checkbox input "true"
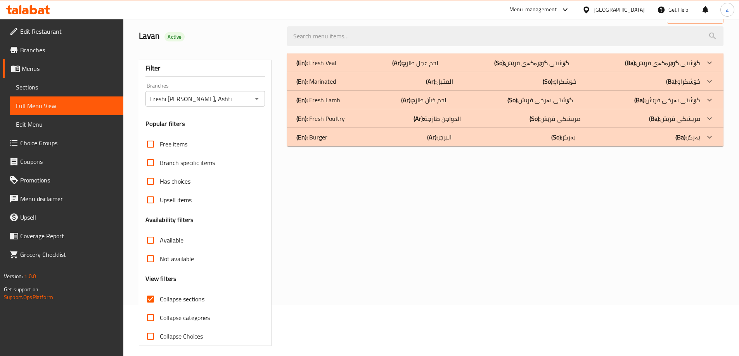
click at [333, 120] on p "(En): Fresh Poultry" at bounding box center [320, 118] width 48 height 9
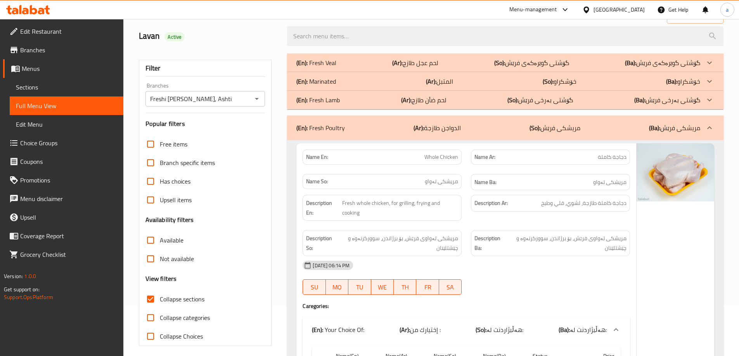
click at [339, 82] on div "(En): Marinated (Ar): المتبل (So): خۆشکراو (Ba): خۆشکراو" at bounding box center [498, 81] width 404 height 9
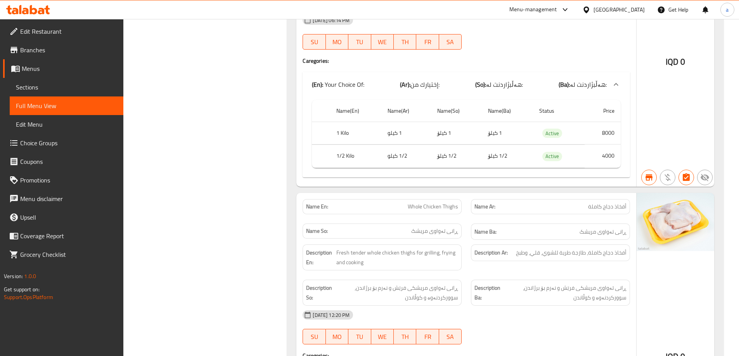
scroll to position [3657, 0]
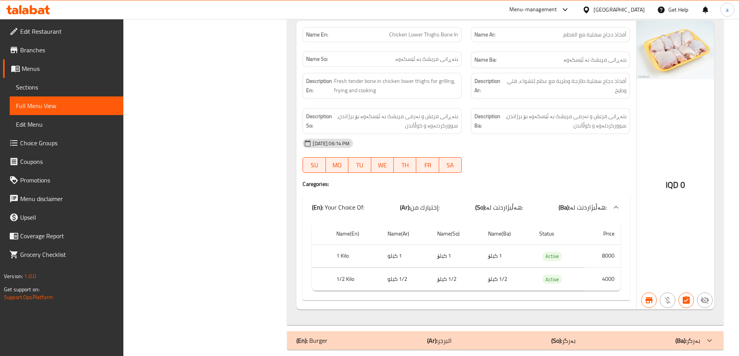
click at [346, 336] on div "(En): Burger (Ar): البرجر (So): بەرگر (Ba): بەرگر" at bounding box center [498, 340] width 404 height 9
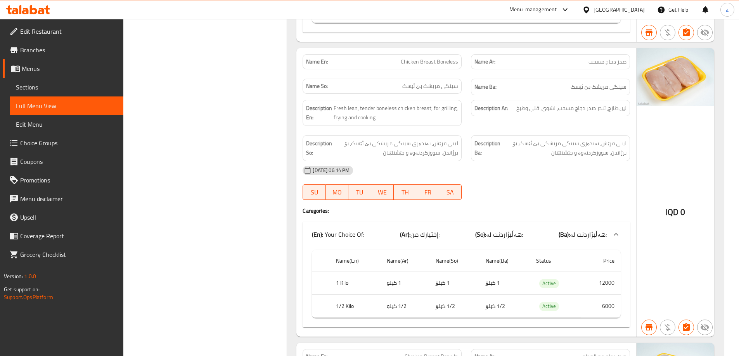
scroll to position [1720, 0]
